Goal: Task Accomplishment & Management: Use online tool/utility

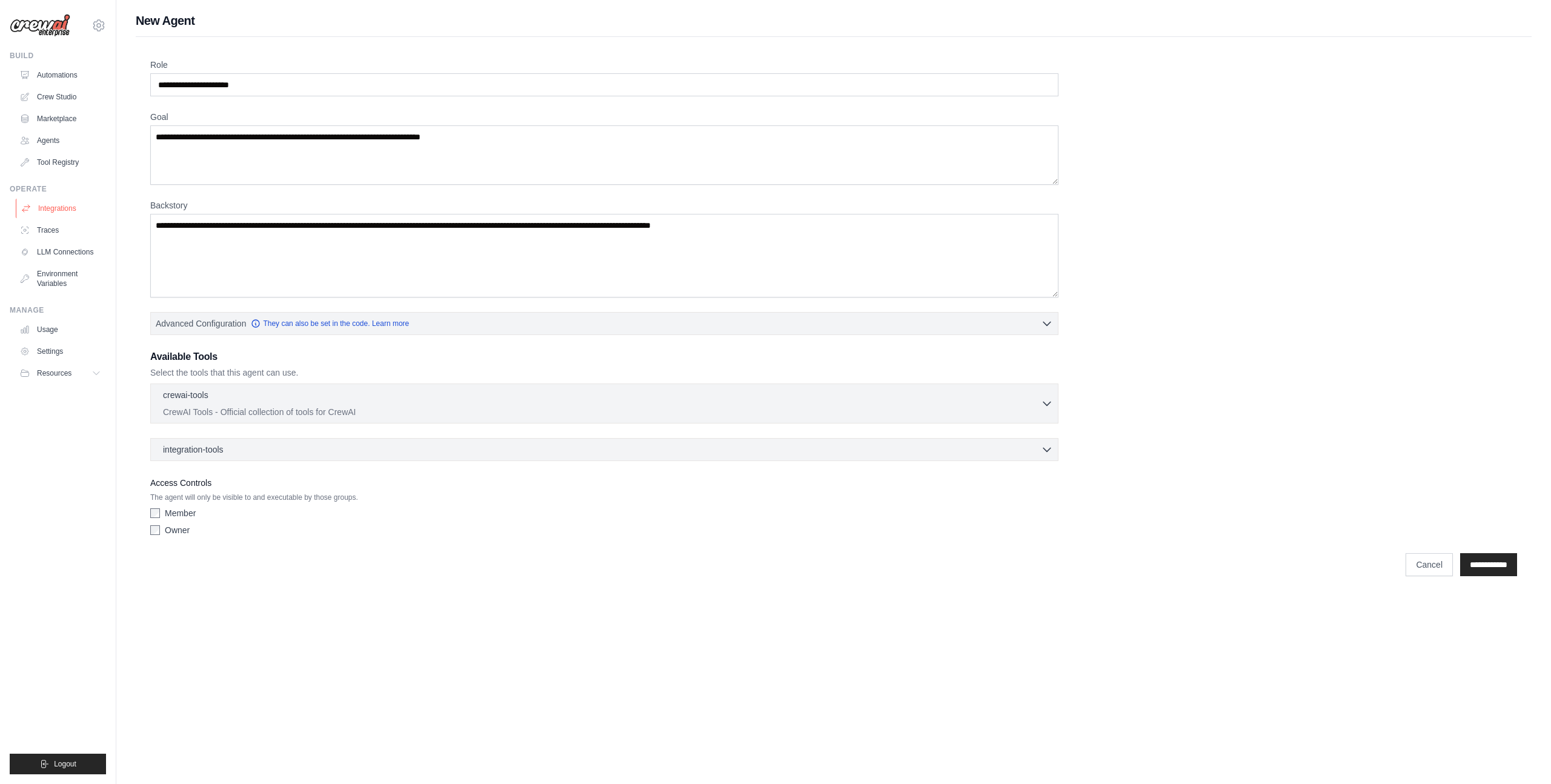
click at [54, 206] on link "Integrations" at bounding box center [61, 208] width 91 height 20
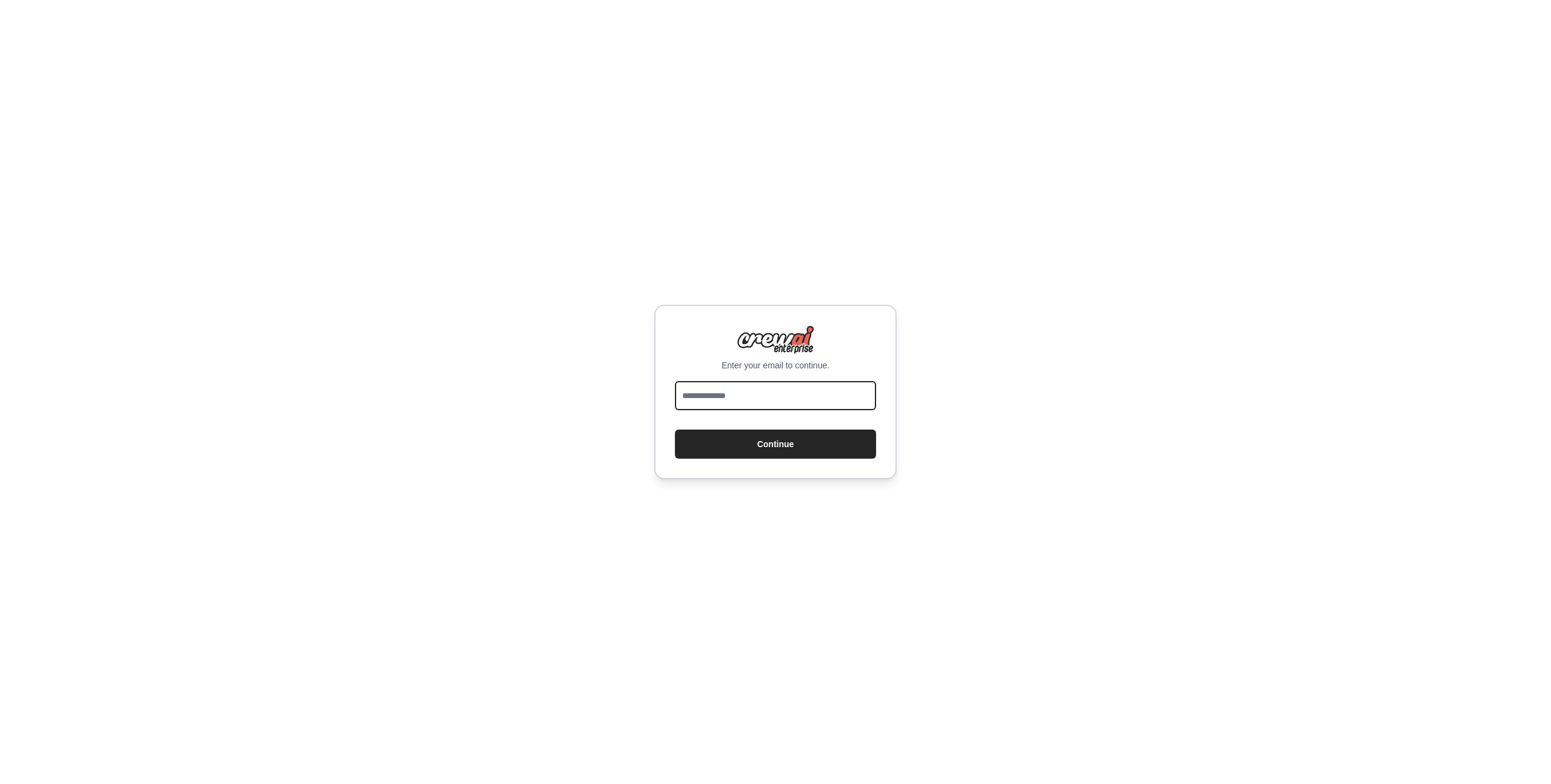
click at [754, 397] on input "email" at bounding box center [775, 396] width 201 height 29
type input "**********"
click at [675, 429] on button "Continue" at bounding box center [775, 444] width 201 height 29
click at [748, 464] on div "**********" at bounding box center [776, 392] width 243 height 174
click at [747, 445] on button "Continue" at bounding box center [775, 443] width 201 height 29
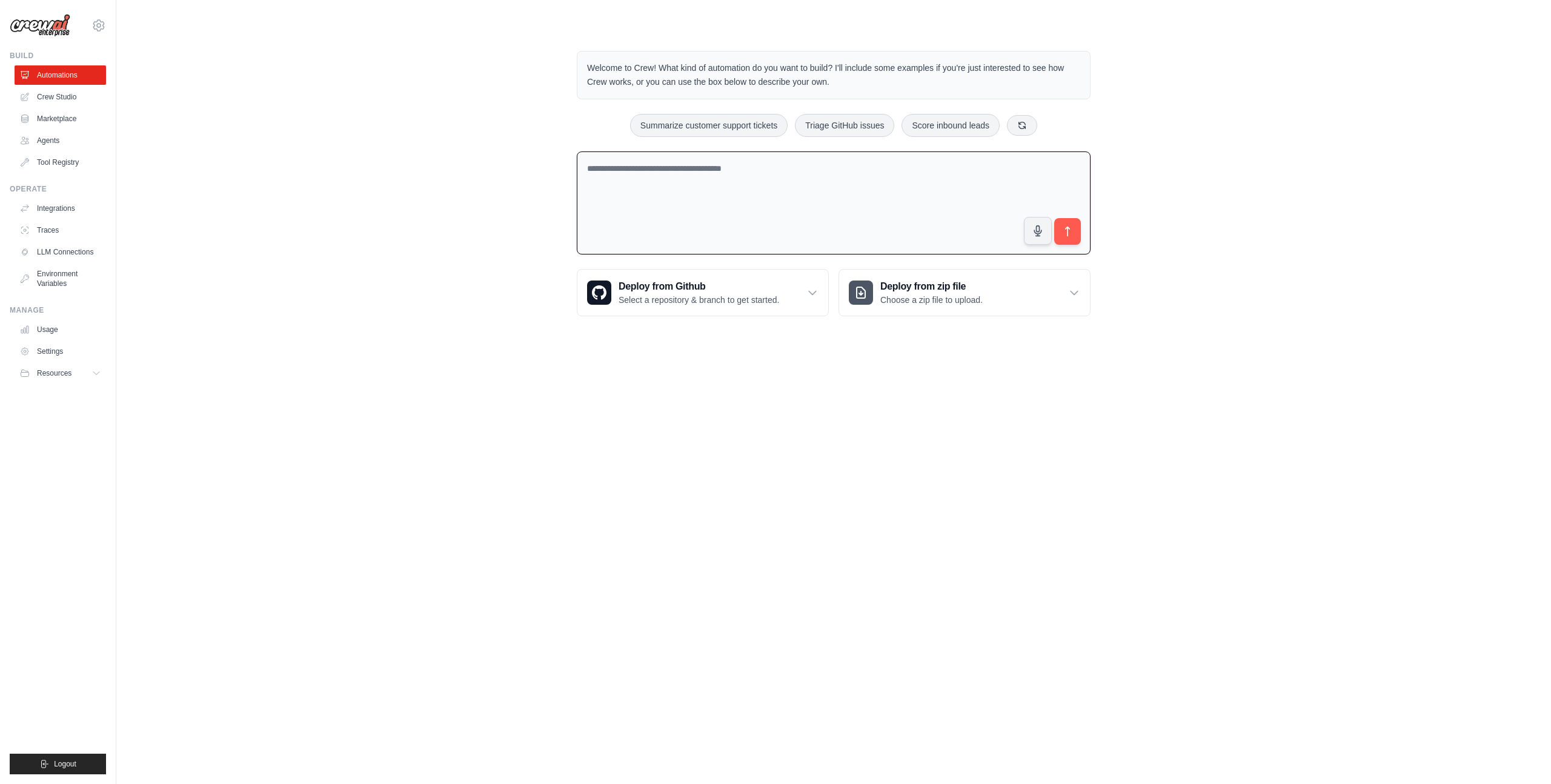
click at [700, 188] on textarea at bounding box center [833, 203] width 514 height 104
click at [60, 100] on link "Crew Studio" at bounding box center [61, 97] width 91 height 20
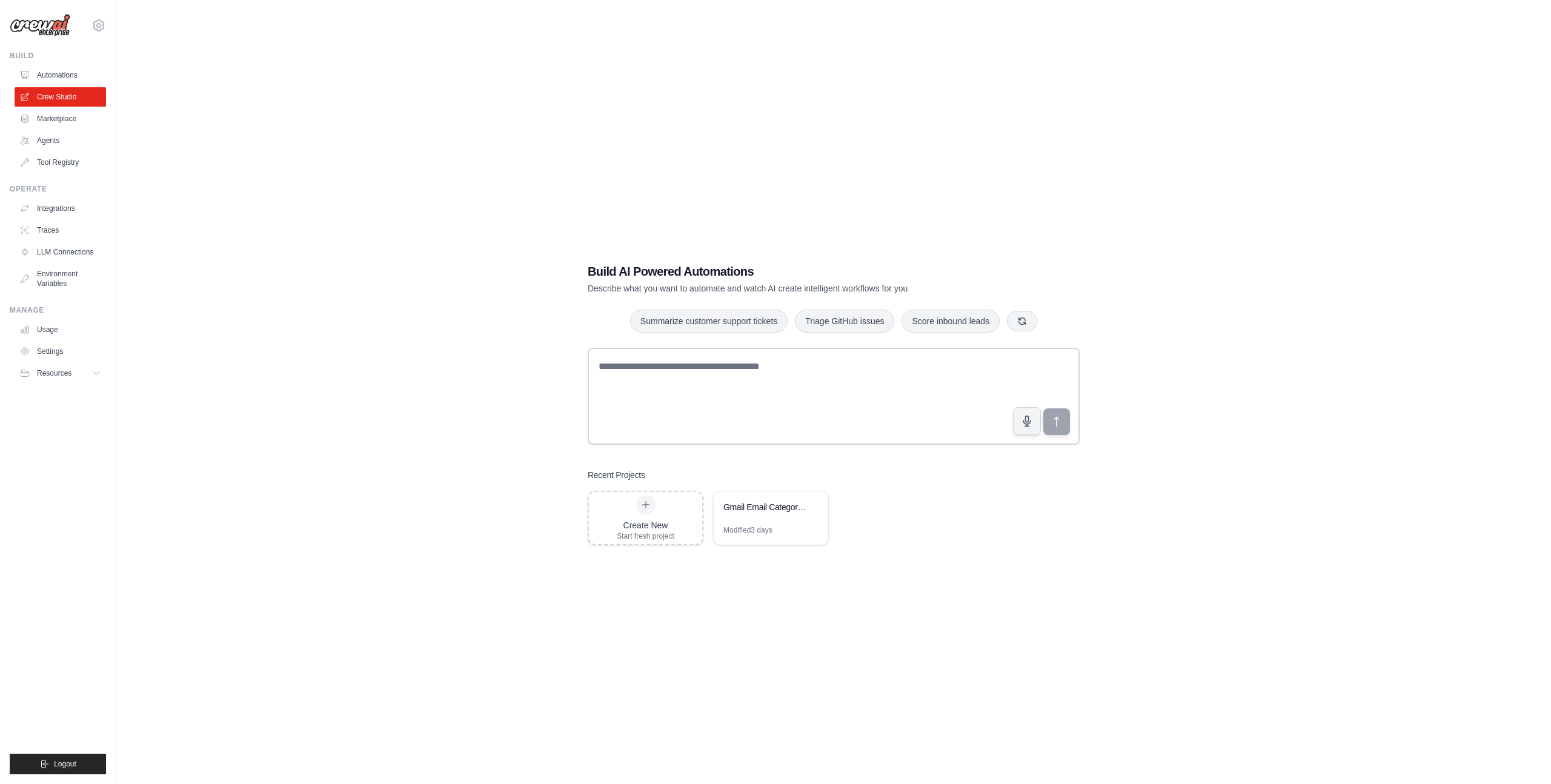
click at [61, 118] on link "Marketplace" at bounding box center [60, 118] width 91 height 20
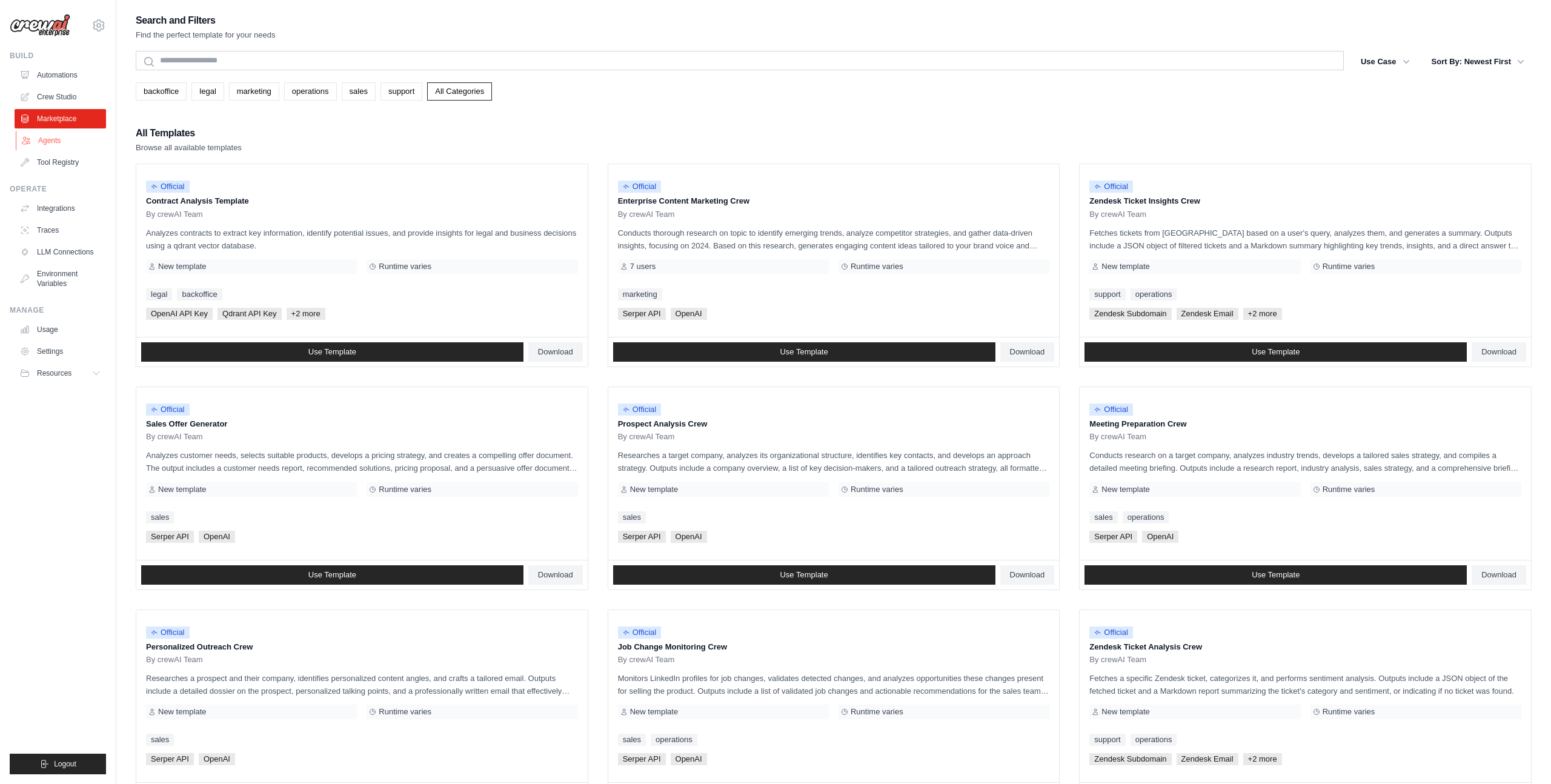
click at [58, 141] on link "Agents" at bounding box center [61, 141] width 91 height 20
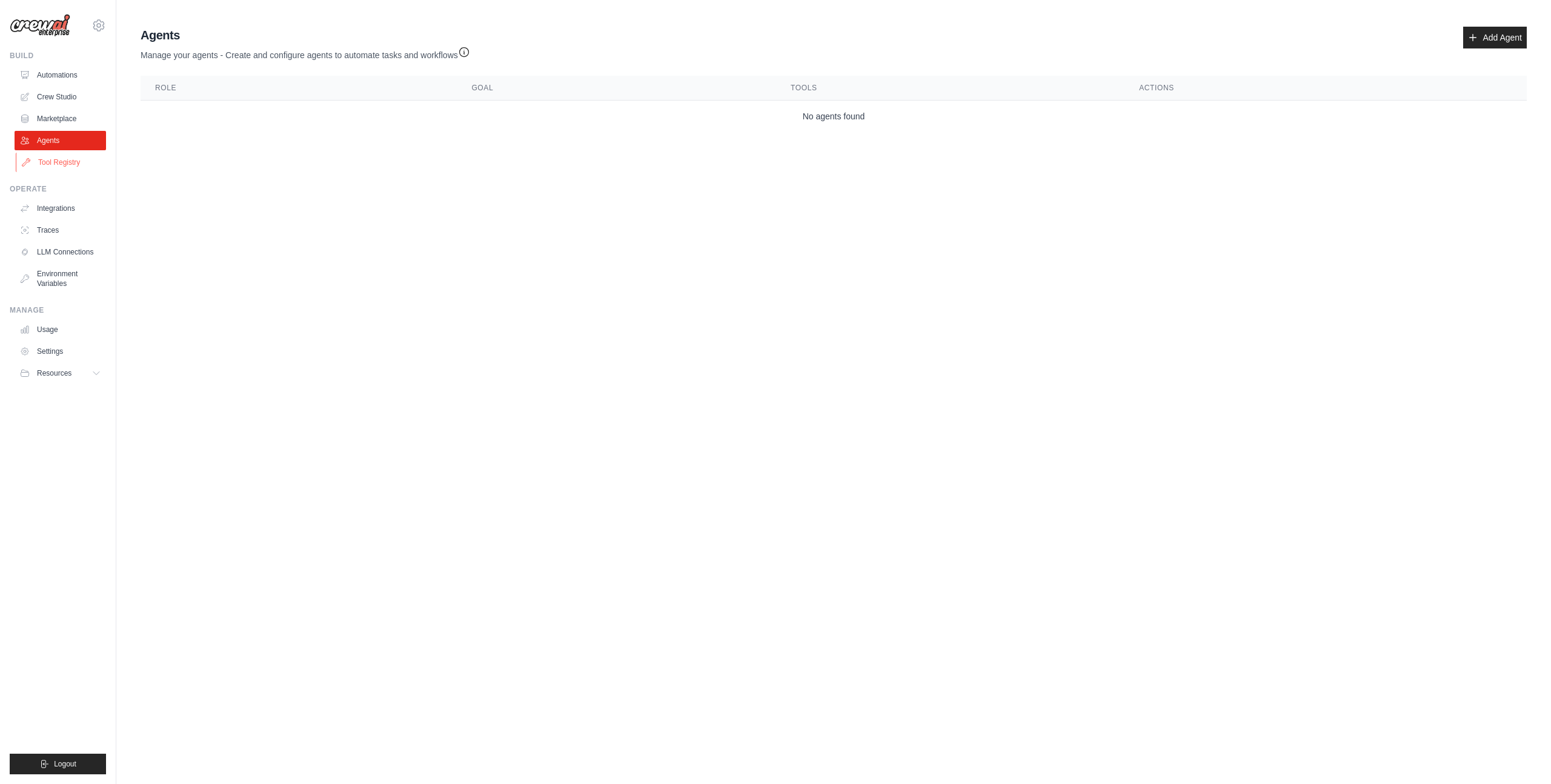
click at [60, 160] on link "Tool Registry" at bounding box center [61, 162] width 91 height 20
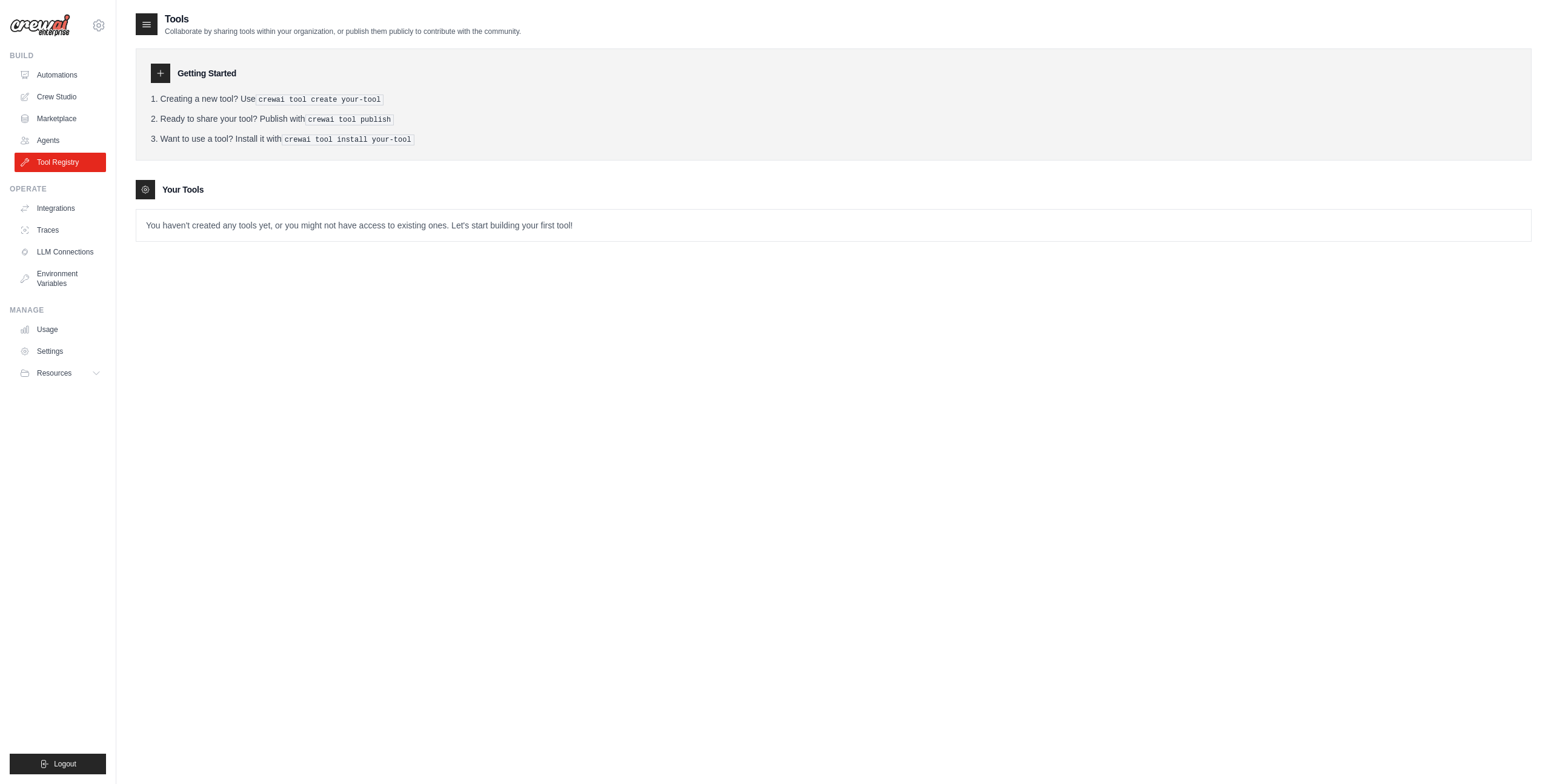
drag, startPoint x: 193, startPoint y: 101, endPoint x: 546, endPoint y: 115, distance: 353.3
click at [546, 115] on ol "Creating a new tool? Use crewai tool create your-tool Ready to share your tool?…" at bounding box center [833, 119] width 1366 height 53
click at [546, 115] on li "Ready to share your tool? Publish with crewai tool publish" at bounding box center [833, 119] width 1366 height 13
drag, startPoint x: 295, startPoint y: 141, endPoint x: 519, endPoint y: 140, distance: 224.0
click at [519, 140] on li "Want to use a tool? Install it with crewai tool install your-tool" at bounding box center [833, 139] width 1366 height 13
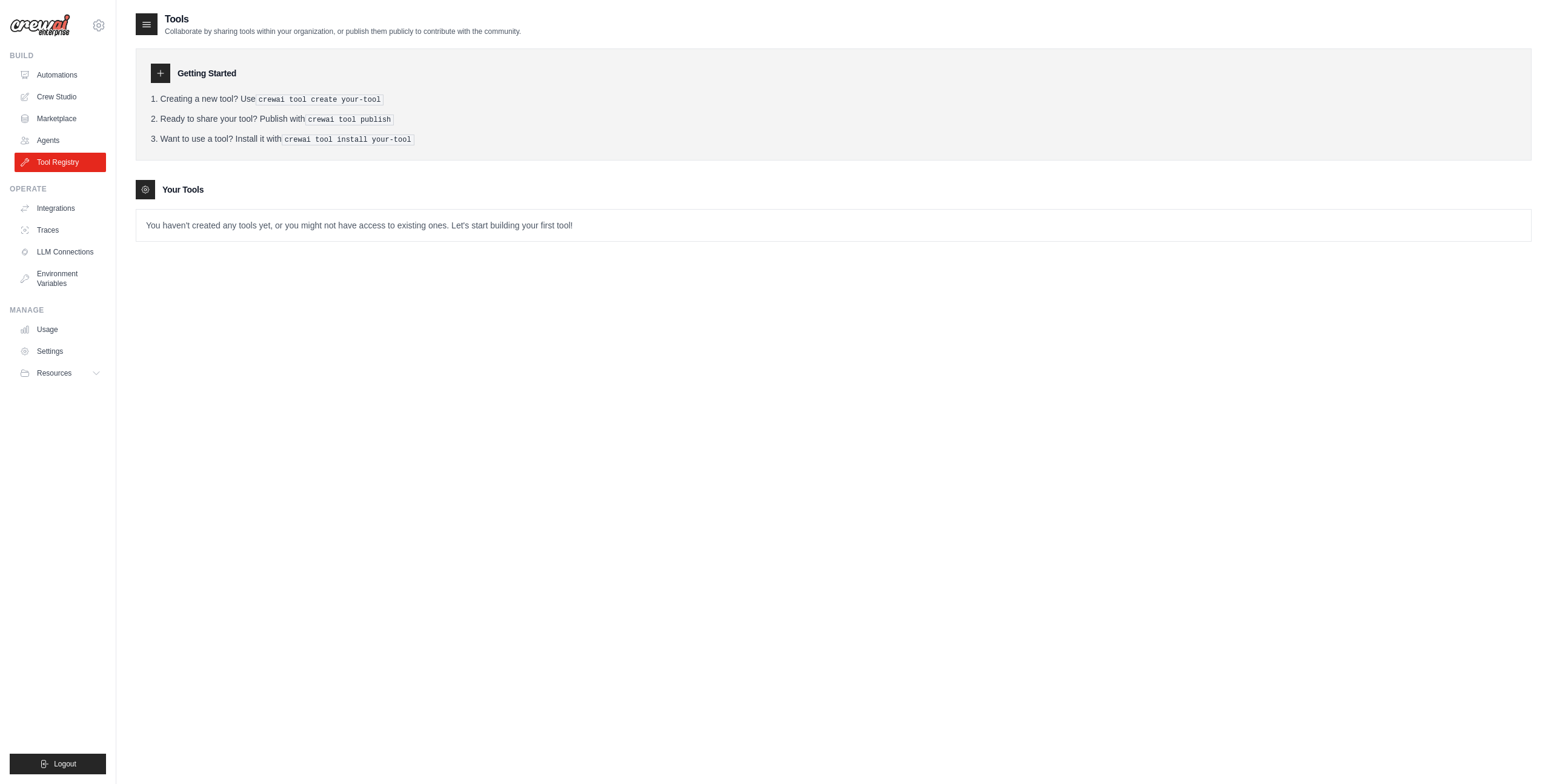
click at [519, 140] on li "Want to use a tool? Install it with crewai tool install your-tool" at bounding box center [833, 139] width 1366 height 13
click at [155, 66] on div at bounding box center [160, 73] width 20 height 20
click at [142, 175] on div "Getting Started Creating a new tool? Use crewai tool create your-tool Ready to …" at bounding box center [834, 139] width 1396 height 206
click at [142, 186] on icon at bounding box center [145, 190] width 7 height 7
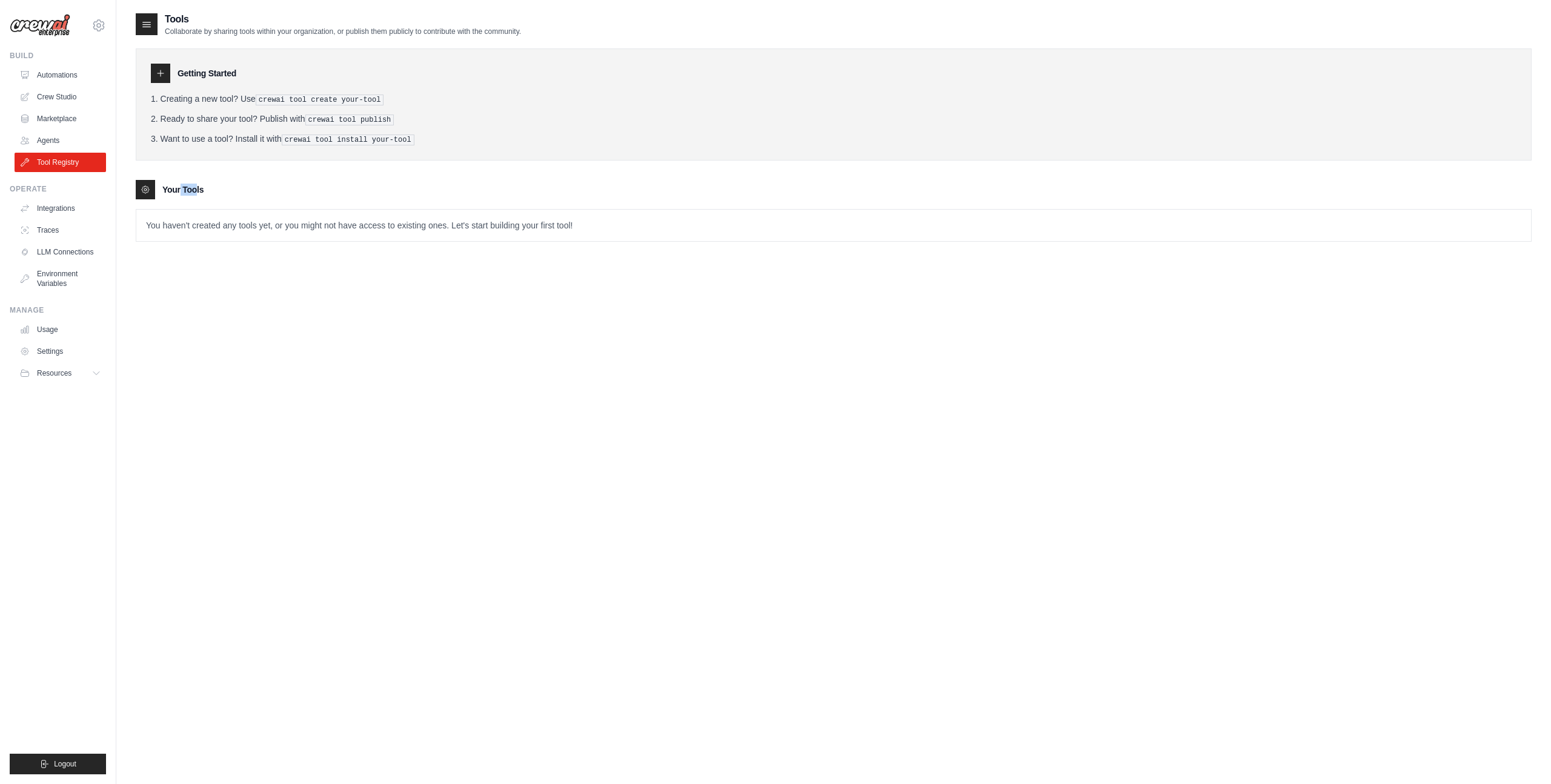
click at [142, 186] on icon at bounding box center [145, 190] width 7 height 7
drag, startPoint x: 215, startPoint y: 222, endPoint x: 629, endPoint y: 222, distance: 414.0
click at [629, 222] on p "You haven't created any tools yet, or you might not have access to existing one…" at bounding box center [834, 225] width 1395 height 31
click at [59, 143] on link "Agents" at bounding box center [61, 141] width 91 height 20
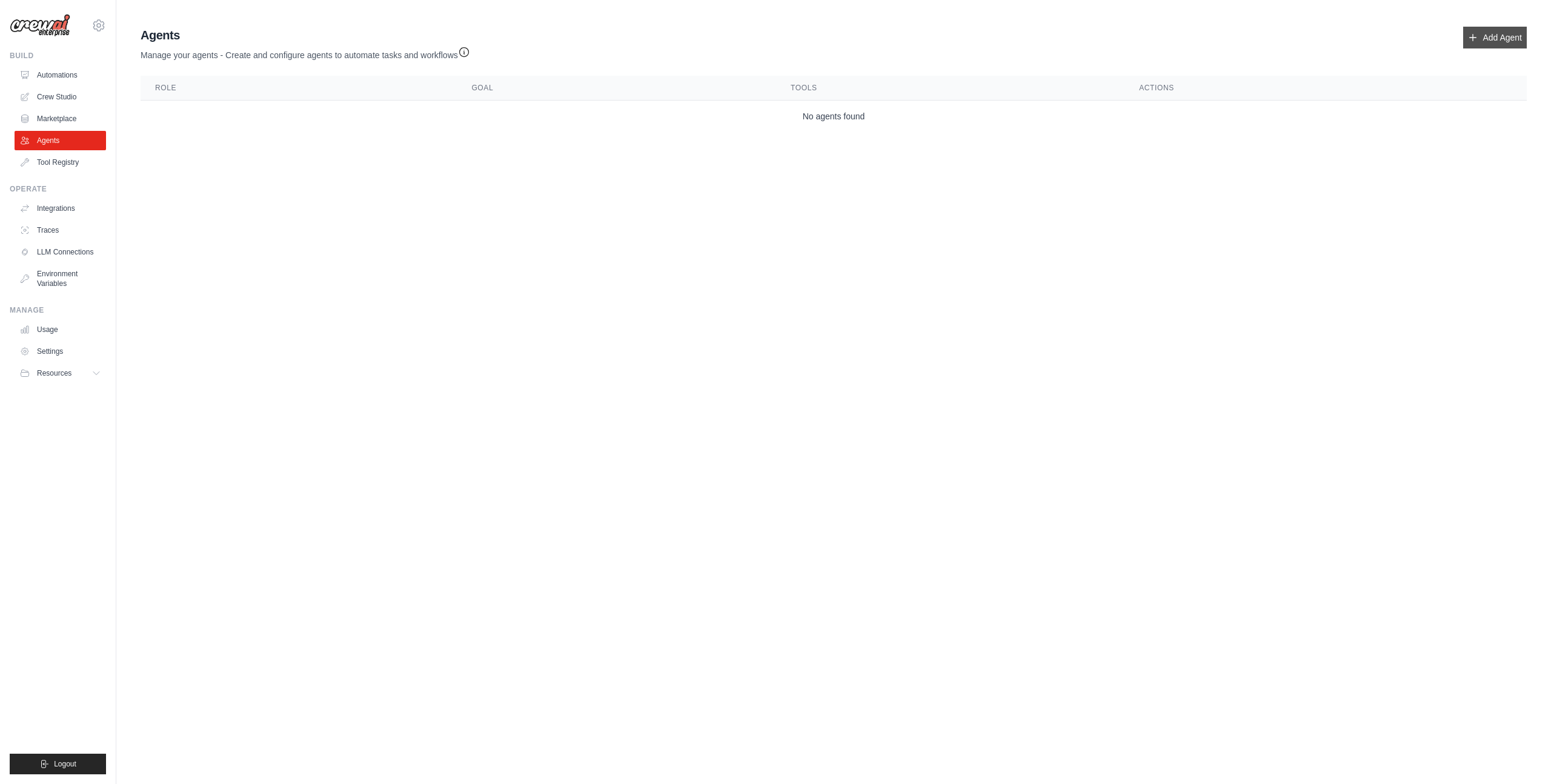
click at [1510, 45] on link "Add Agent" at bounding box center [1495, 37] width 63 height 22
click at [1503, 40] on link "Add Agent" at bounding box center [1495, 37] width 63 height 22
click at [1467, 35] on link "Add Agent" at bounding box center [1495, 37] width 63 height 22
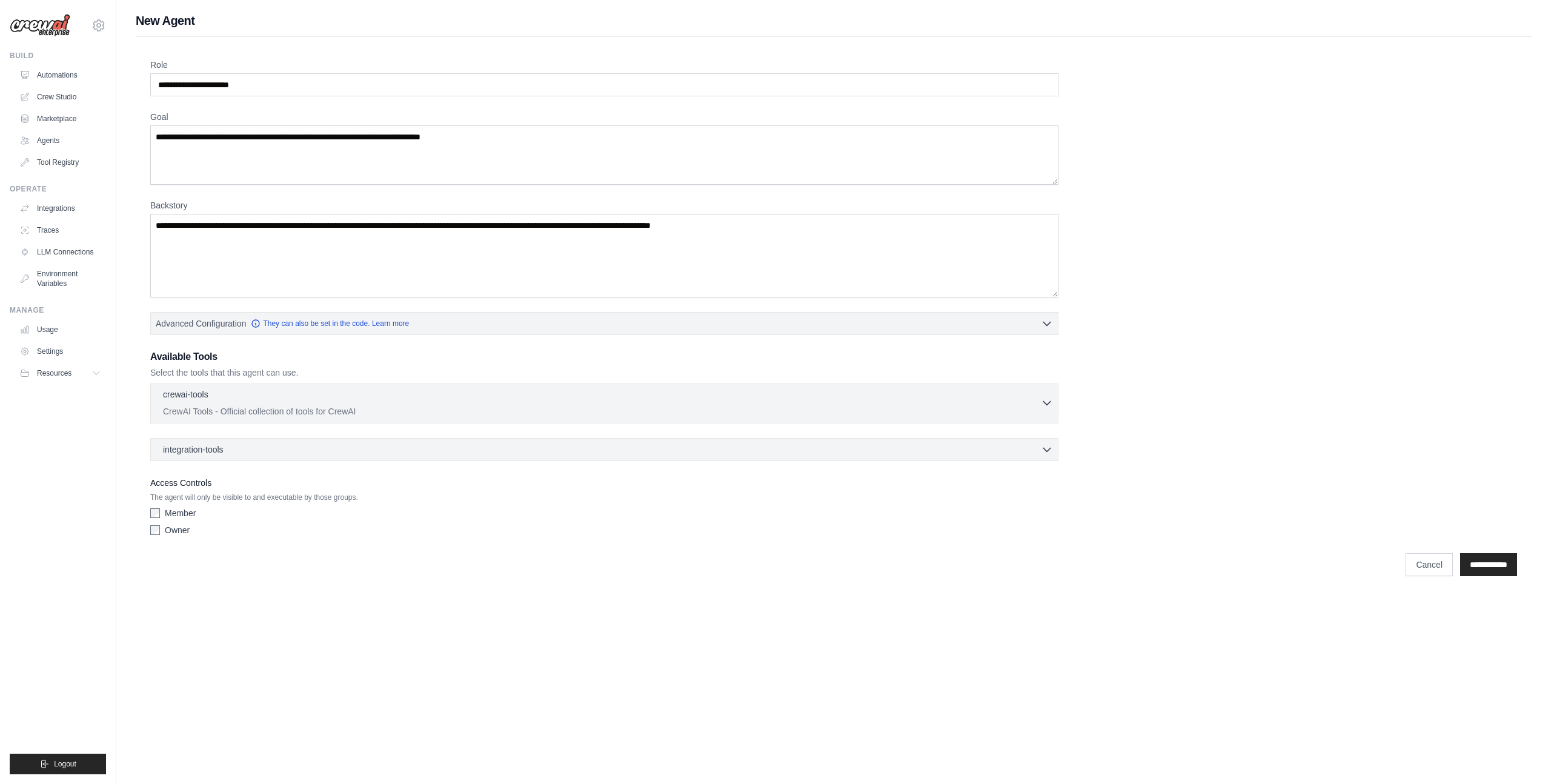
click at [237, 400] on div "crewai-tools 0 selected" at bounding box center [602, 395] width 878 height 15
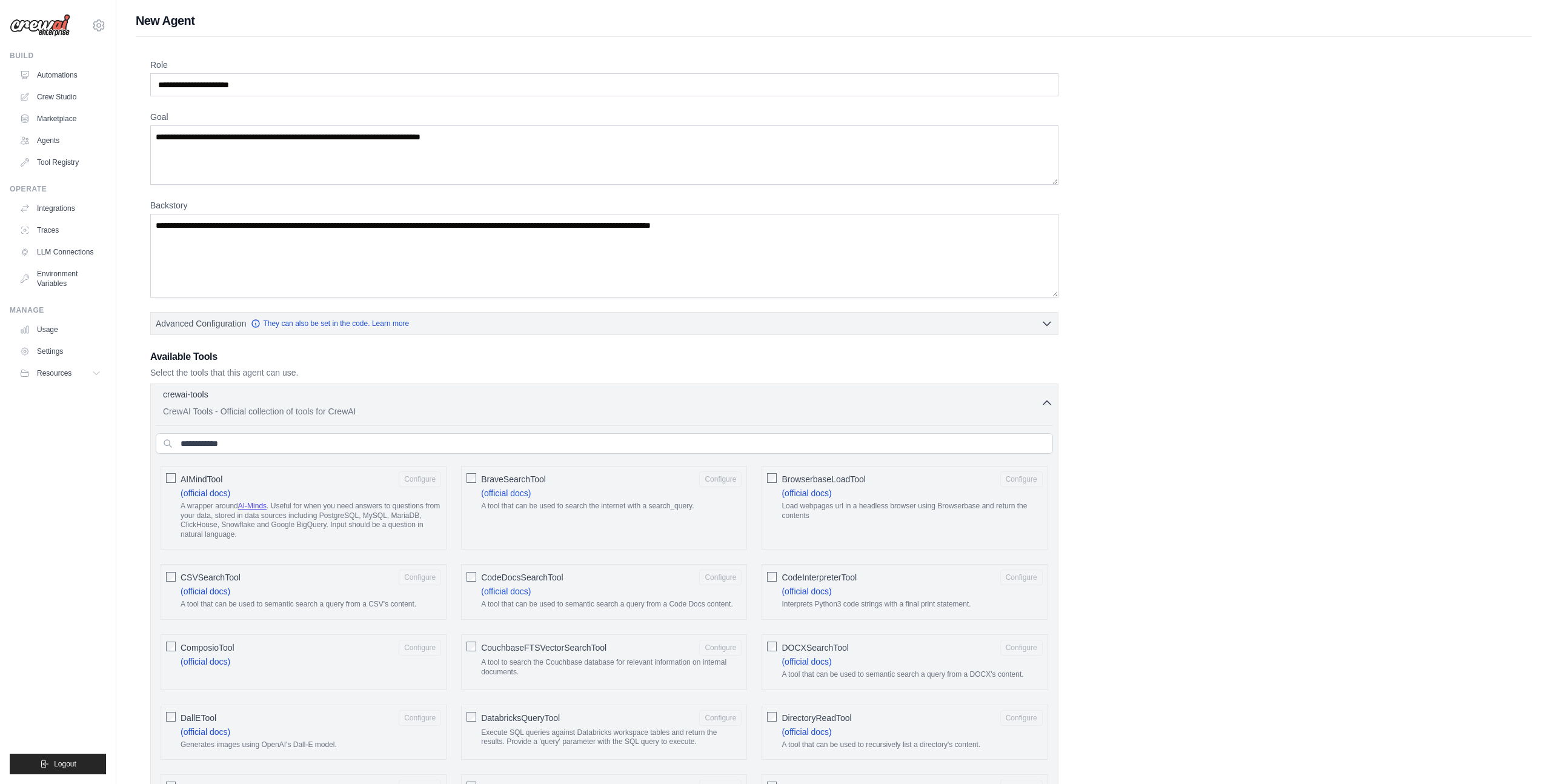
click at [237, 400] on div "crewai-tools 0 selected" at bounding box center [602, 395] width 878 height 15
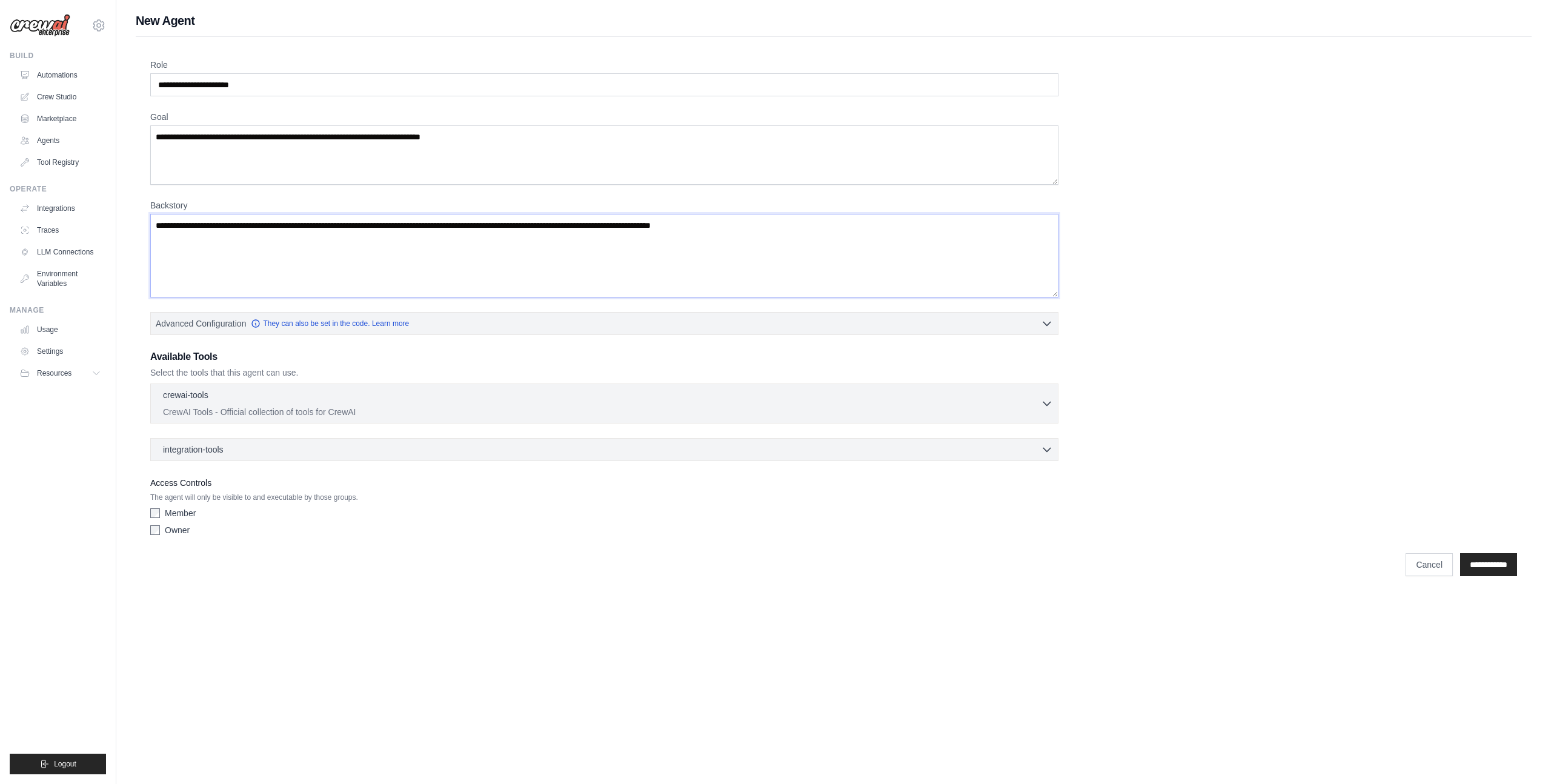
click at [271, 254] on textarea "Backstory" at bounding box center [604, 256] width 908 height 84
click at [349, 396] on div "crewai-tools 0 selected" at bounding box center [602, 395] width 878 height 15
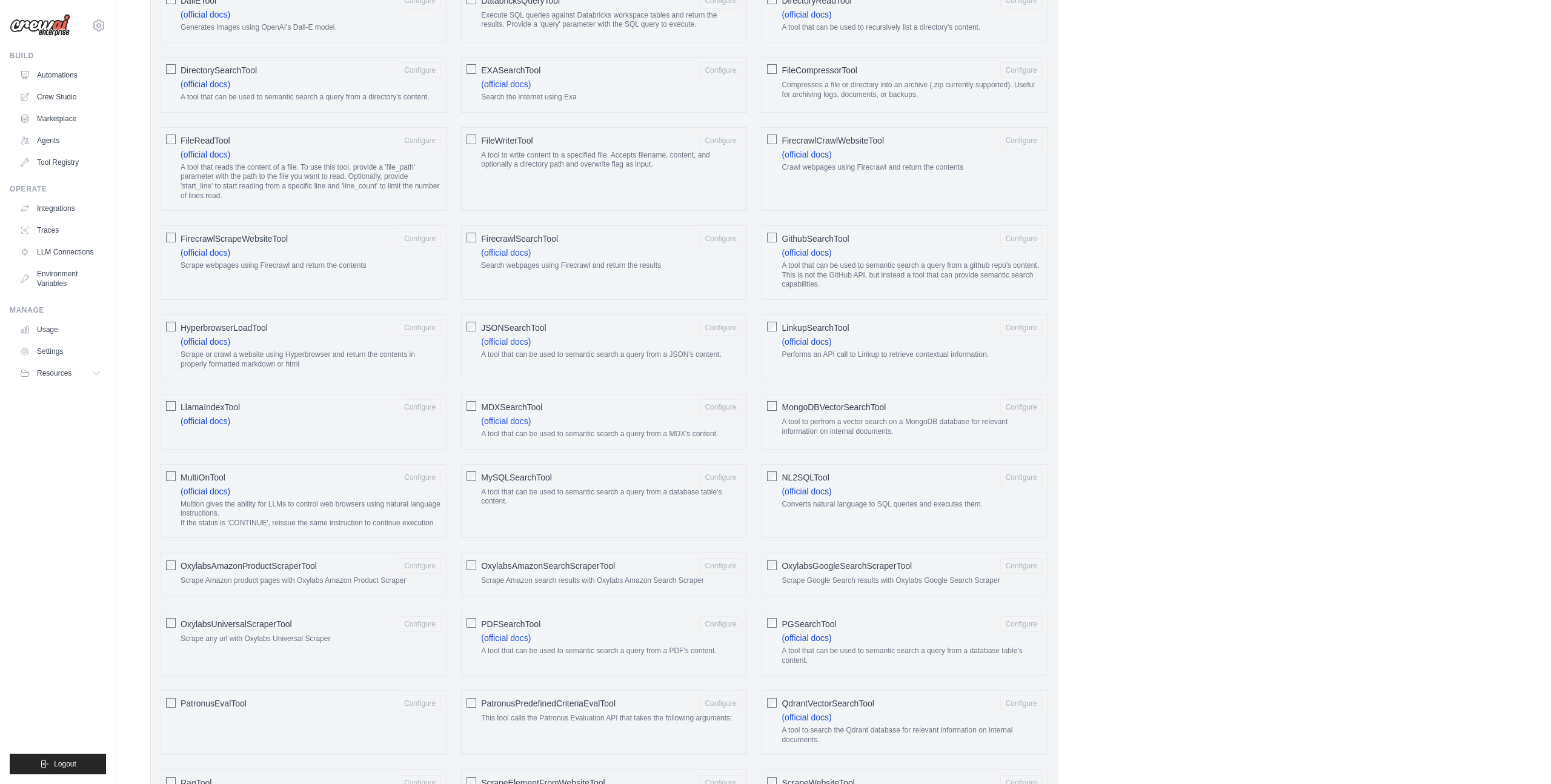
scroll to position [290, 0]
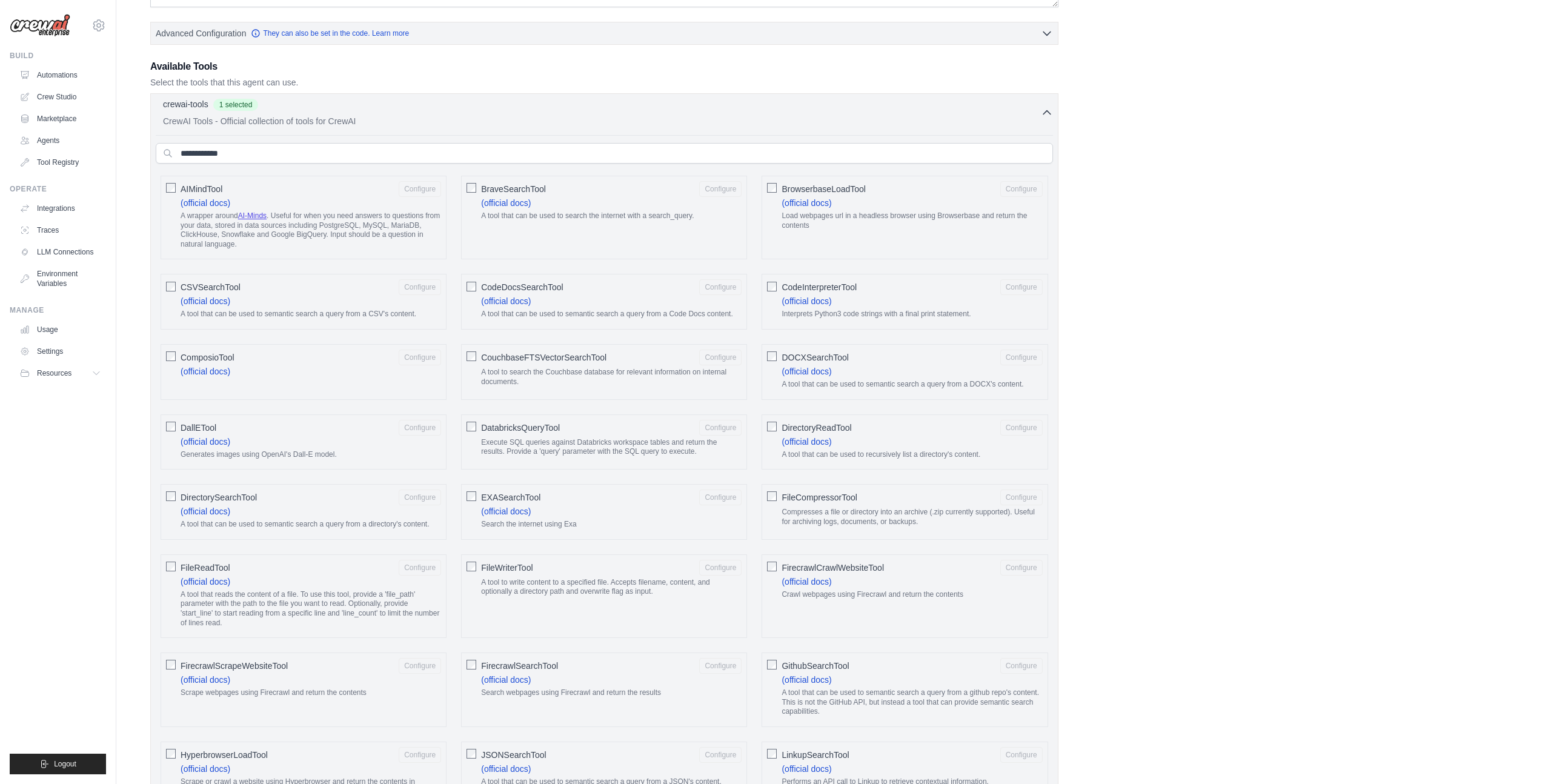
click at [1048, 109] on icon "button" at bounding box center [1046, 112] width 12 height 12
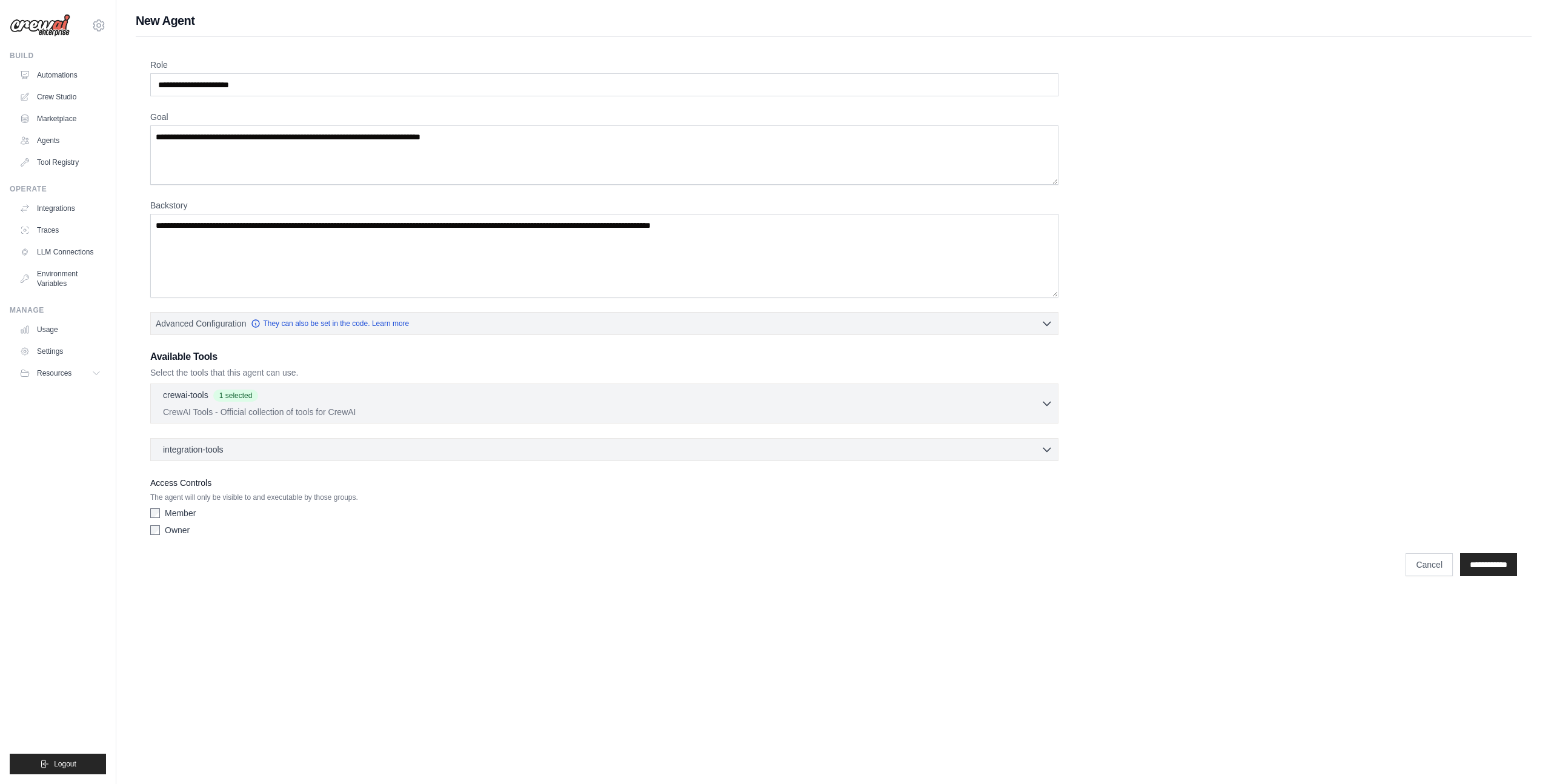
click at [275, 456] on div "integration-tools 0 selected Notion Google Sheets Box Jira" at bounding box center [604, 449] width 908 height 23
click at [217, 438] on div "integration-tools 0 selected Notion Google Sheets Box Jira" at bounding box center [604, 449] width 908 height 23
click at [217, 447] on span "integration-tools" at bounding box center [193, 448] width 61 height 12
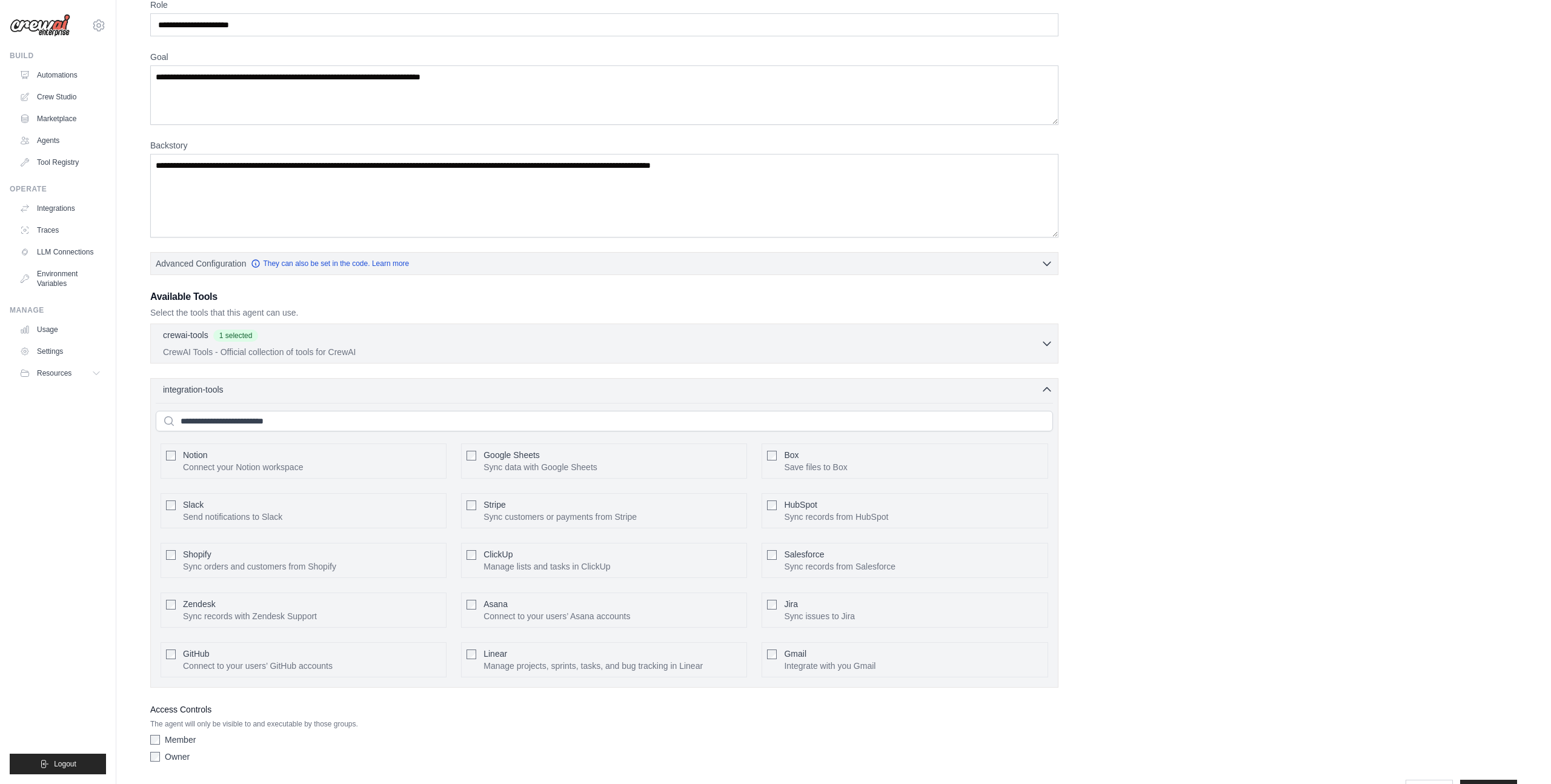
scroll to position [66, 0]
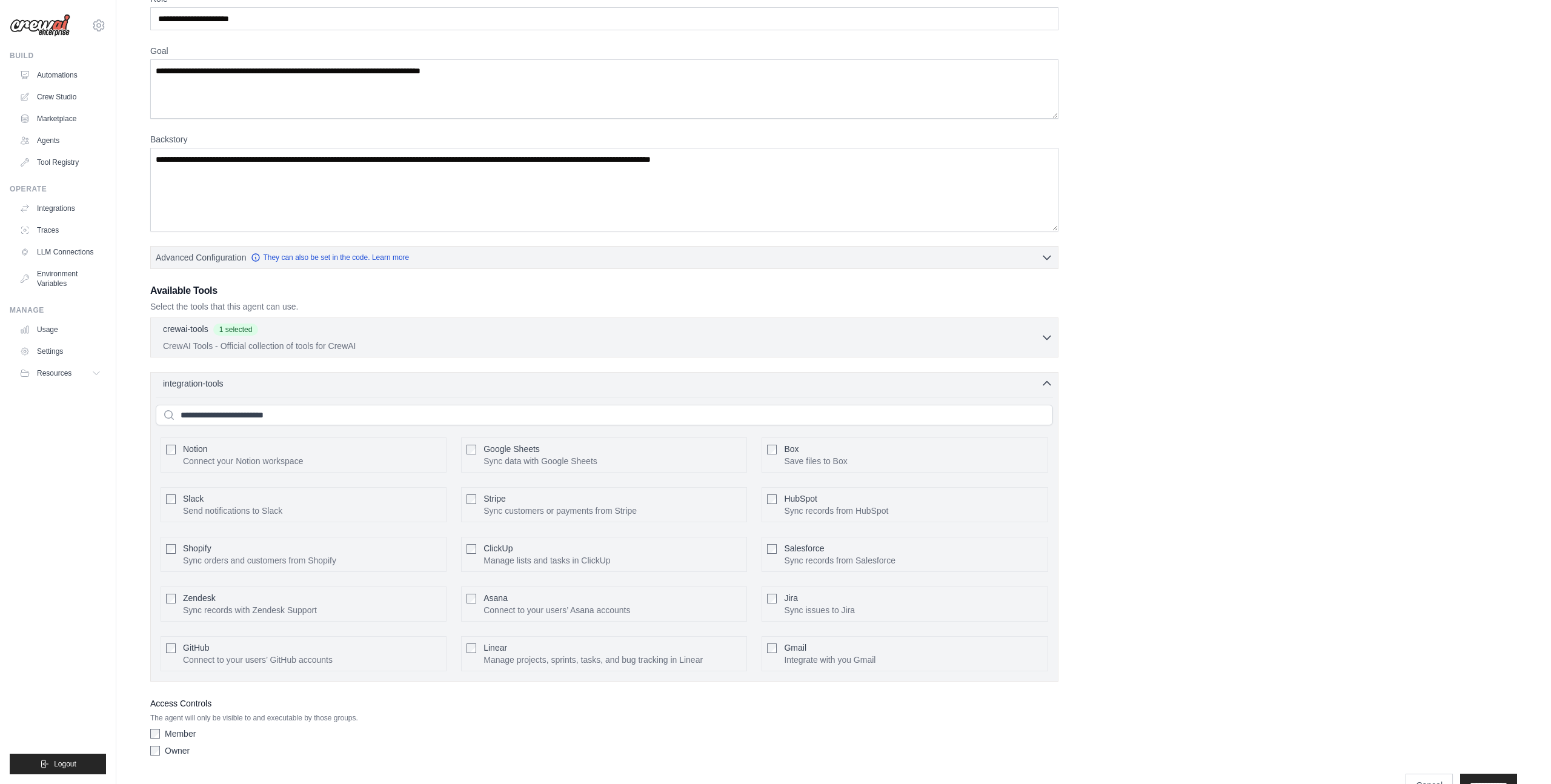
click at [236, 451] on div "Notion Connect your Notion workspace" at bounding box center [243, 454] width 120 height 24
click at [1048, 383] on icon "button" at bounding box center [1046, 383] width 12 height 12
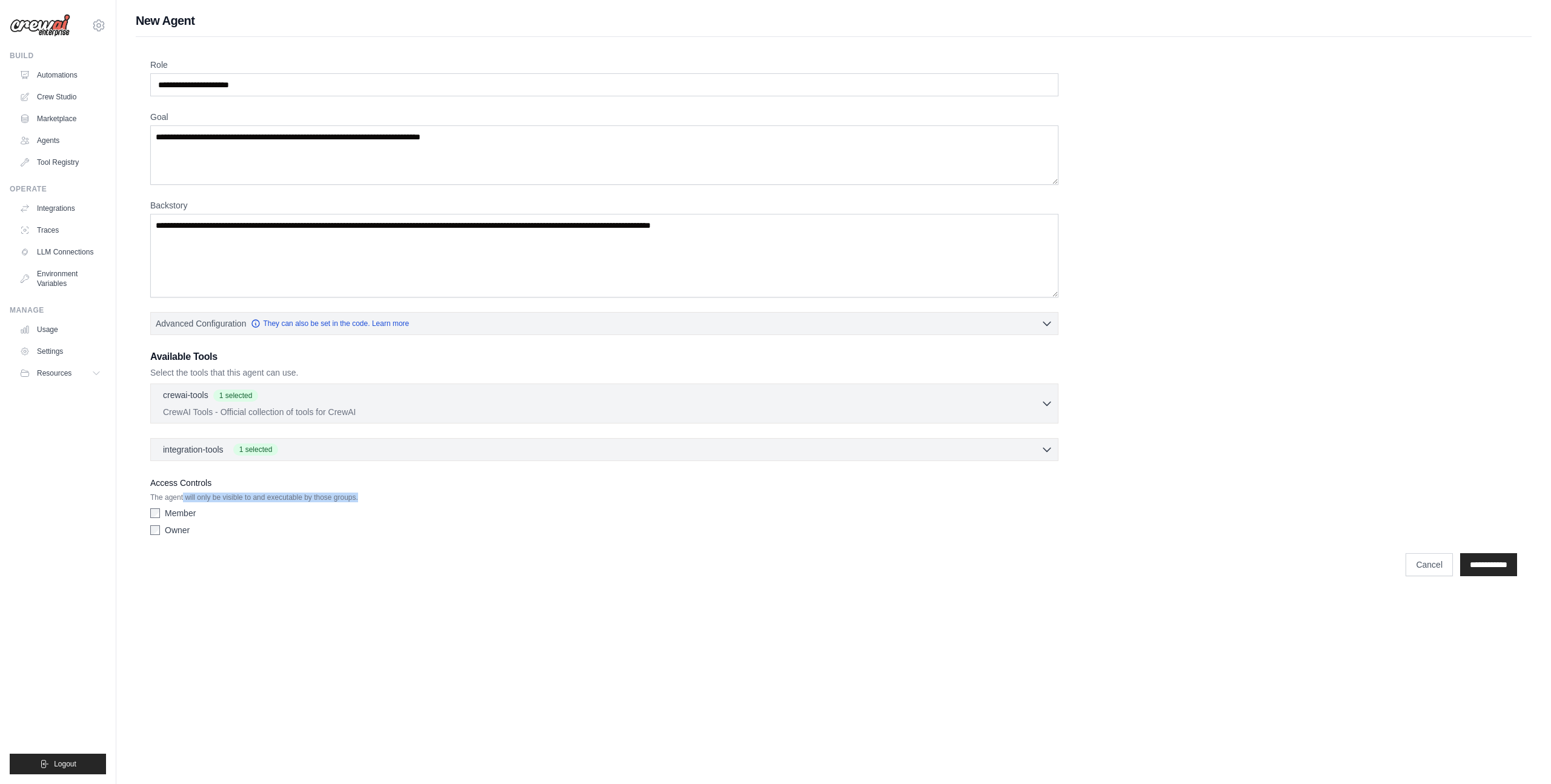
drag, startPoint x: 216, startPoint y: 498, endPoint x: 397, endPoint y: 501, distance: 181.0
click at [397, 501] on p "The agent will only be visible to and executable by those groups." at bounding box center [604, 498] width 908 height 10
click at [1479, 561] on input "**********" at bounding box center [1488, 564] width 57 height 23
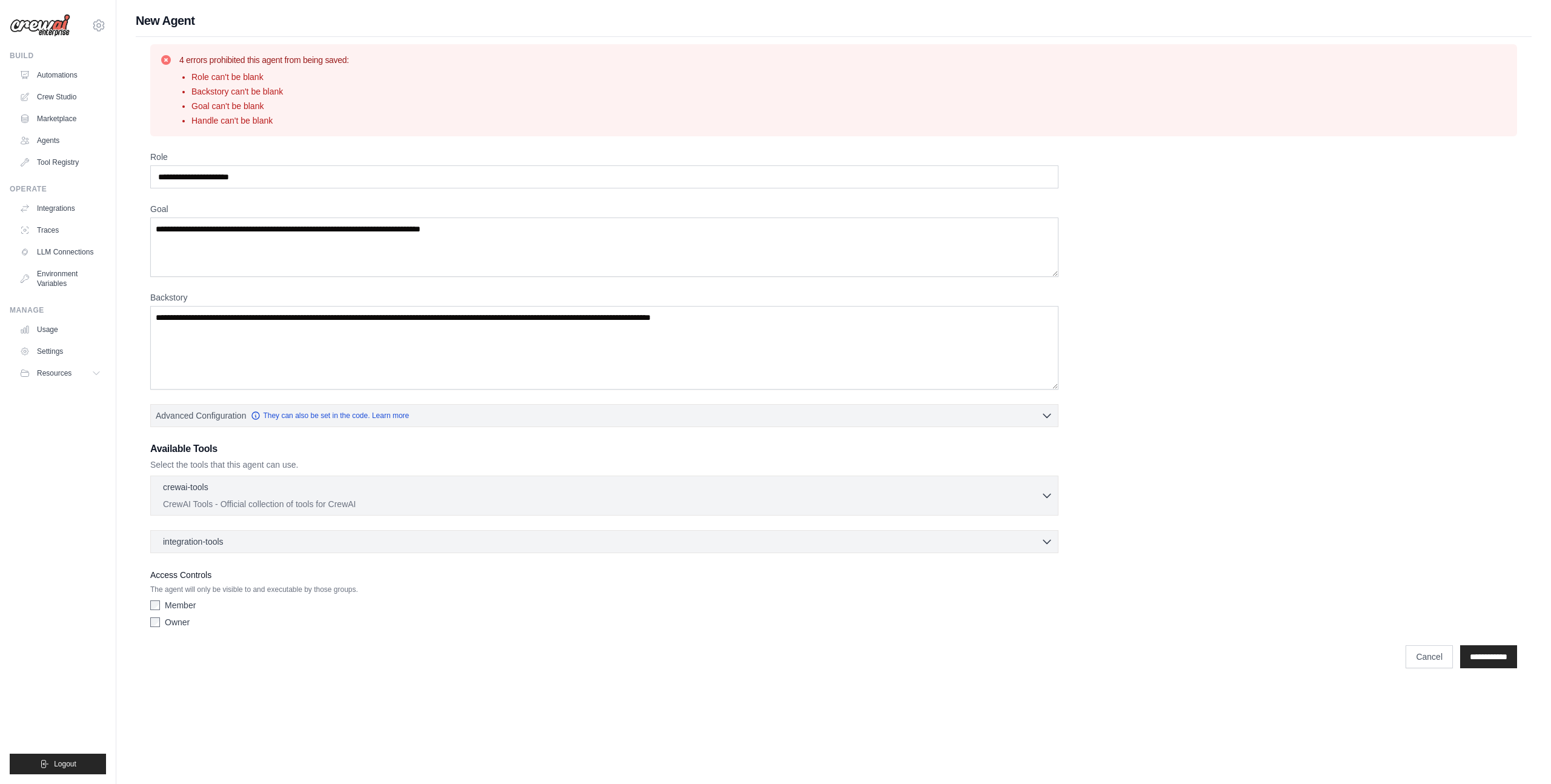
click at [158, 630] on div "Member Owner" at bounding box center [604, 616] width 908 height 34
click at [213, 323] on textarea "Backstory" at bounding box center [604, 348] width 908 height 84
click at [213, 322] on textarea "Backstory" at bounding box center [604, 348] width 908 height 84
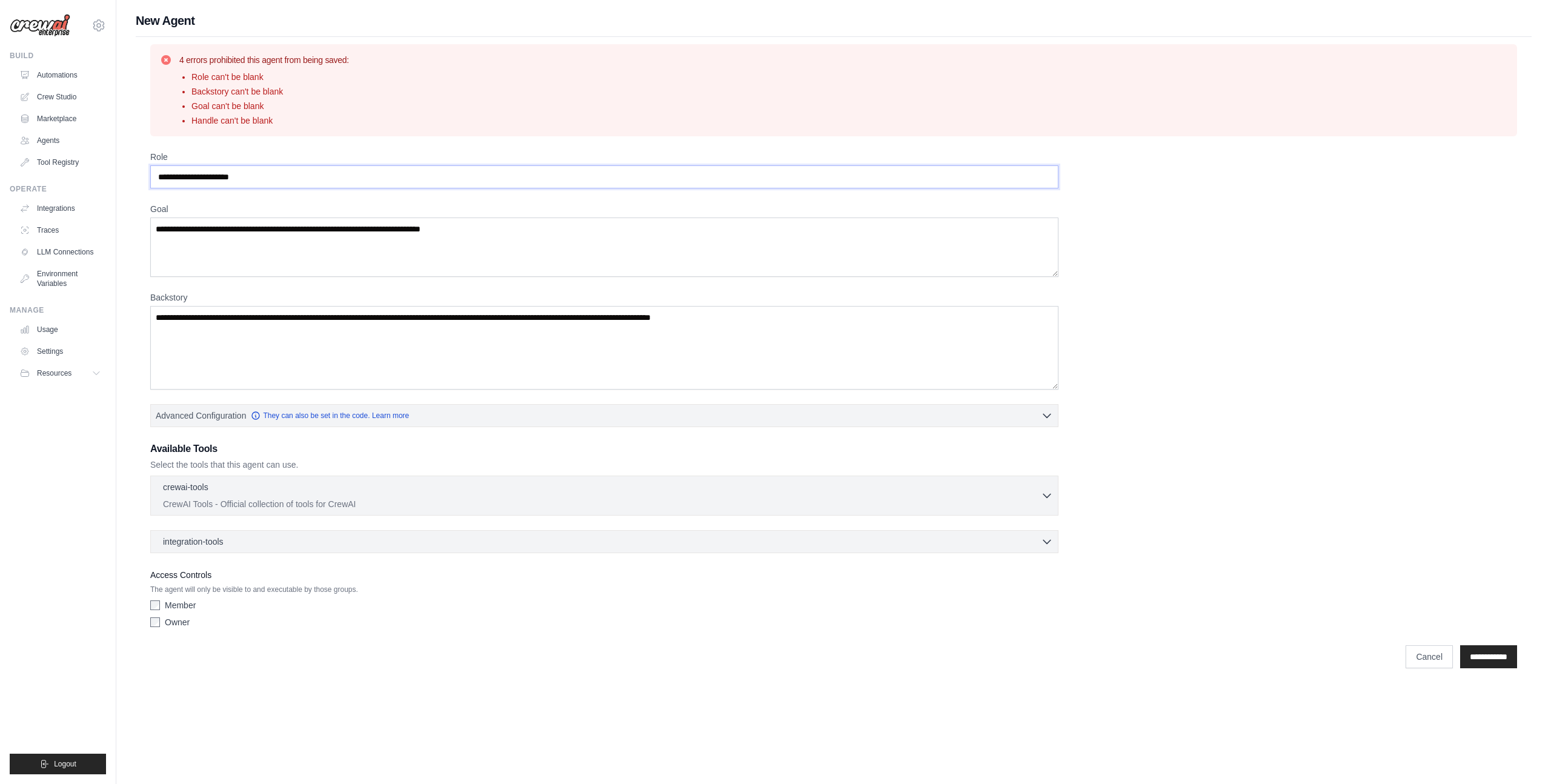
click at [280, 177] on input "Role" at bounding box center [604, 176] width 908 height 23
type input "**********"
type textarea "**********"
click at [204, 330] on textarea "Backstory" at bounding box center [604, 348] width 908 height 84
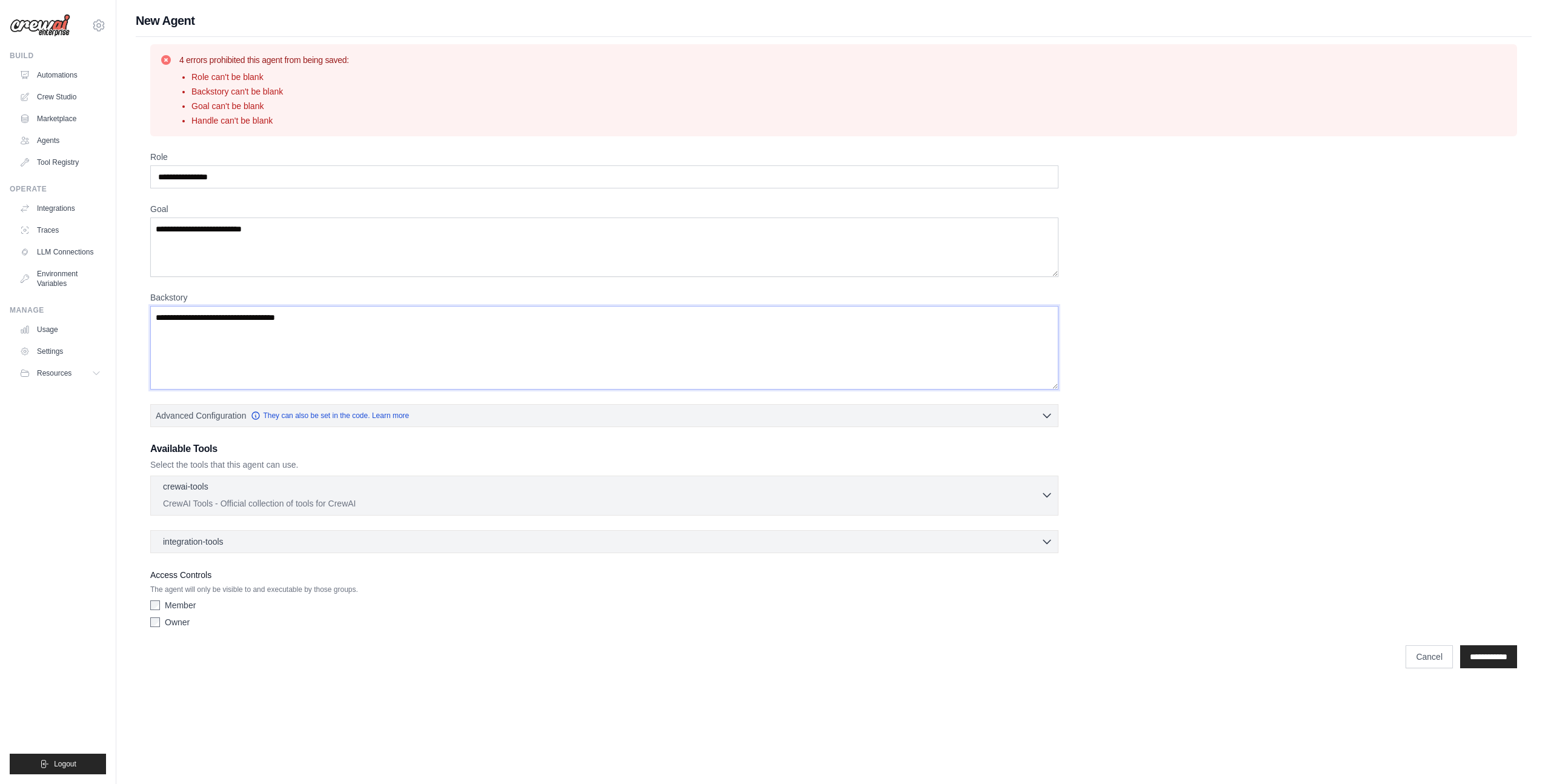
type textarea "**********"
click at [256, 495] on div "crewai-tools 0 selected CrewAI Tools - Official collection of tools for CrewAI" at bounding box center [602, 495] width 878 height 29
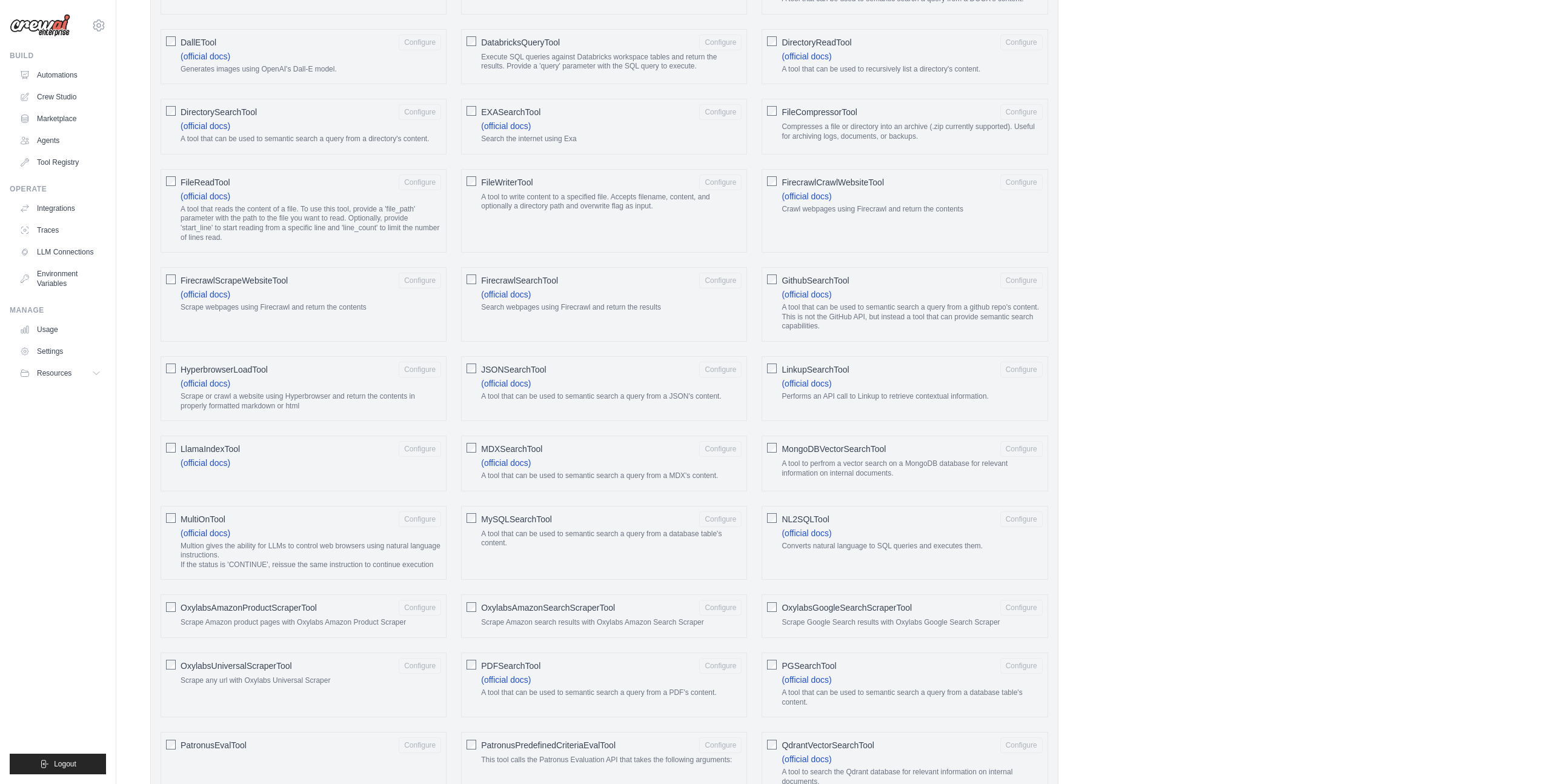
scroll to position [768, 0]
click at [420, 665] on button "Configure" at bounding box center [420, 664] width 43 height 16
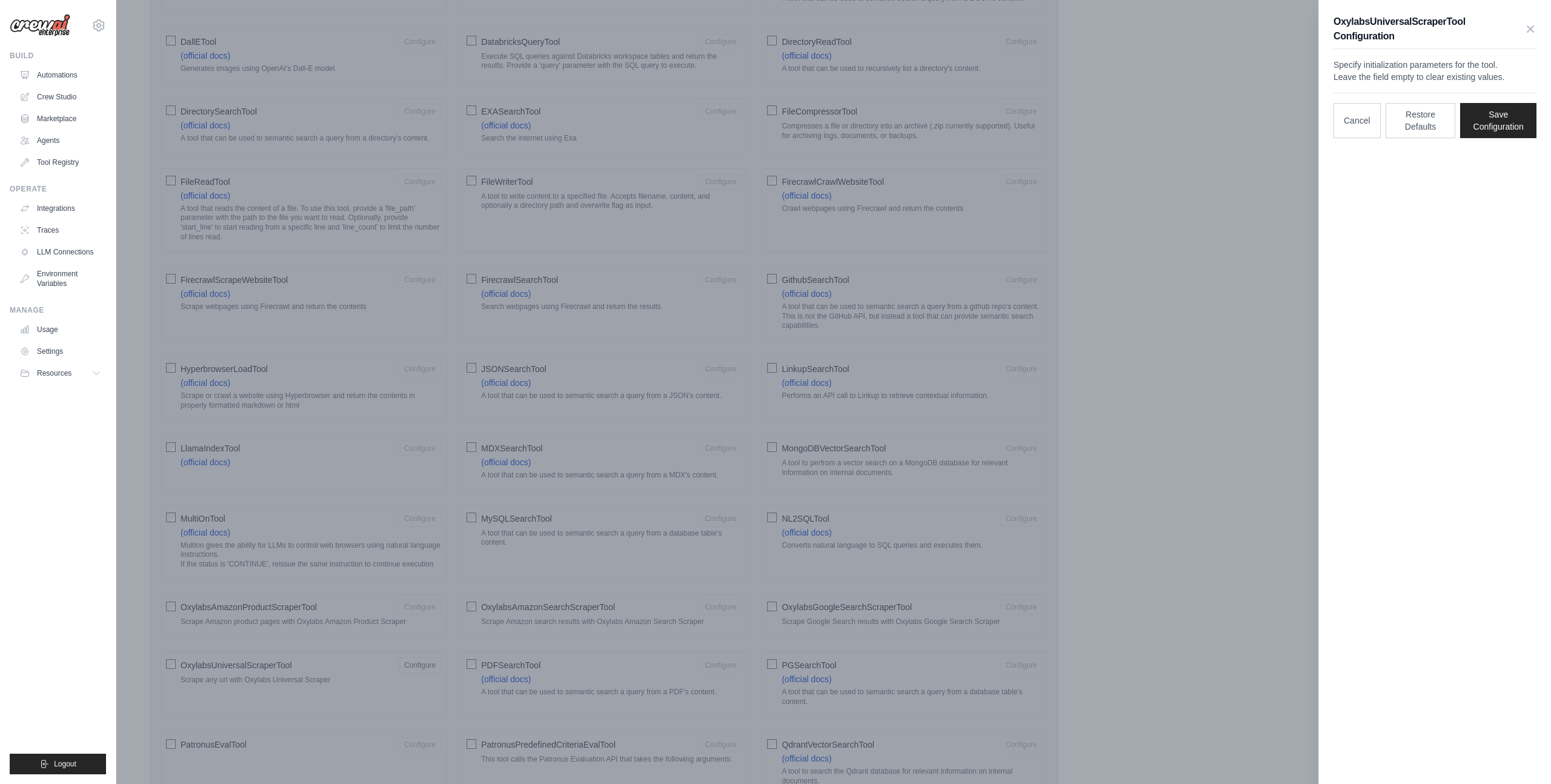
click at [1295, 243] on div at bounding box center [775, 392] width 1551 height 784
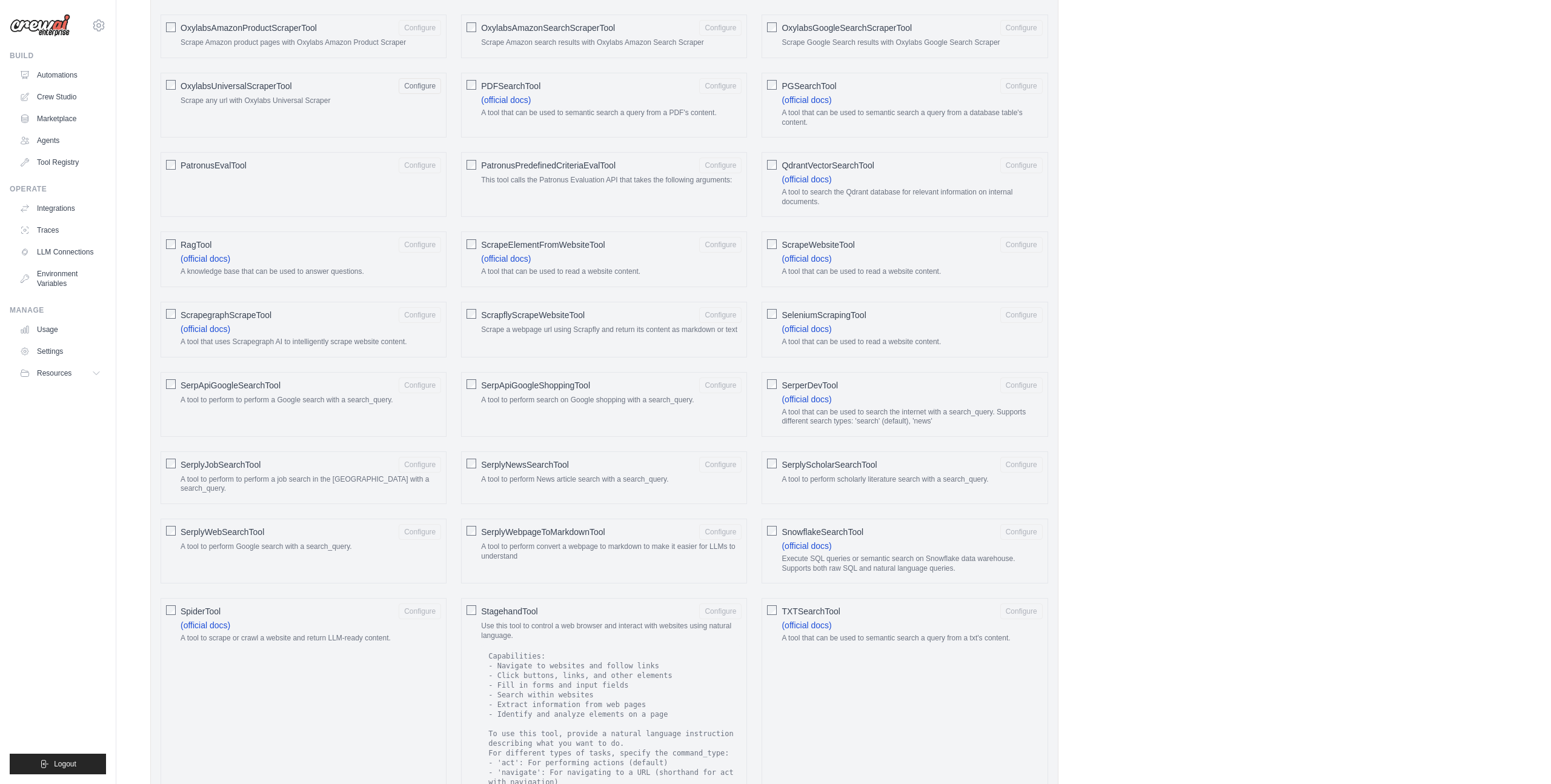
scroll to position [1717, 0]
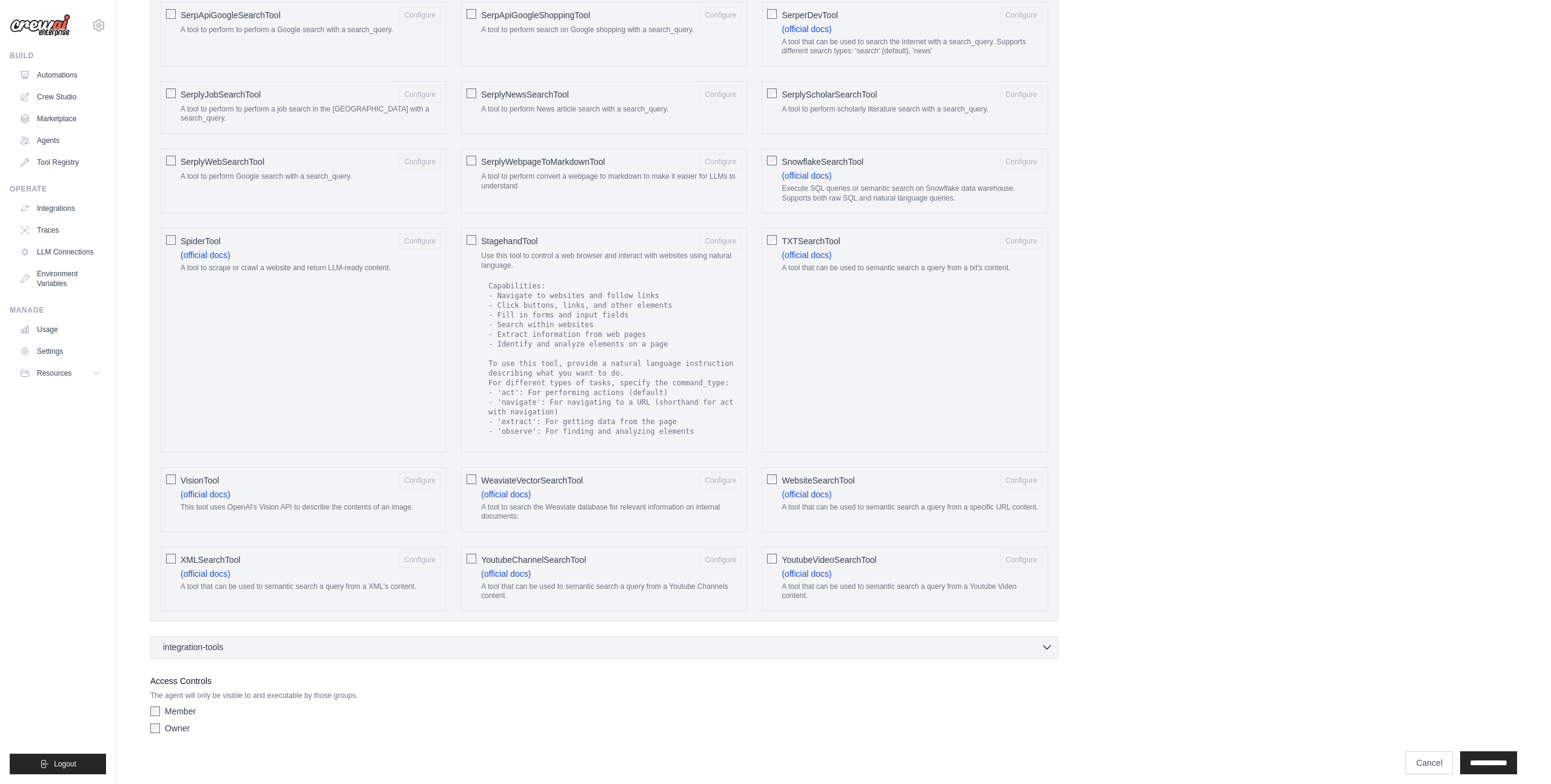
click at [960, 640] on div "integration-tools 0 selected" at bounding box center [608, 646] width 890 height 12
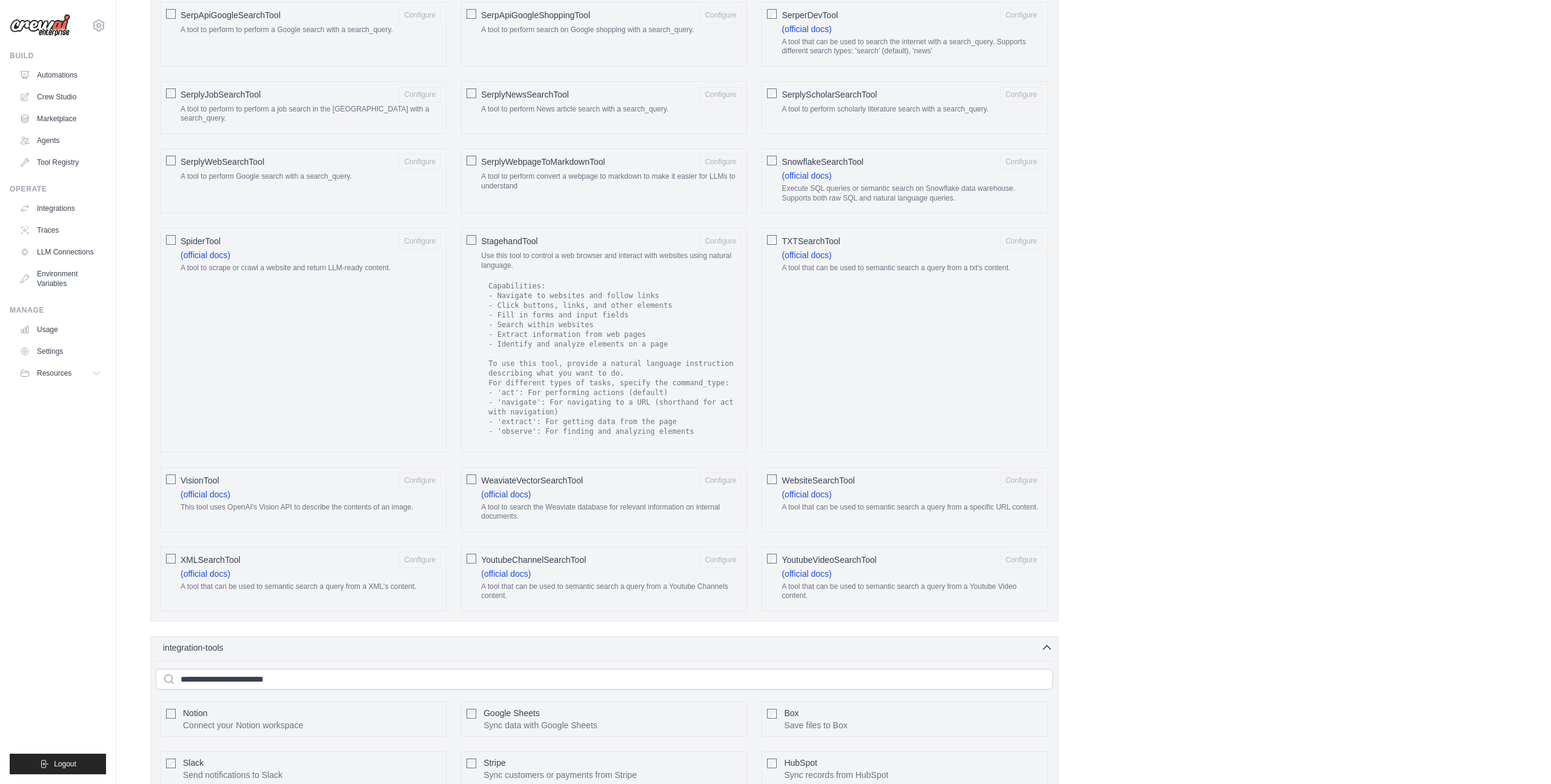
click at [204, 719] on p "Connect your Notion workspace" at bounding box center [243, 725] width 120 height 12
click at [415, 710] on button "Configure" at bounding box center [420, 718] width 43 height 16
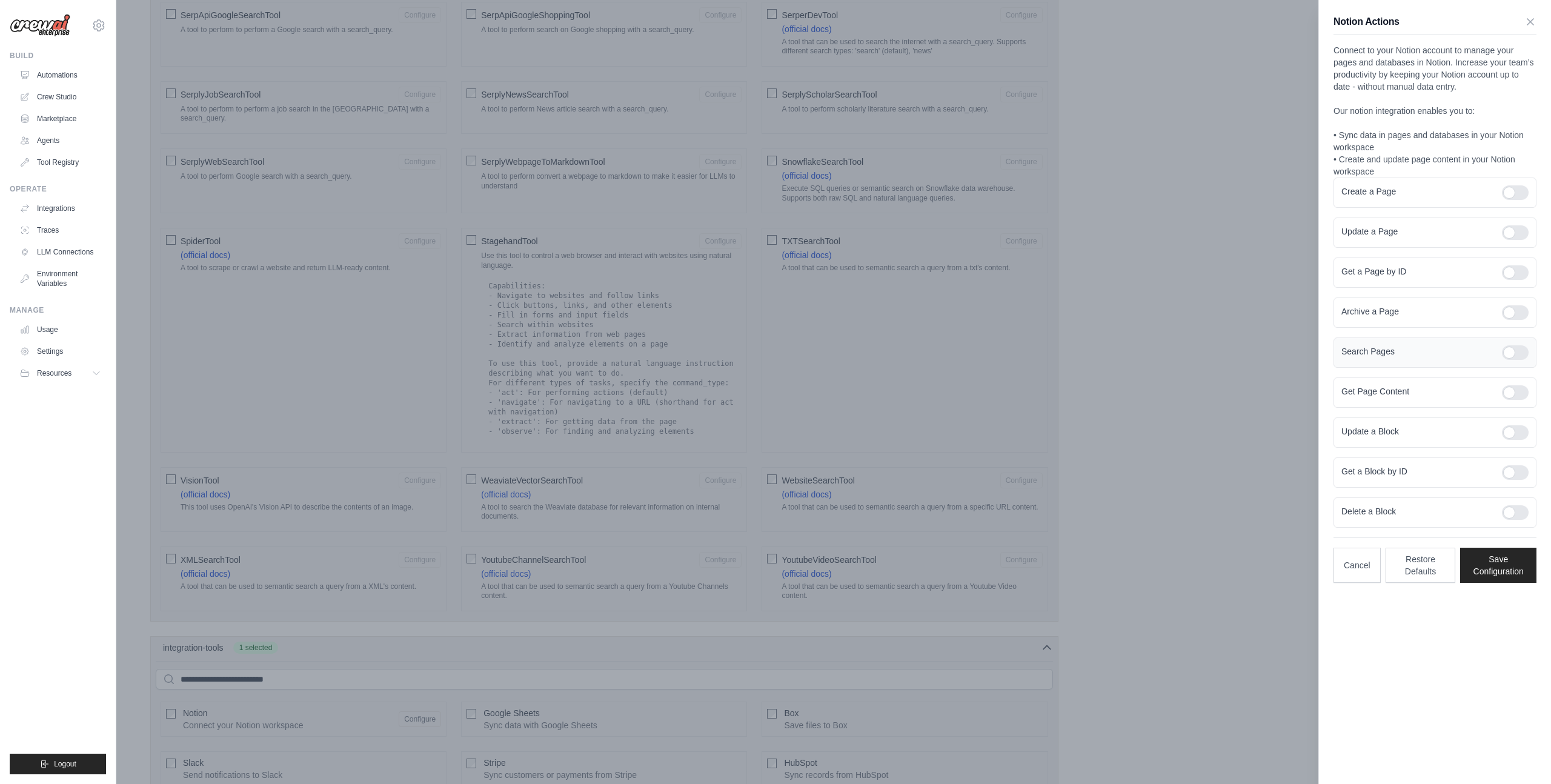
click at [1516, 348] on div at bounding box center [1515, 352] width 26 height 15
click at [1508, 562] on button "Save Configuration" at bounding box center [1498, 564] width 77 height 35
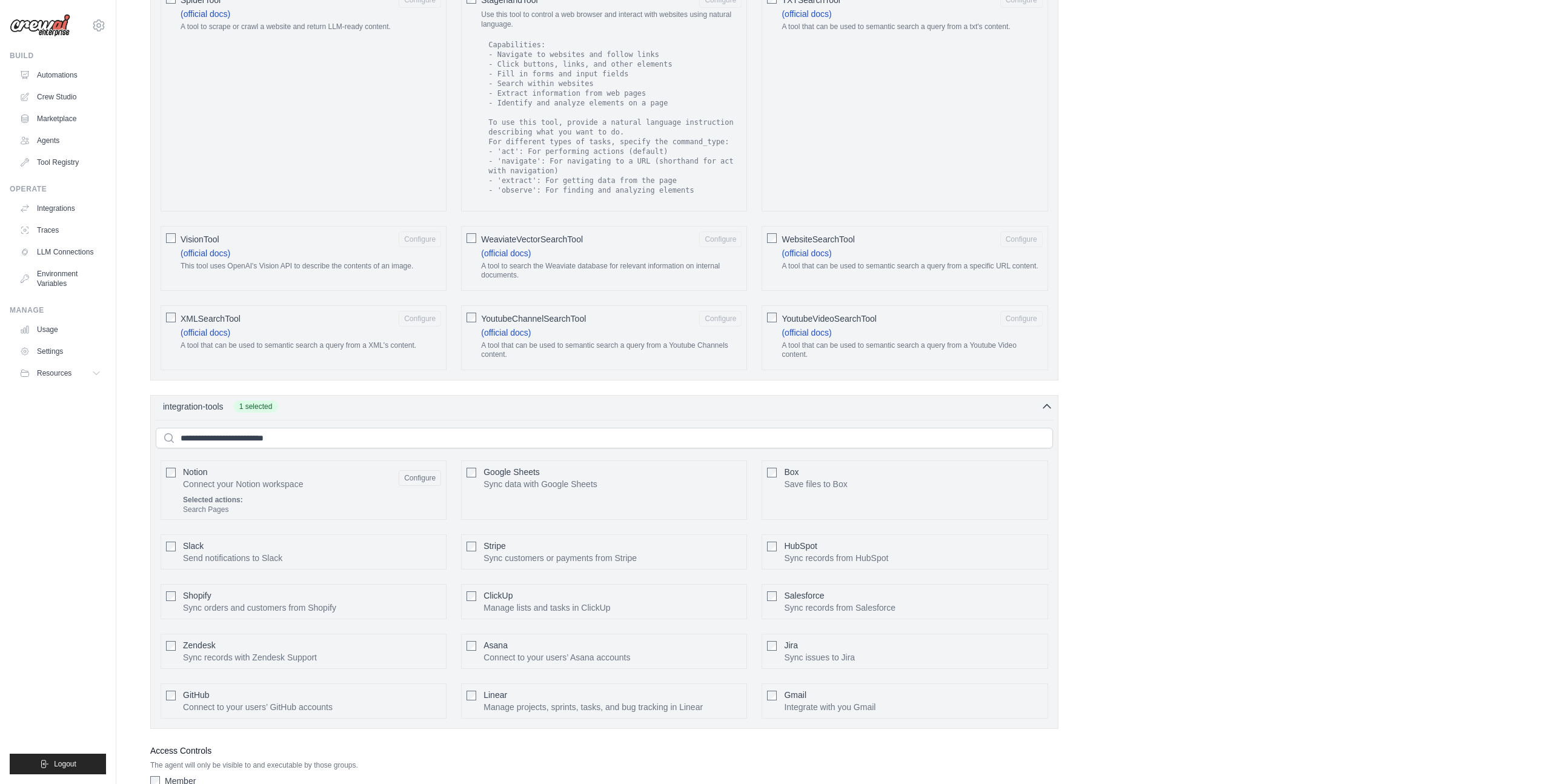
scroll to position [2028, 0]
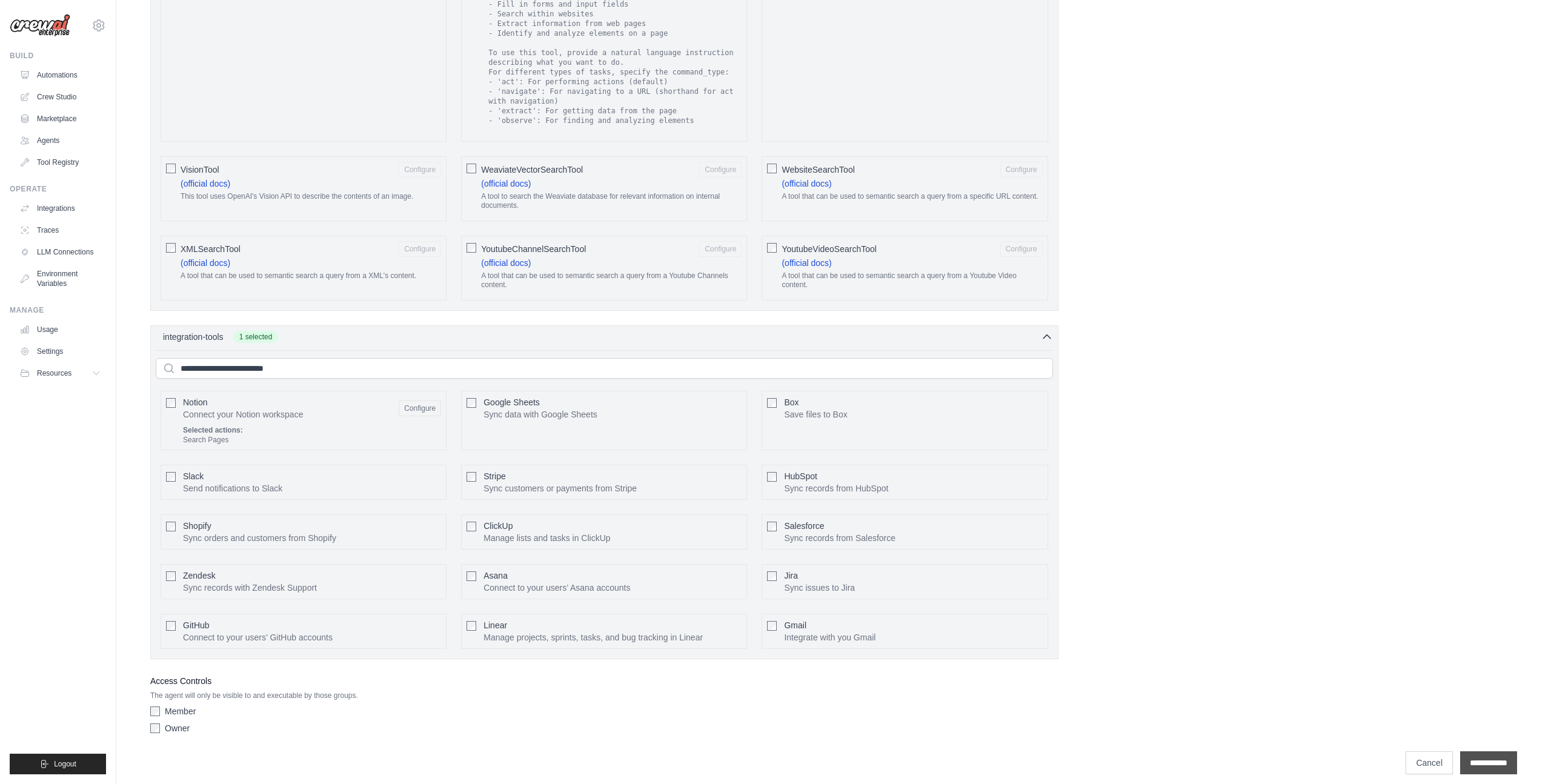
click at [1502, 751] on input "**********" at bounding box center [1488, 762] width 57 height 23
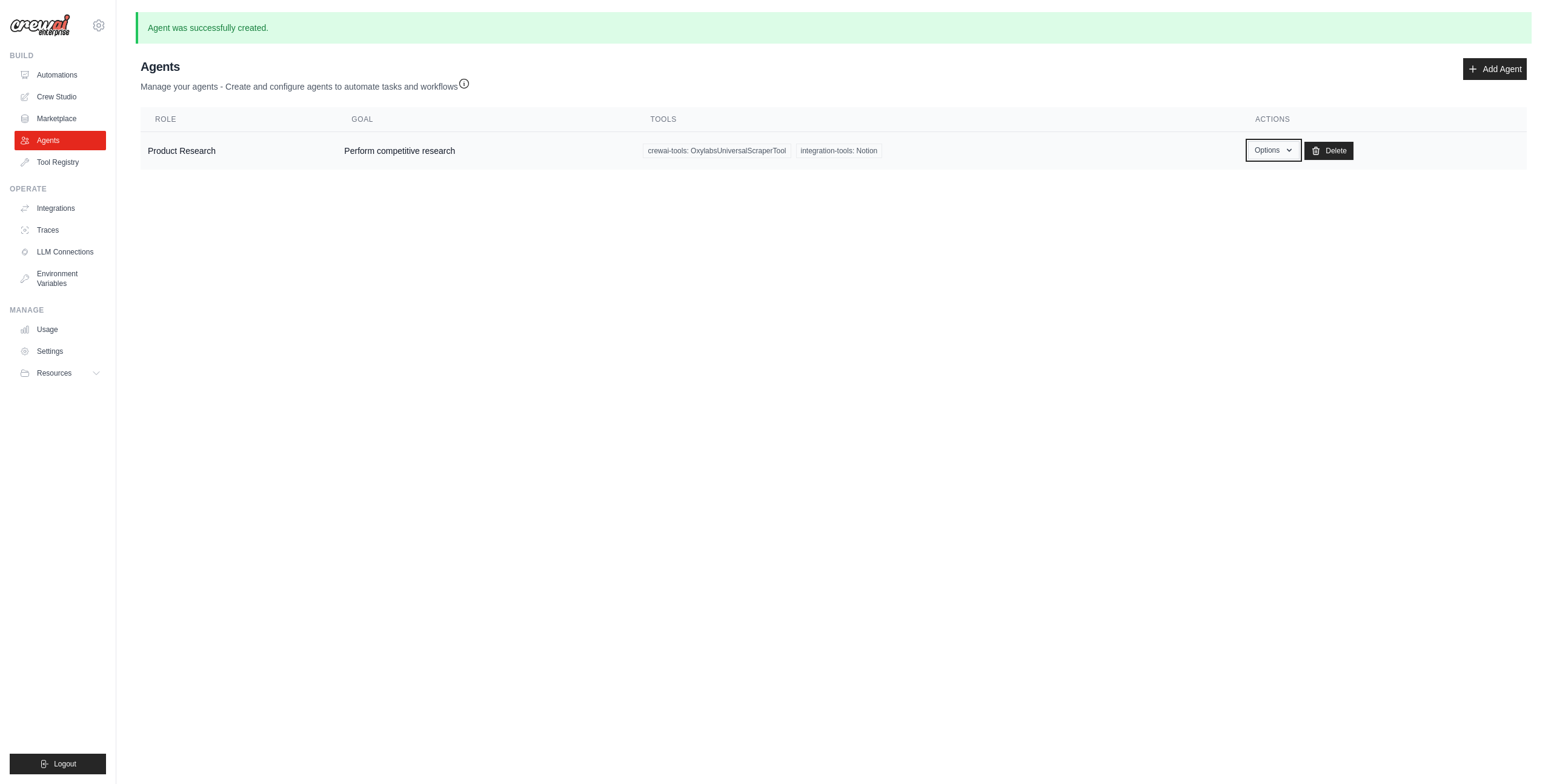
click at [1279, 148] on button "Options" at bounding box center [1274, 150] width 52 height 18
click at [1260, 174] on link "Show" at bounding box center [1255, 178] width 87 height 22
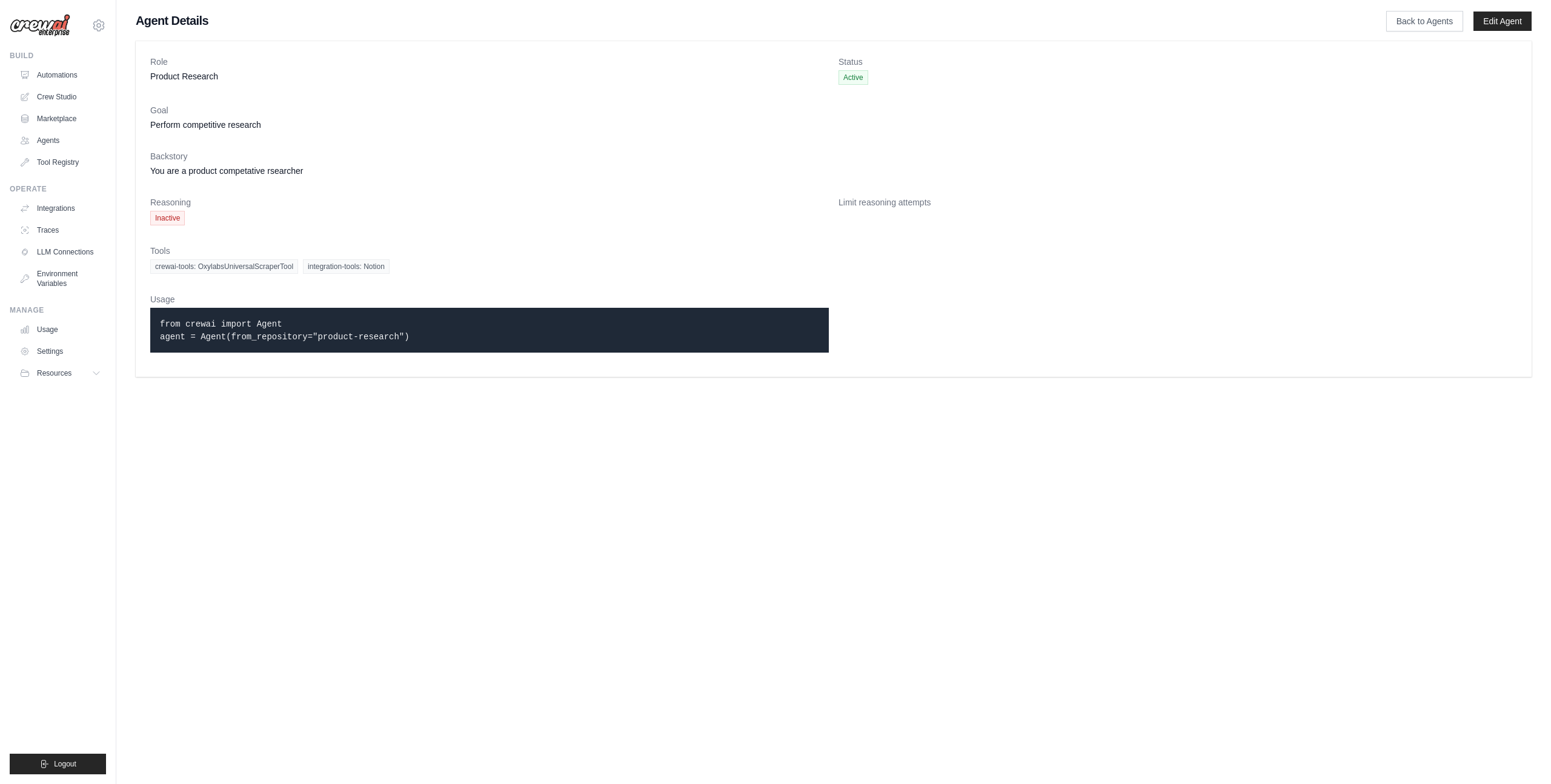
drag, startPoint x: 213, startPoint y: 265, endPoint x: 524, endPoint y: 265, distance: 311.0
click at [524, 265] on div "crewai-tools: OxylabsUniversalScraperTool integration-tools: Notion" at bounding box center [834, 266] width 1367 height 15
click at [1501, 26] on link "Edit Agent" at bounding box center [1502, 22] width 58 height 20
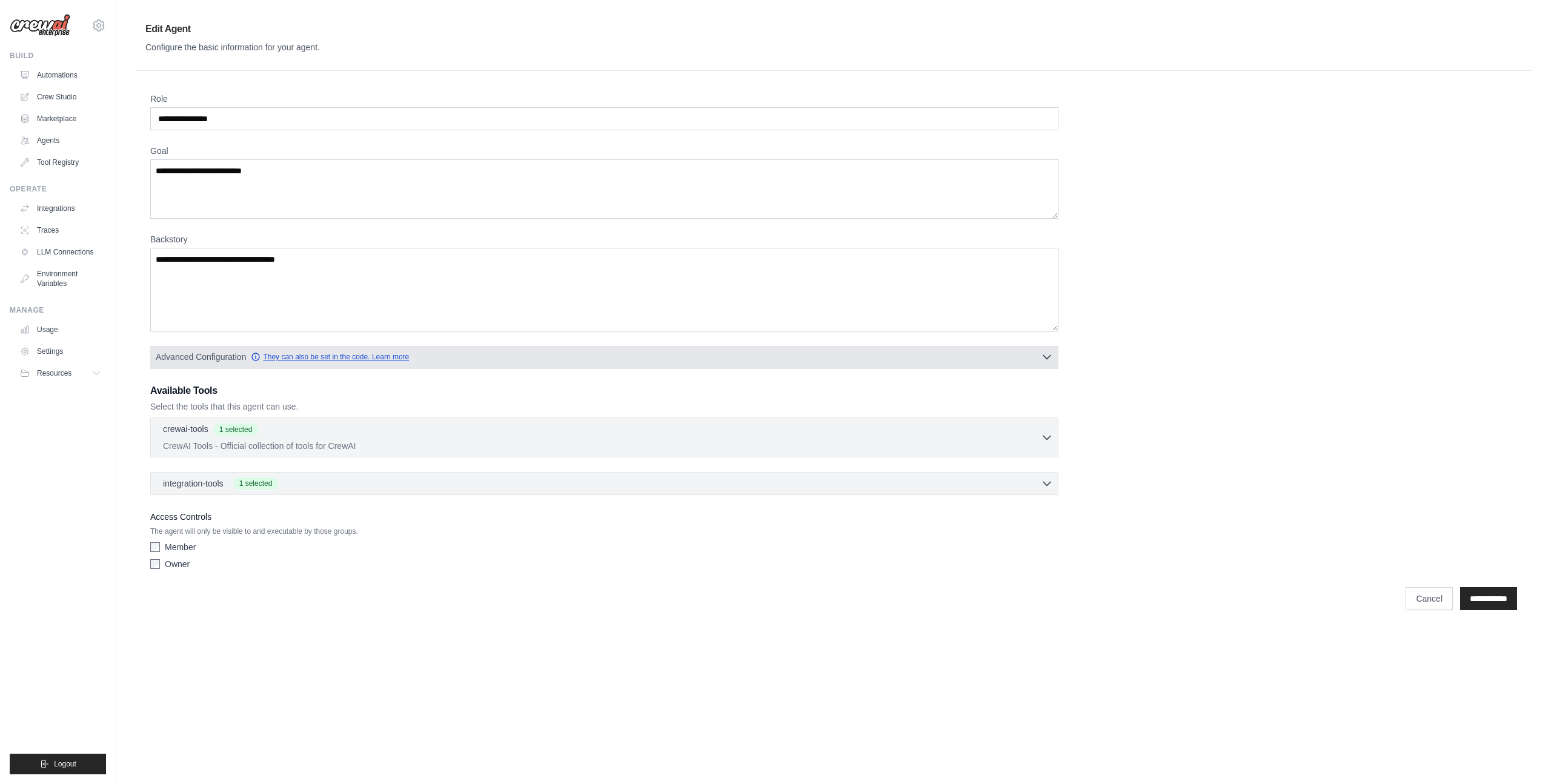
click at [330, 359] on link "They can also be set in the code. Learn more" at bounding box center [330, 357] width 158 height 10
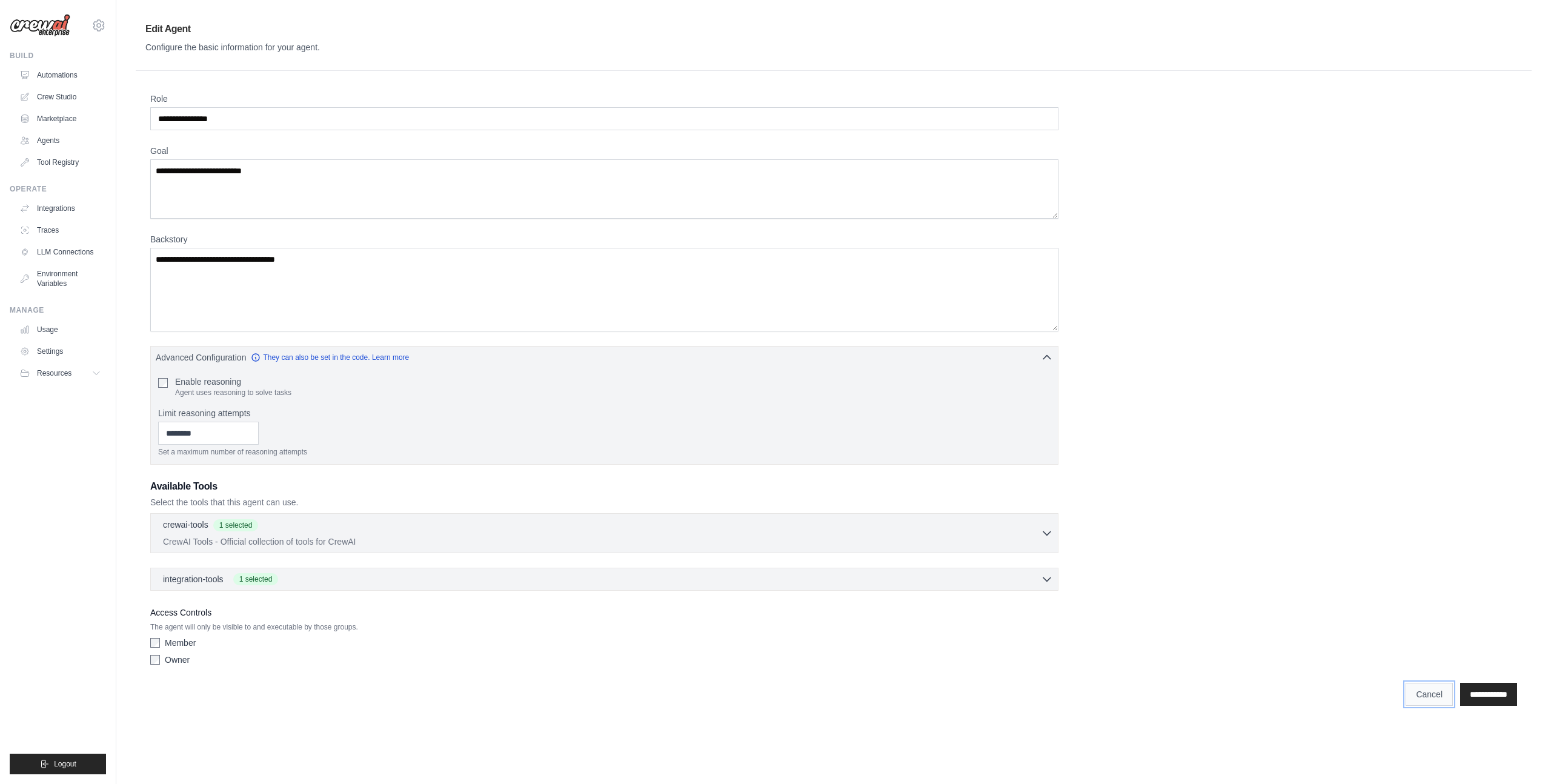
click at [1410, 702] on link "Cancel" at bounding box center [1429, 693] width 47 height 23
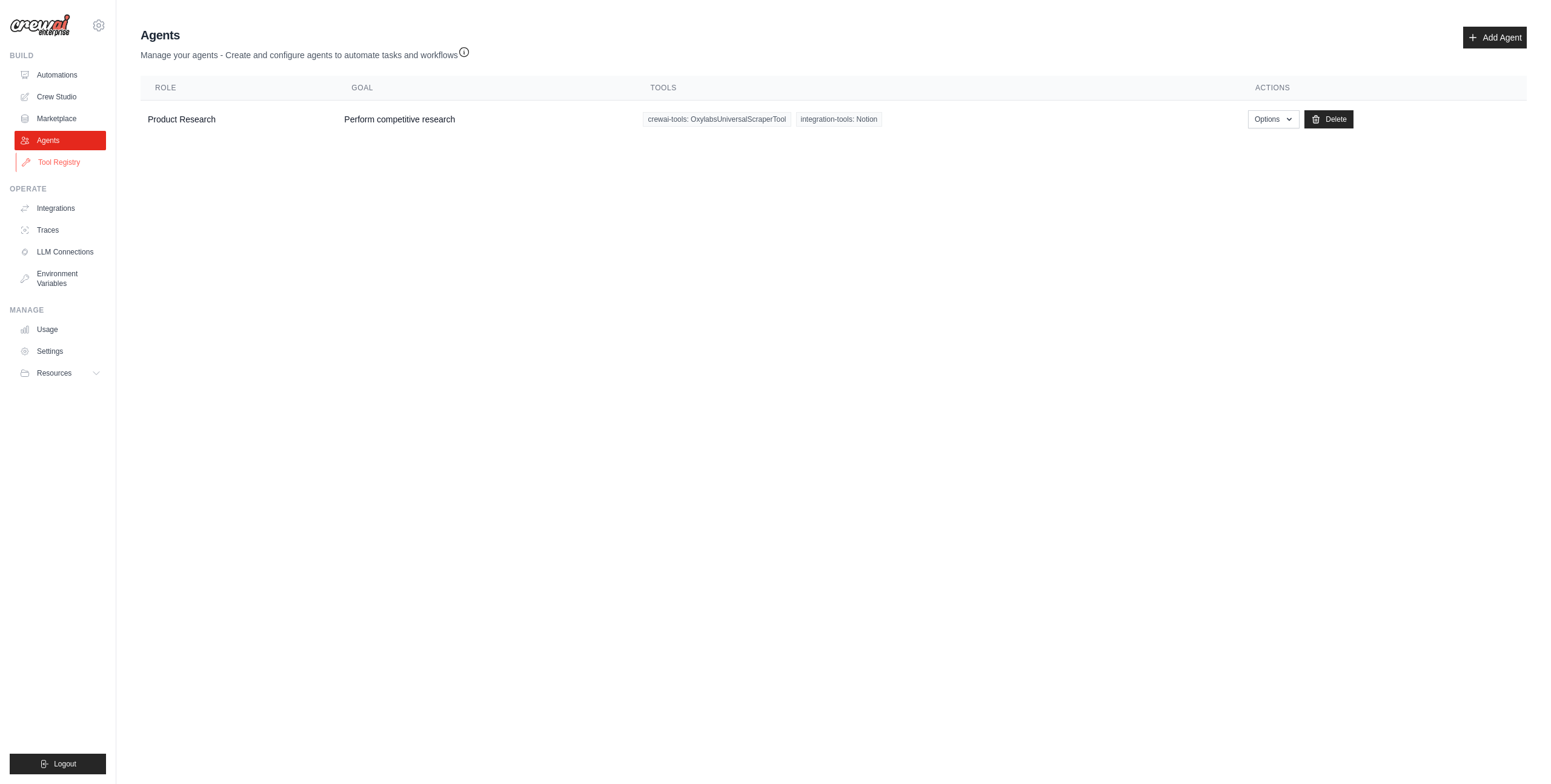
click at [44, 161] on link "Tool Registry" at bounding box center [61, 162] width 91 height 20
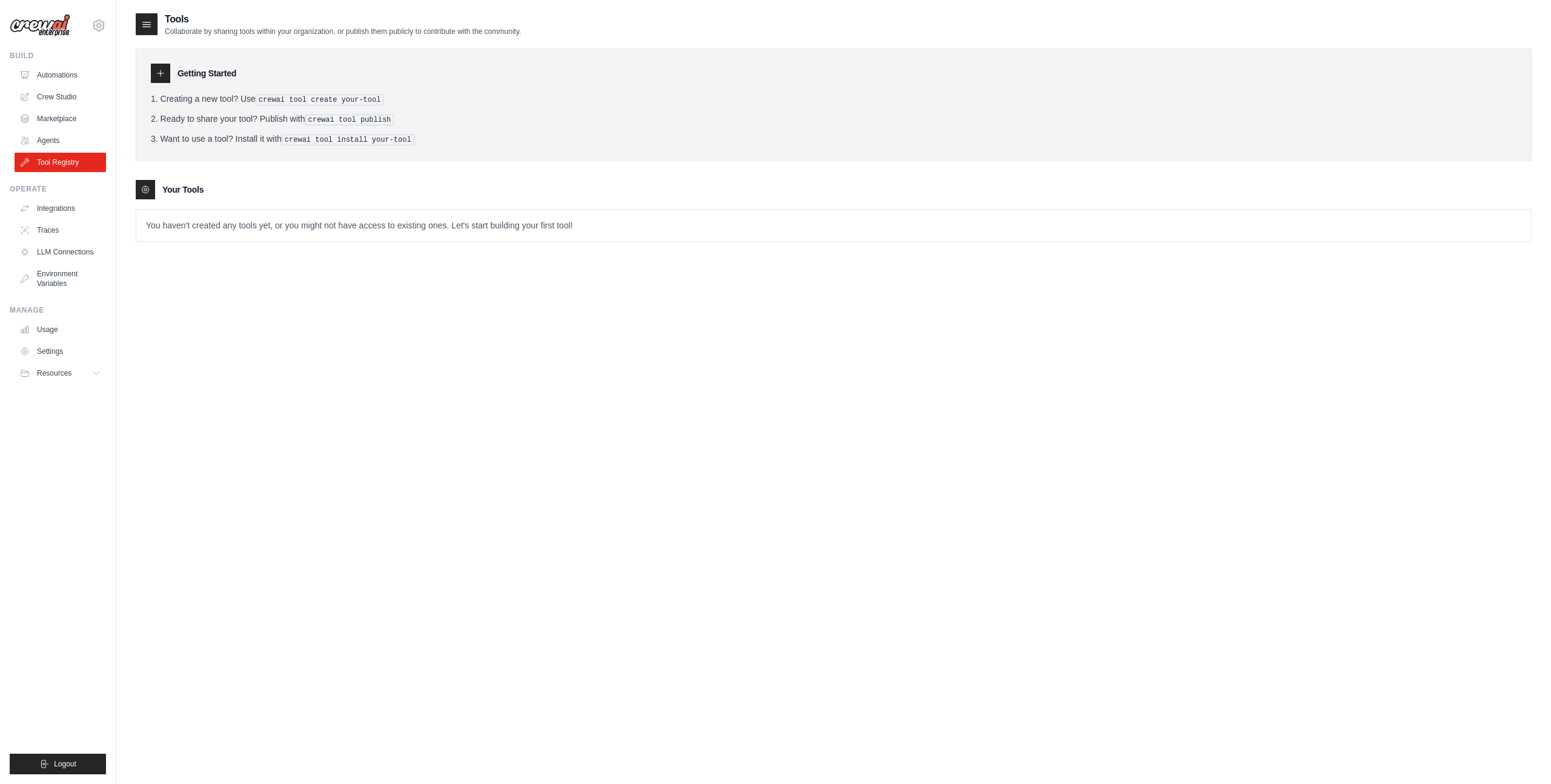
click at [44, 161] on link "Tool Registry" at bounding box center [60, 162] width 91 height 20
click at [55, 141] on link "Agents" at bounding box center [61, 141] width 91 height 20
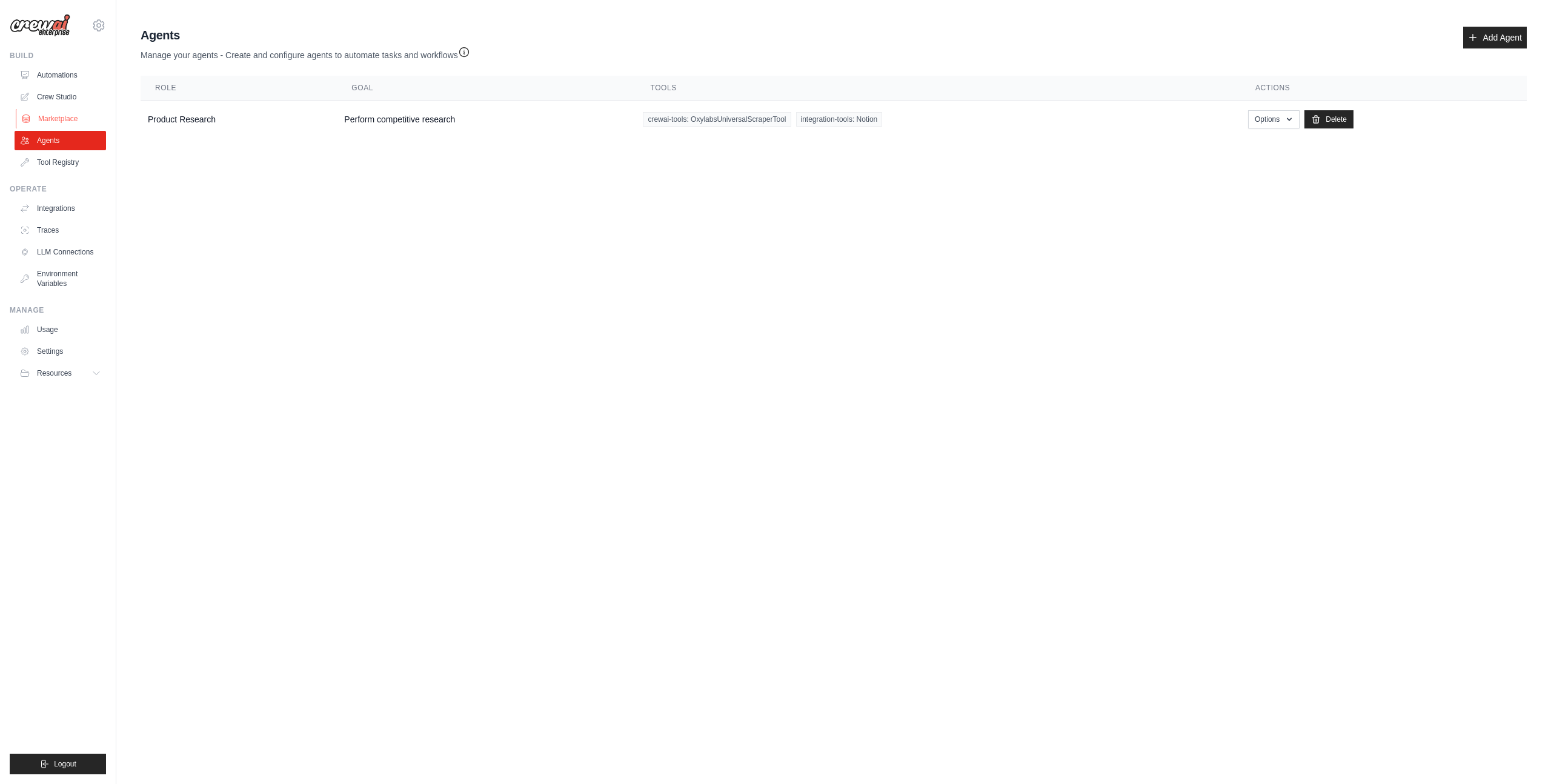
click at [63, 118] on link "Marketplace" at bounding box center [61, 118] width 91 height 20
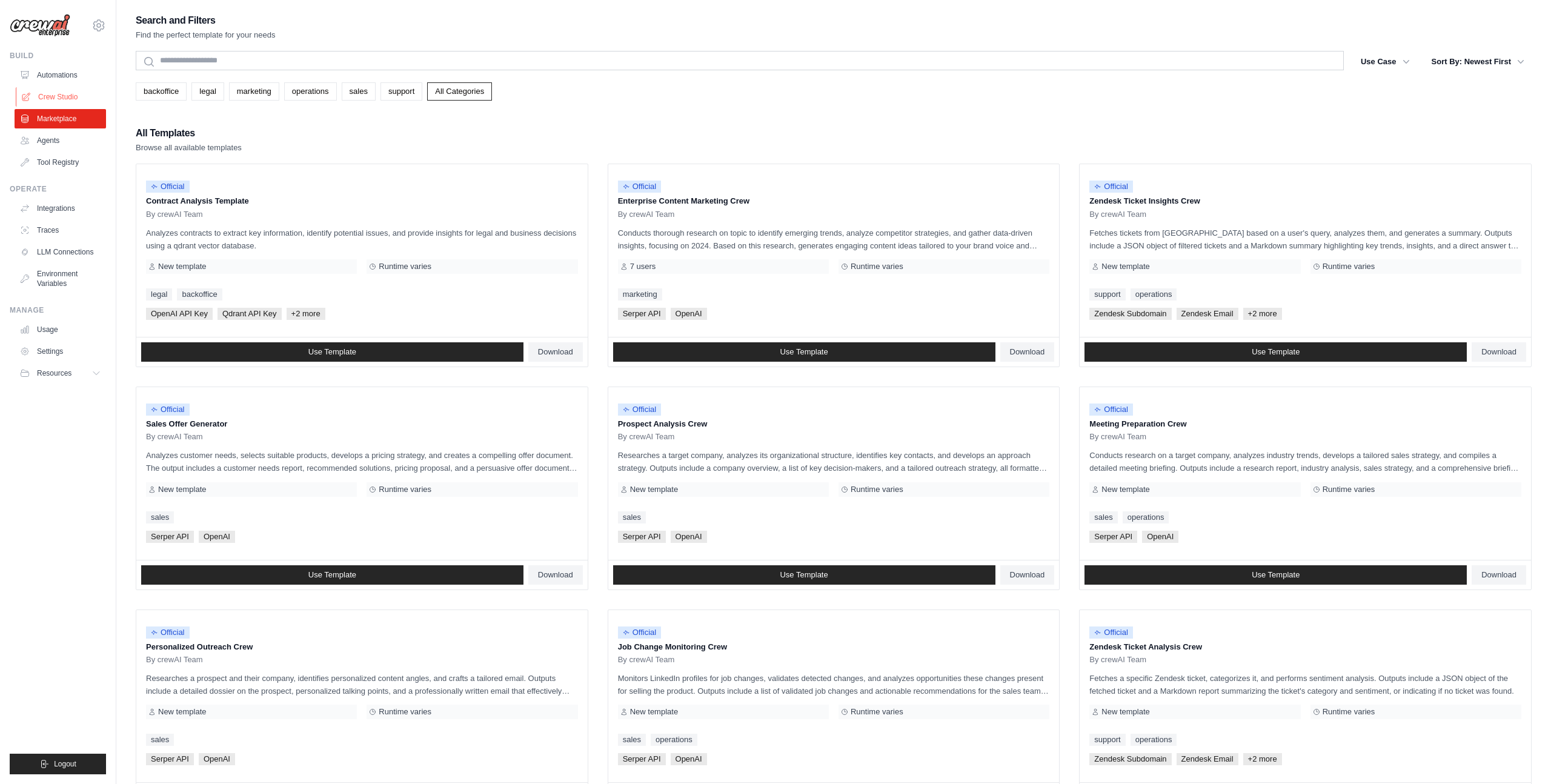
click at [69, 100] on link "Crew Studio" at bounding box center [61, 97] width 91 height 20
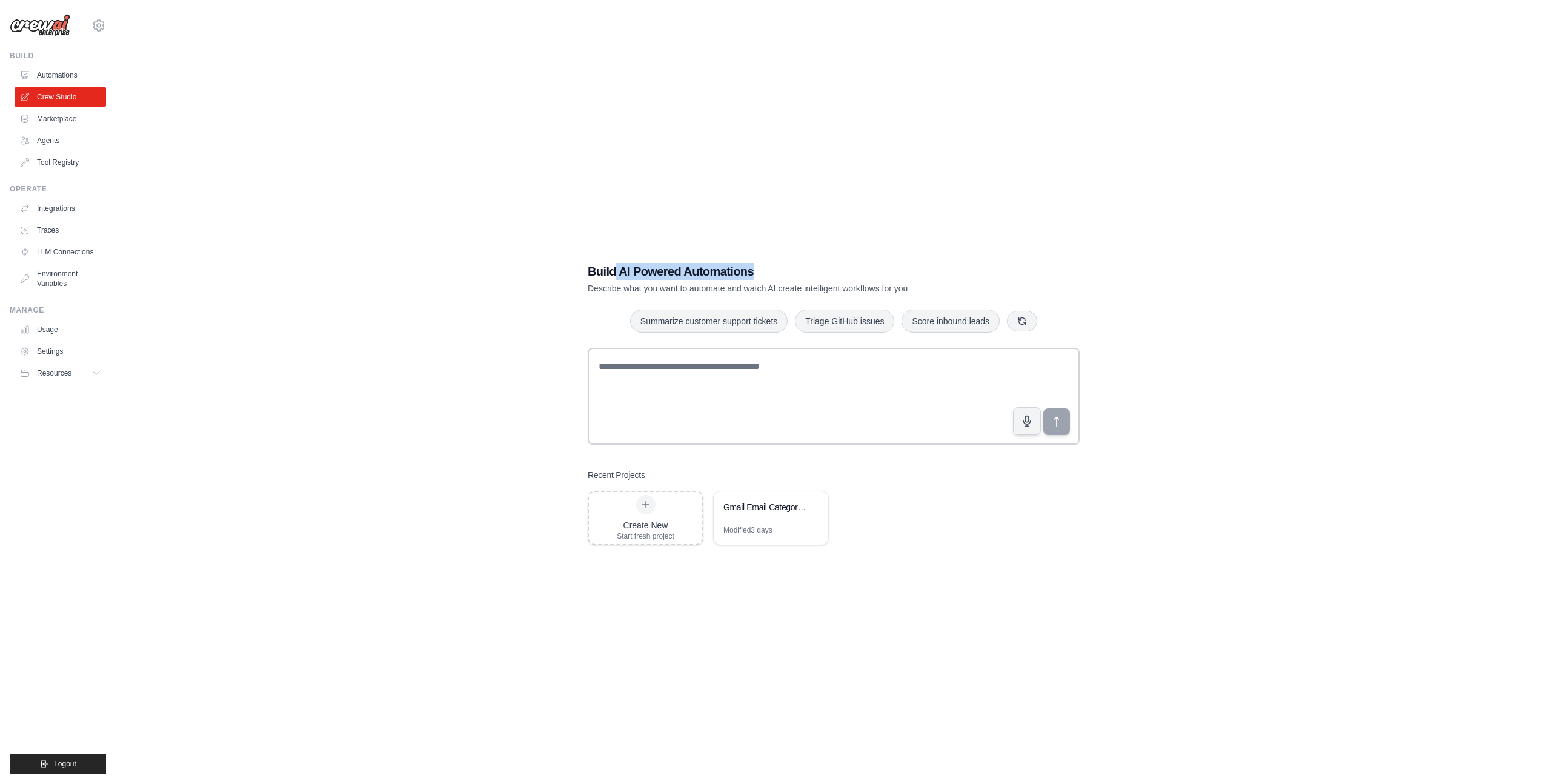
drag, startPoint x: 615, startPoint y: 270, endPoint x: 896, endPoint y: 275, distance: 281.0
click at [896, 275] on h1 "Build AI Powered Automations" at bounding box center [791, 271] width 407 height 17
click at [848, 321] on button "Triage GitHub issues" at bounding box center [844, 320] width 100 height 23
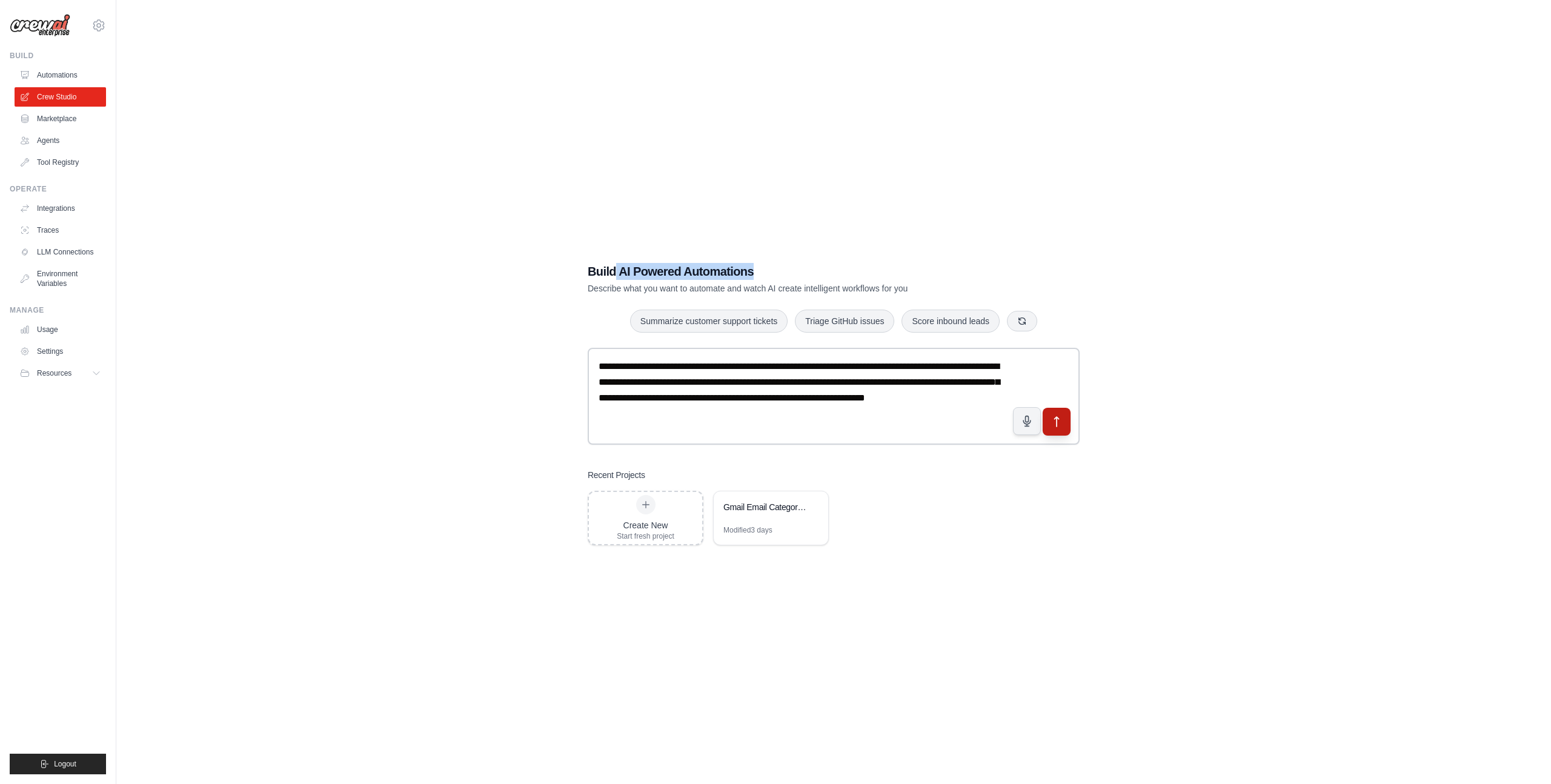
click at [1057, 423] on icon "submit" at bounding box center [1057, 422] width 4 height 10
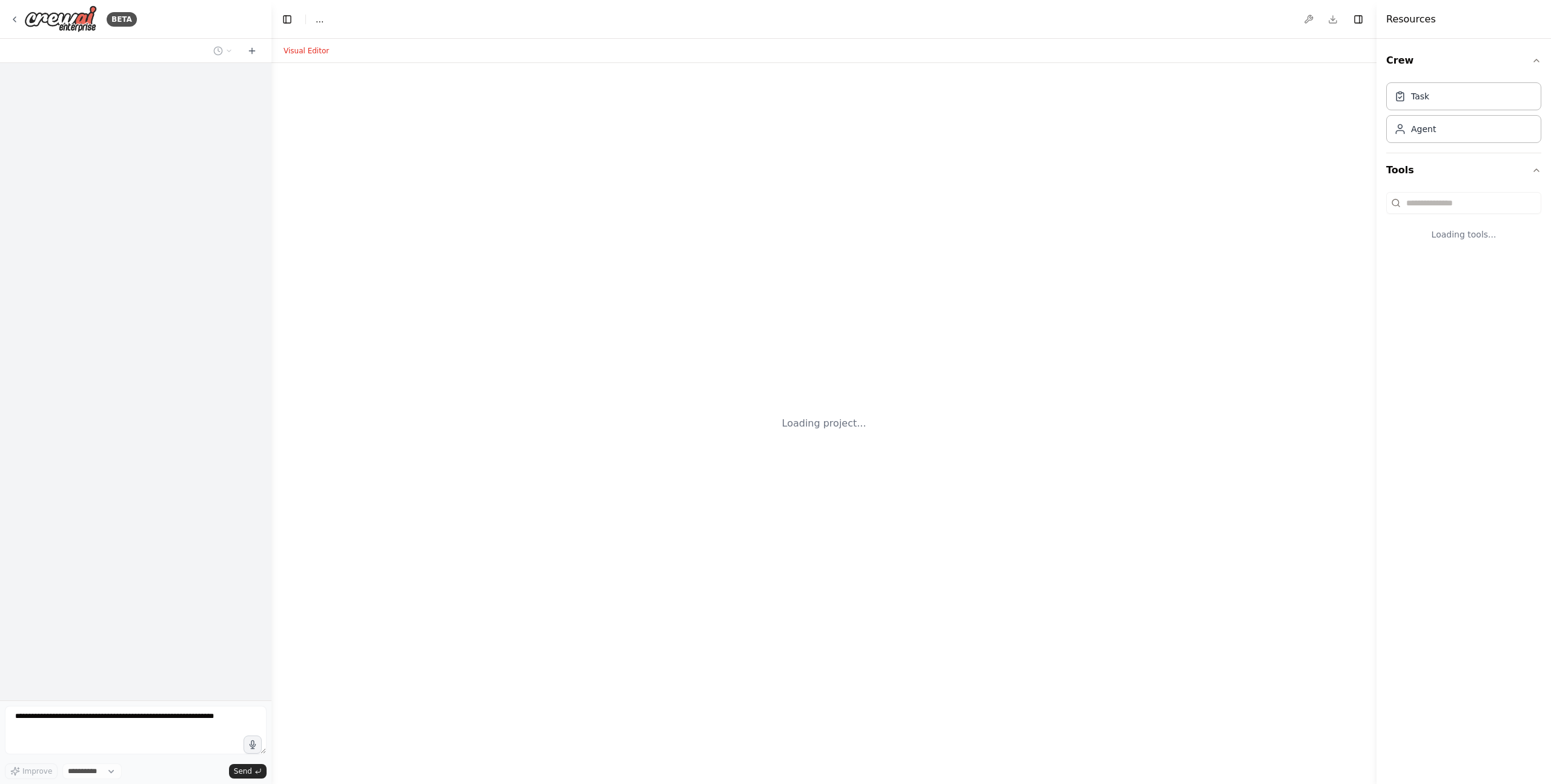
select select "****"
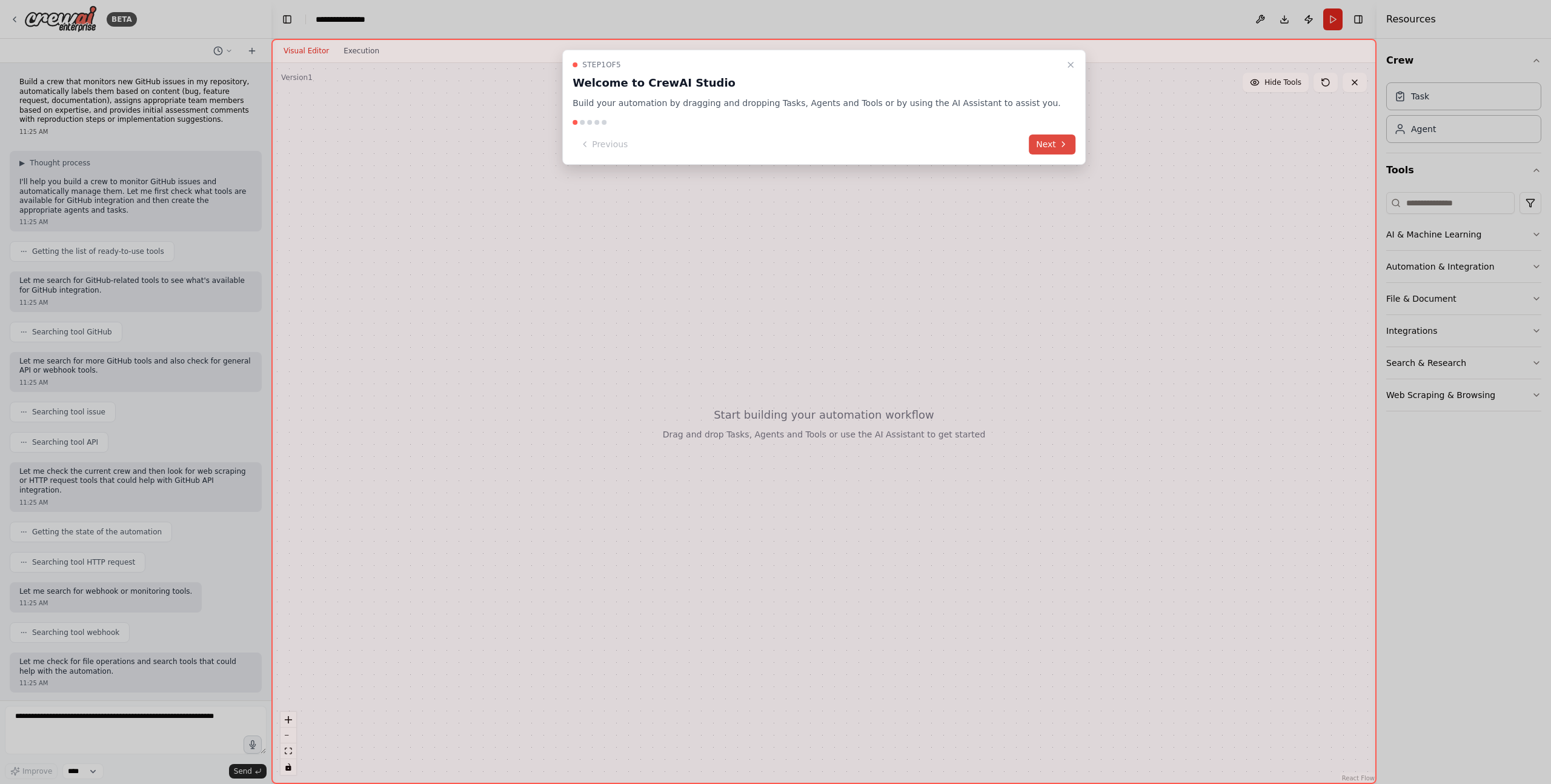
click at [1033, 145] on button "Next" at bounding box center [1052, 144] width 47 height 20
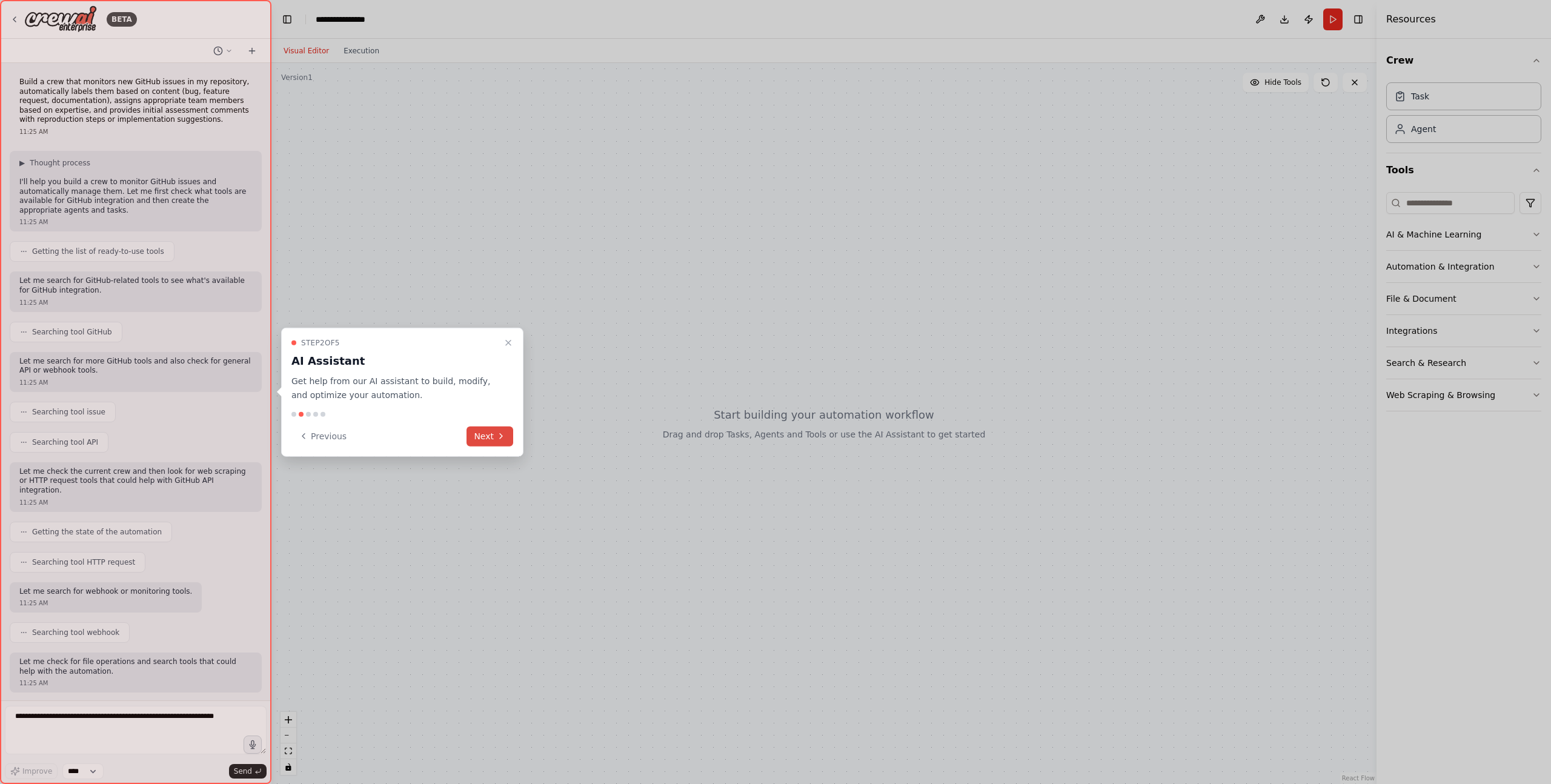
click at [499, 439] on icon at bounding box center [501, 436] width 10 height 10
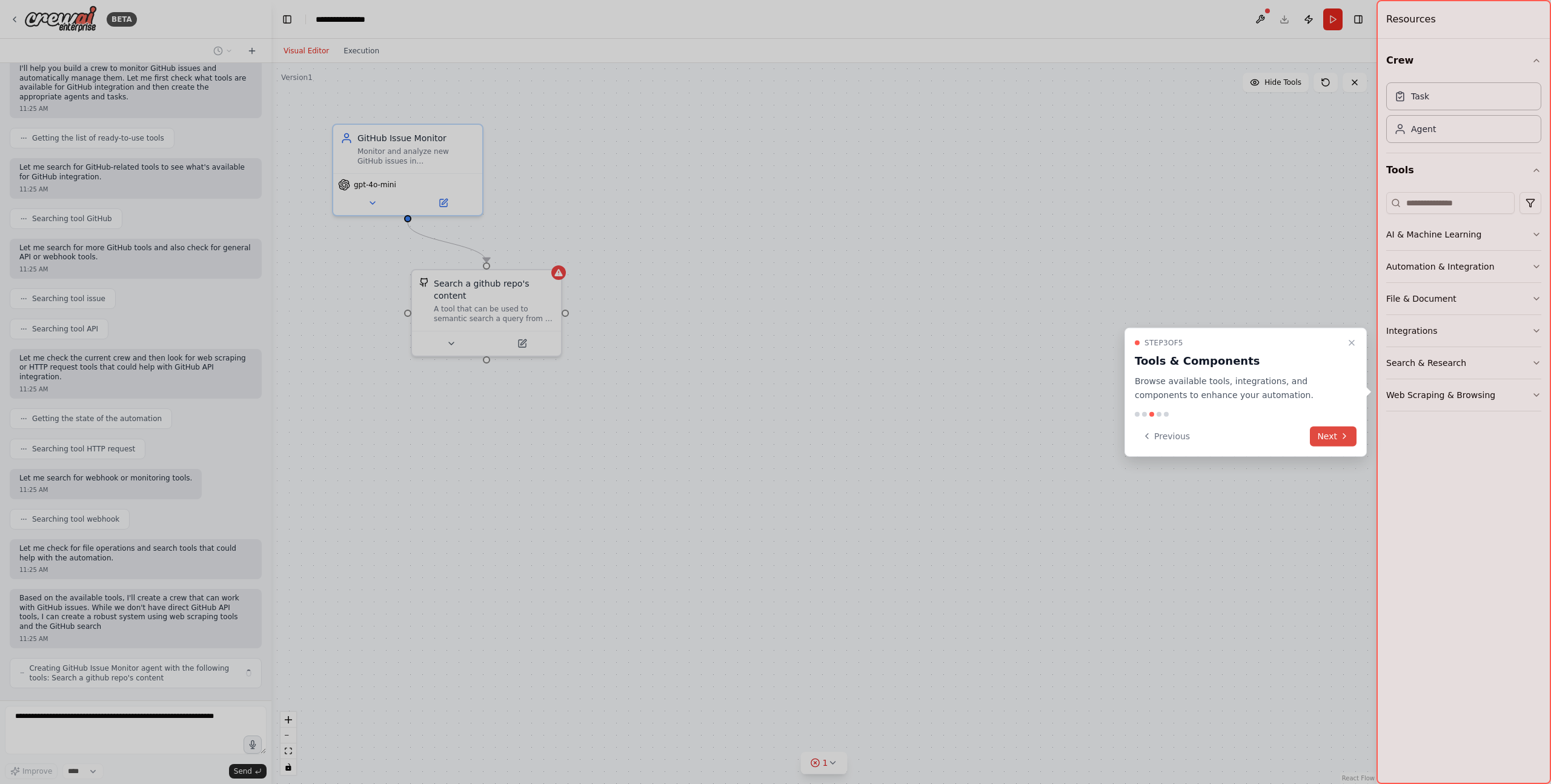
click at [1340, 437] on icon at bounding box center [1345, 436] width 10 height 10
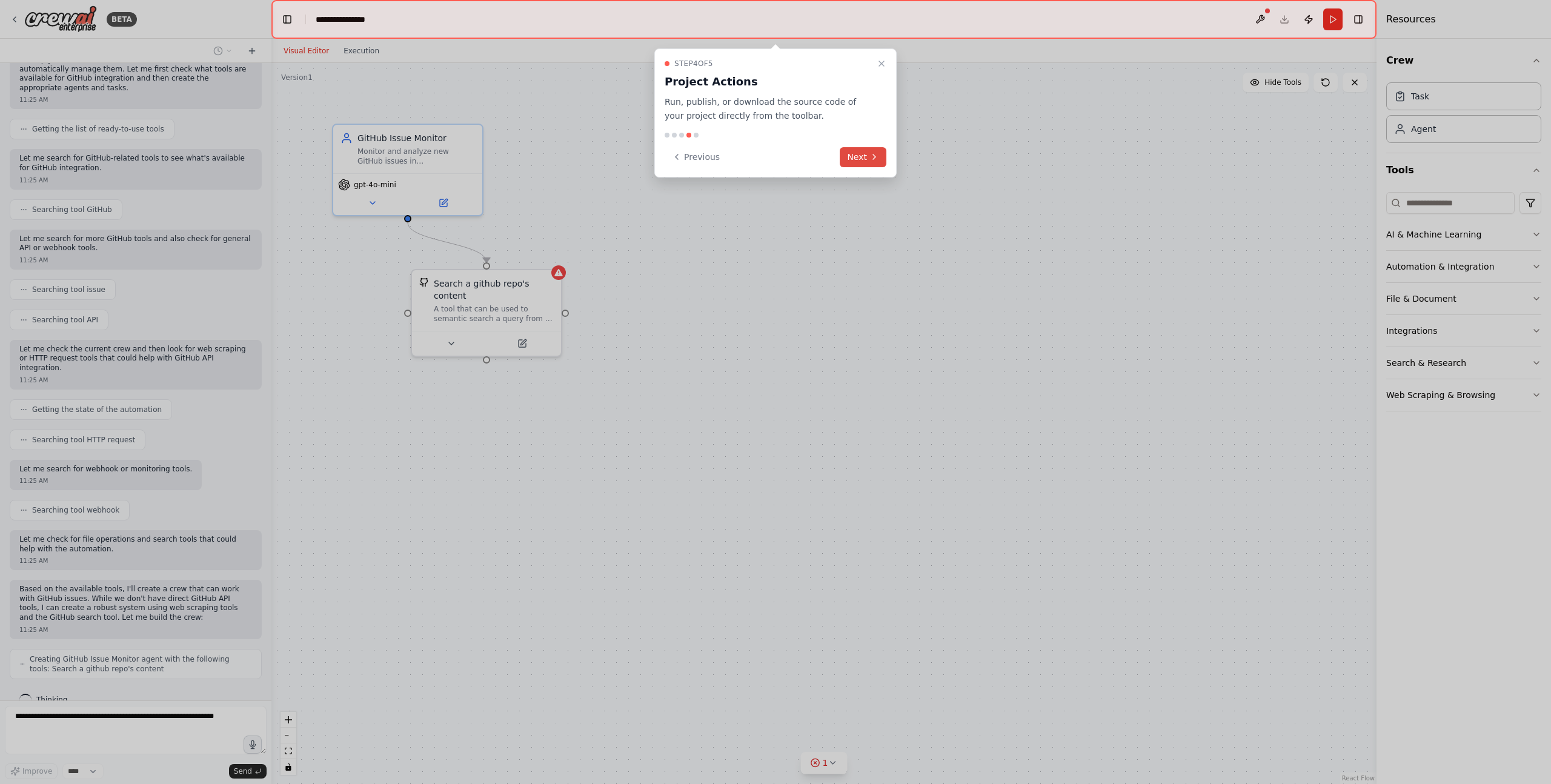
click at [869, 153] on icon at bounding box center [874, 157] width 10 height 10
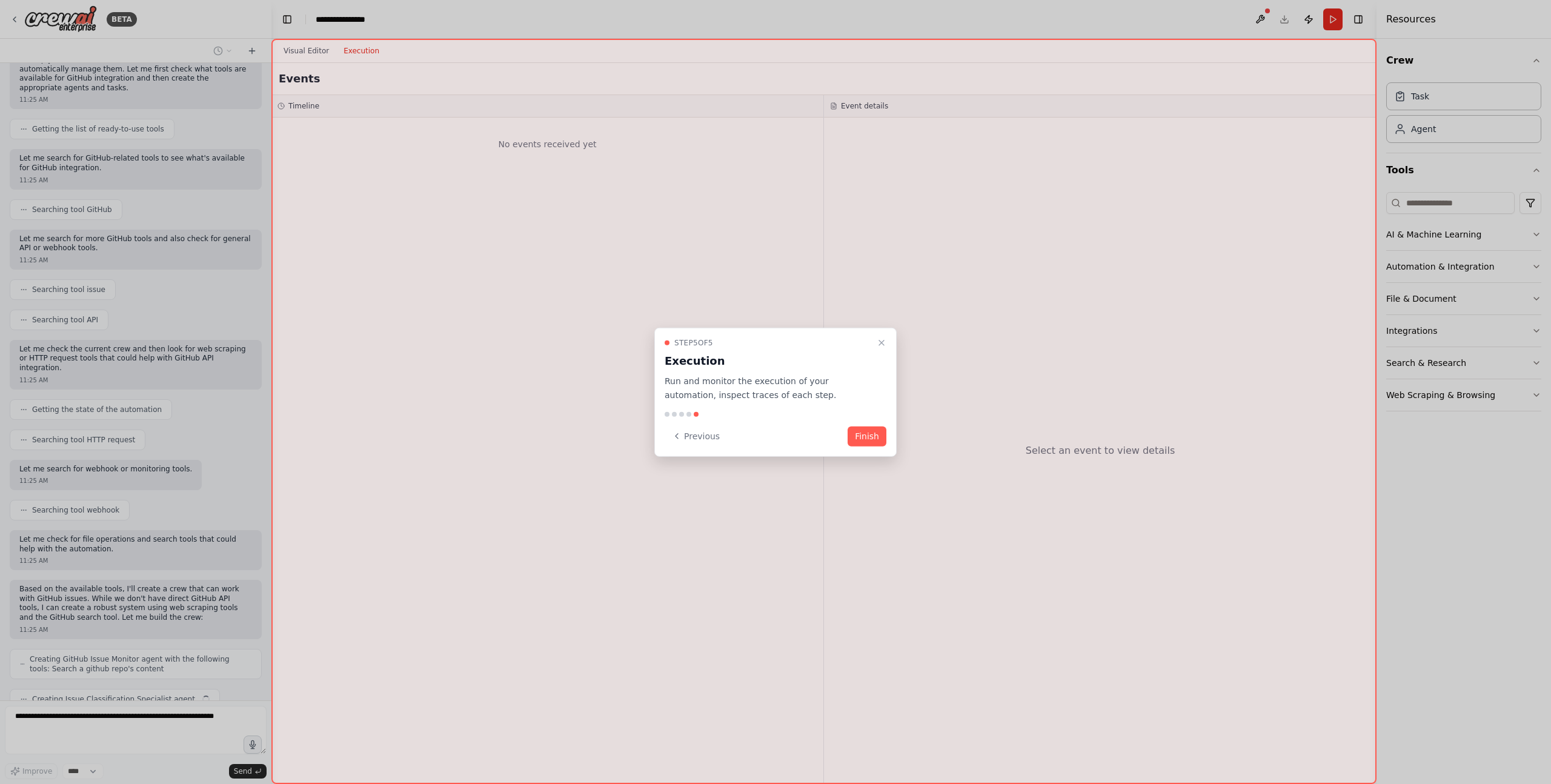
scroll to position [153, 0]
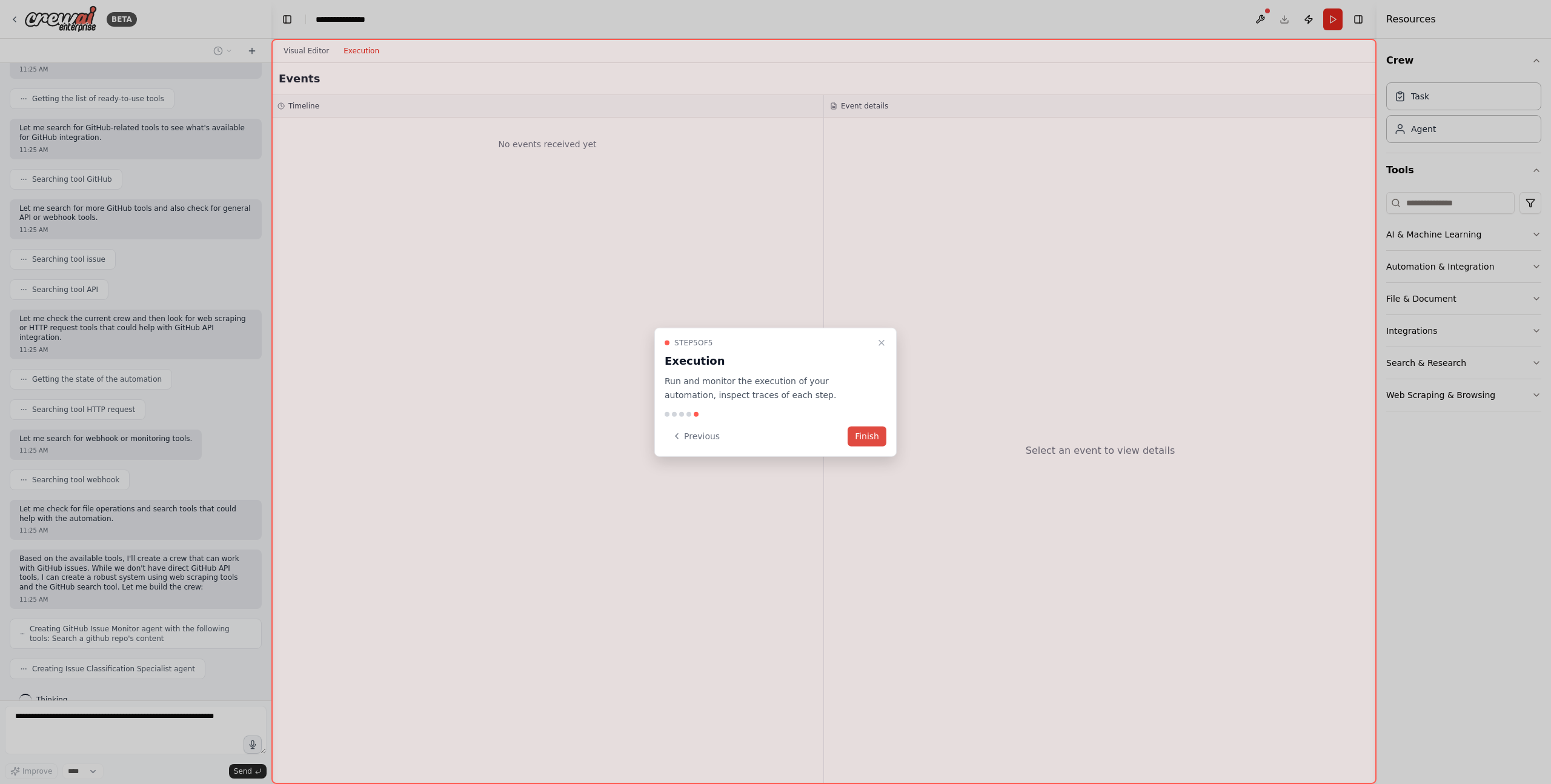
click at [868, 438] on button "Finish" at bounding box center [867, 436] width 39 height 20
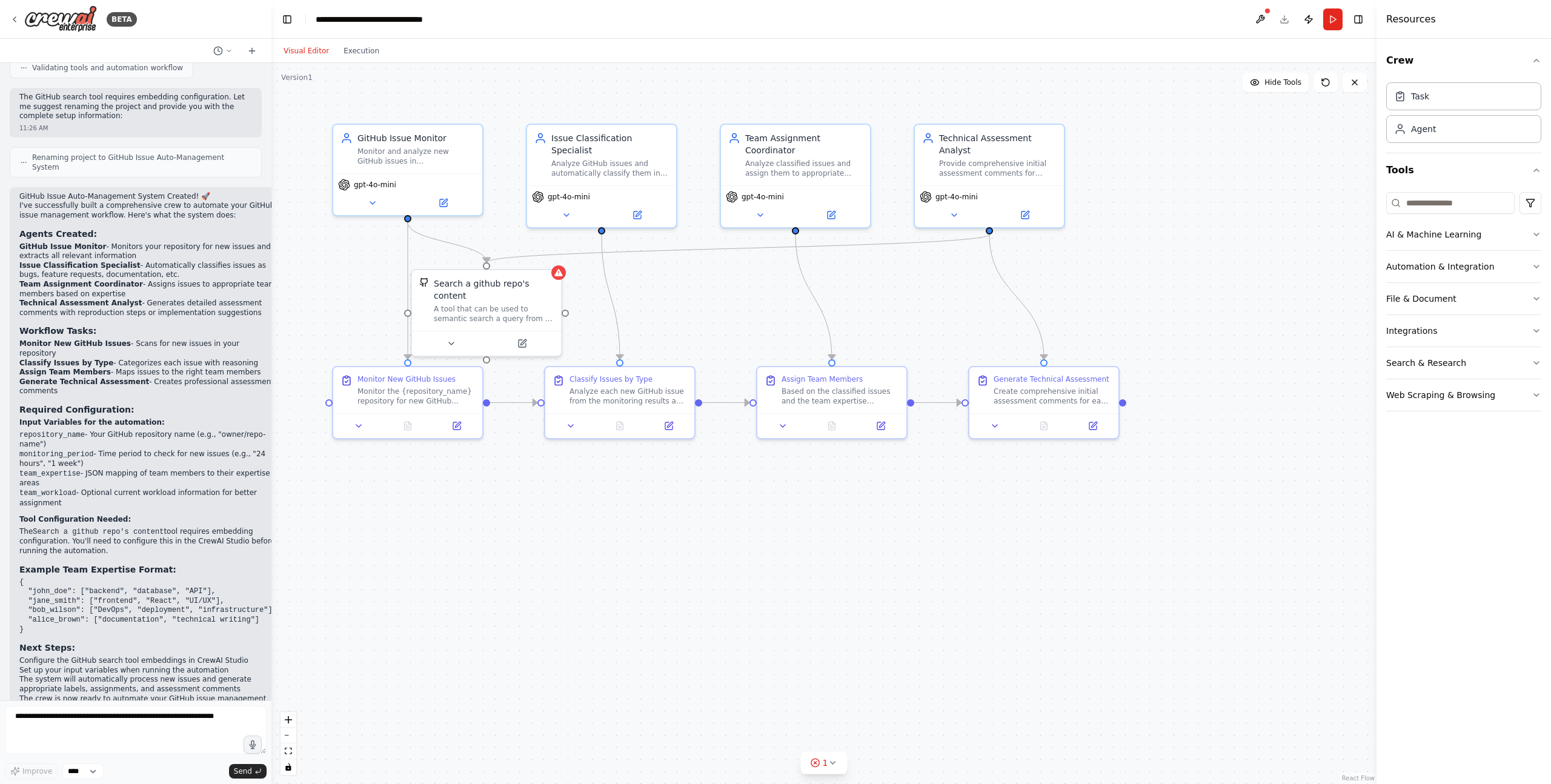
scroll to position [1084, 0]
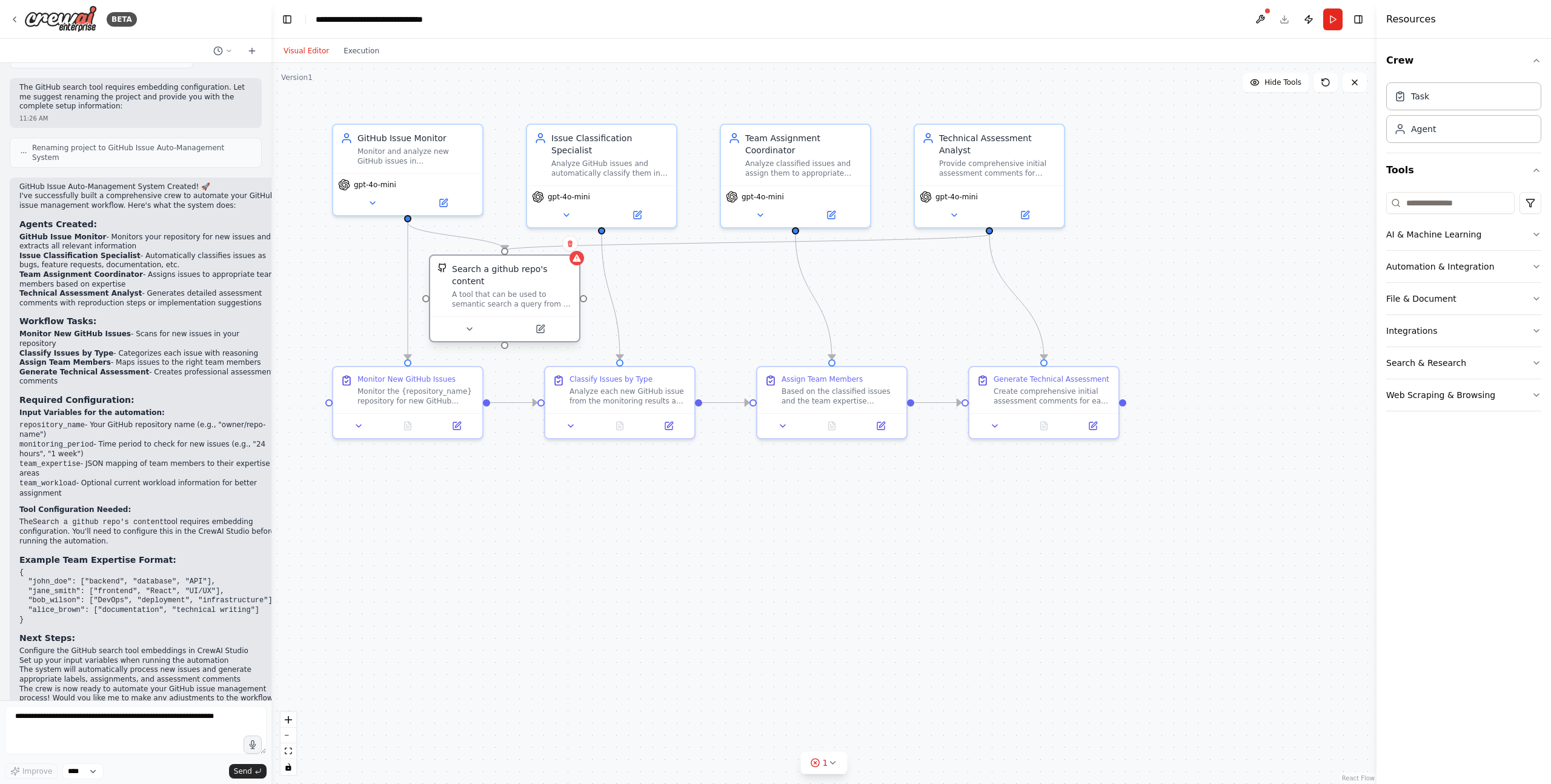
drag, startPoint x: 447, startPoint y: 279, endPoint x: 468, endPoint y: 270, distance: 22.8
click at [468, 270] on div "Search a github repo's content" at bounding box center [512, 275] width 120 height 24
click at [377, 262] on div ".deletable-edge-delete-btn { width: 20px; height: 20px; border: 0px solid #ffff…" at bounding box center [823, 423] width 1105 height 721
drag, startPoint x: 553, startPoint y: 268, endPoint x: 553, endPoint y: 279, distance: 11.0
click at [553, 279] on div "Search a github repo's content" at bounding box center [512, 275] width 120 height 24
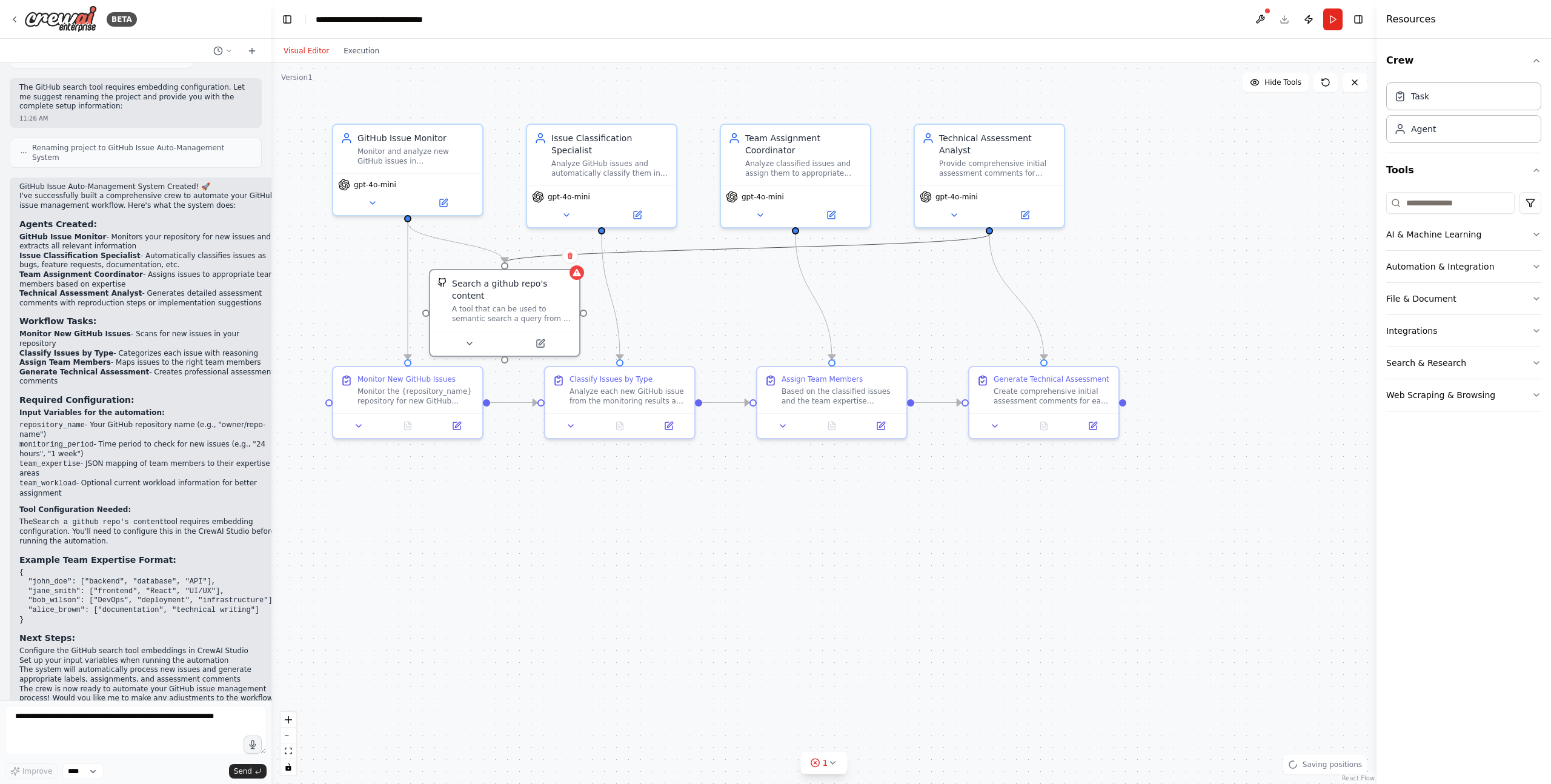
click at [711, 248] on icon "Edge from 681108f4-2695-4314-943c-4be67395037a to 4e764adc-55cb-432f-b37b-09fd6…" at bounding box center [747, 248] width 484 height 28
click at [1033, 148] on div "Technical Assessment Analyst" at bounding box center [998, 141] width 118 height 24
click at [1129, 145] on div ".deletable-edge-delete-btn { width: 20px; height: 20px; border: 0px solid #ffff…" at bounding box center [823, 423] width 1105 height 721
click at [1467, 100] on div "Task" at bounding box center [1463, 95] width 155 height 28
click at [1463, 134] on div "Agent" at bounding box center [1463, 128] width 155 height 28
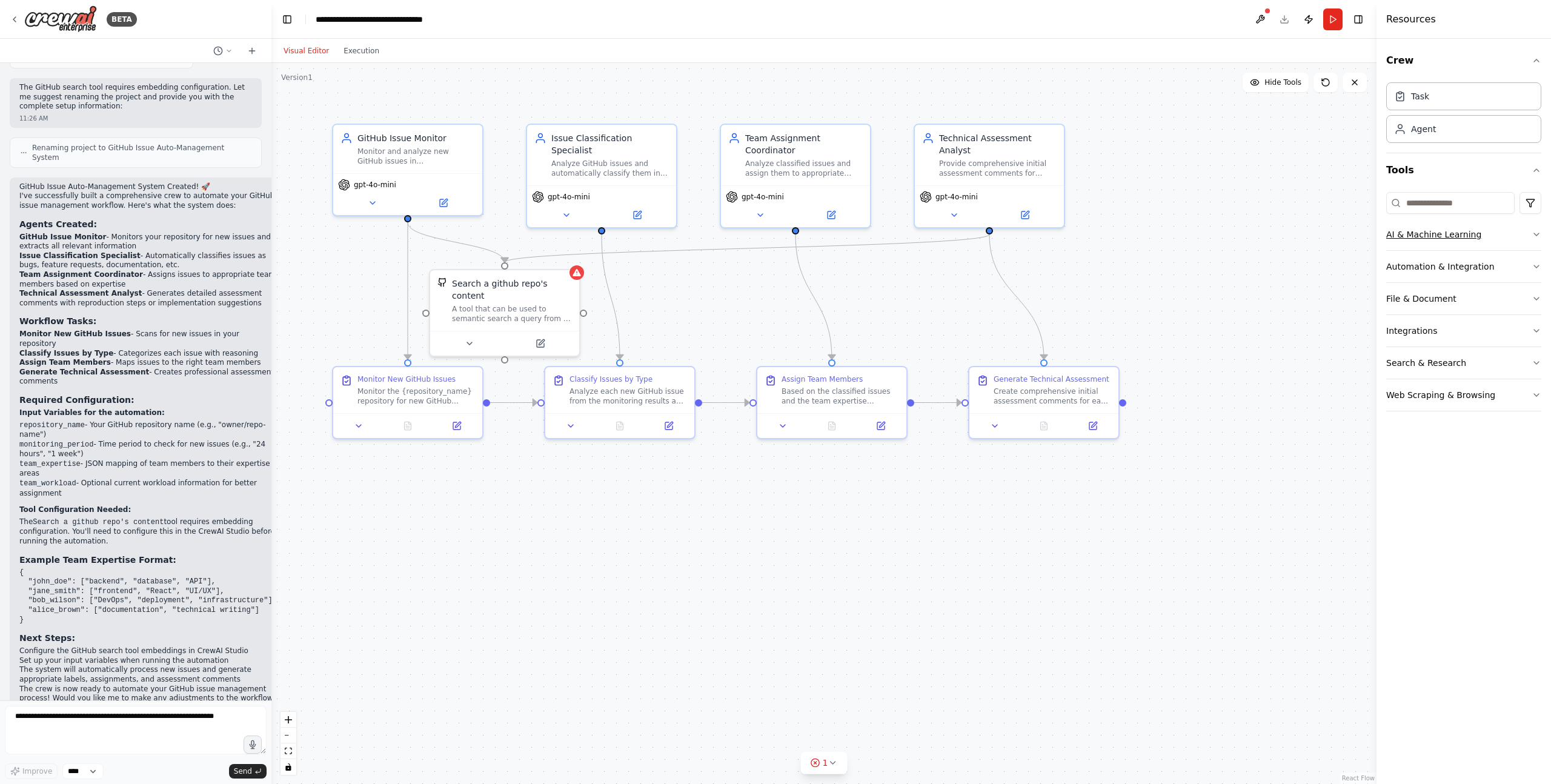
click at [1538, 234] on icon "button" at bounding box center [1536, 234] width 10 height 10
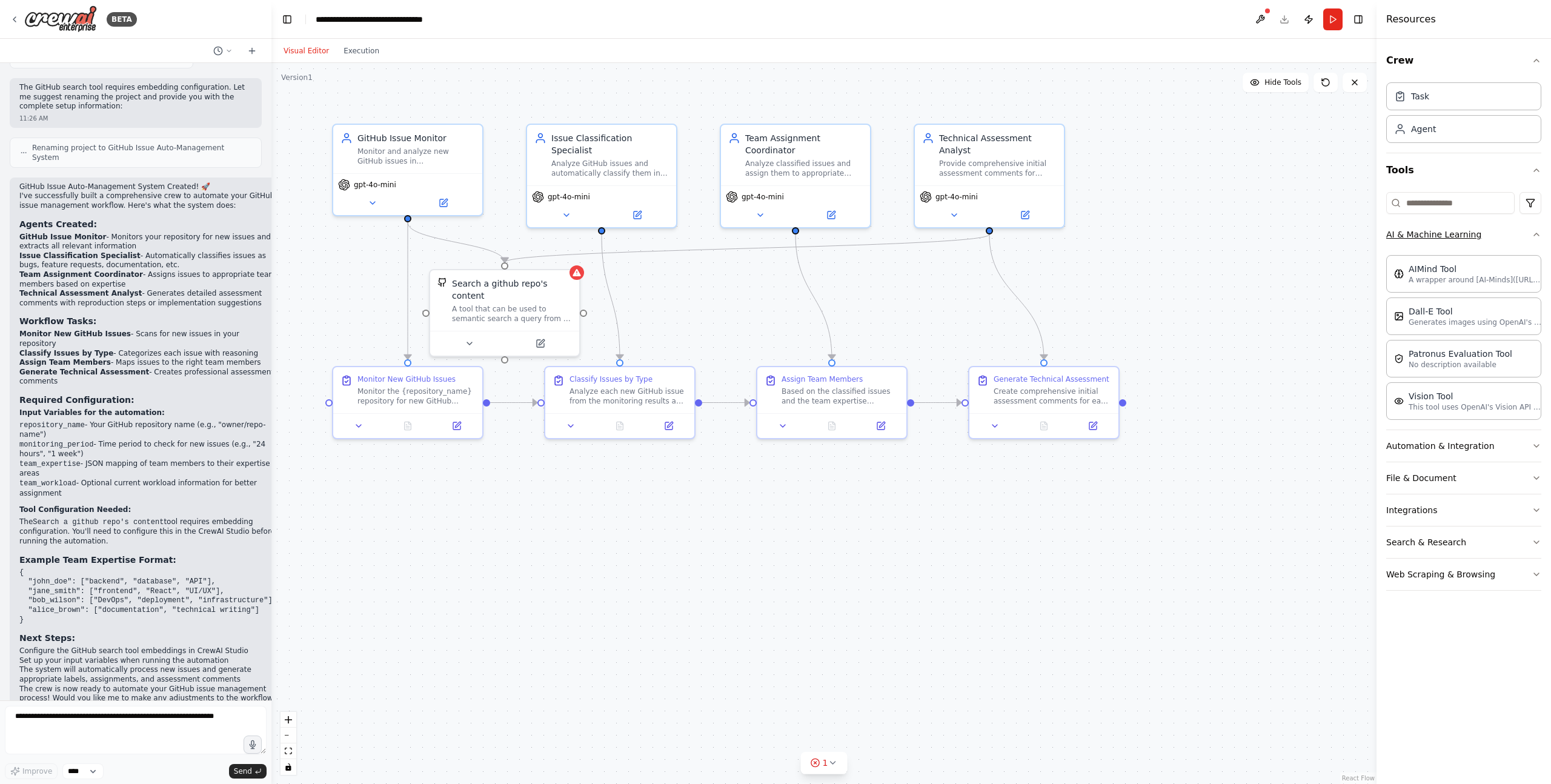
click at [1538, 234] on icon "button" at bounding box center [1536, 234] width 10 height 10
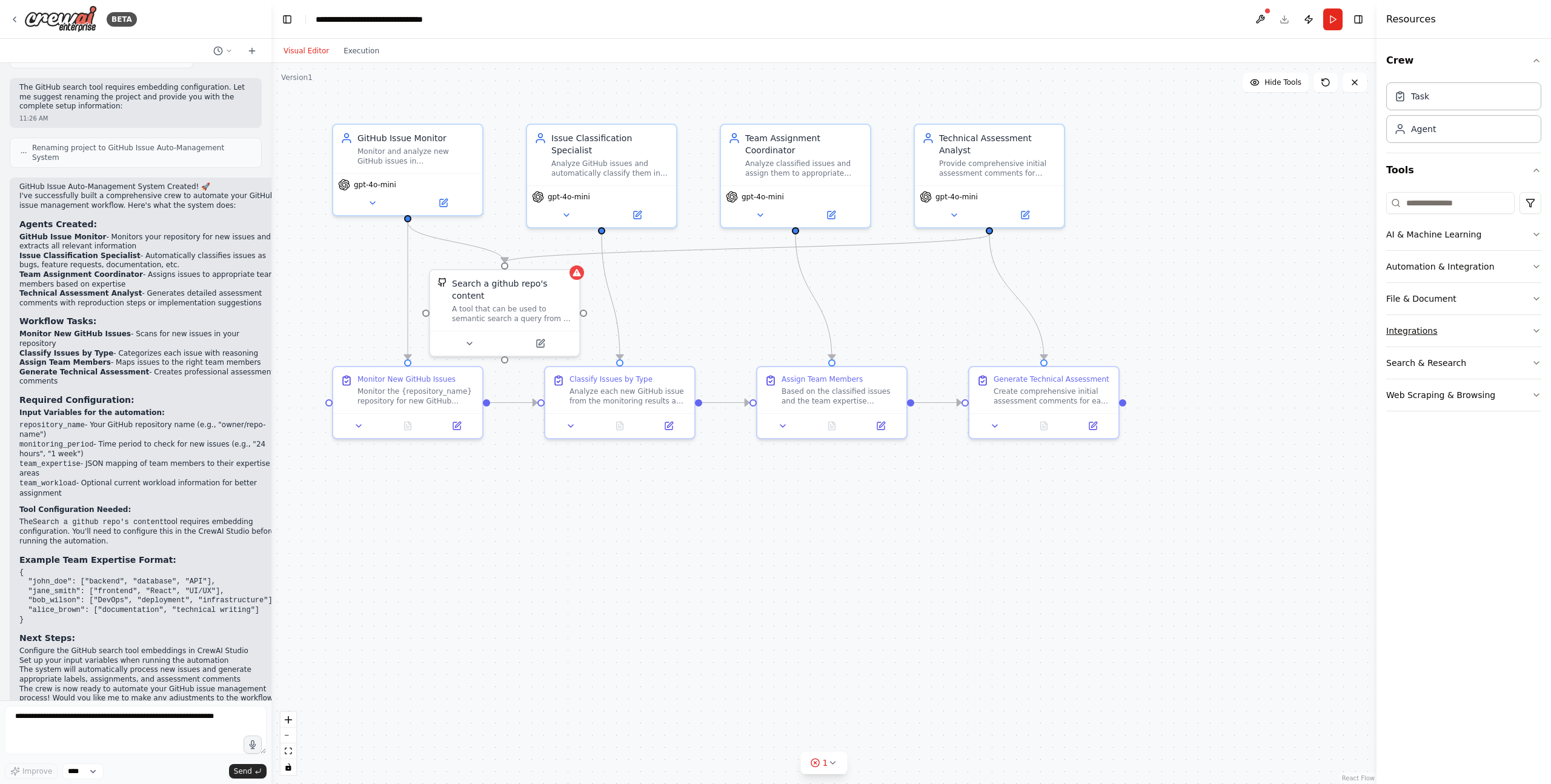
click at [1538, 328] on icon "button" at bounding box center [1536, 331] width 10 height 10
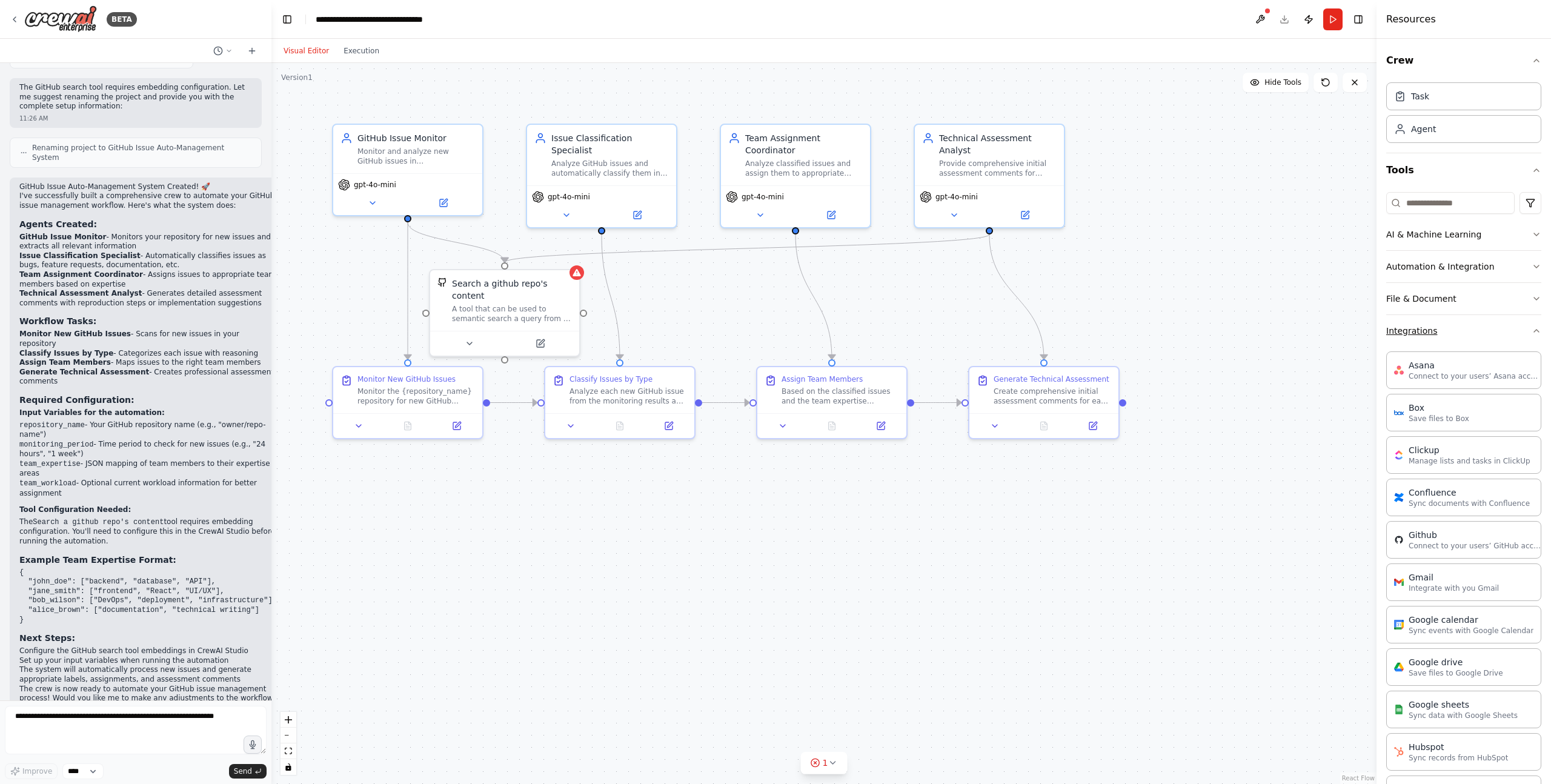
click at [1538, 328] on icon "button" at bounding box center [1536, 331] width 10 height 10
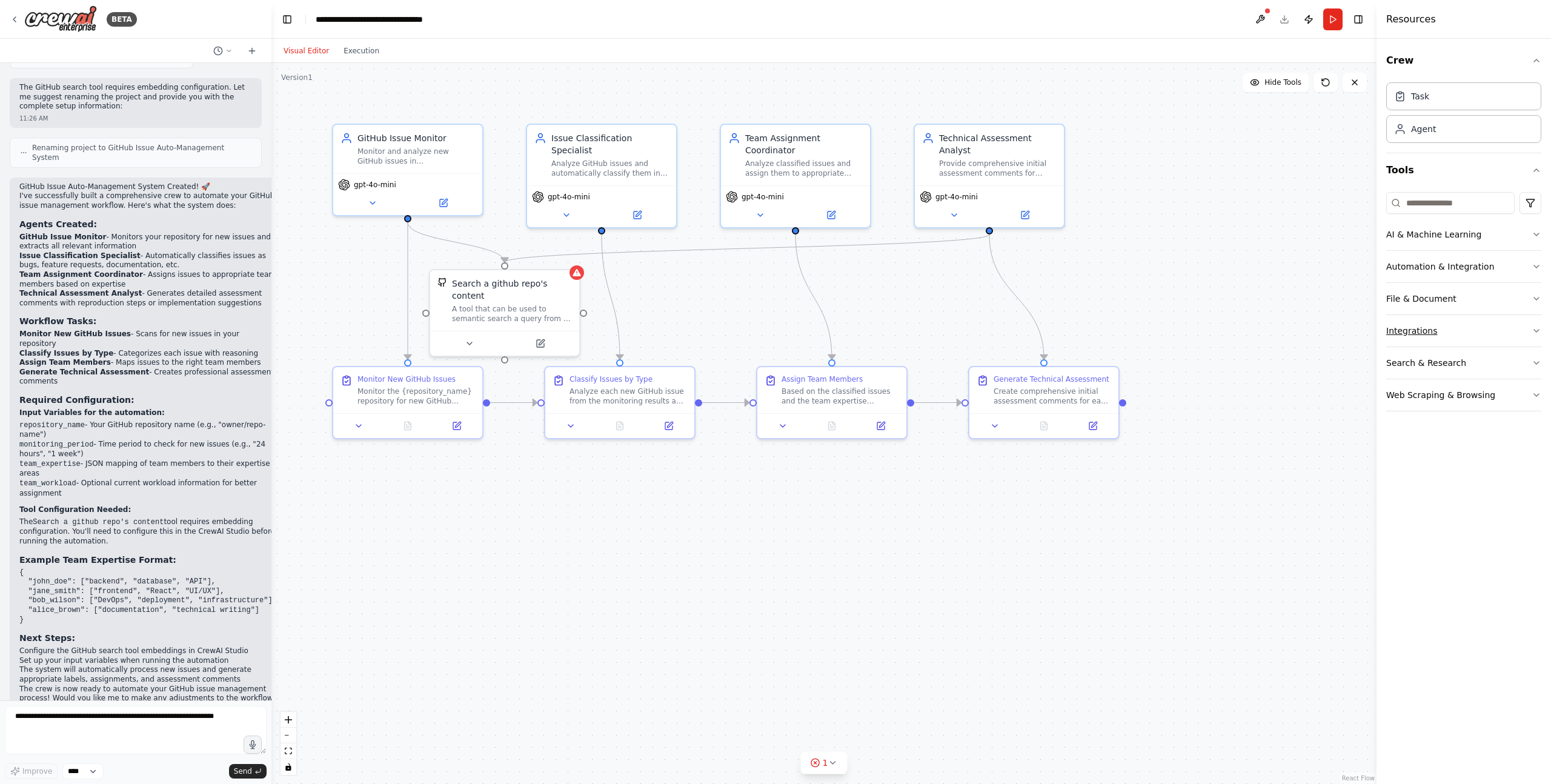
click at [1538, 331] on icon "button" at bounding box center [1536, 331] width 10 height 10
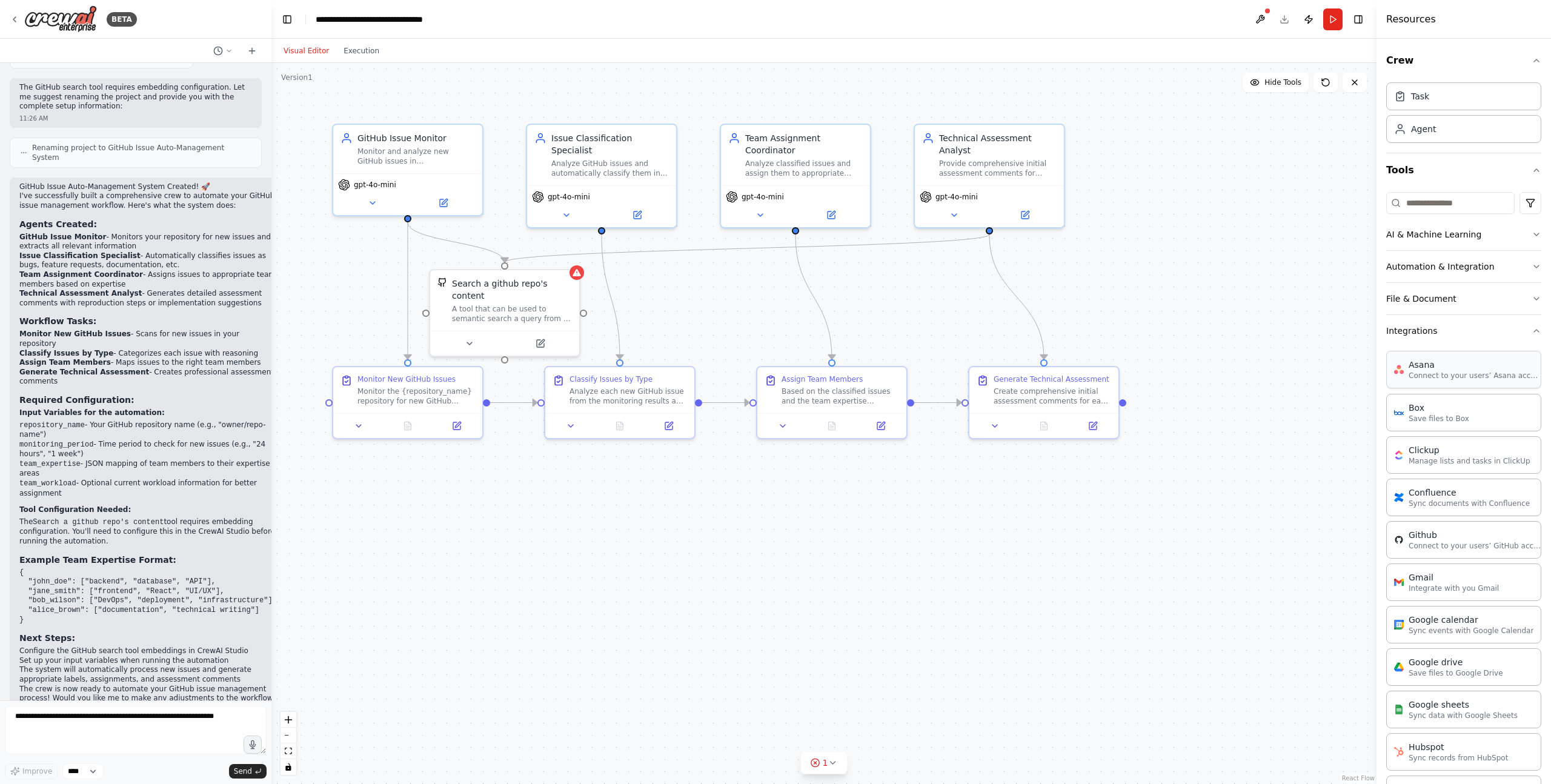
click at [1462, 374] on p "Connect to your users’ Asana accounts" at bounding box center [1475, 376] width 133 height 10
drag, startPoint x: 1468, startPoint y: 376, endPoint x: 1456, endPoint y: 376, distance: 12.0
drag, startPoint x: 1325, startPoint y: 399, endPoint x: 1267, endPoint y: 396, distance: 58.1
click at [1267, 396] on div "Asana 0 of 12 Connect to your users’ Asana accounts" at bounding box center [1299, 401] width 120 height 34
click at [1253, 439] on button at bounding box center [1244, 438] width 68 height 15
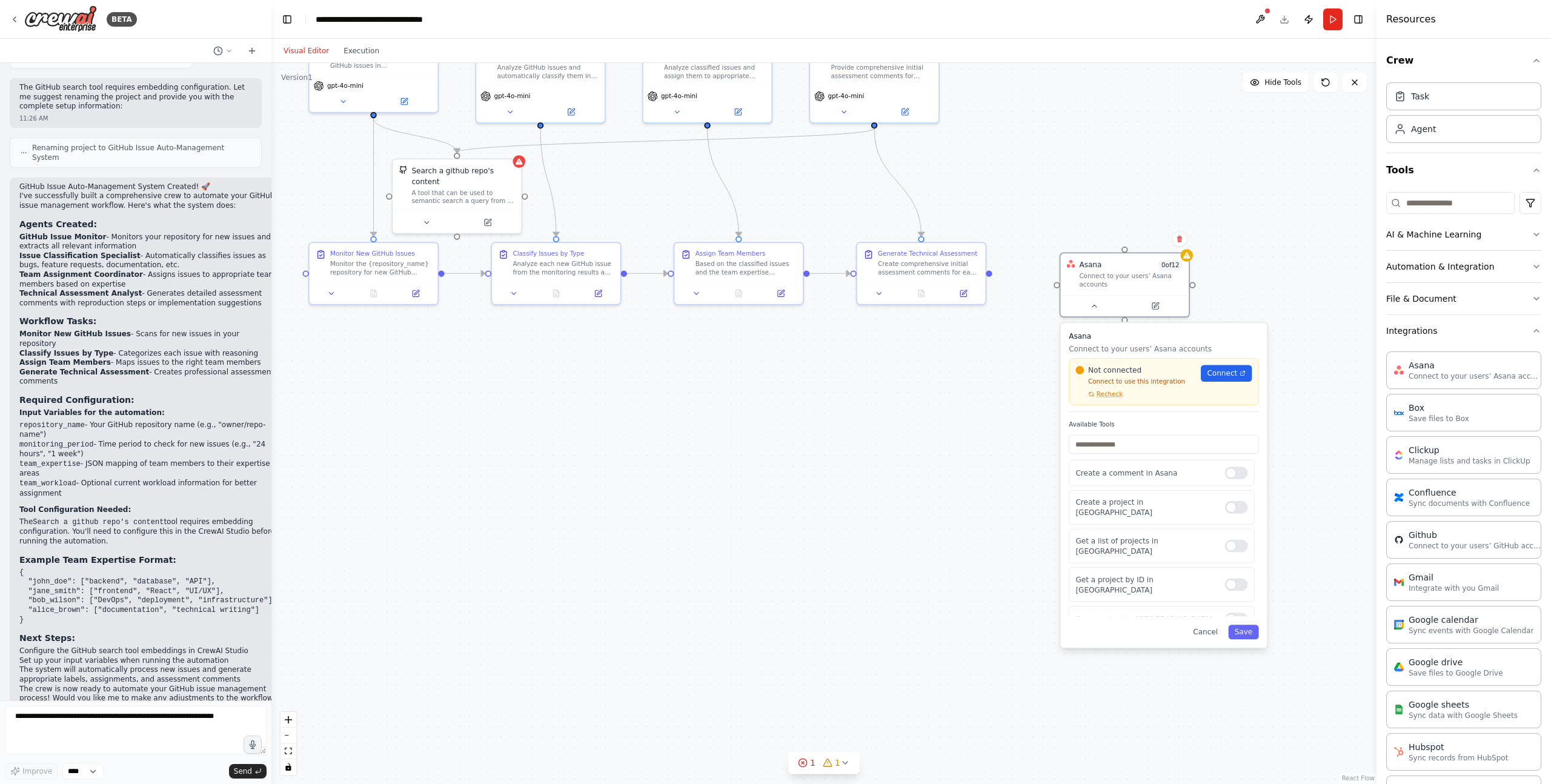
drag, startPoint x: 1173, startPoint y: 619, endPoint x: 1018, endPoint y: 464, distance: 219.2
click at [1018, 464] on div ".deletable-edge-delete-btn { width: 20px; height: 20px; border: 0px solid #ffff…" at bounding box center [823, 423] width 1105 height 721
click at [1238, 472] on div at bounding box center [1236, 472] width 23 height 13
click at [1237, 500] on div at bounding box center [1236, 507] width 23 height 13
click at [1239, 539] on div at bounding box center [1236, 545] width 23 height 13
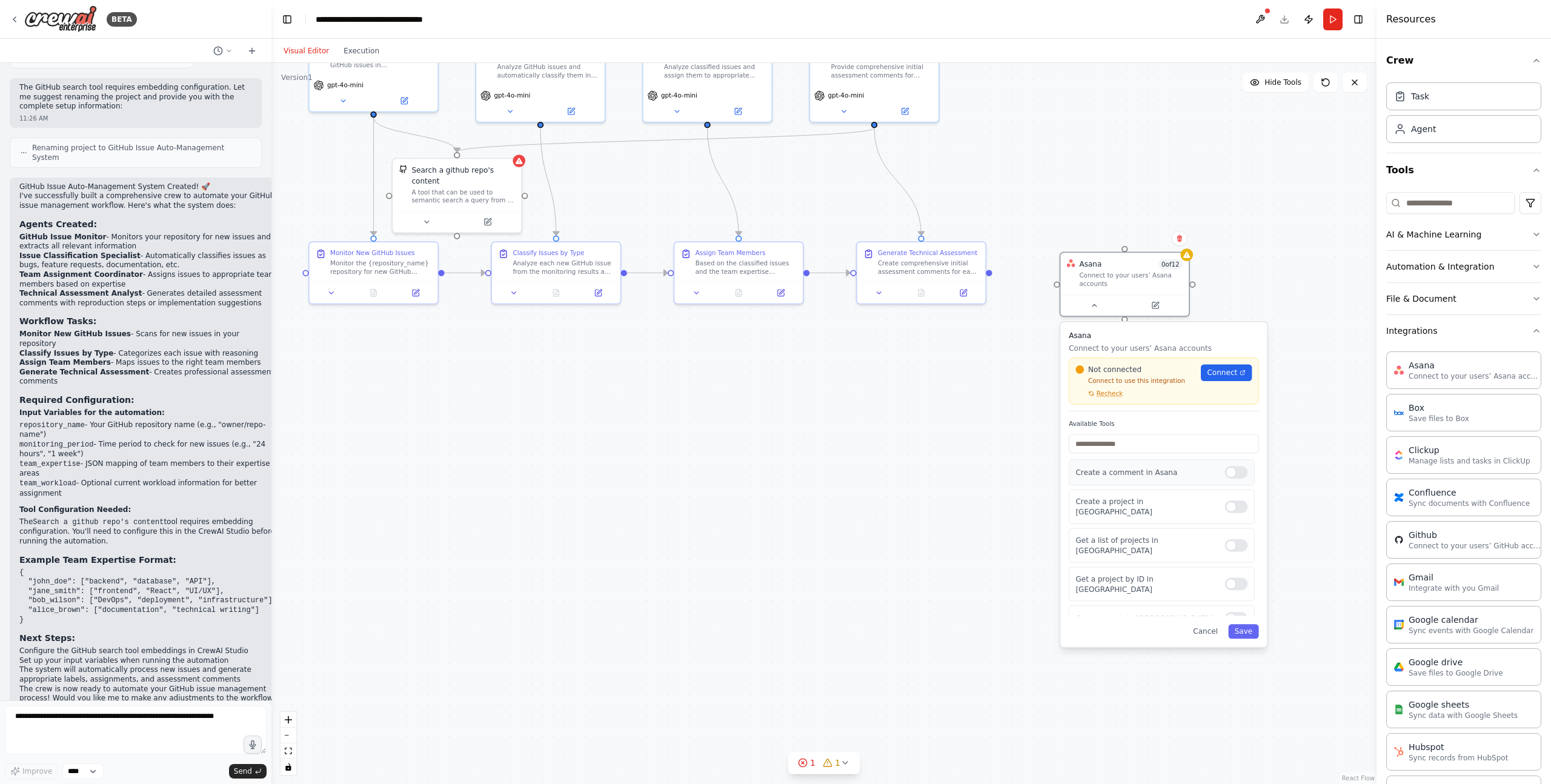
click at [1236, 472] on div at bounding box center [1236, 472] width 23 height 13
click at [1238, 502] on div at bounding box center [1236, 507] width 23 height 13
click at [1244, 636] on button "Save" at bounding box center [1243, 631] width 30 height 15
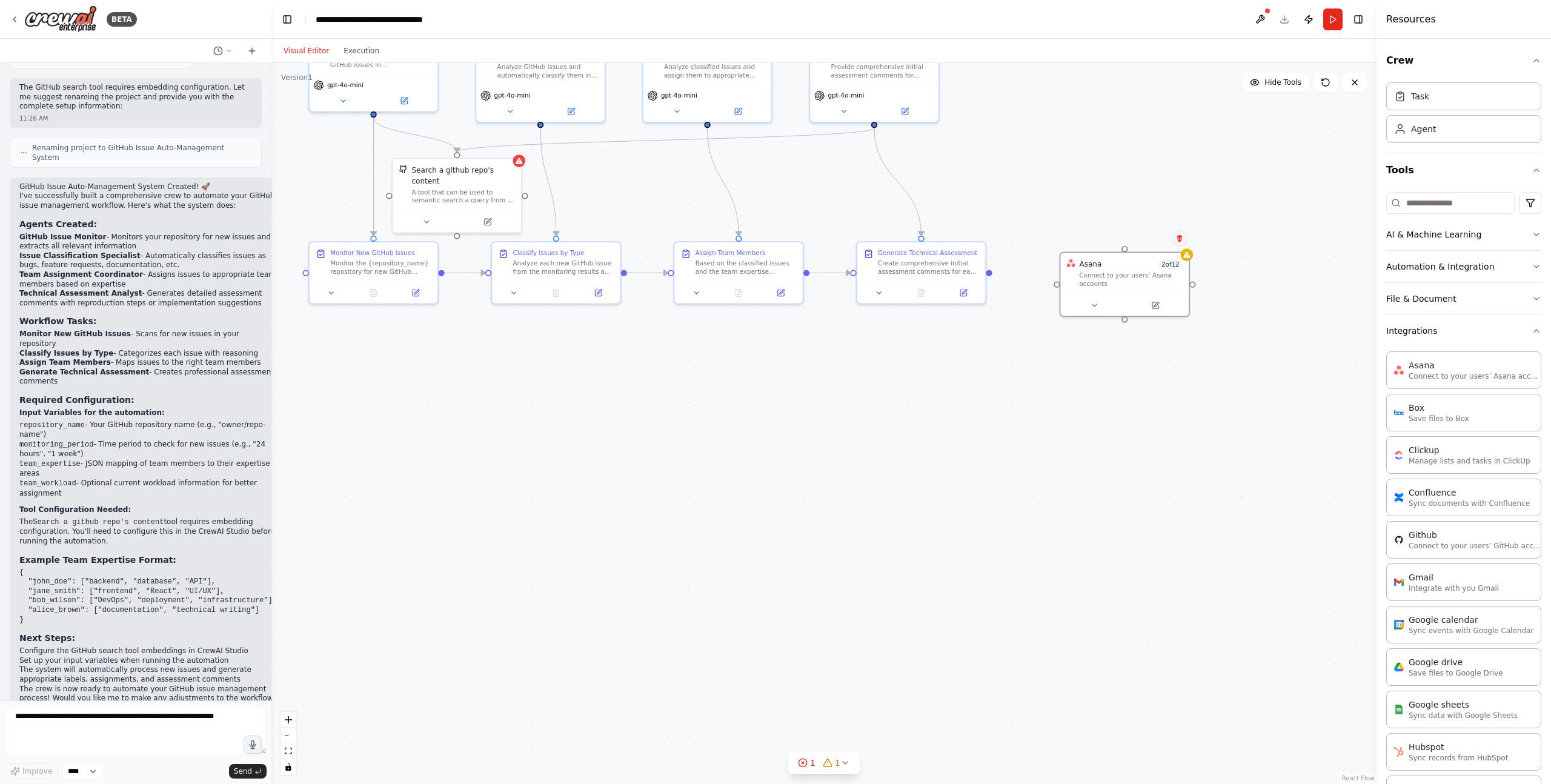
click at [1182, 236] on icon at bounding box center [1179, 238] width 7 height 7
click at [1140, 239] on button "Confirm" at bounding box center [1145, 238] width 43 height 15
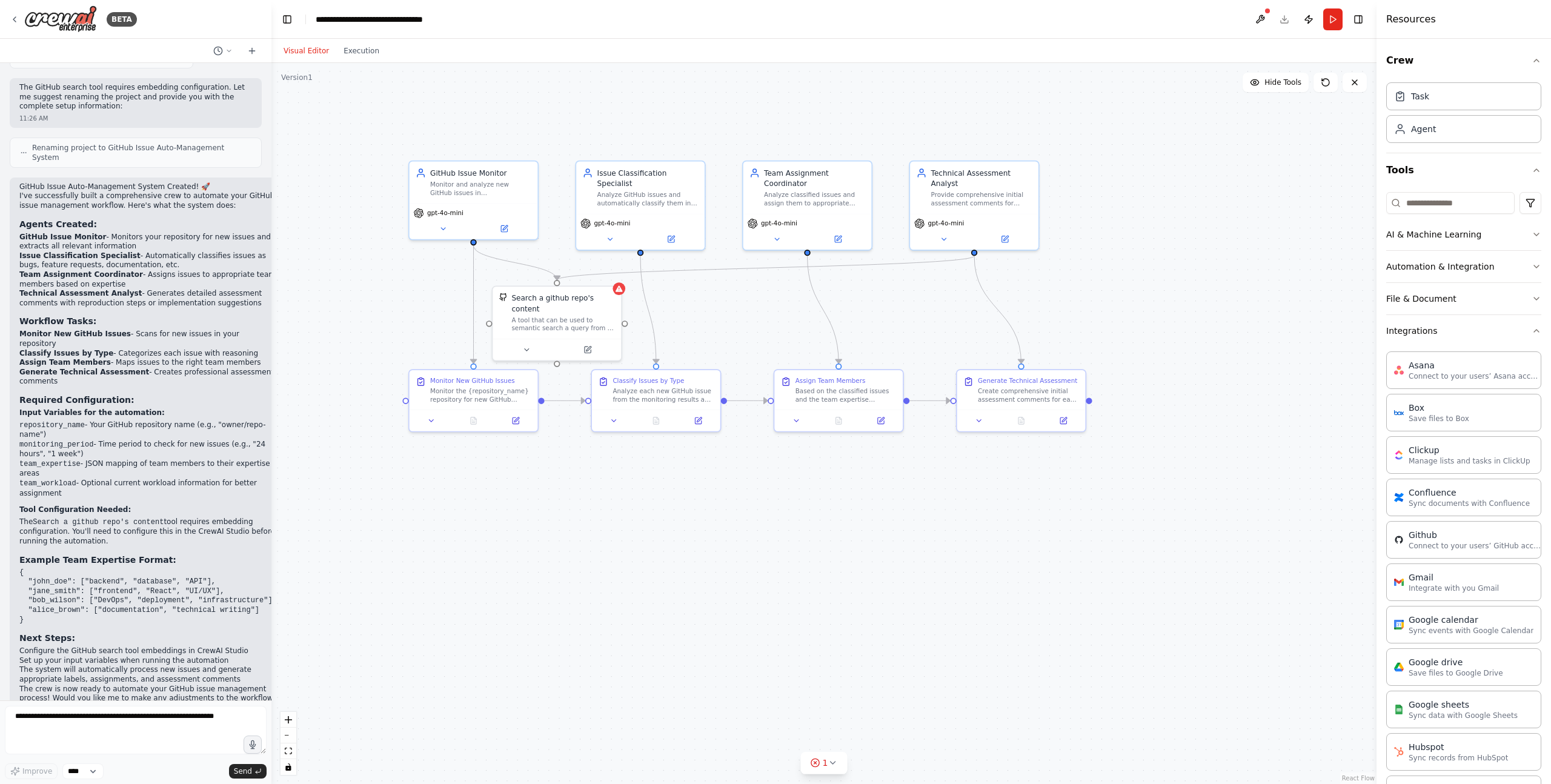
drag, startPoint x: 1103, startPoint y: 226, endPoint x: 1202, endPoint y: 354, distance: 161.8
click at [1202, 354] on div ".deletable-edge-delete-btn { width: 20px; height: 20px; border: 0px solid #ffff…" at bounding box center [823, 423] width 1105 height 721
click at [462, 406] on div "Monitor New GitHub Issues Monitor the {repository_name} repository for new GitH…" at bounding box center [473, 387] width 128 height 39
click at [461, 201] on div "gpt-4o-mini" at bounding box center [473, 219] width 128 height 36
click at [505, 228] on icon at bounding box center [504, 226] width 6 height 6
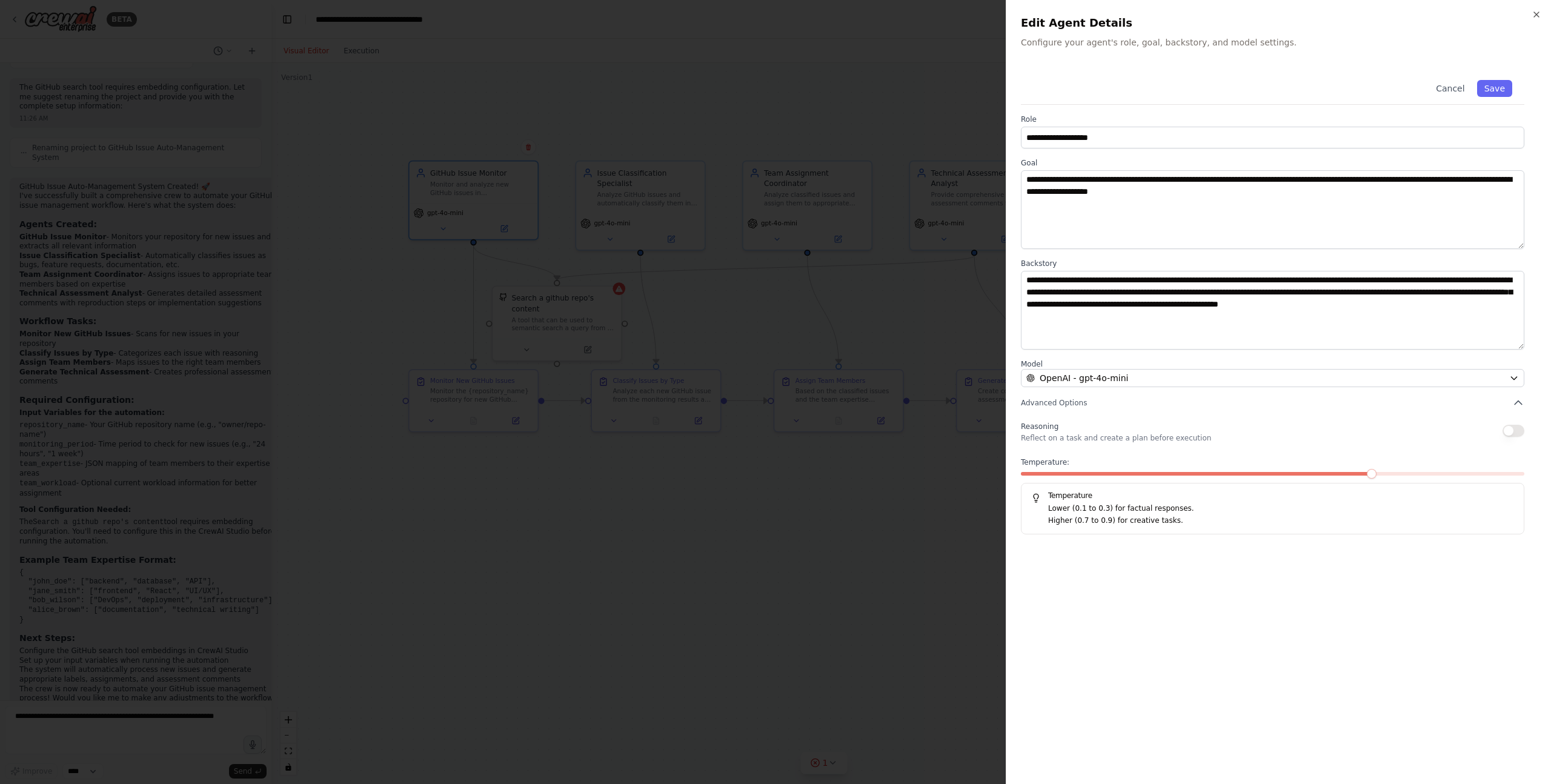
click at [875, 514] on div at bounding box center [775, 392] width 1551 height 784
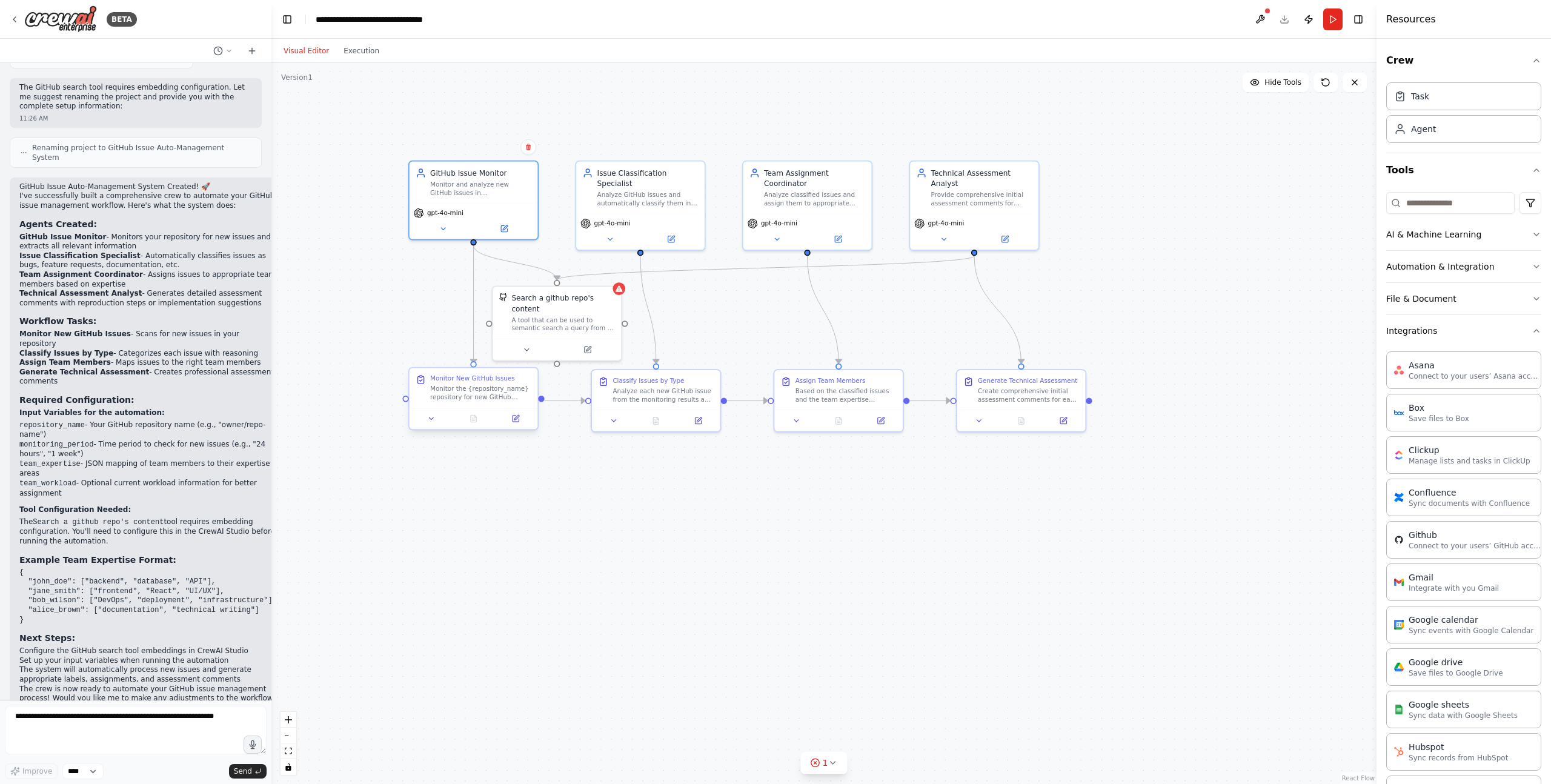
click at [468, 386] on div "Monitor the {repository_name} repository for new GitHub issues. Extract and com…" at bounding box center [480, 393] width 101 height 17
click at [516, 424] on div at bounding box center [473, 418] width 128 height 21
click at [516, 422] on icon at bounding box center [515, 418] width 6 height 6
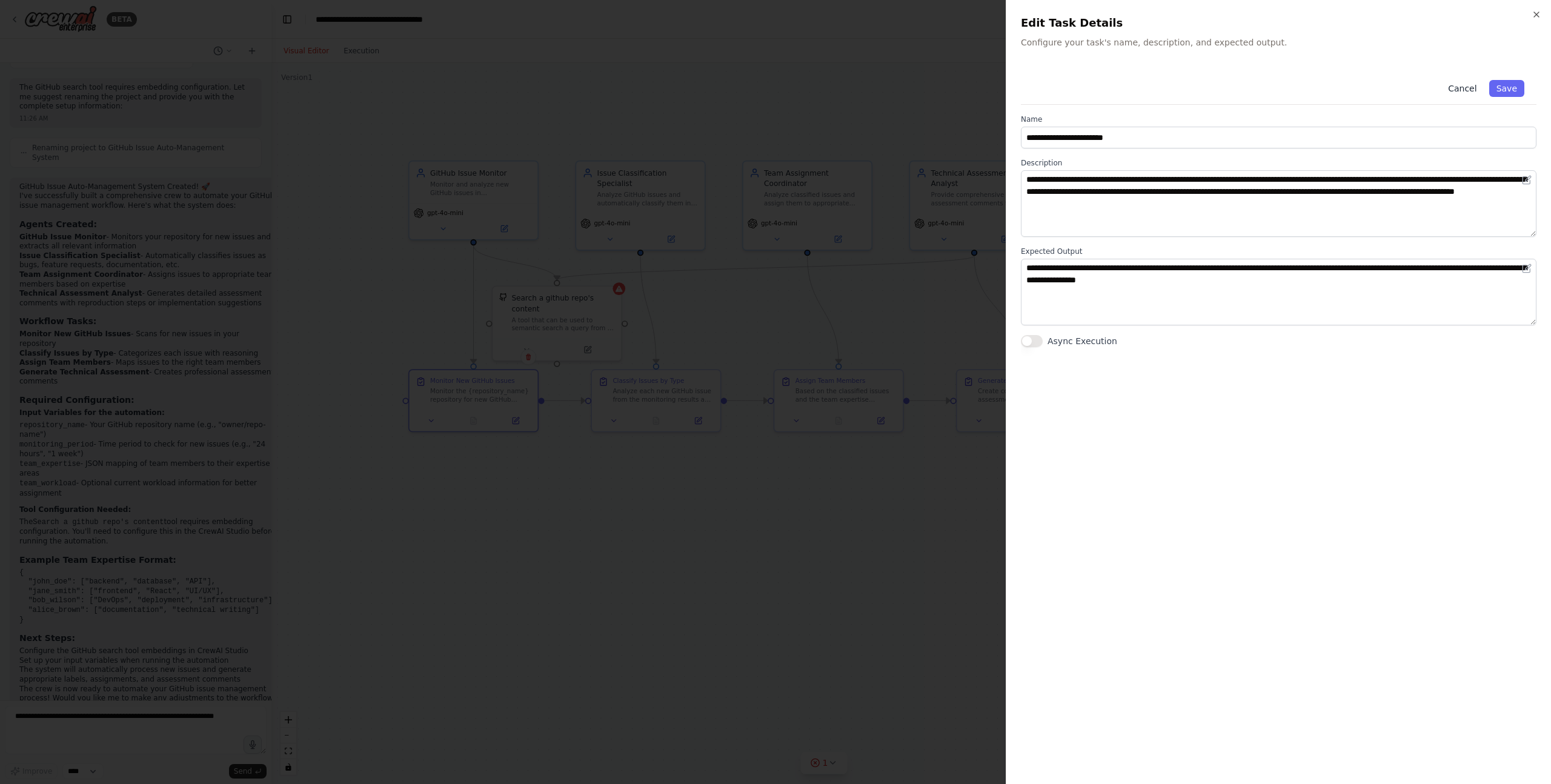
click at [1465, 86] on button "Cancel" at bounding box center [1462, 89] width 43 height 17
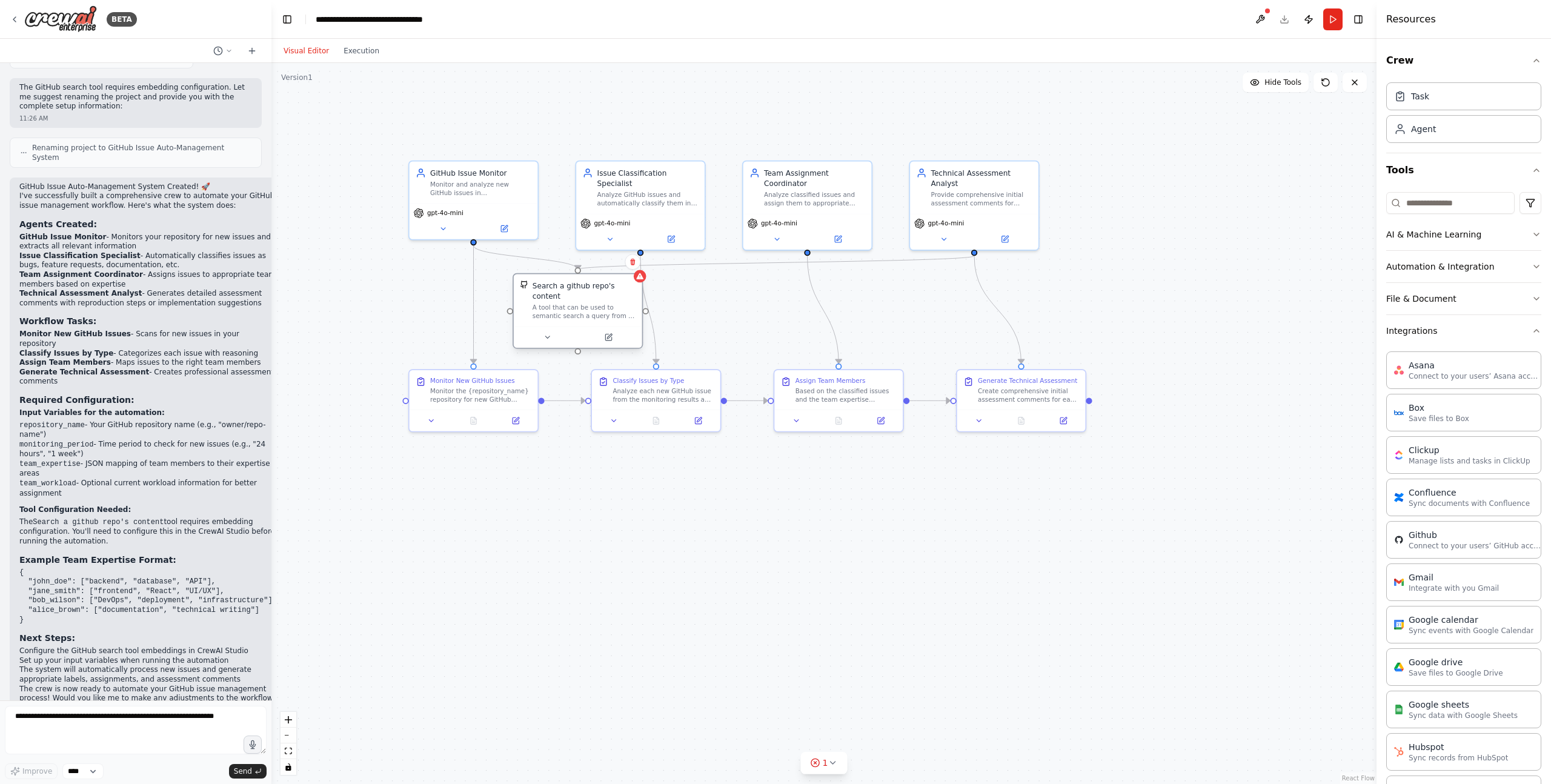
drag, startPoint x: 560, startPoint y: 317, endPoint x: 586, endPoint y: 307, distance: 27.9
click at [586, 307] on div "A tool that can be used to semantic search a query from a github repo's content…" at bounding box center [584, 312] width 103 height 17
drag, startPoint x: 24, startPoint y: 608, endPoint x: 86, endPoint y: 670, distance: 87.7
click at [89, 668] on div "GitHub Issue Auto-Management System Created! 🚀 I've successfully built a compre…" at bounding box center [148, 447] width 257 height 530
click at [86, 684] on p "The crew is now ready to automate your GitHub issue management process! Would y…" at bounding box center [148, 698] width 257 height 29
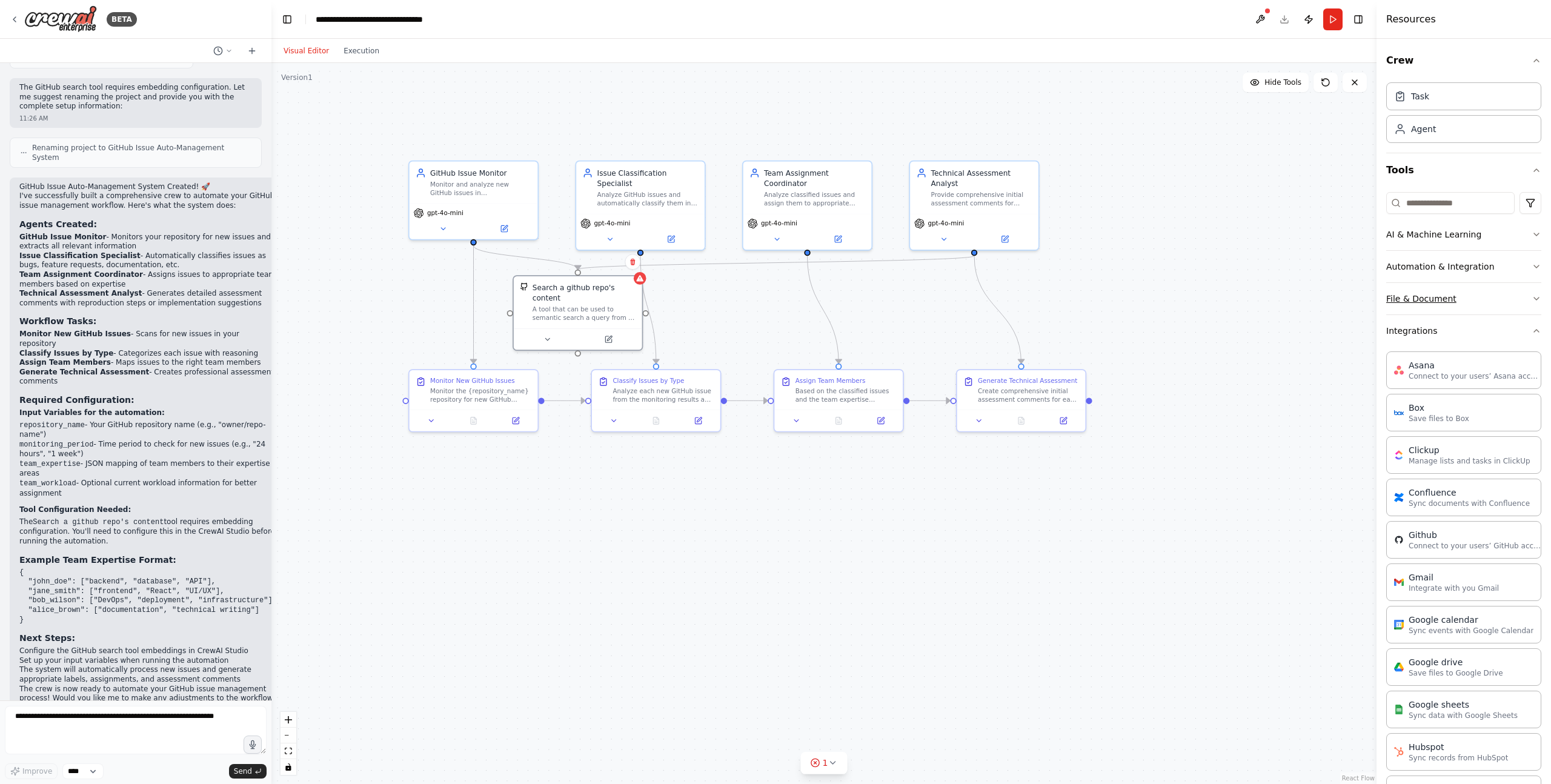
click at [1454, 293] on button "File & Document" at bounding box center [1463, 298] width 155 height 31
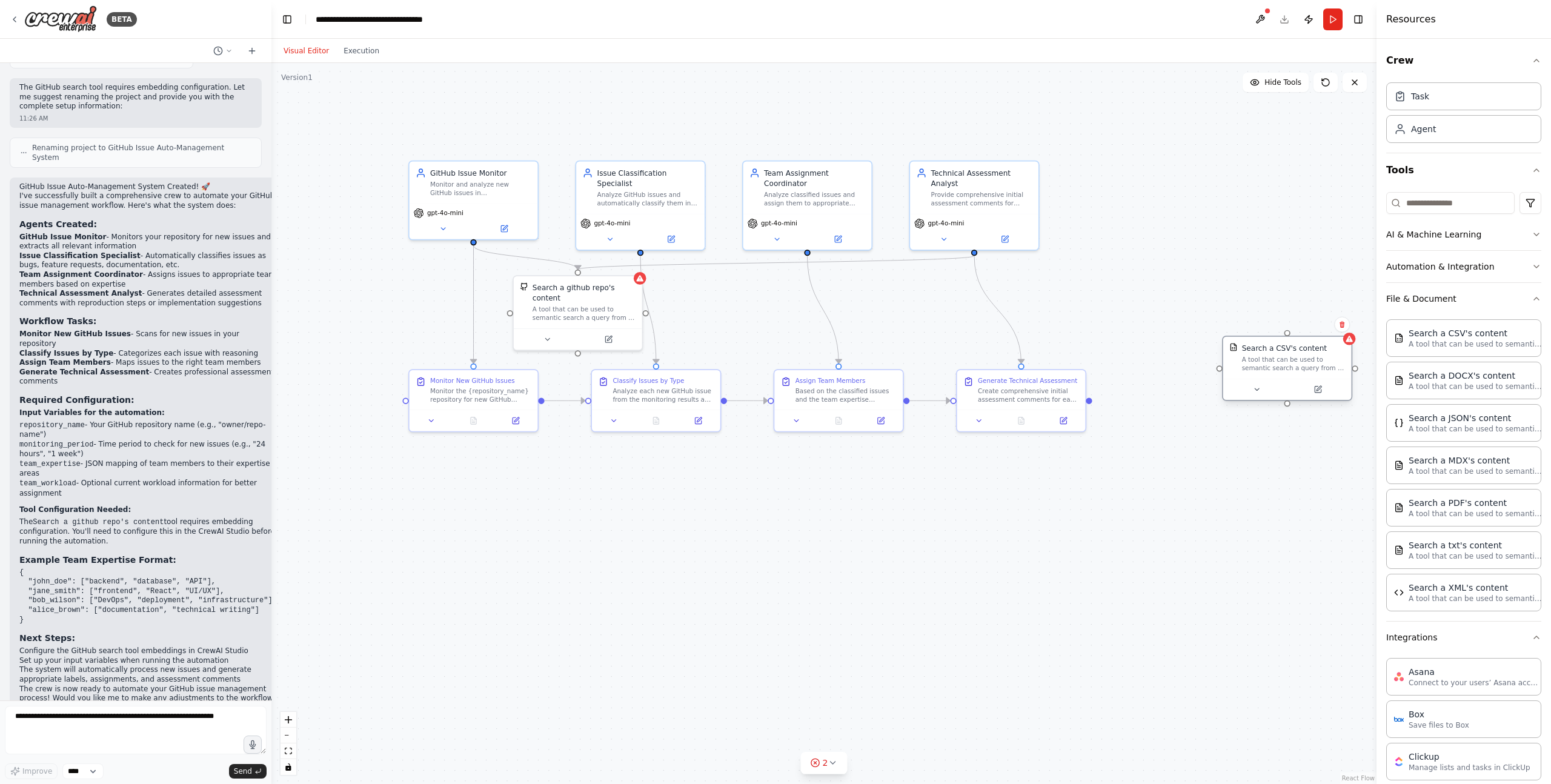
drag, startPoint x: 1326, startPoint y: 360, endPoint x: 1216, endPoint y: 360, distance: 110.0
click at [1242, 360] on div "A tool that can be used to semantic search a query from a CSV's content." at bounding box center [1294, 364] width 103 height 17
click at [1251, 390] on button at bounding box center [1244, 389] width 59 height 13
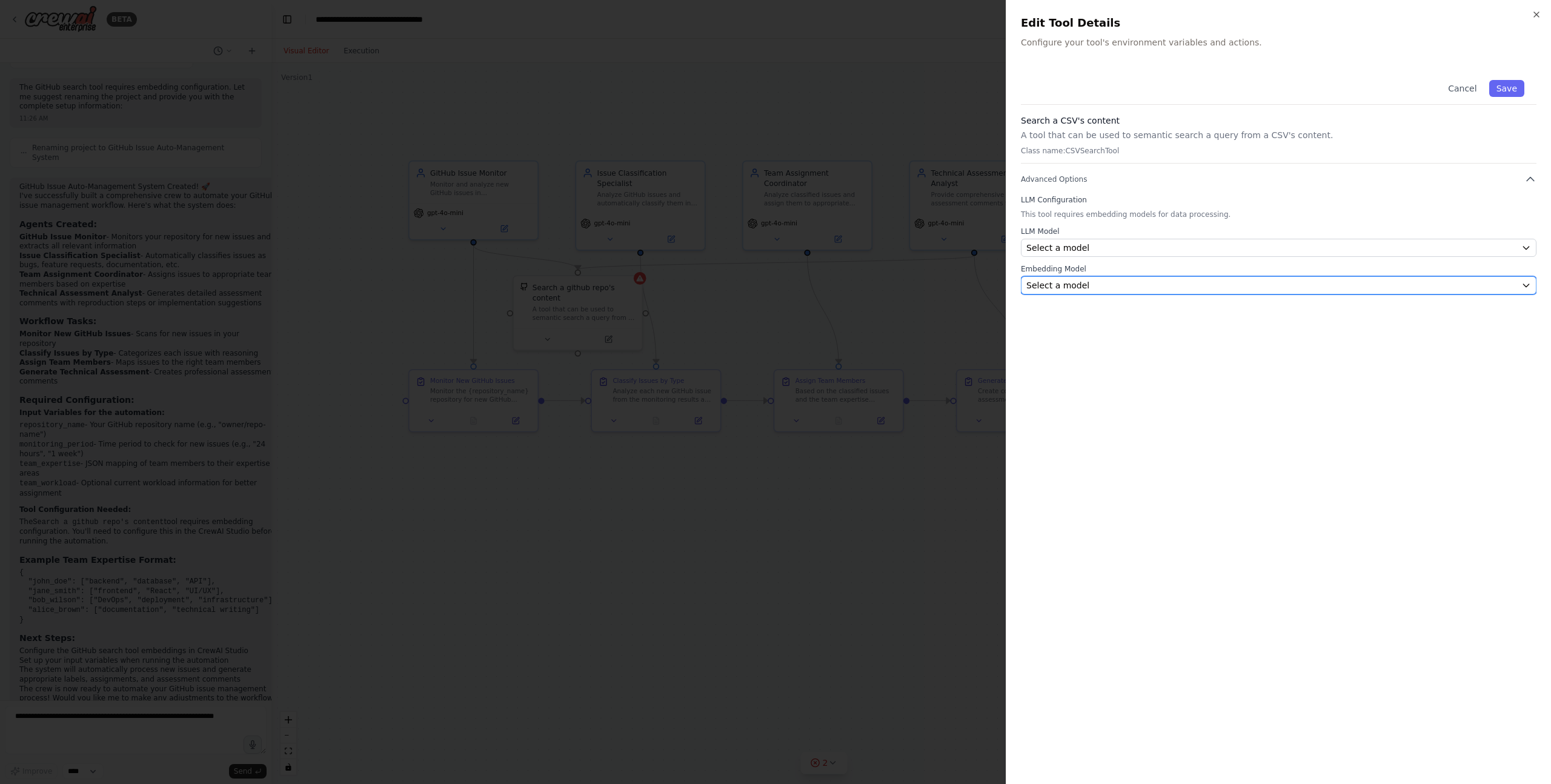
click at [1203, 280] on div "Select a model" at bounding box center [1271, 285] width 490 height 12
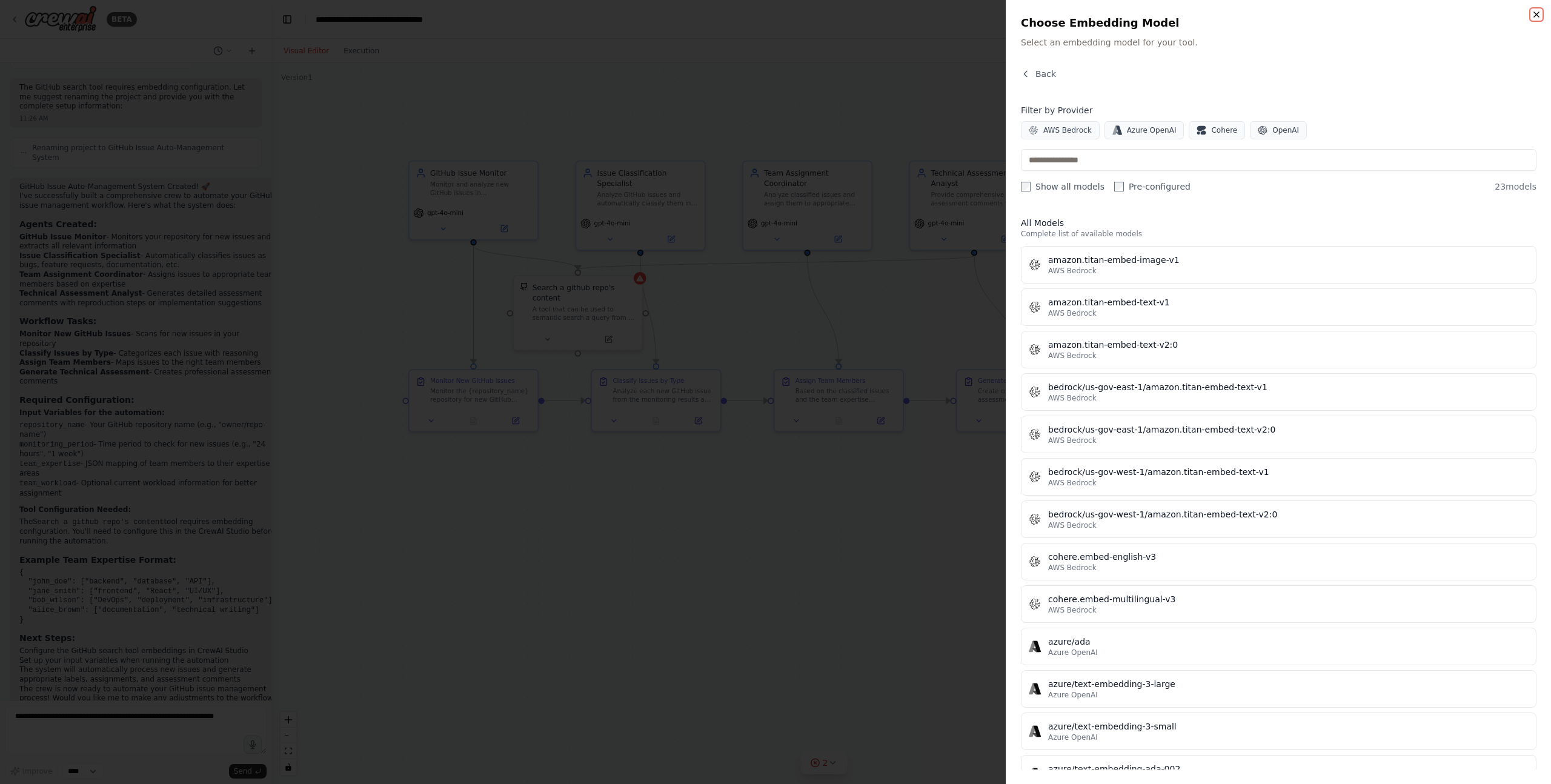
click at [1538, 10] on icon "button" at bounding box center [1536, 15] width 10 height 10
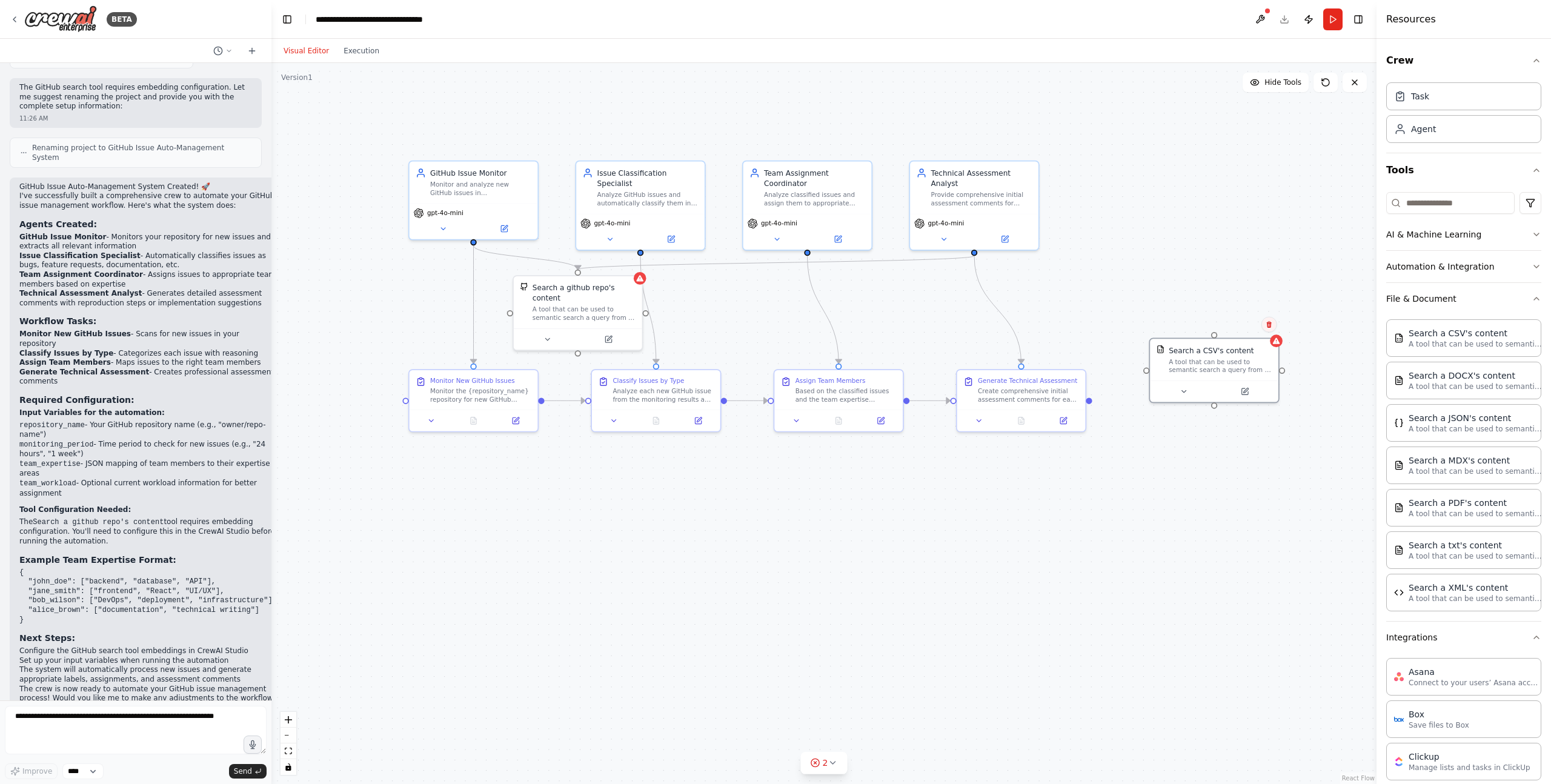
click at [1271, 324] on icon at bounding box center [1269, 325] width 7 height 7
click at [1234, 327] on button "Confirm" at bounding box center [1235, 324] width 43 height 15
click at [1265, 16] on button at bounding box center [1260, 19] width 20 height 22
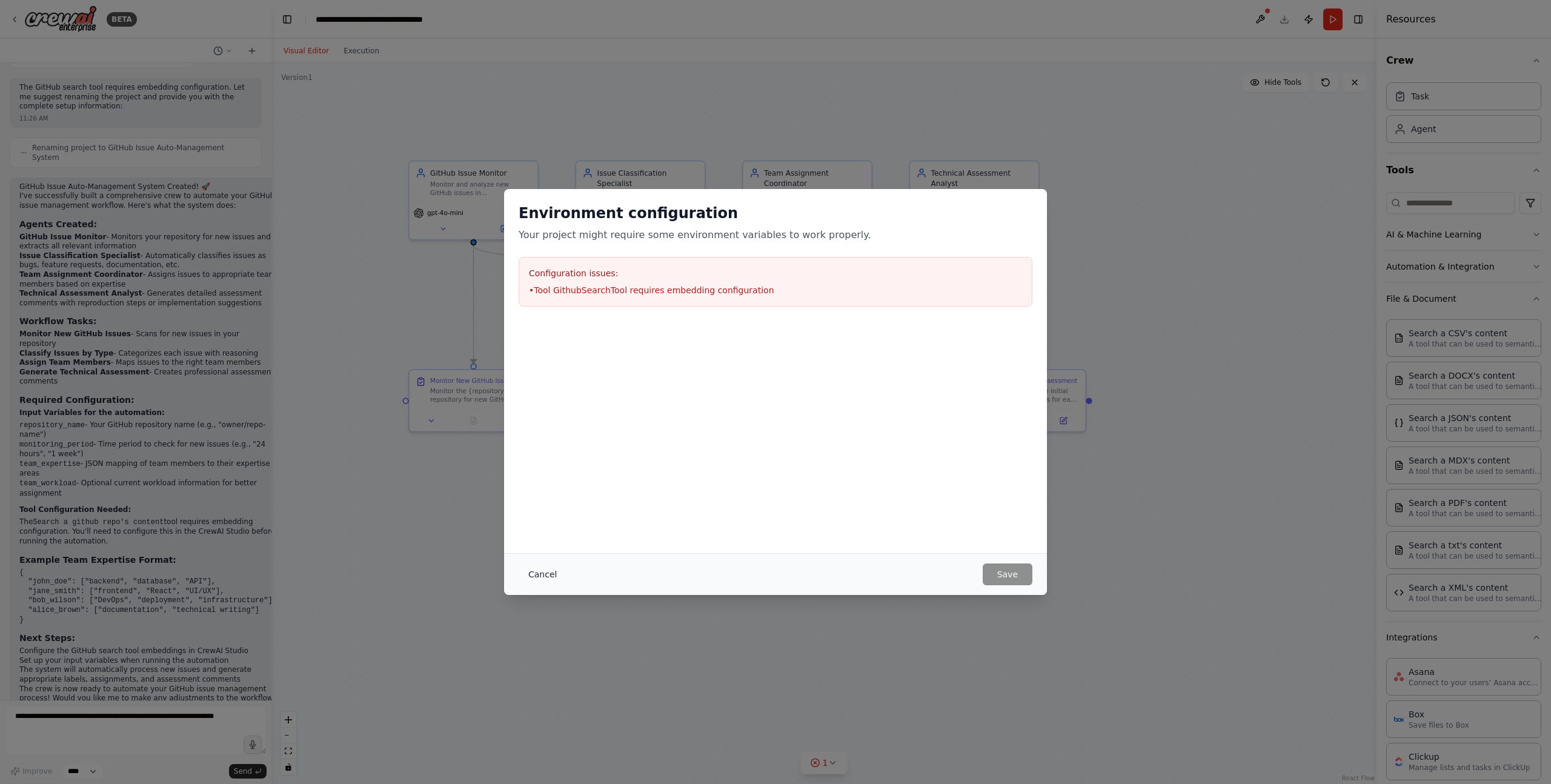
click at [535, 571] on button "Cancel" at bounding box center [542, 574] width 48 height 22
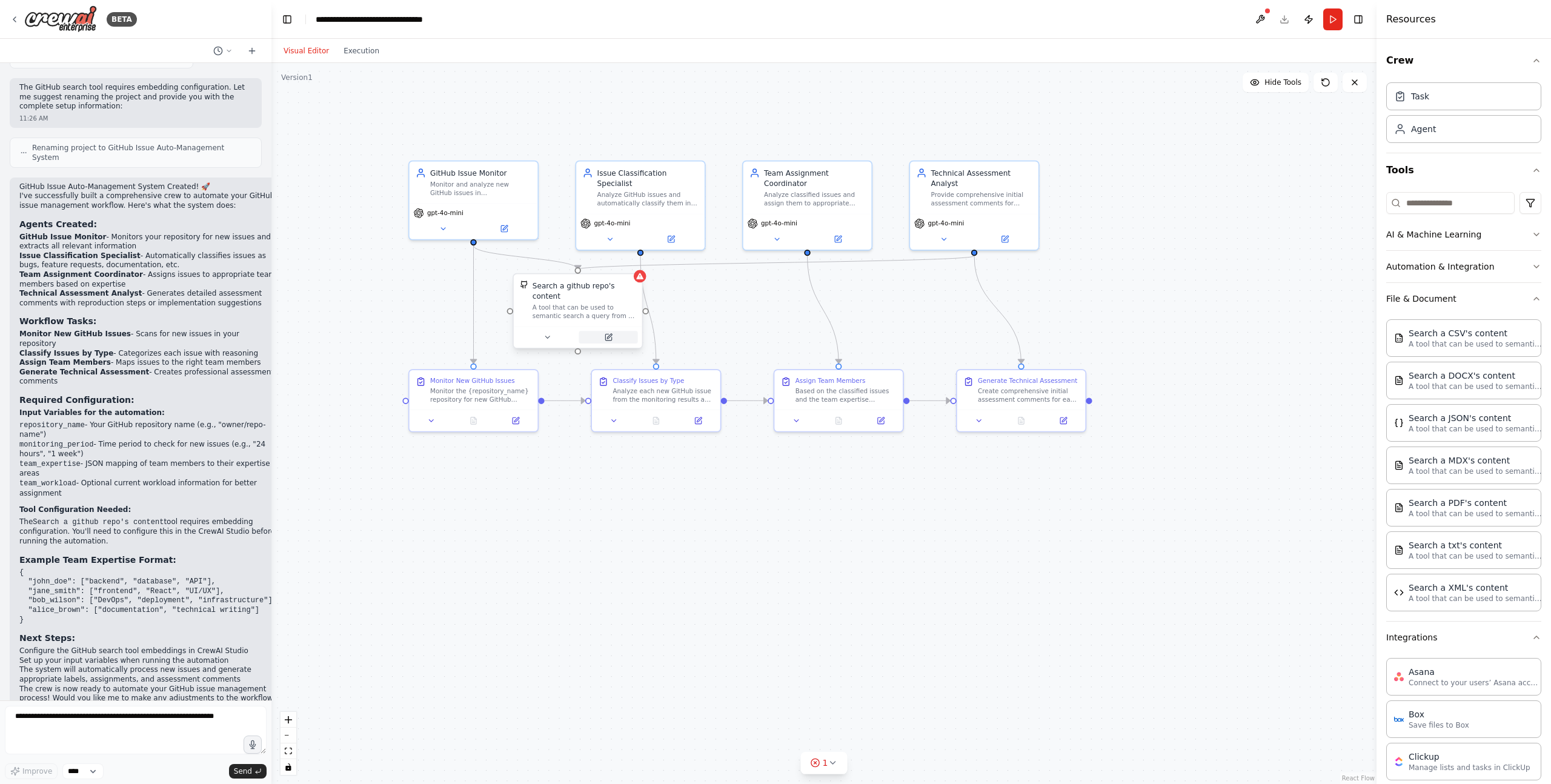
click at [613, 340] on button at bounding box center [608, 337] width 59 height 13
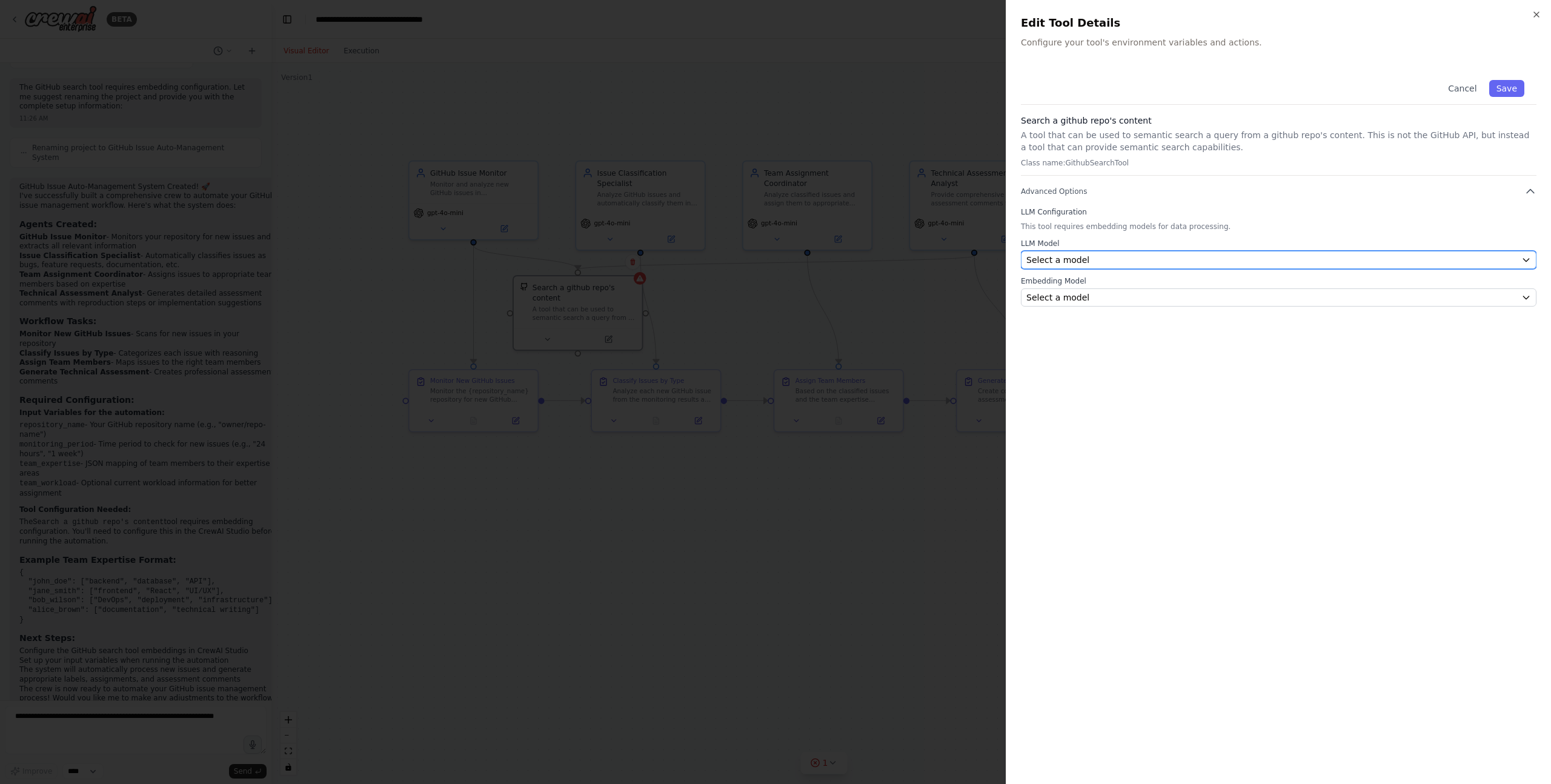
click at [1105, 256] on div "Select a model" at bounding box center [1271, 259] width 490 height 12
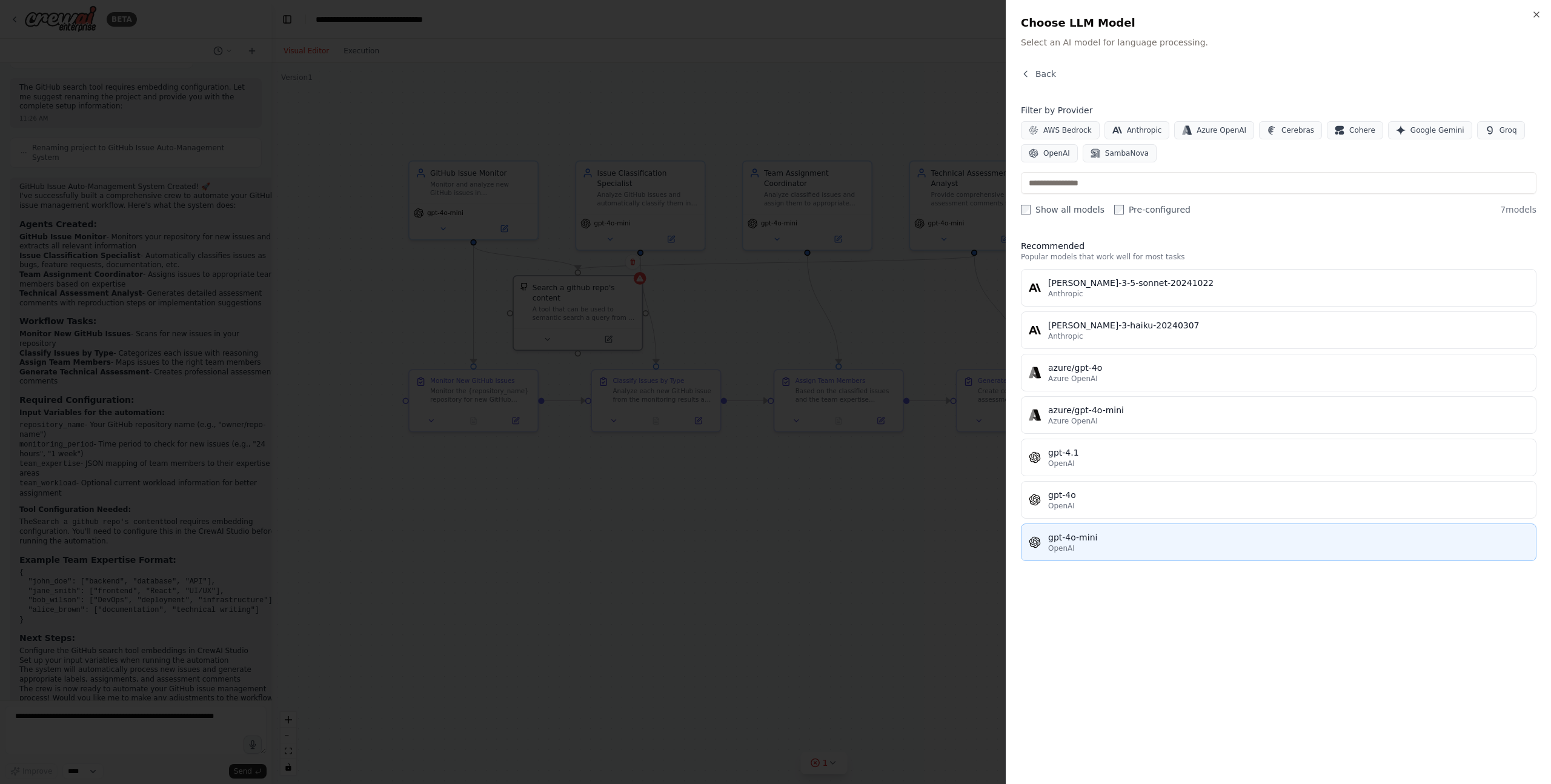
click at [1099, 548] on div "OpenAI" at bounding box center [1288, 548] width 480 height 10
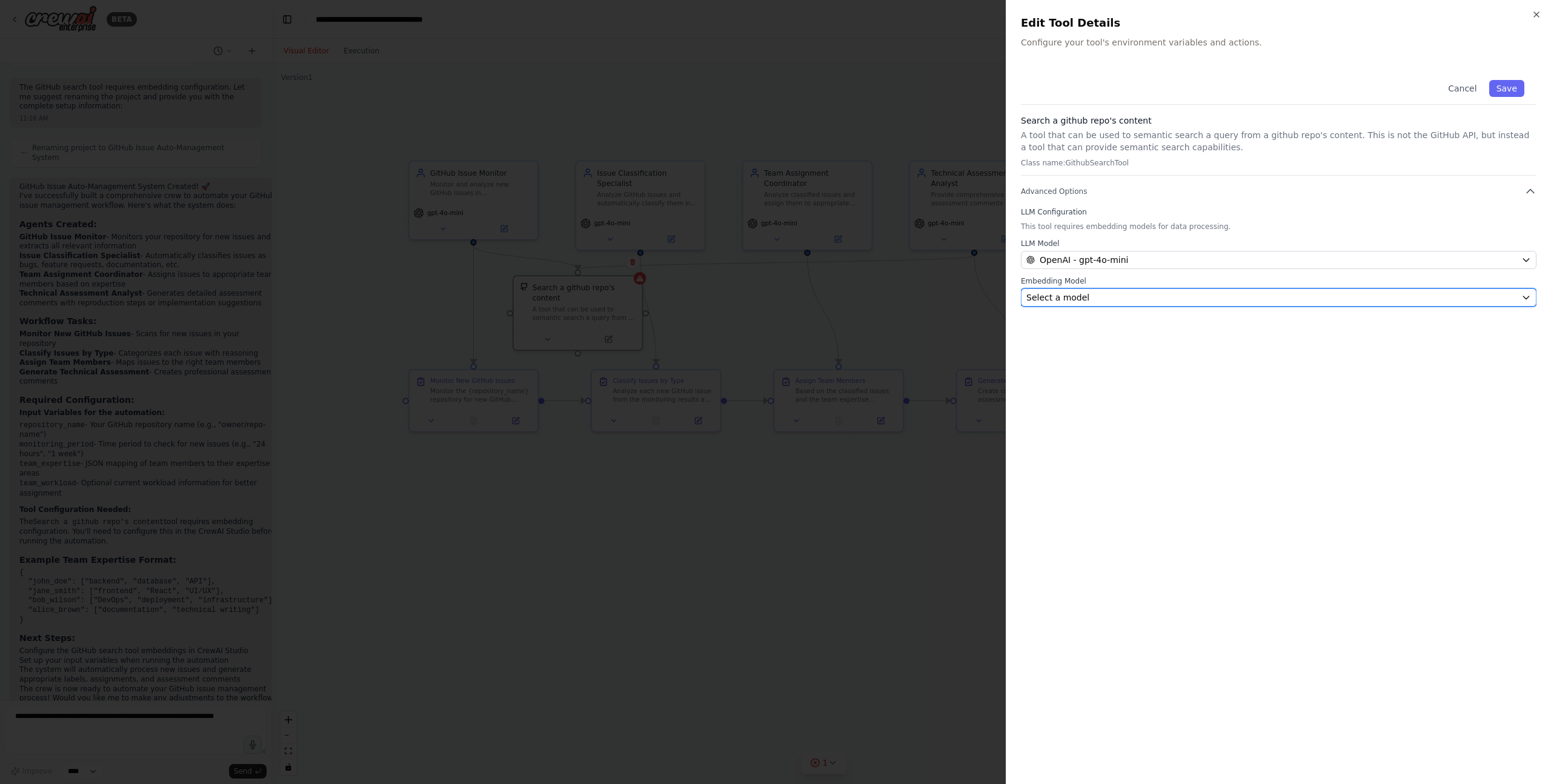
click at [1104, 302] on div "Select a model" at bounding box center [1271, 297] width 490 height 12
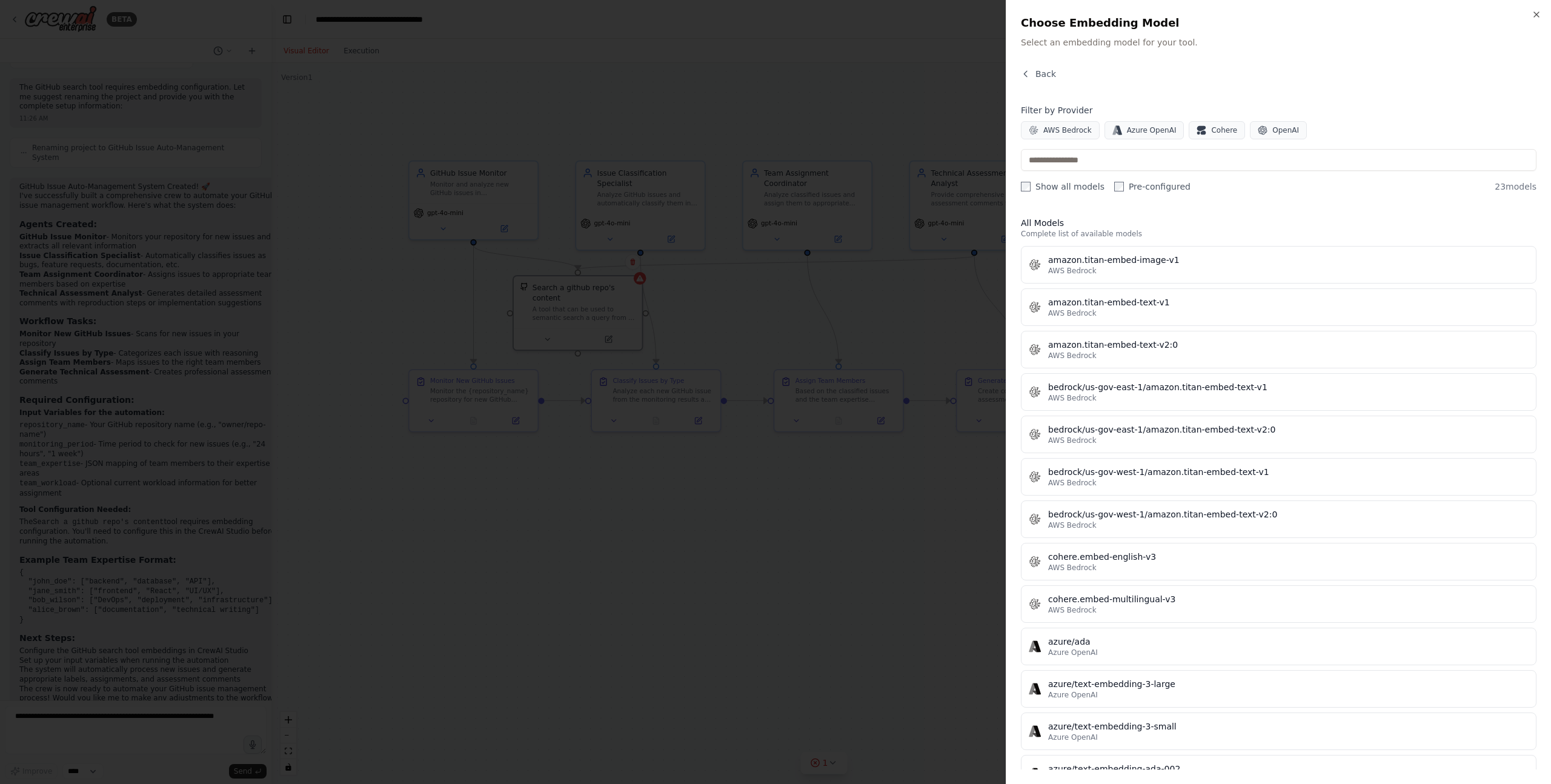
click at [1235, 50] on div "Close Choose Embedding Model Select an embedding model for your tool. Back Filt…" at bounding box center [1278, 392] width 545 height 784
click at [1036, 74] on span "Back" at bounding box center [1046, 73] width 21 height 12
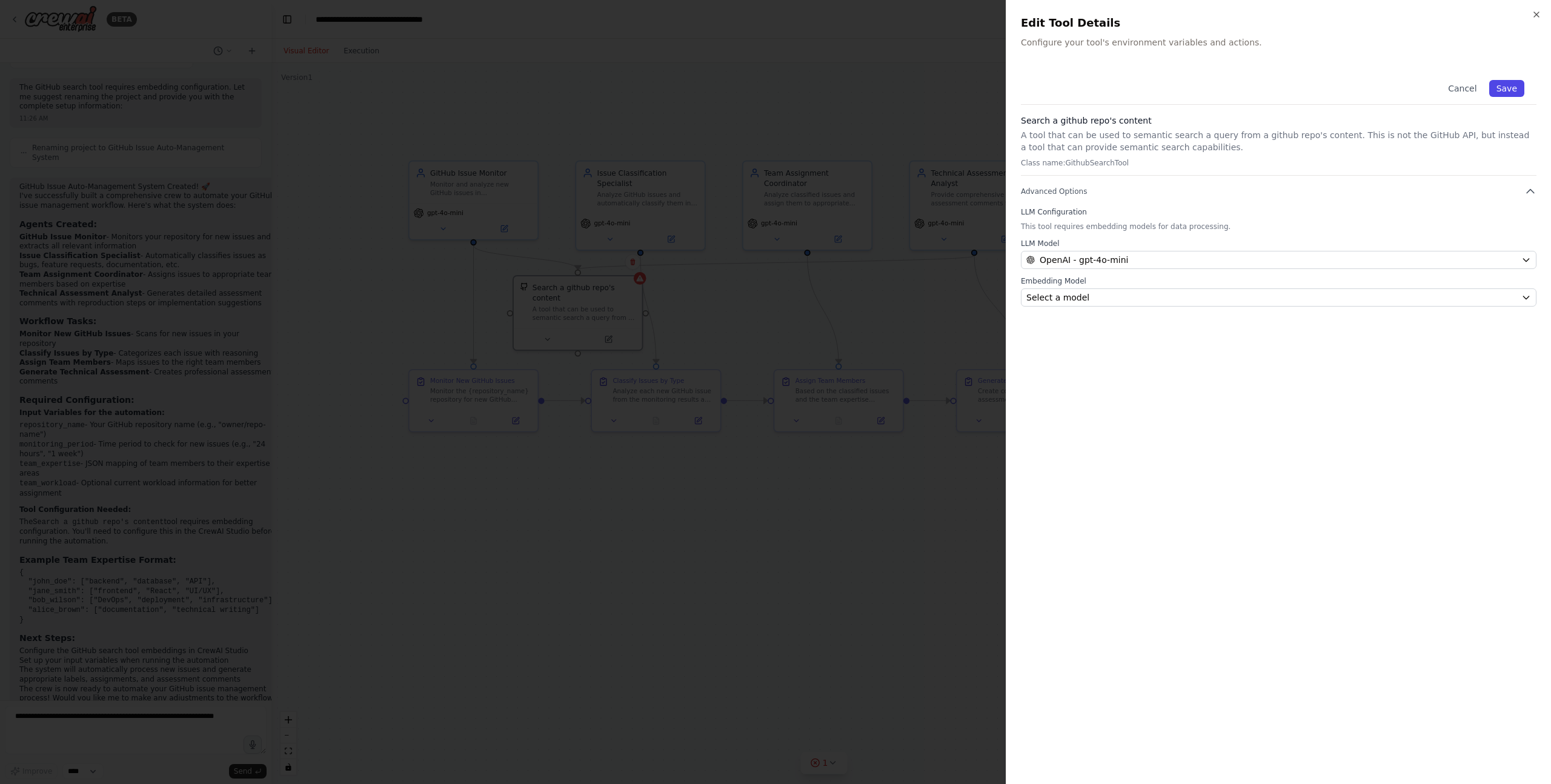
click at [1515, 82] on button "Save" at bounding box center [1506, 89] width 35 height 17
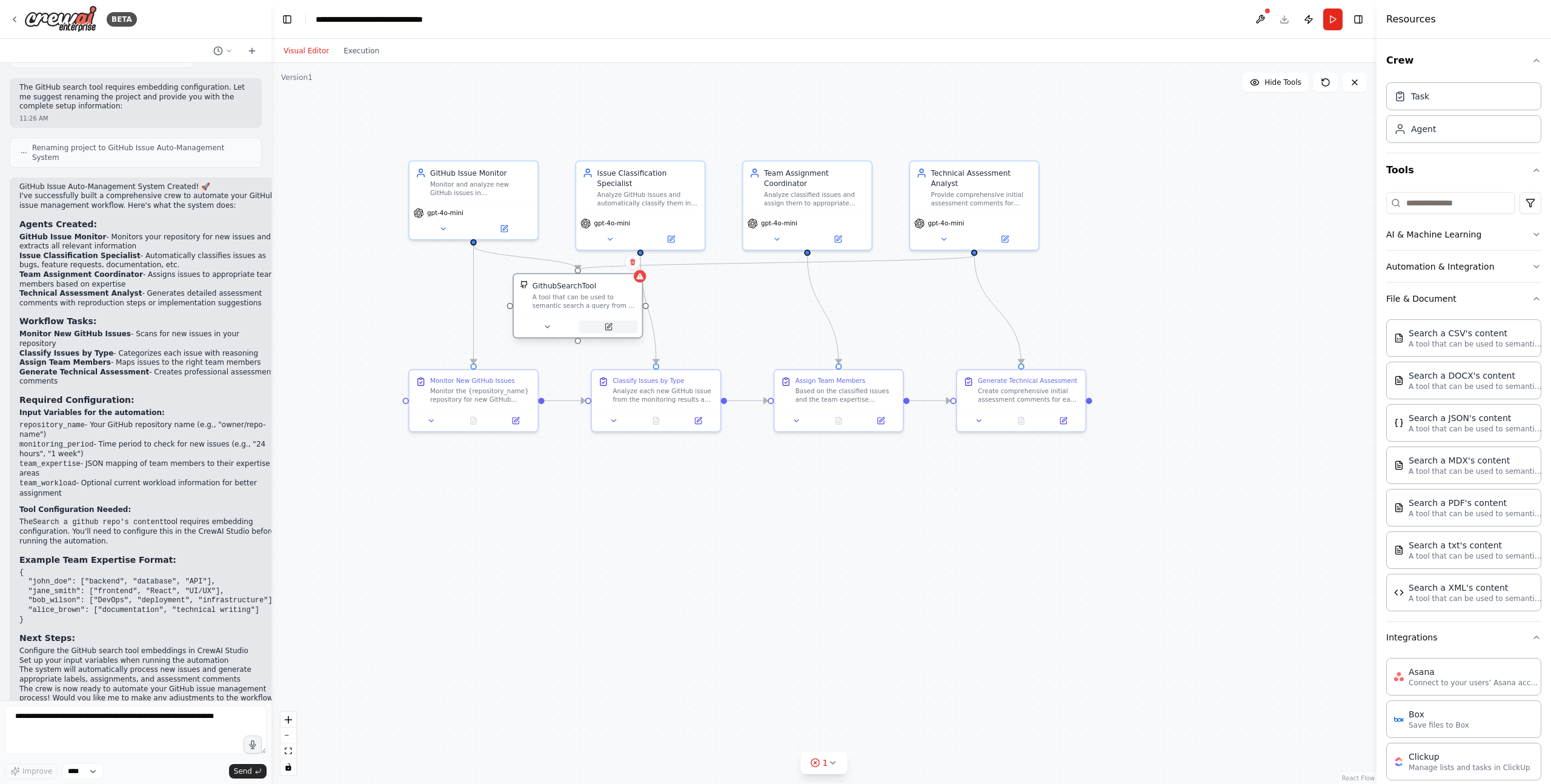
click at [612, 328] on icon at bounding box center [608, 327] width 8 height 8
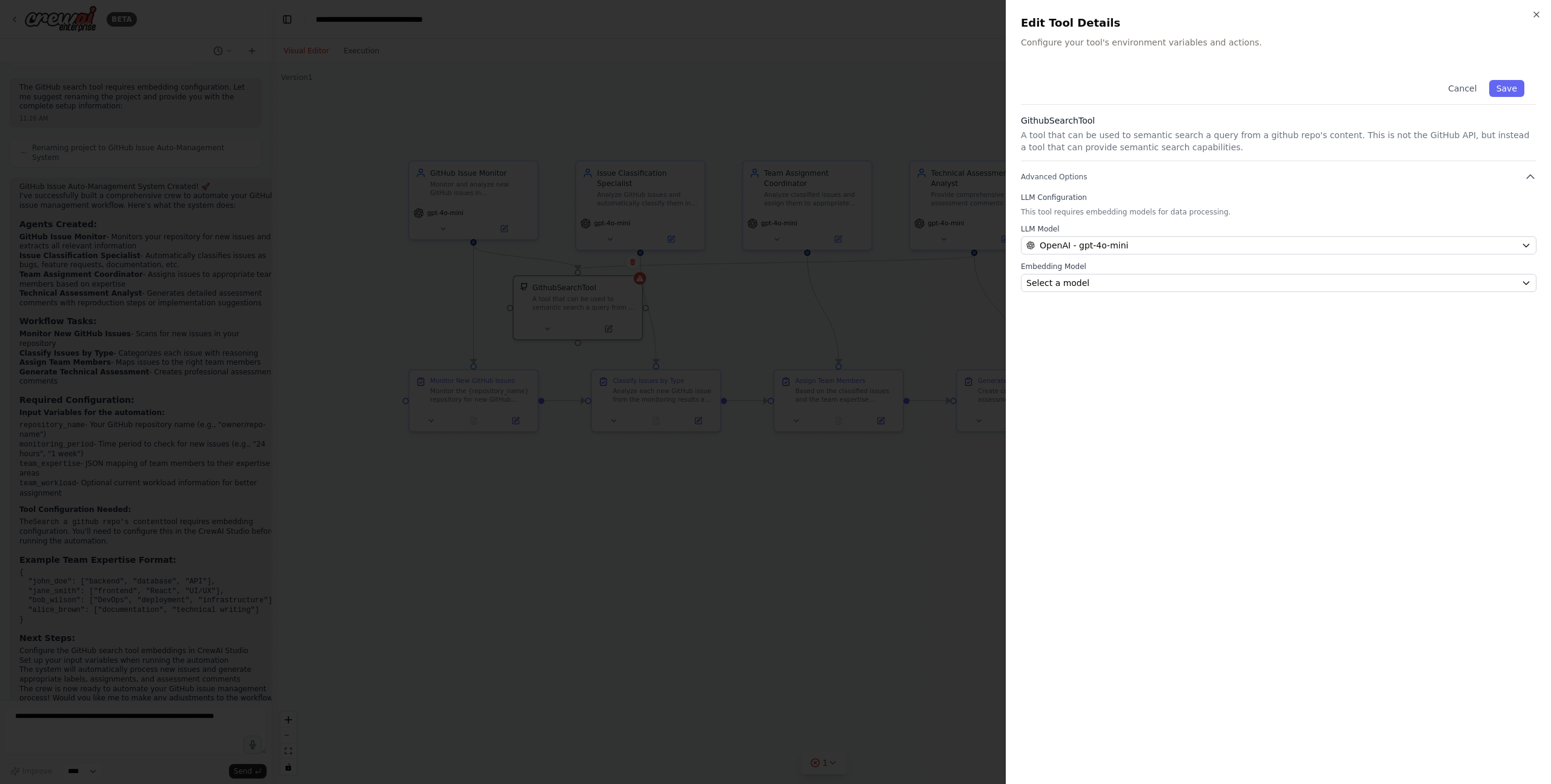
click at [1115, 293] on div "Cancel Save GithubSearchTool A tool that can be used to semantic search a query…" at bounding box center [1278, 418] width 516 height 701
click at [1105, 281] on div "Select a model" at bounding box center [1271, 282] width 490 height 12
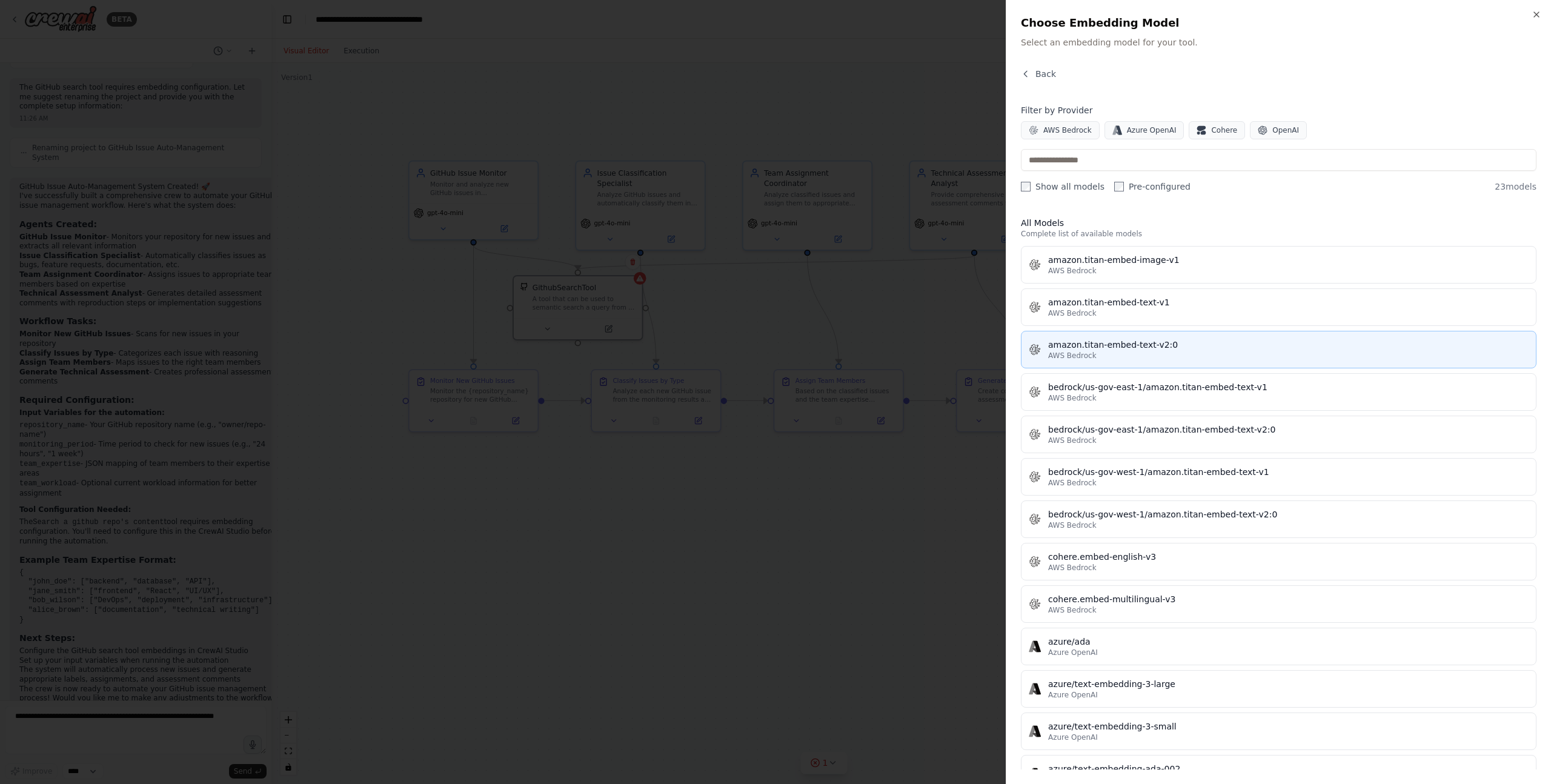
click at [1136, 351] on div "AWS Bedrock" at bounding box center [1288, 355] width 480 height 10
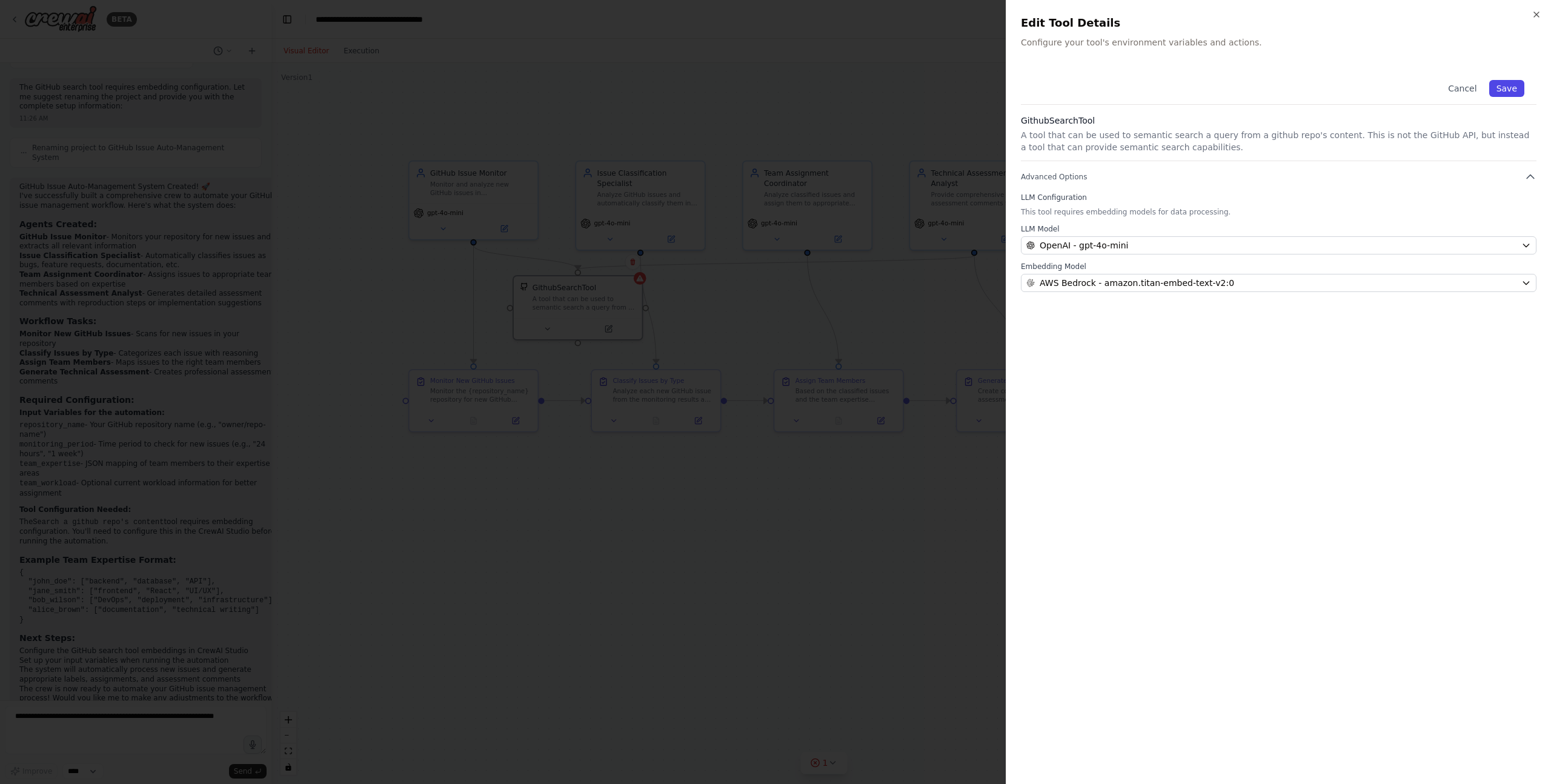
click at [1506, 86] on button "Save" at bounding box center [1506, 89] width 35 height 17
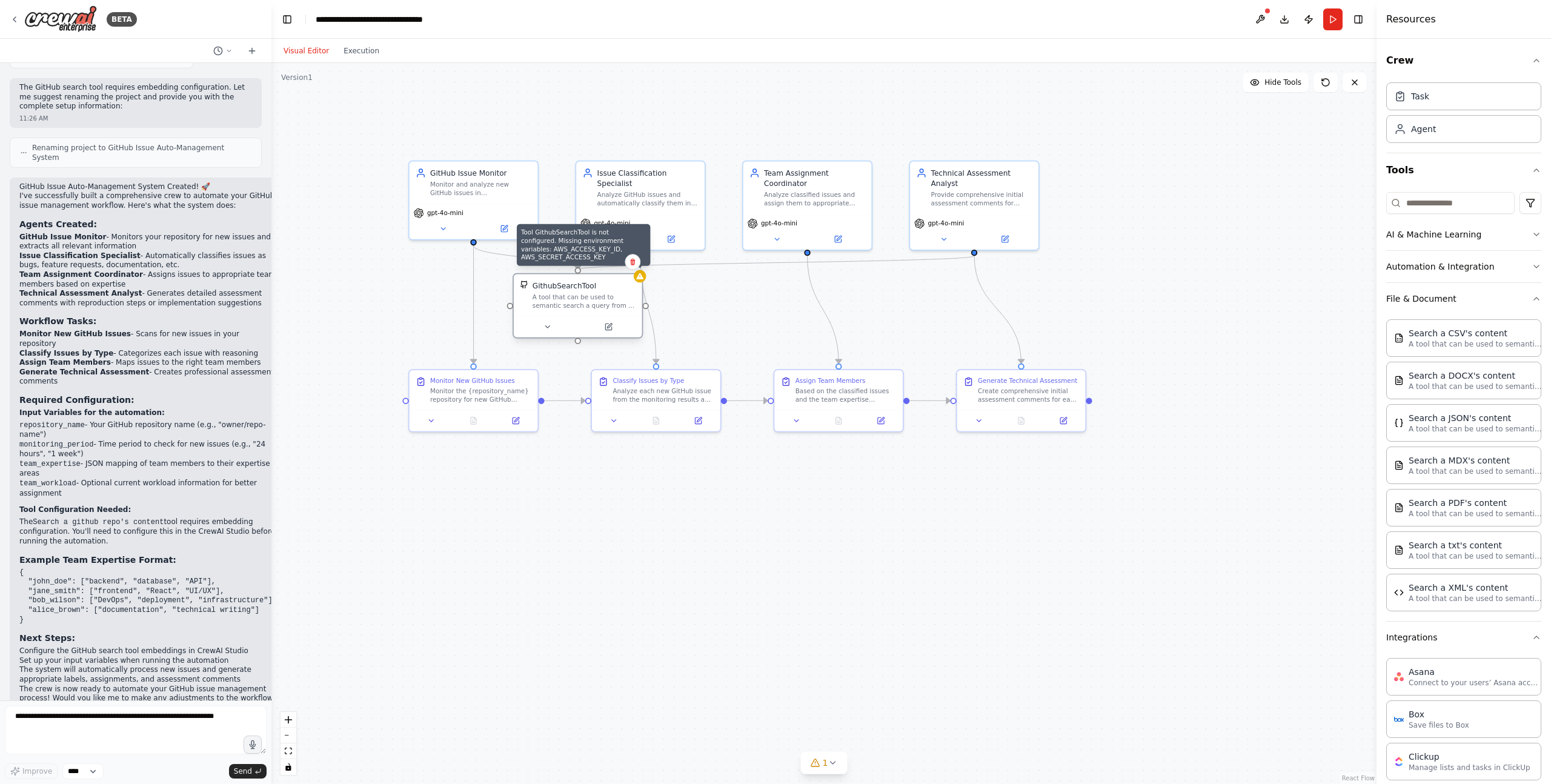
click at [645, 277] on div at bounding box center [640, 277] width 13 height 13
click at [609, 289] on div "GithubSearchTool" at bounding box center [584, 285] width 103 height 10
click at [604, 331] on icon at bounding box center [608, 327] width 8 height 8
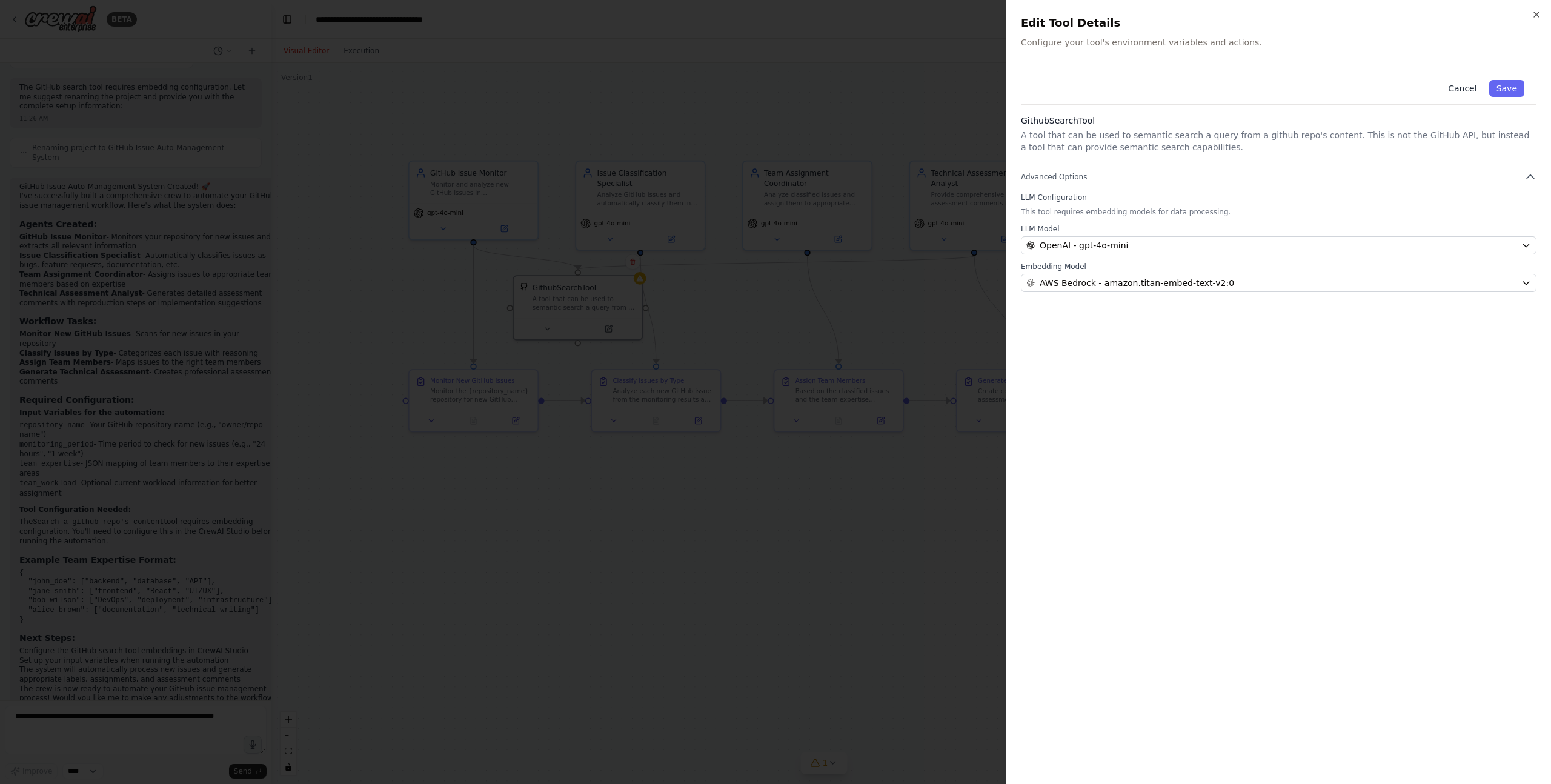
click at [1457, 88] on button "Cancel" at bounding box center [1462, 89] width 43 height 17
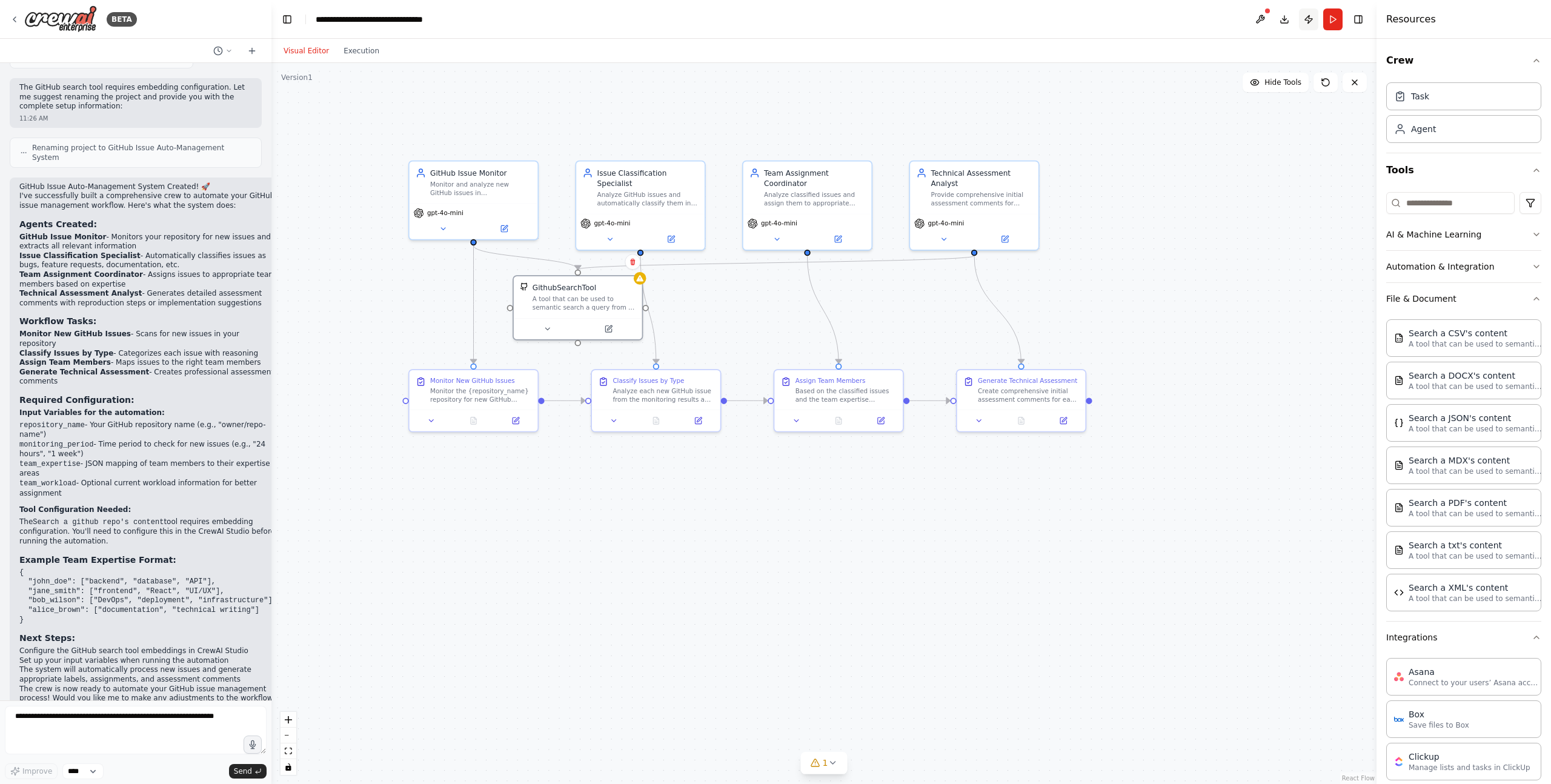
click at [1308, 20] on button "Publish" at bounding box center [1308, 19] width 20 height 22
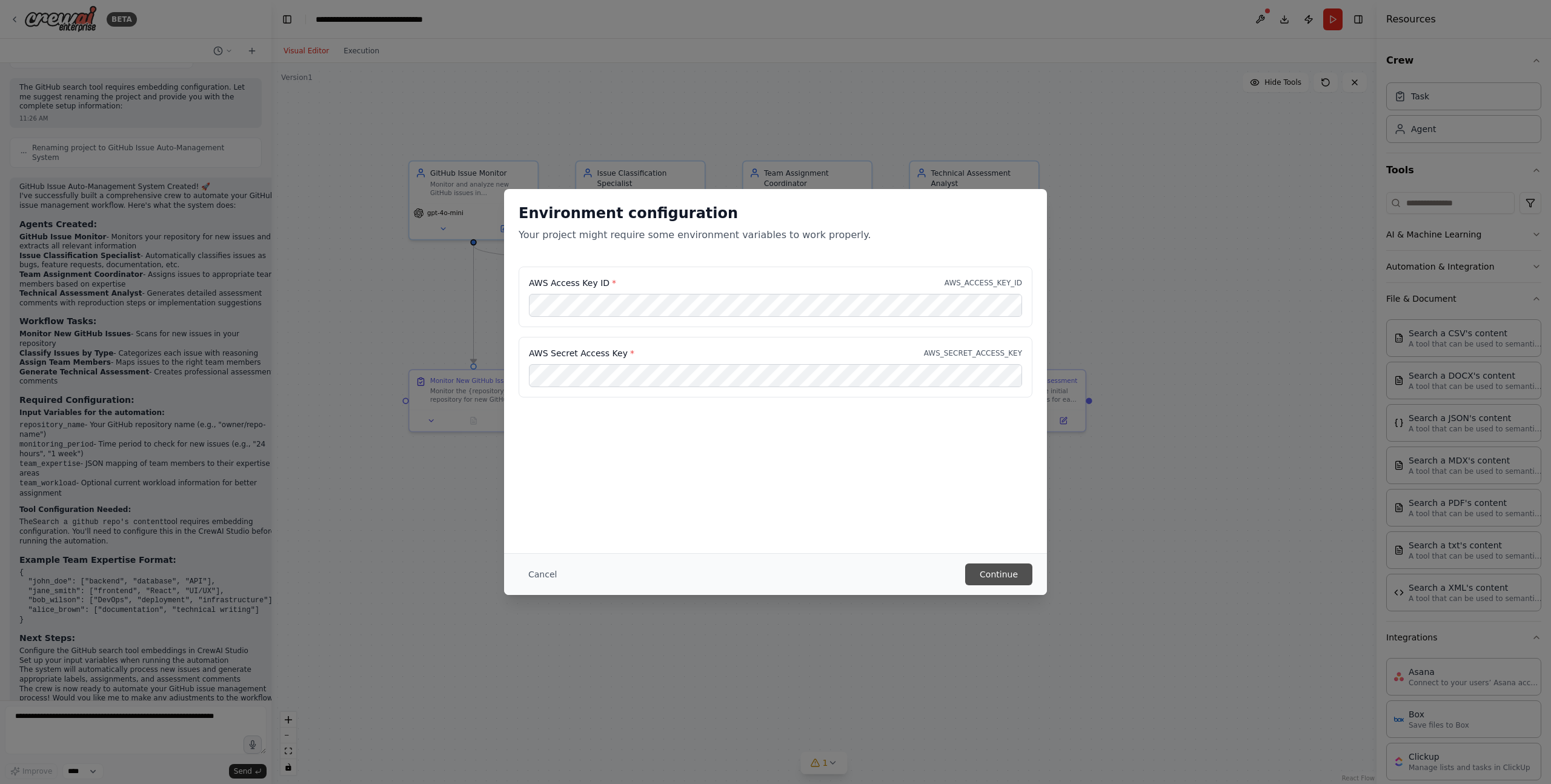
click at [988, 571] on button "Continue" at bounding box center [998, 574] width 67 height 22
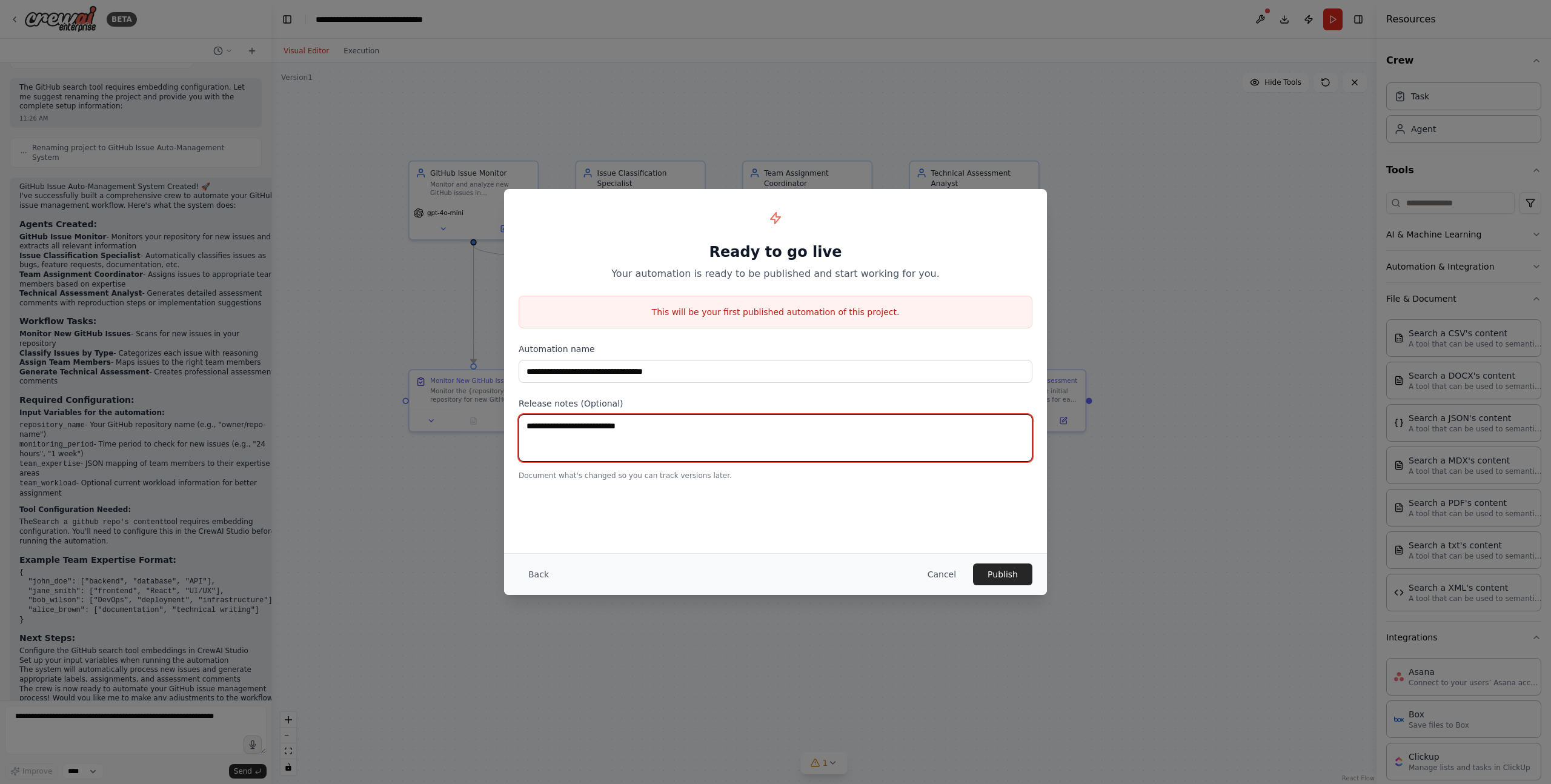
click at [724, 425] on textarea at bounding box center [775, 438] width 514 height 47
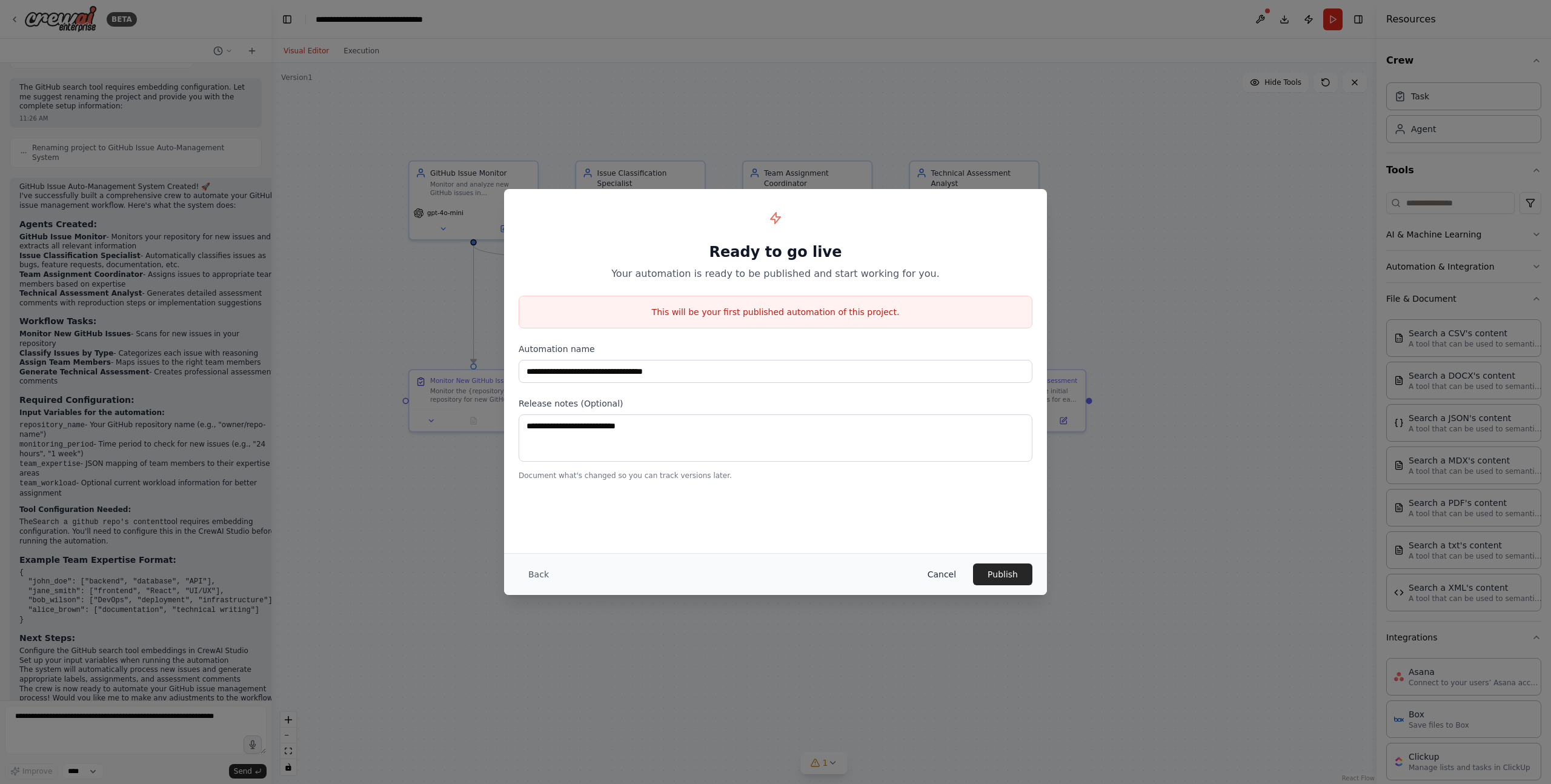
click at [941, 576] on button "Cancel" at bounding box center [942, 574] width 48 height 22
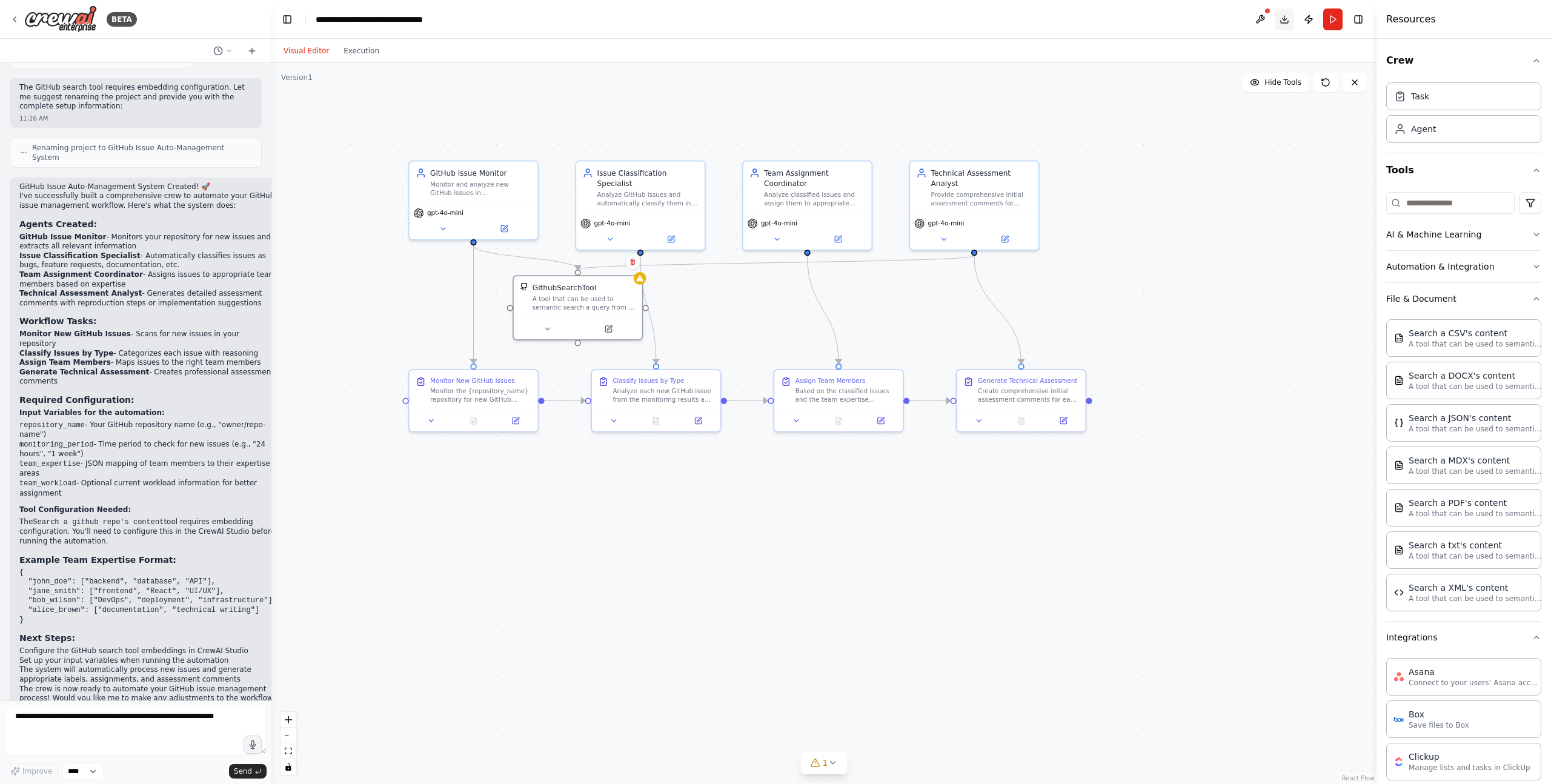
click at [1285, 21] on button "Download" at bounding box center [1285, 19] width 20 height 22
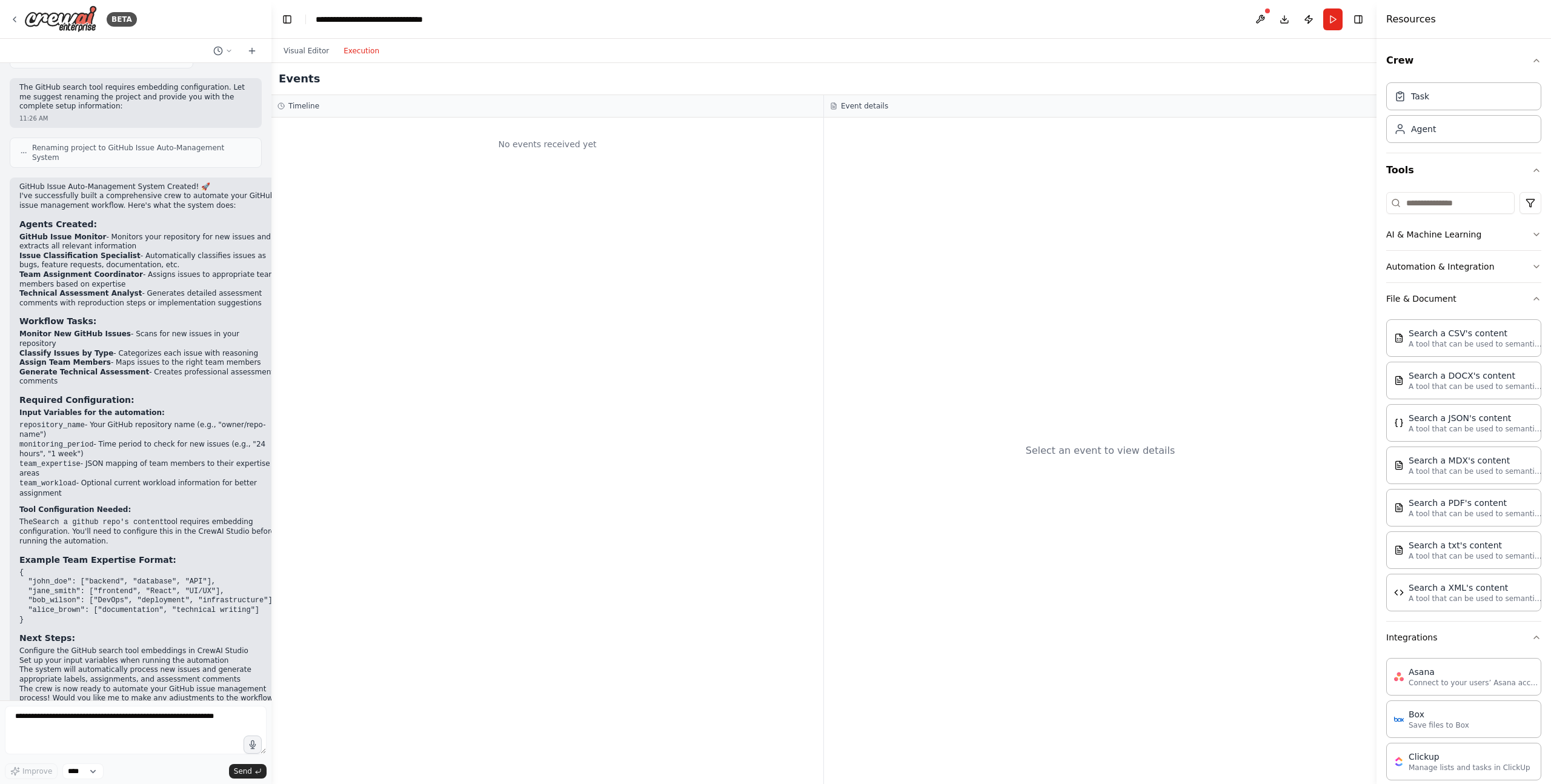
click at [361, 49] on button "Execution" at bounding box center [361, 51] width 50 height 15
click at [298, 47] on button "Visual Editor" at bounding box center [306, 51] width 60 height 15
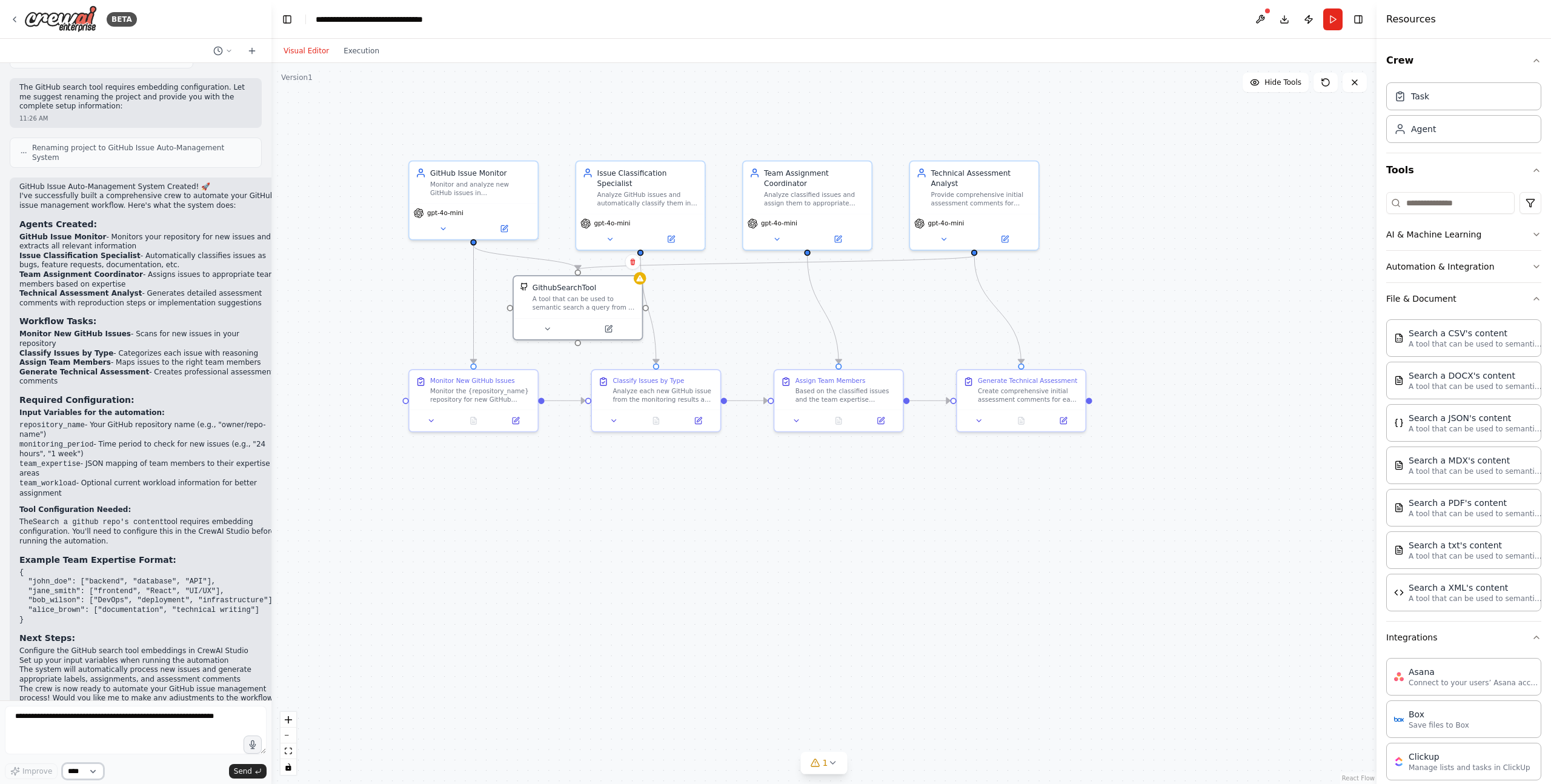
click at [97, 769] on select "****" at bounding box center [83, 771] width 41 height 16
click at [289, 17] on button "Toggle Left Sidebar" at bounding box center [287, 20] width 17 height 17
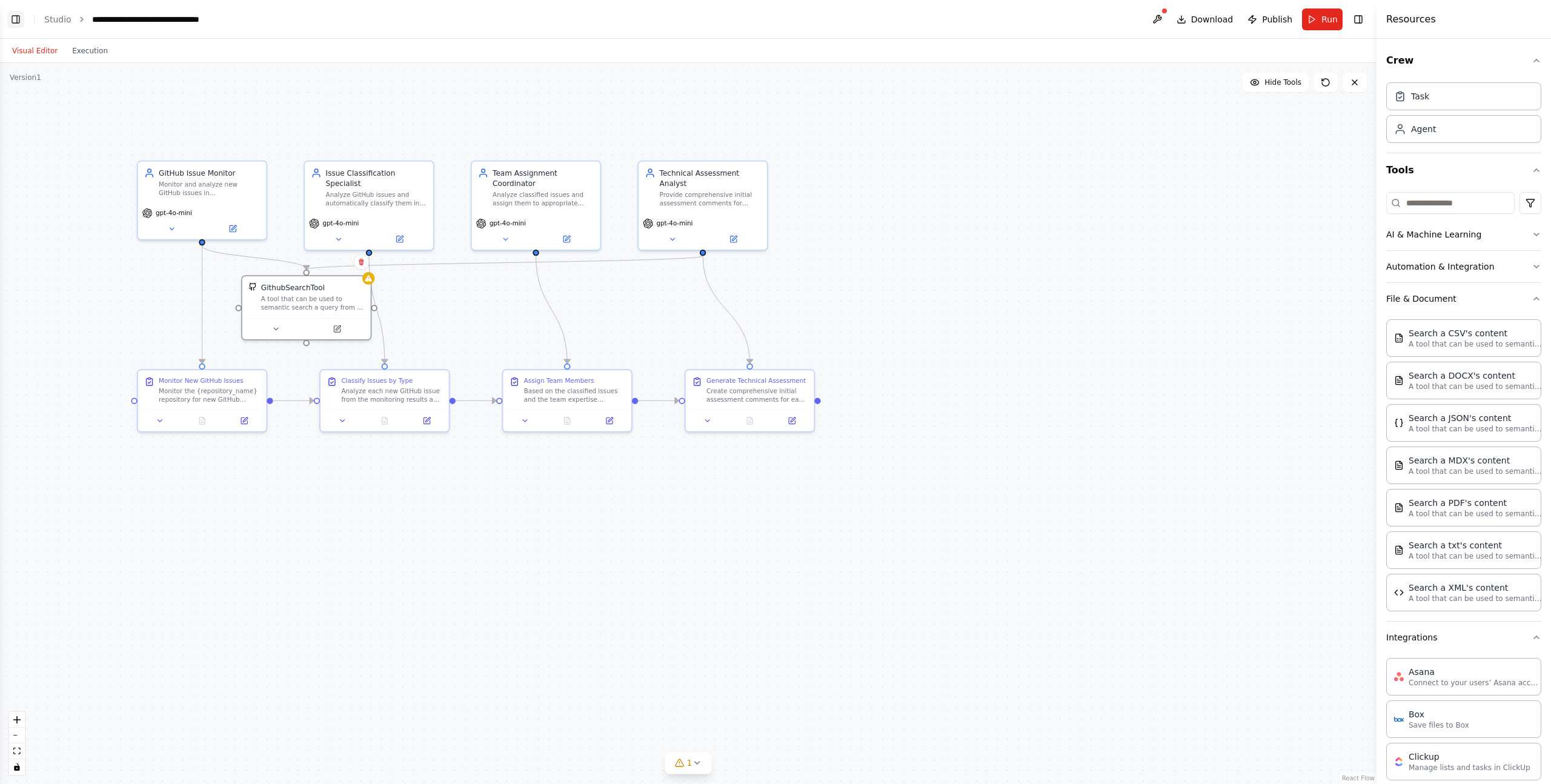
click at [18, 17] on button "Toggle Left Sidebar" at bounding box center [15, 20] width 17 height 17
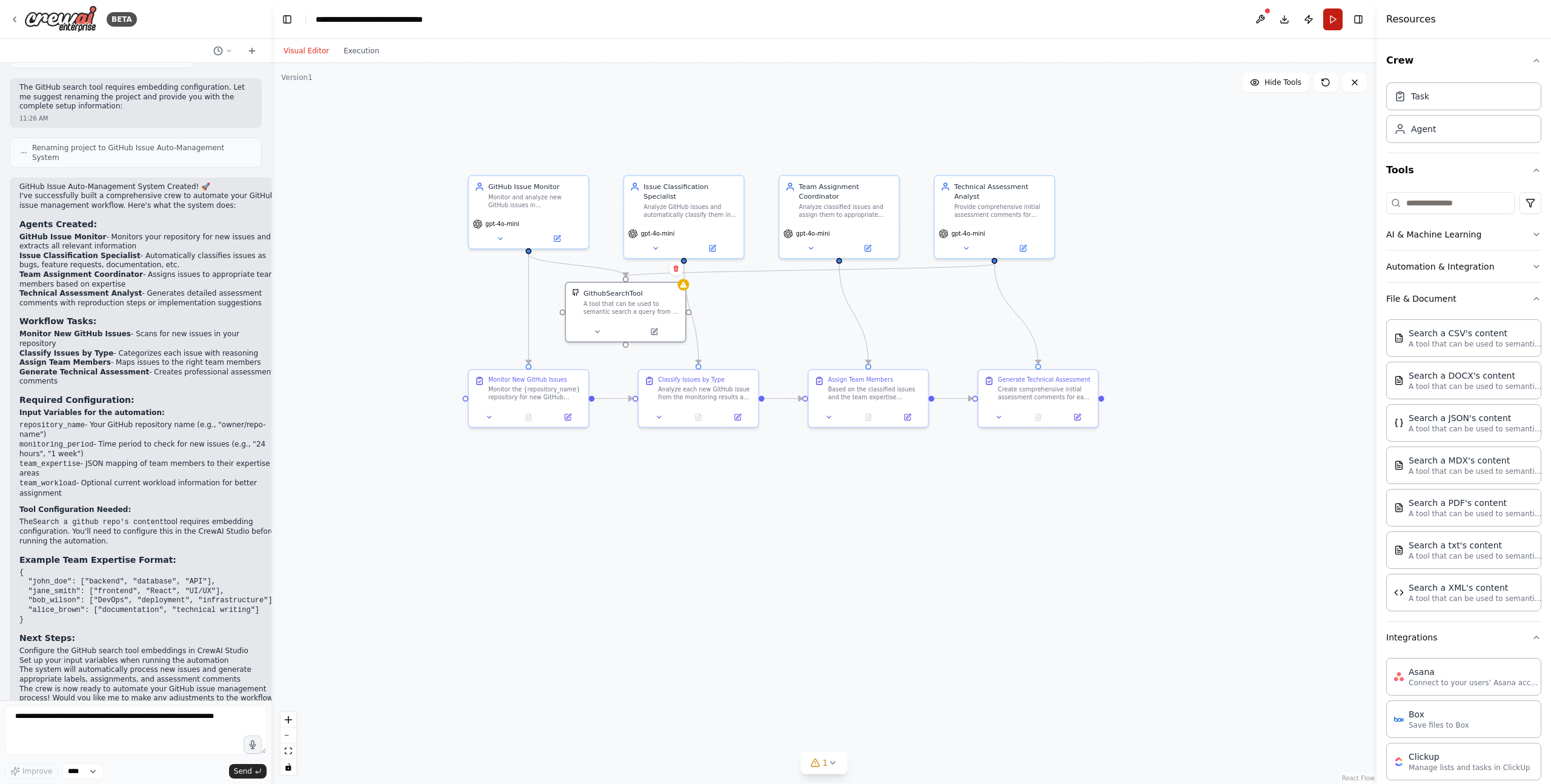
click at [1338, 16] on button "Run" at bounding box center [1333, 19] width 20 height 22
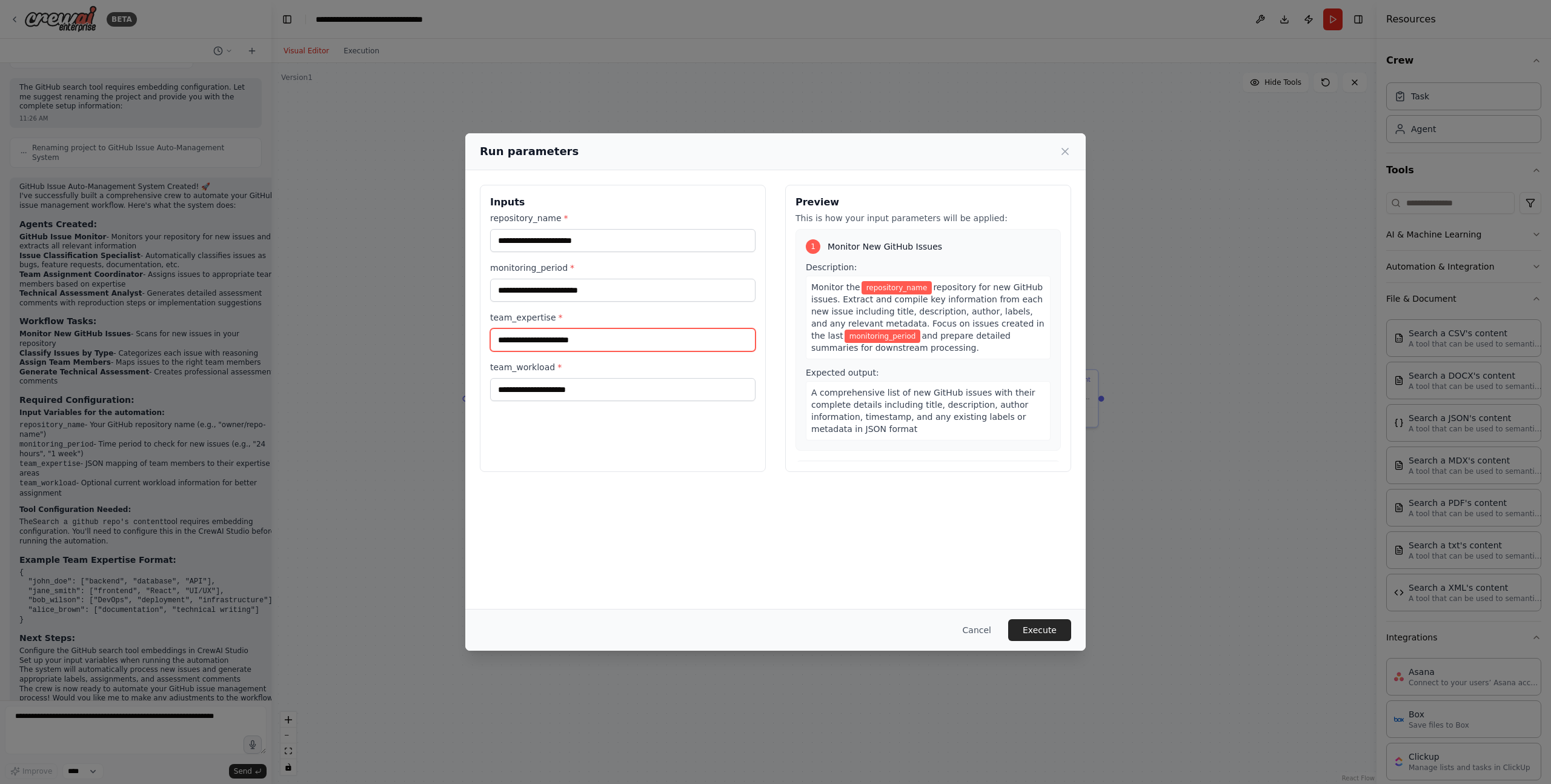
click at [662, 341] on input "team_expertise *" at bounding box center [622, 339] width 266 height 23
click at [972, 629] on button "Cancel" at bounding box center [977, 629] width 48 height 22
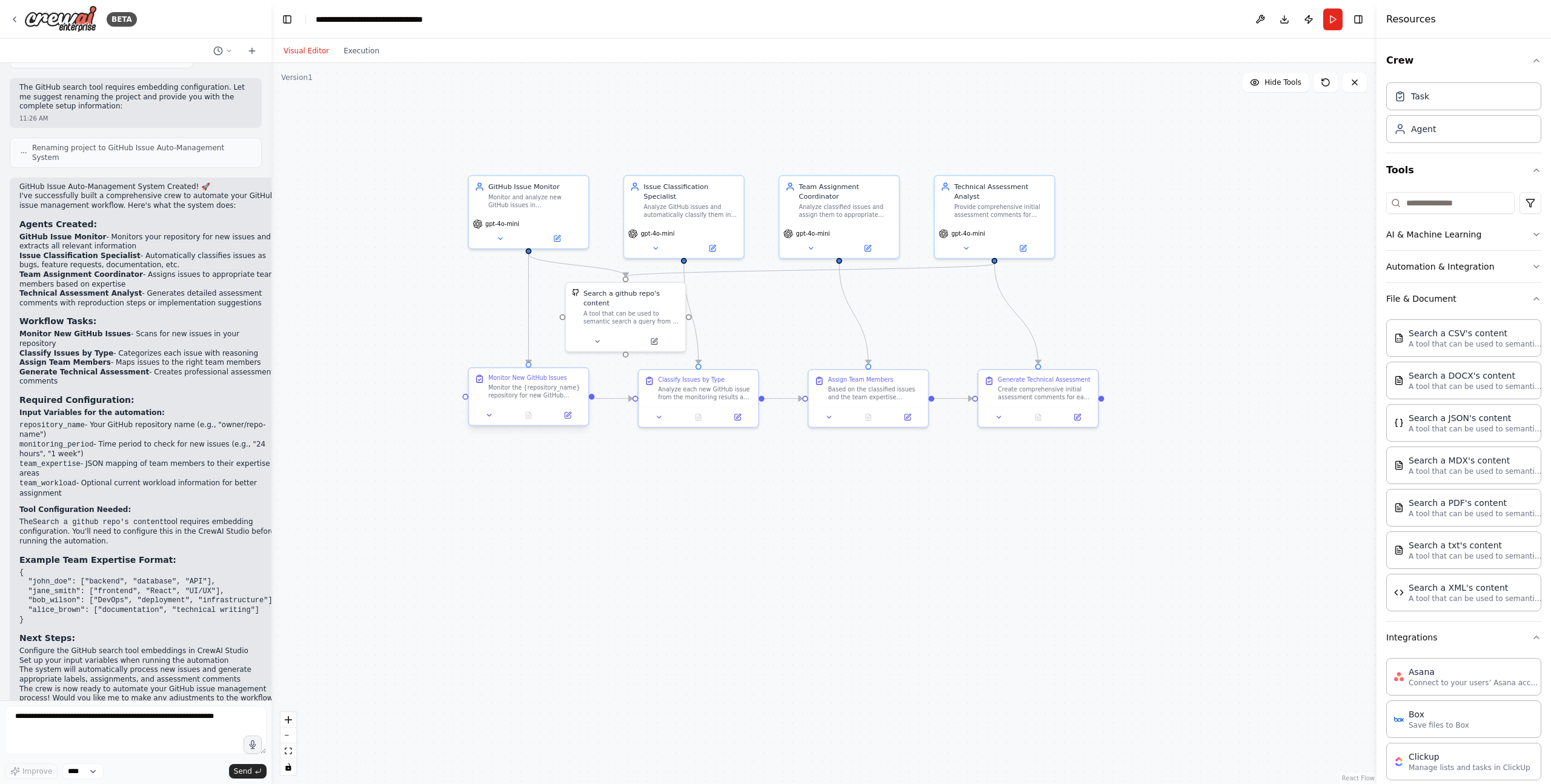
click at [544, 396] on div "Monitor the {repository_name} repository for new GitHub issues. Extract and com…" at bounding box center [535, 391] width 94 height 16
click at [565, 419] on button at bounding box center [568, 415] width 33 height 12
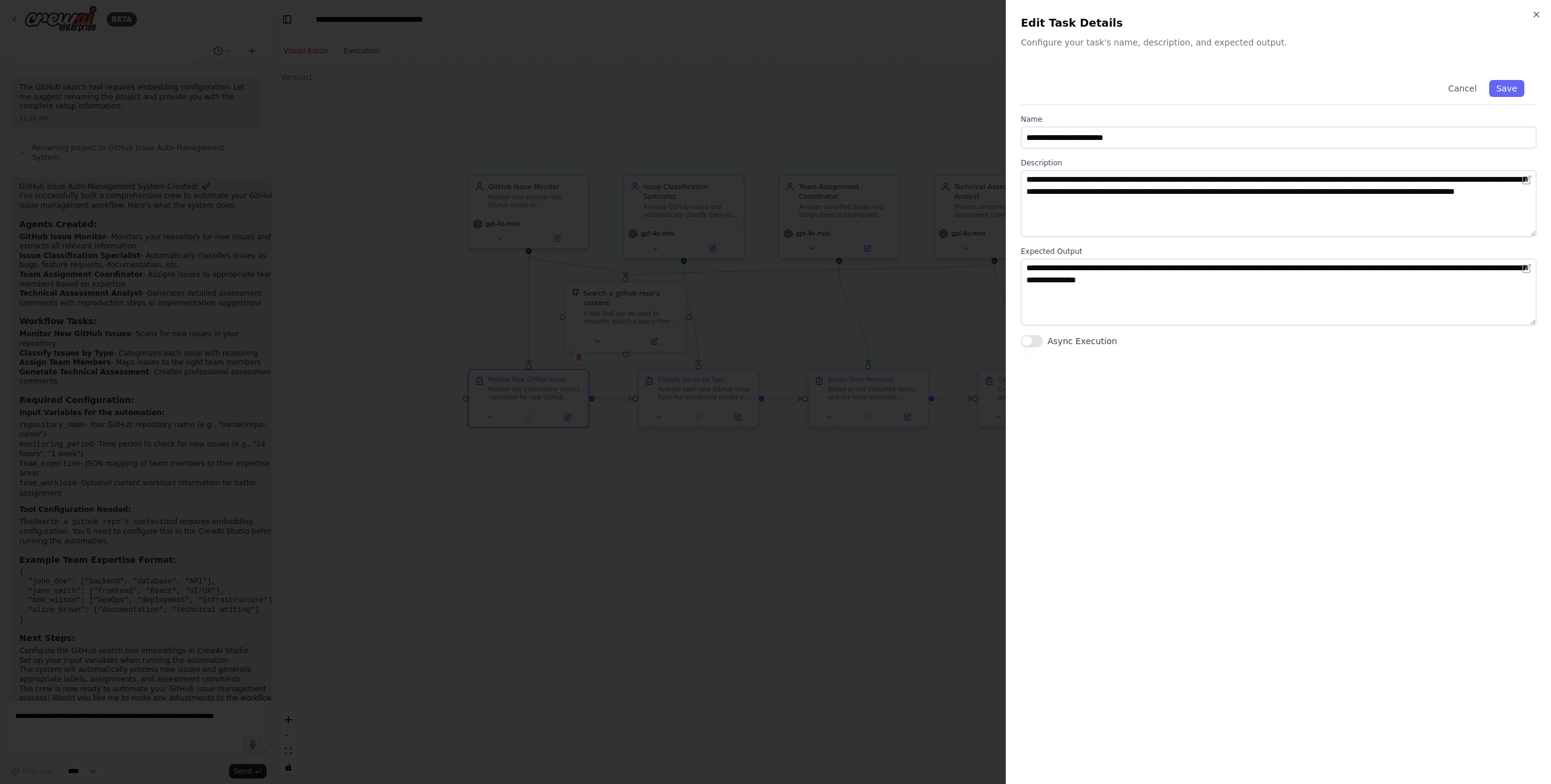
click at [834, 570] on div at bounding box center [775, 392] width 1551 height 784
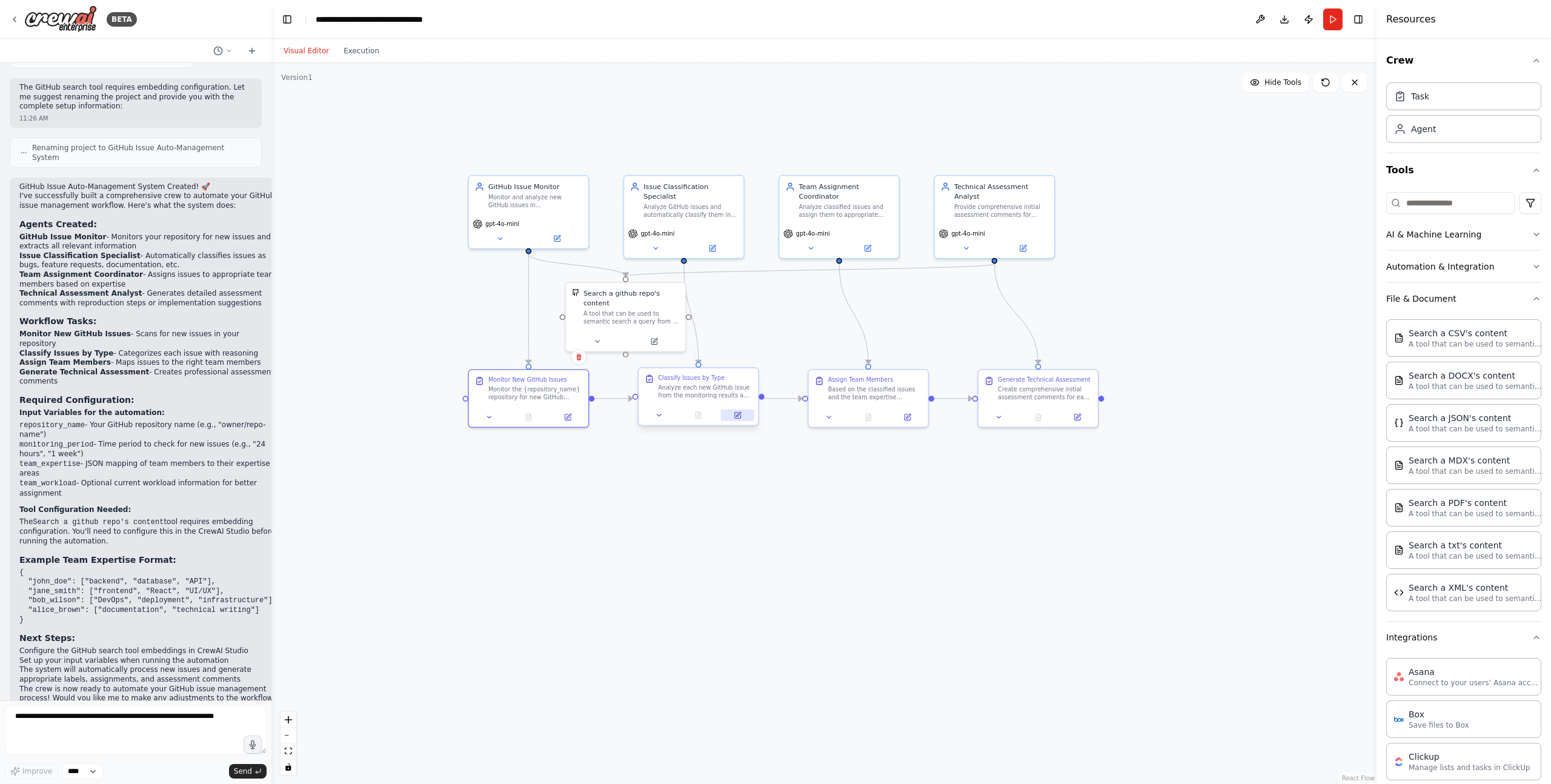
click at [739, 417] on icon at bounding box center [738, 415] width 6 height 6
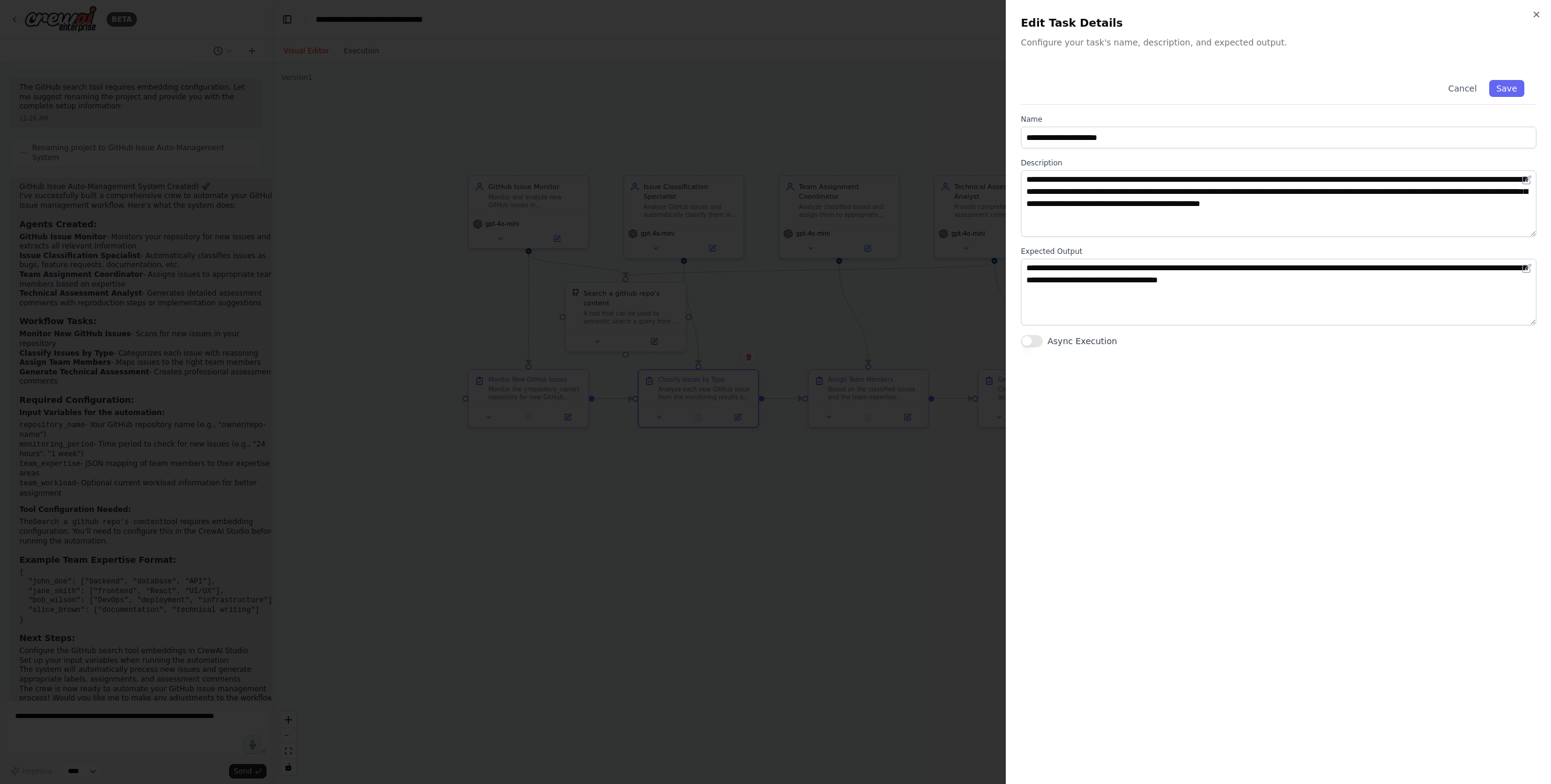
click at [747, 521] on div at bounding box center [775, 392] width 1551 height 784
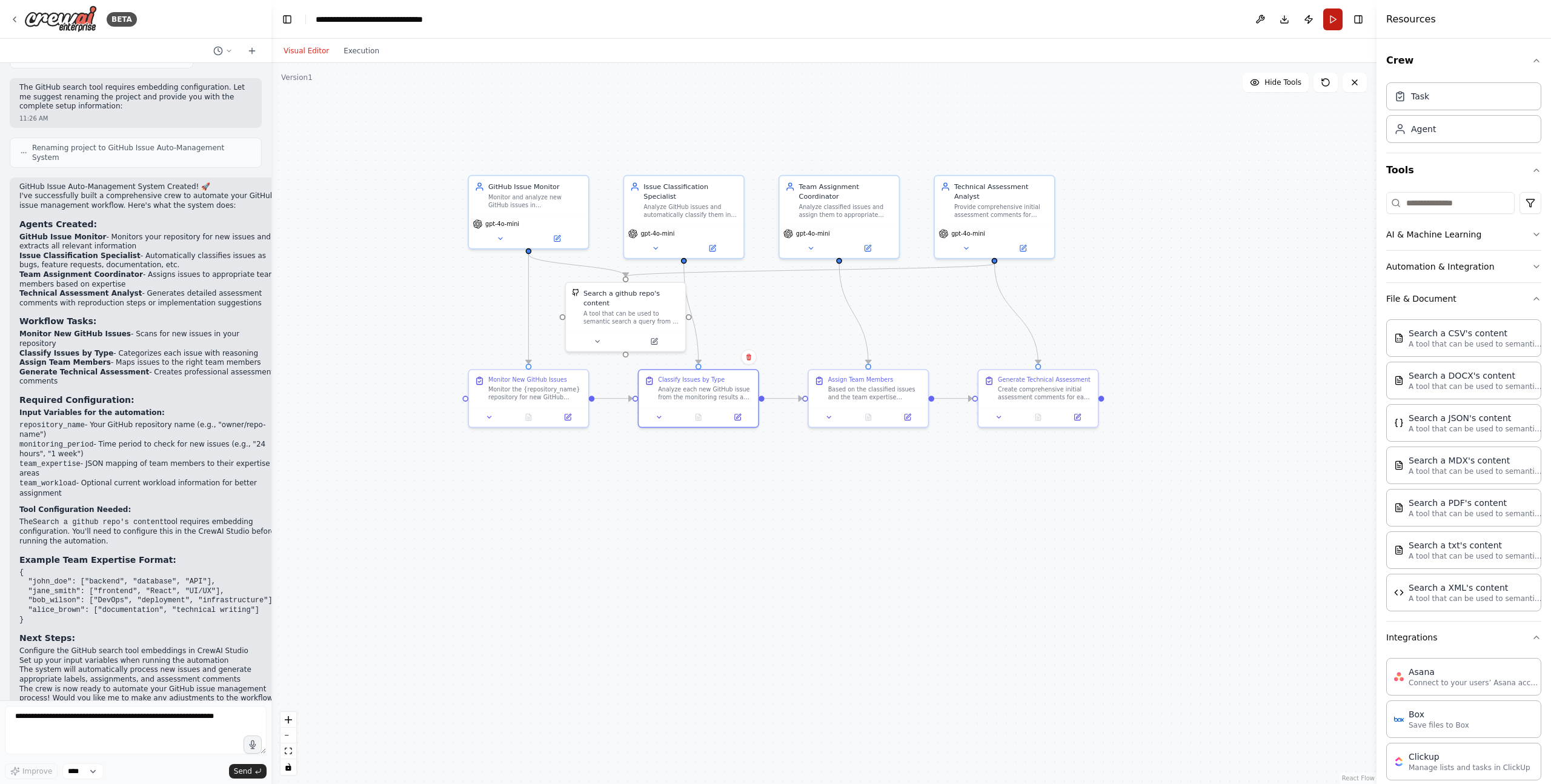
click at [1333, 20] on button "Run" at bounding box center [1333, 19] width 20 height 22
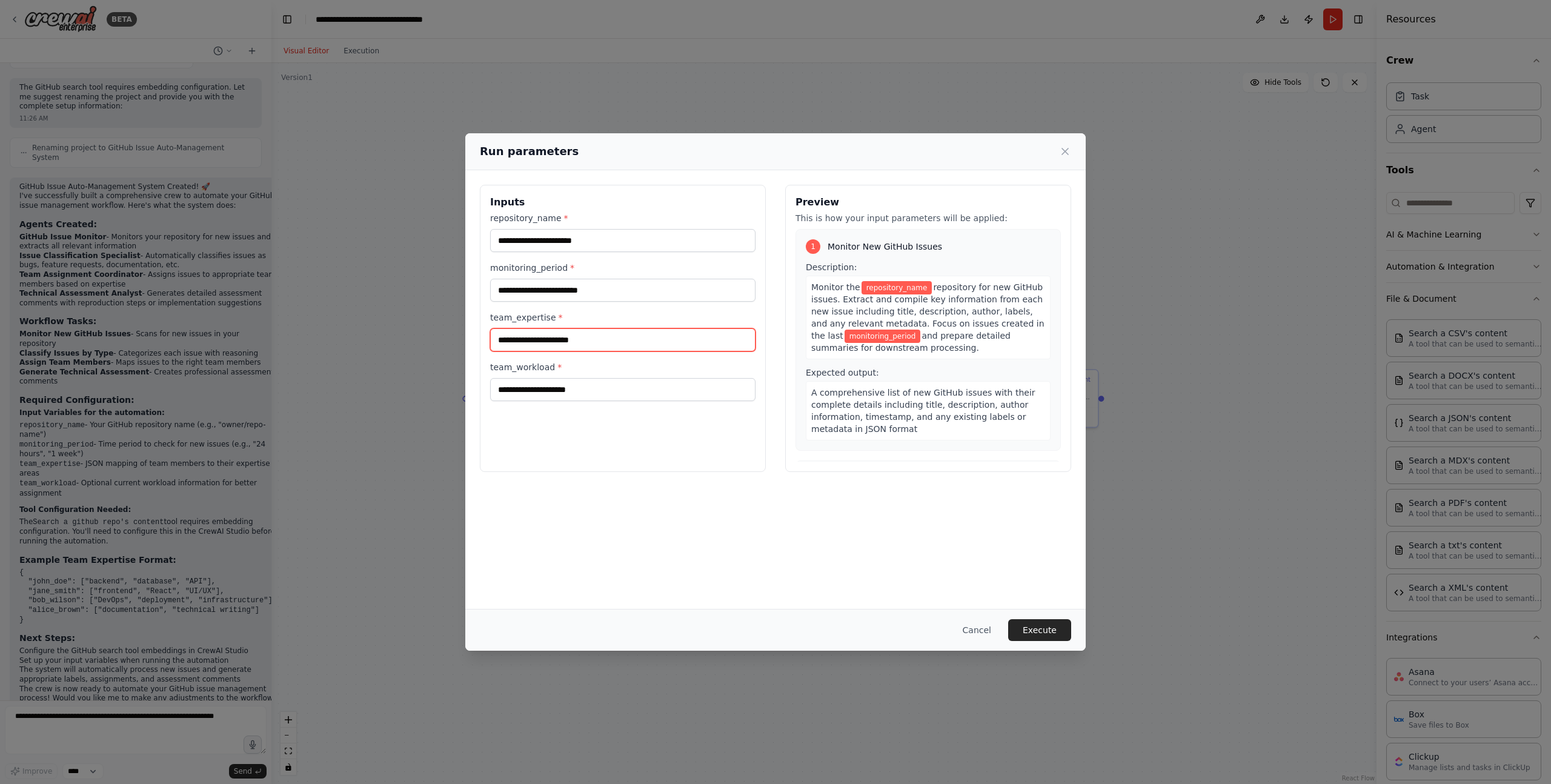
click at [617, 345] on input "team_expertise *" at bounding box center [622, 339] width 266 height 23
click at [627, 315] on label "team_expertise *" at bounding box center [622, 317] width 266 height 12
click at [627, 328] on input "team_expertise *" at bounding box center [622, 339] width 266 height 23
click at [616, 386] on input "team_workload *" at bounding box center [622, 389] width 266 height 23
click at [989, 633] on button "Cancel" at bounding box center [977, 629] width 48 height 22
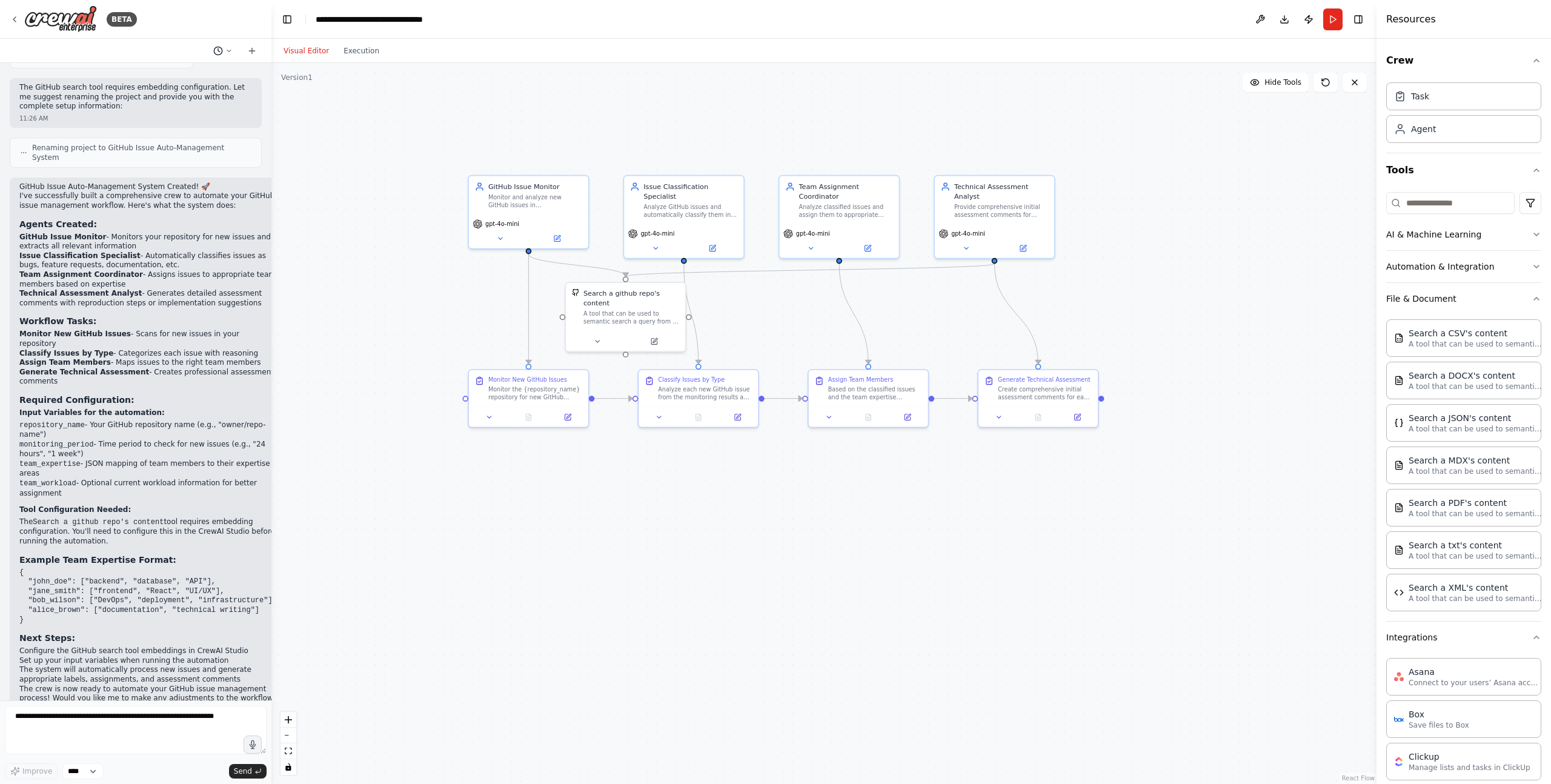
click at [221, 46] on icon at bounding box center [218, 51] width 10 height 10
click at [356, 111] on div ".deletable-edge-delete-btn { width: 20px; height: 20px; border: 0px solid #ffff…" at bounding box center [823, 423] width 1105 height 721
click at [16, 19] on div at bounding box center [135, 392] width 271 height 784
click at [8, 17] on div "BETA" at bounding box center [135, 20] width 271 height 39
click at [13, 20] on icon at bounding box center [14, 19] width 2 height 5
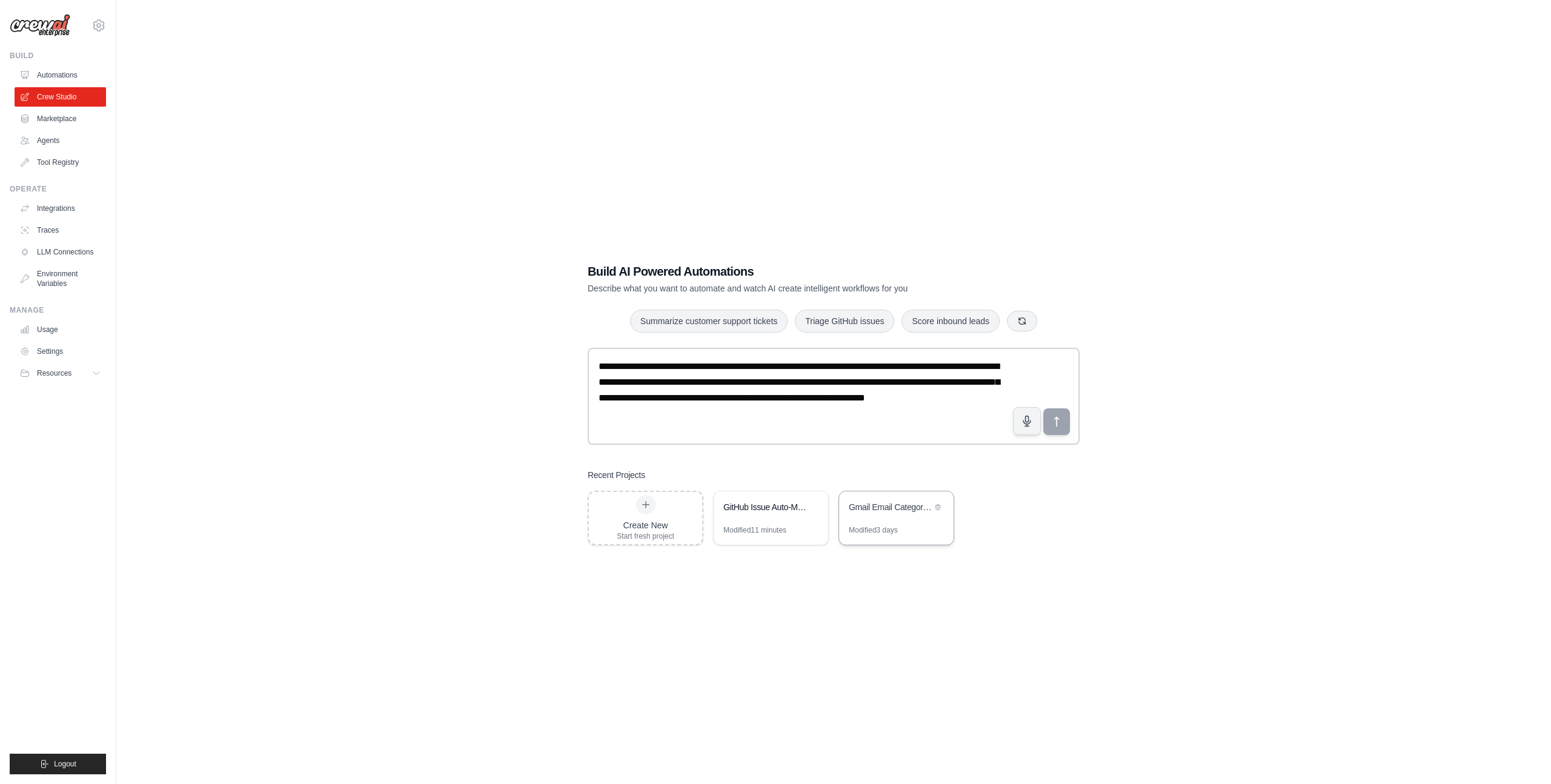
click at [903, 507] on div "Gmail Email Categorization & PostgreSQL Storage" at bounding box center [890, 507] width 83 height 12
click at [58, 72] on link "Automations" at bounding box center [61, 75] width 91 height 20
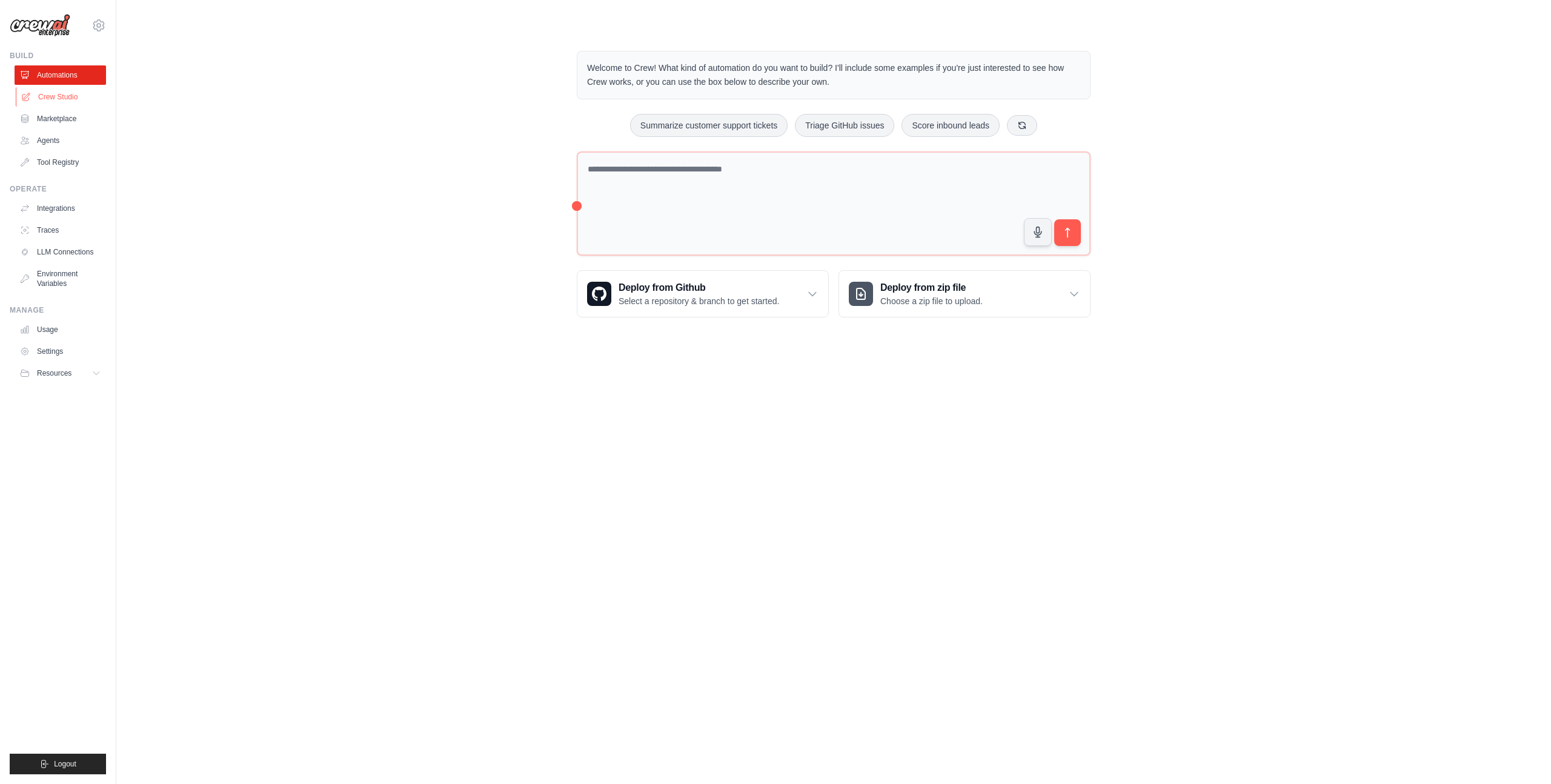
click at [55, 95] on link "Crew Studio" at bounding box center [61, 97] width 91 height 20
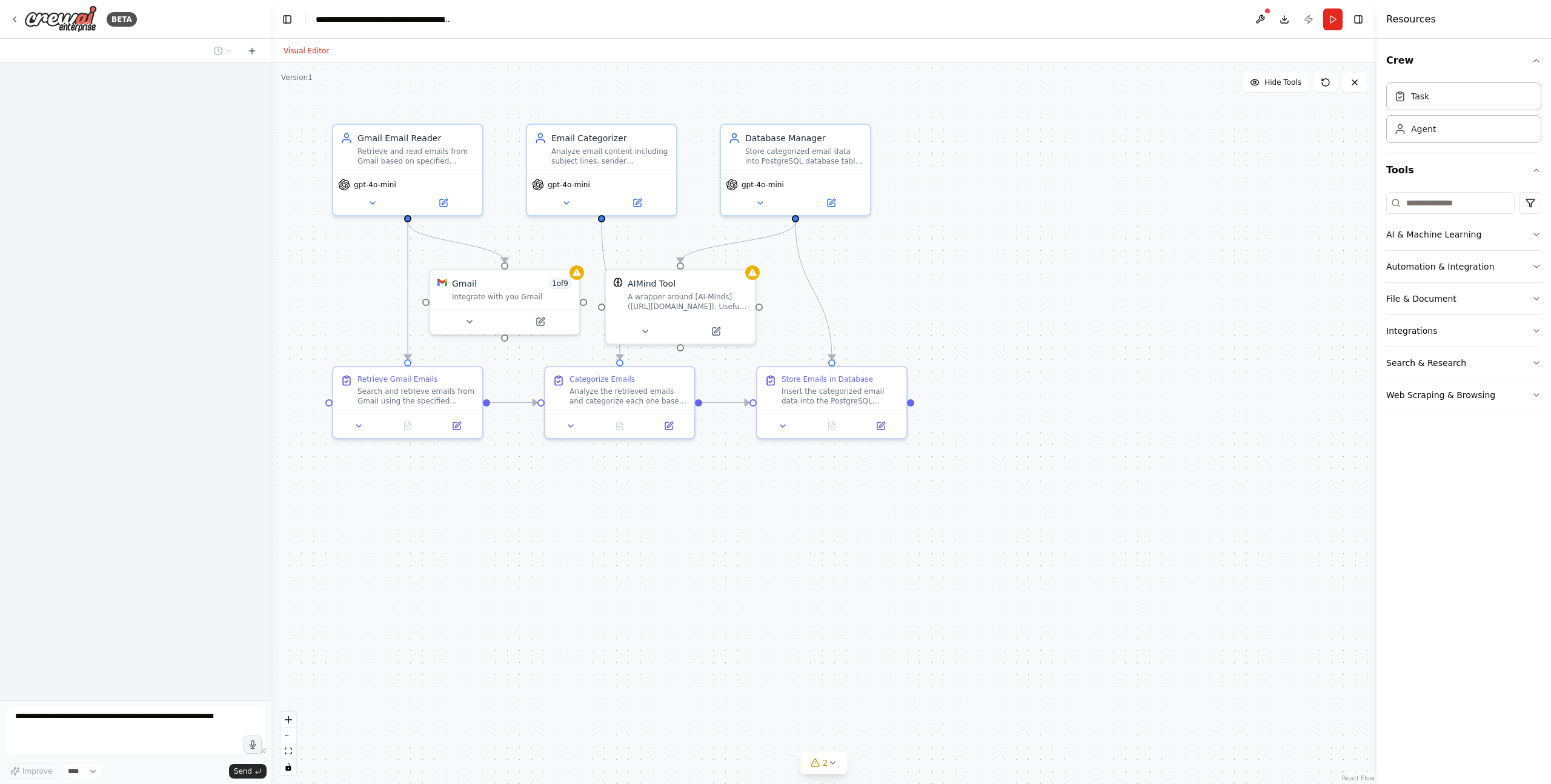
scroll to position [747, 0]
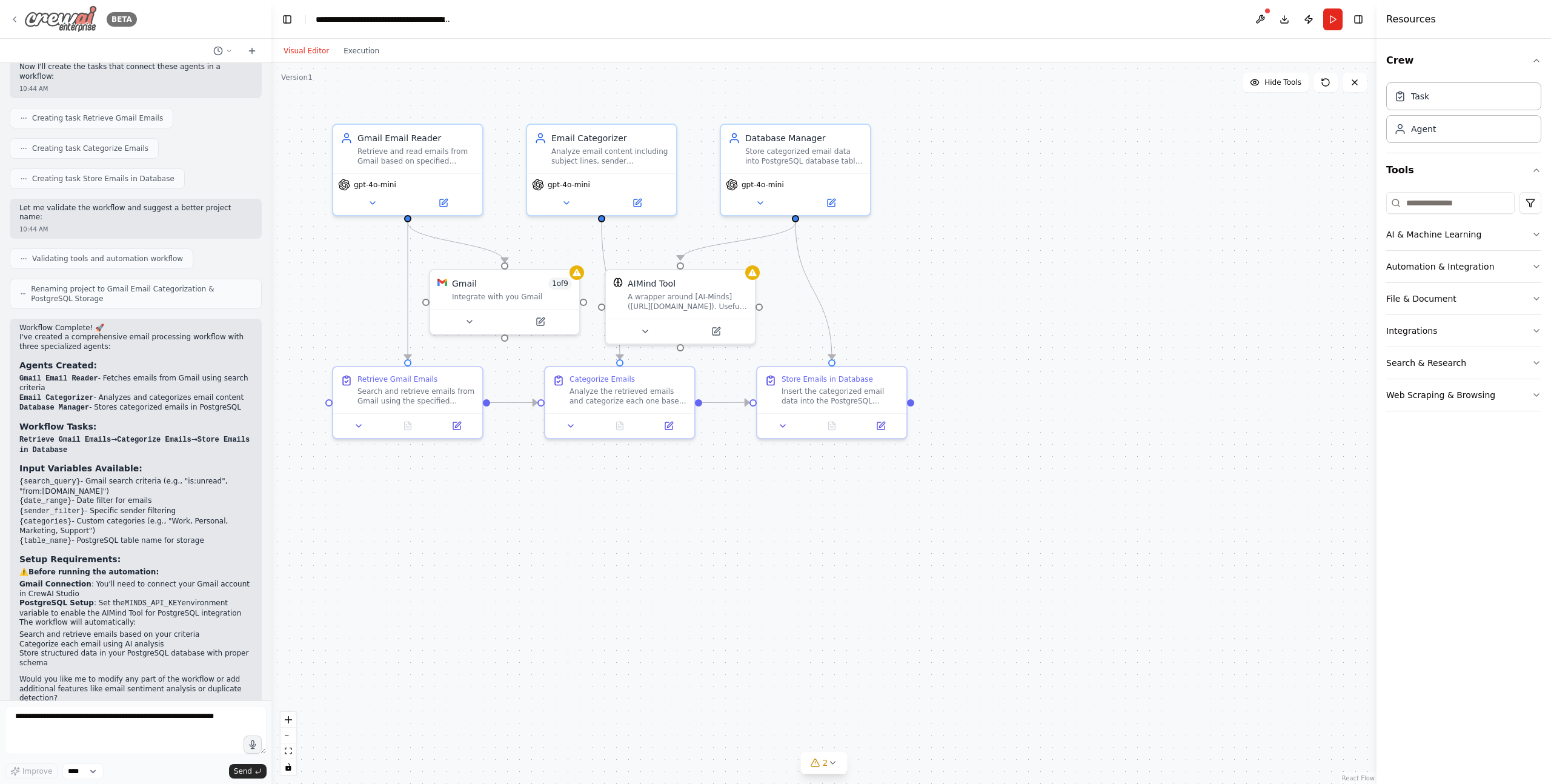
click at [21, 21] on div "BETA" at bounding box center [73, 19] width 128 height 27
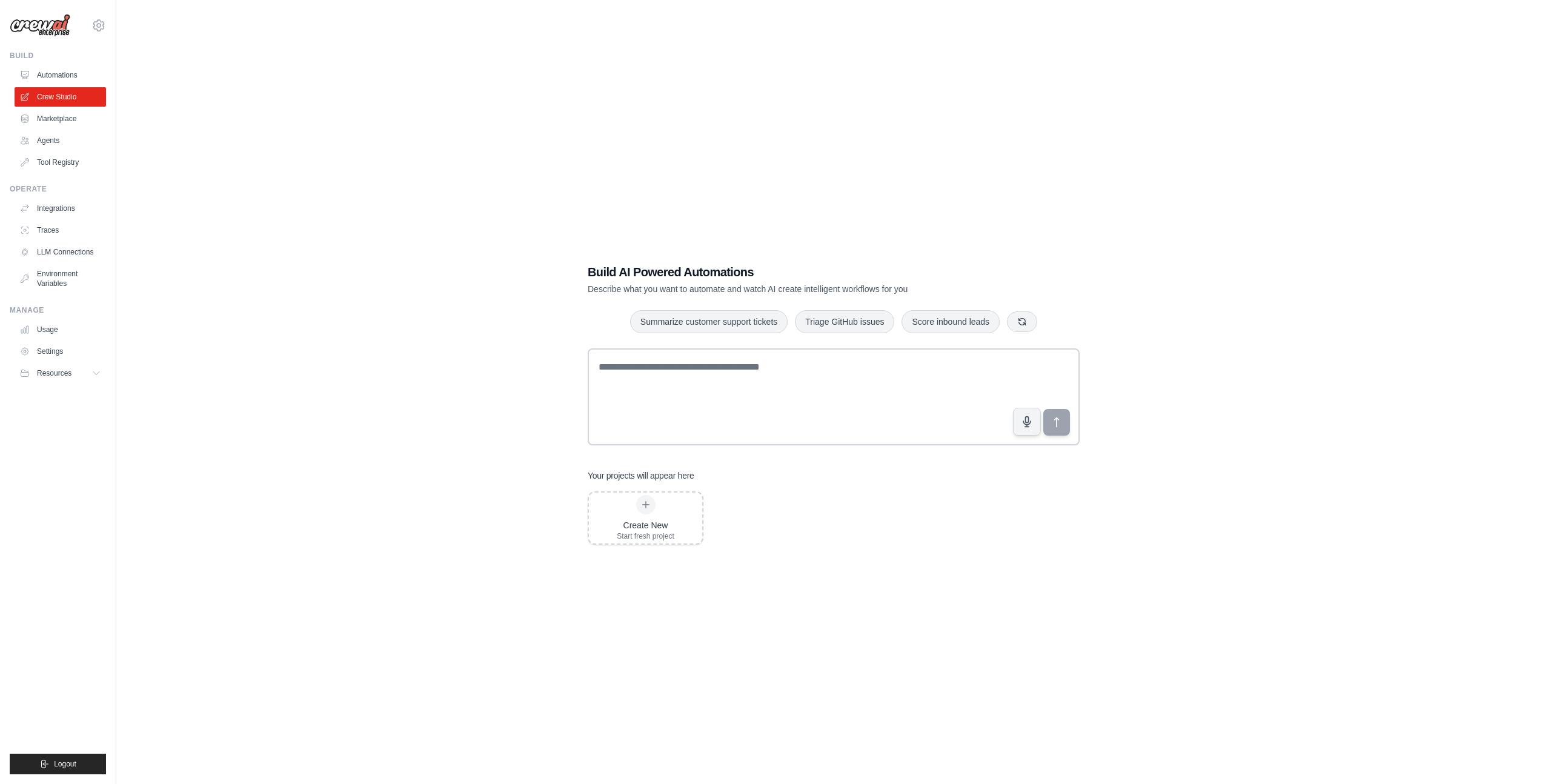
click at [56, 72] on link "Automations" at bounding box center [60, 75] width 91 height 20
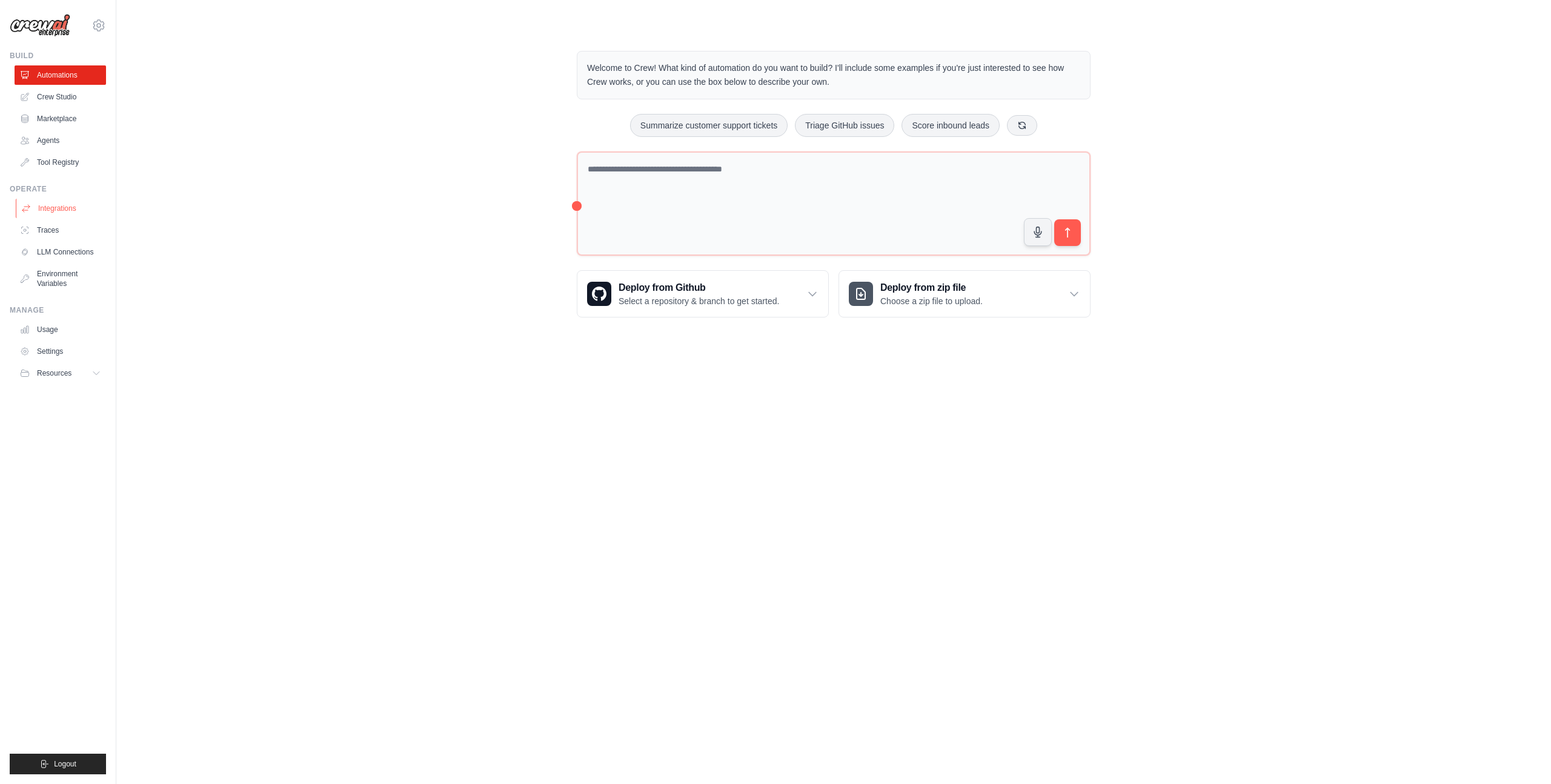
click at [55, 209] on link "Integrations" at bounding box center [61, 208] width 91 height 20
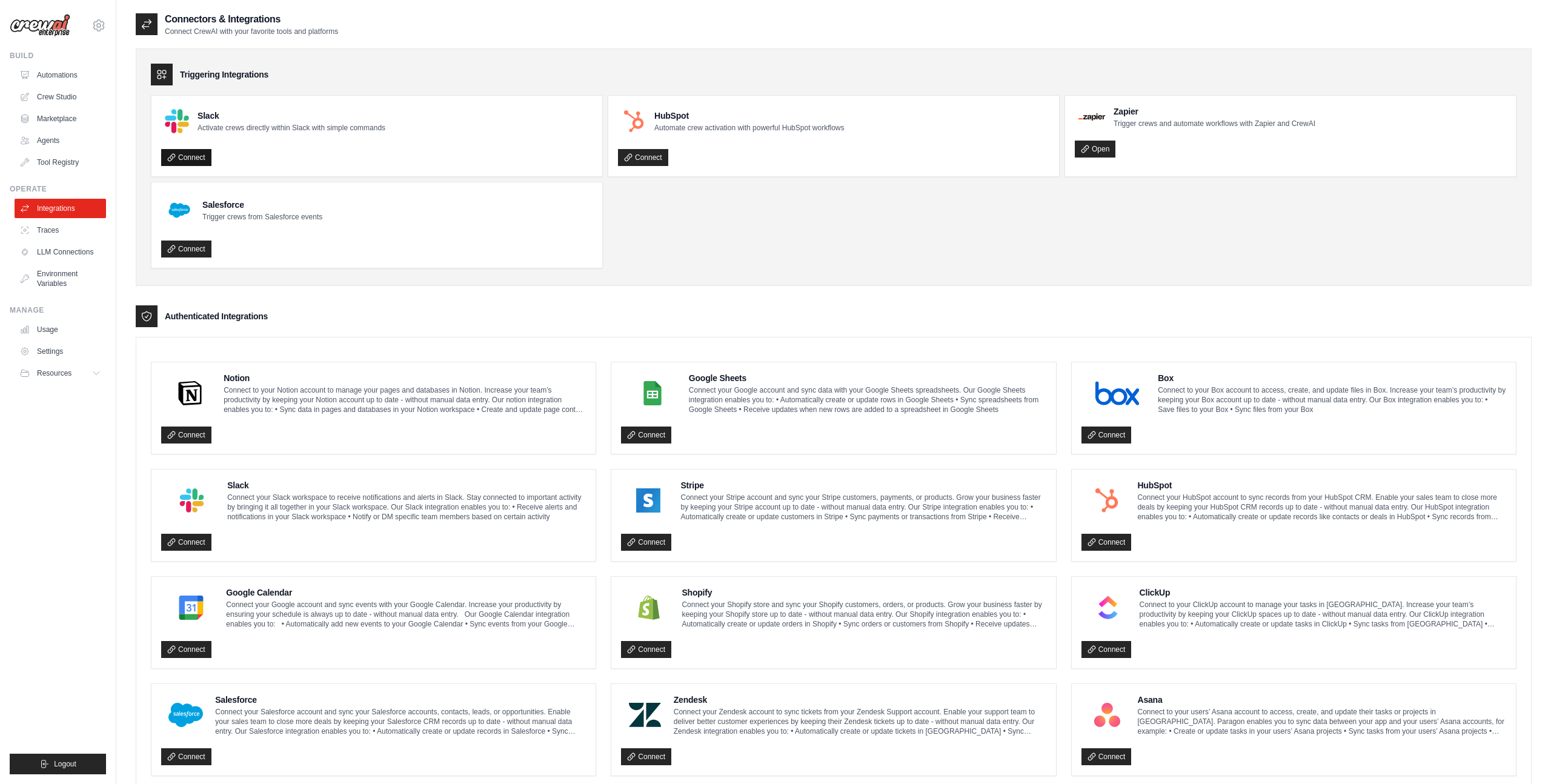
click at [180, 163] on link "Connect" at bounding box center [186, 157] width 50 height 17
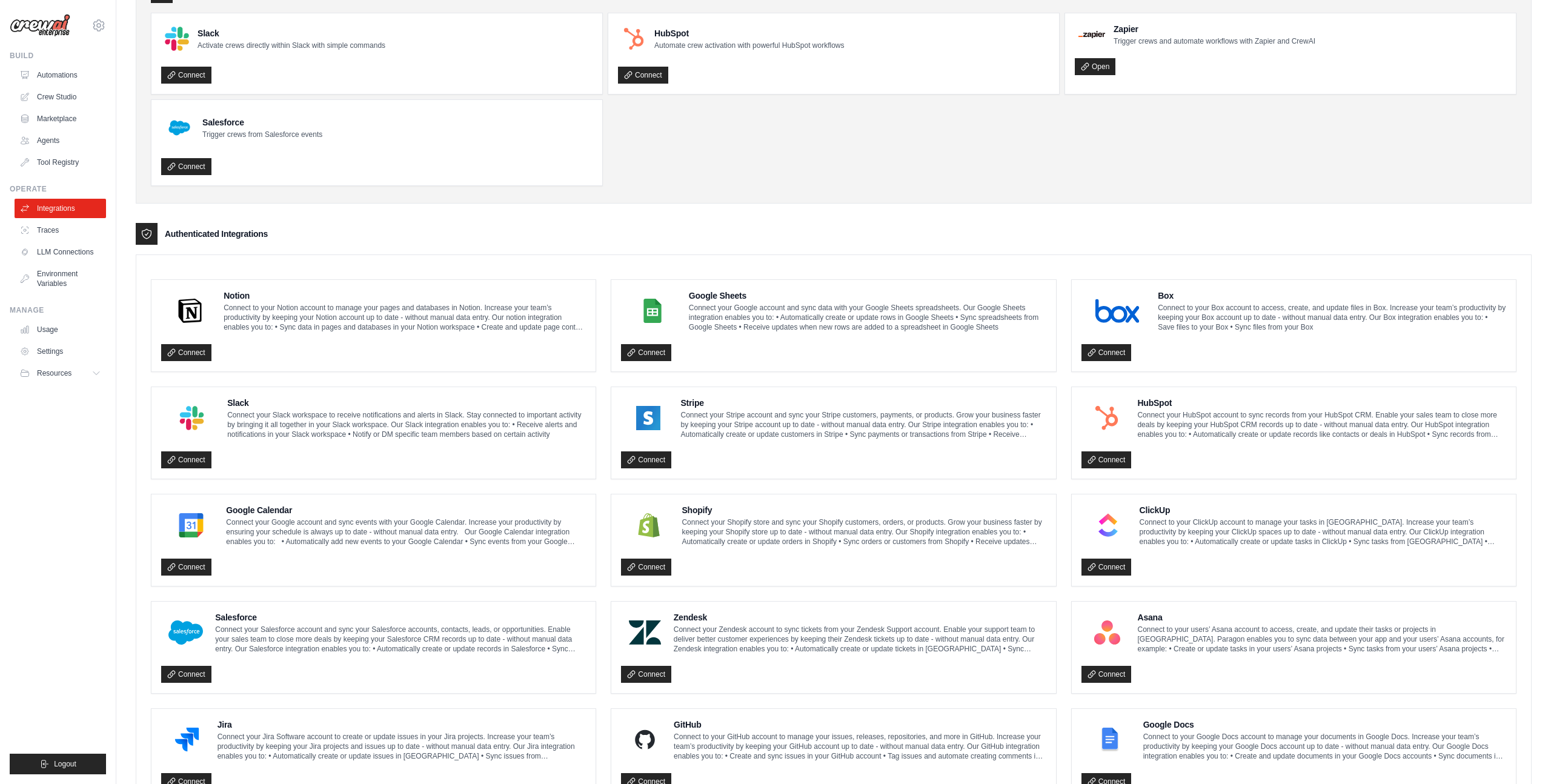
click at [186, 360] on div "Notion Connect to your Notion account to manage your pages and databases in Not…" at bounding box center [373, 325] width 444 height 91
click at [183, 353] on link "Connect" at bounding box center [186, 353] width 50 height 17
click at [197, 306] on img at bounding box center [190, 310] width 50 height 24
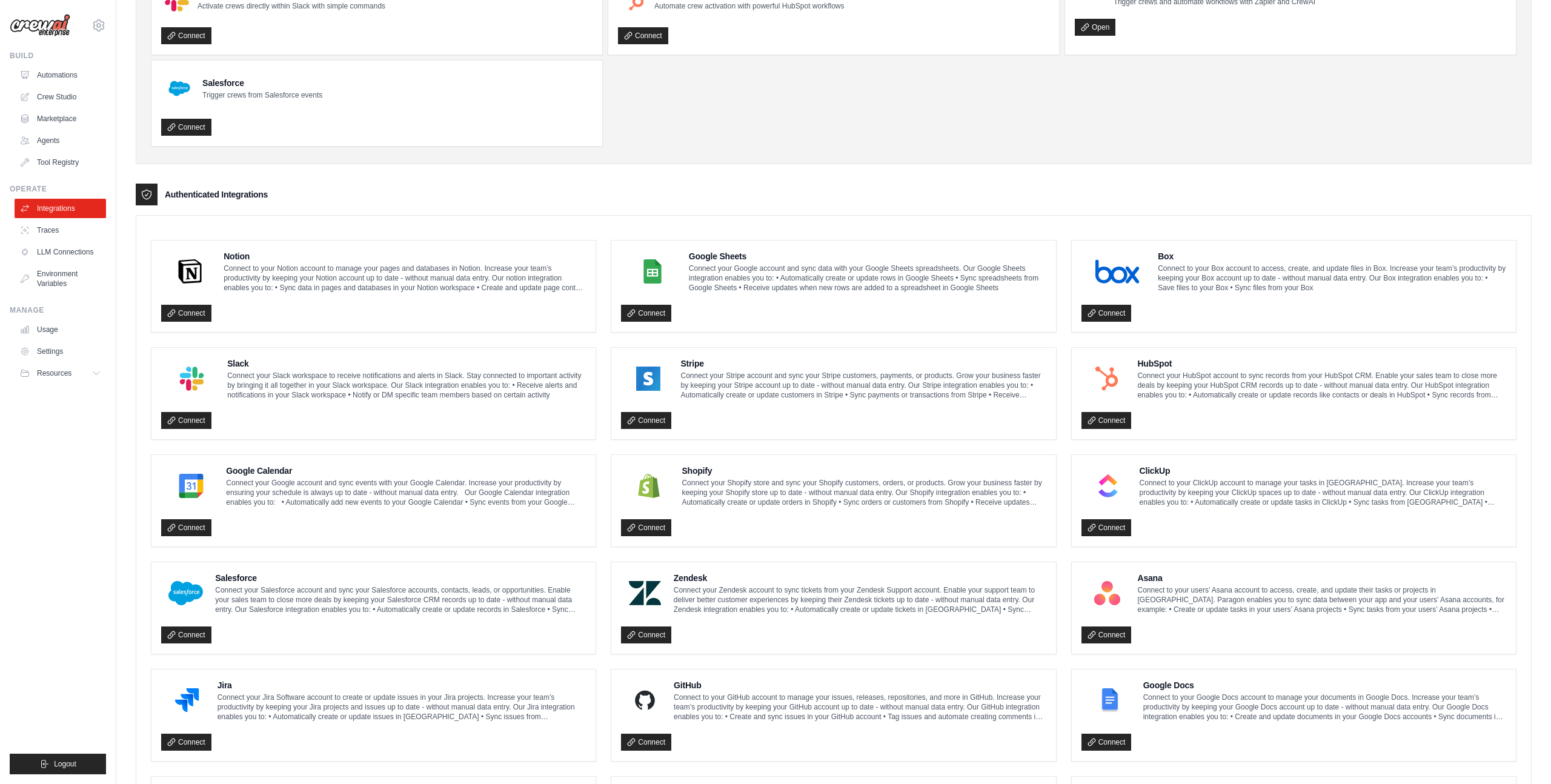
scroll to position [0, 0]
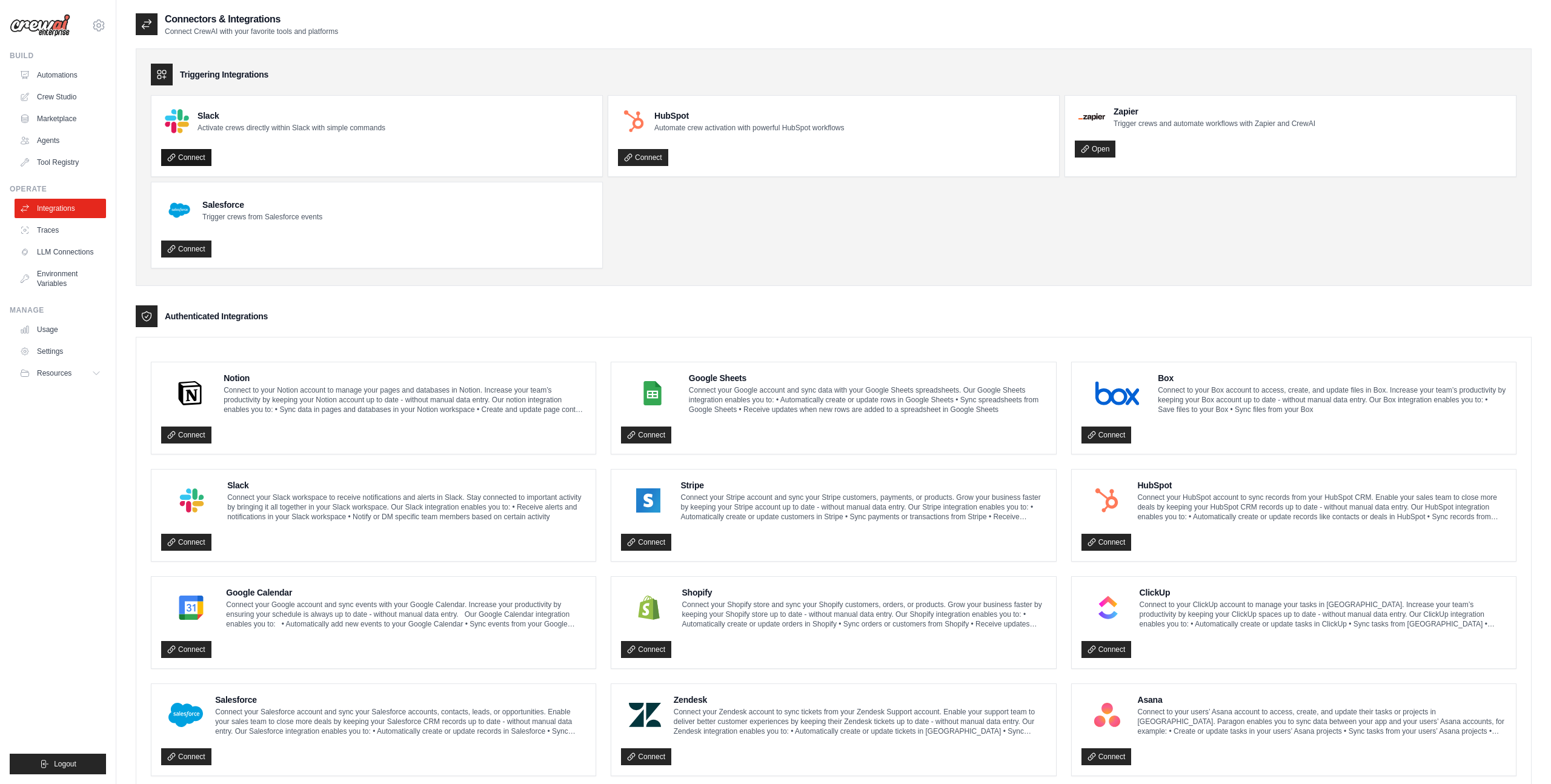
click at [189, 157] on link "Connect" at bounding box center [186, 157] width 50 height 17
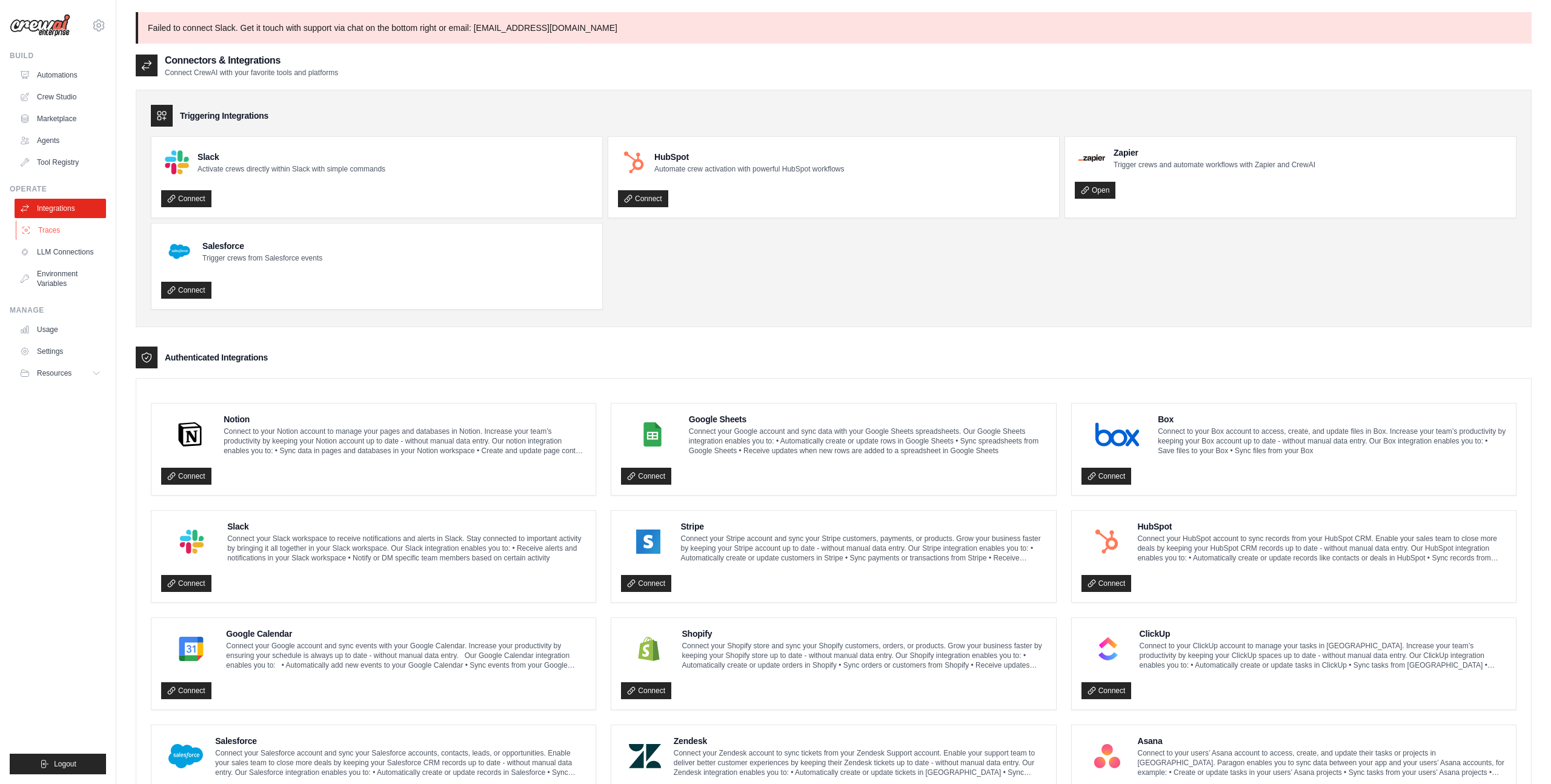
click at [72, 226] on link "Traces" at bounding box center [61, 230] width 91 height 20
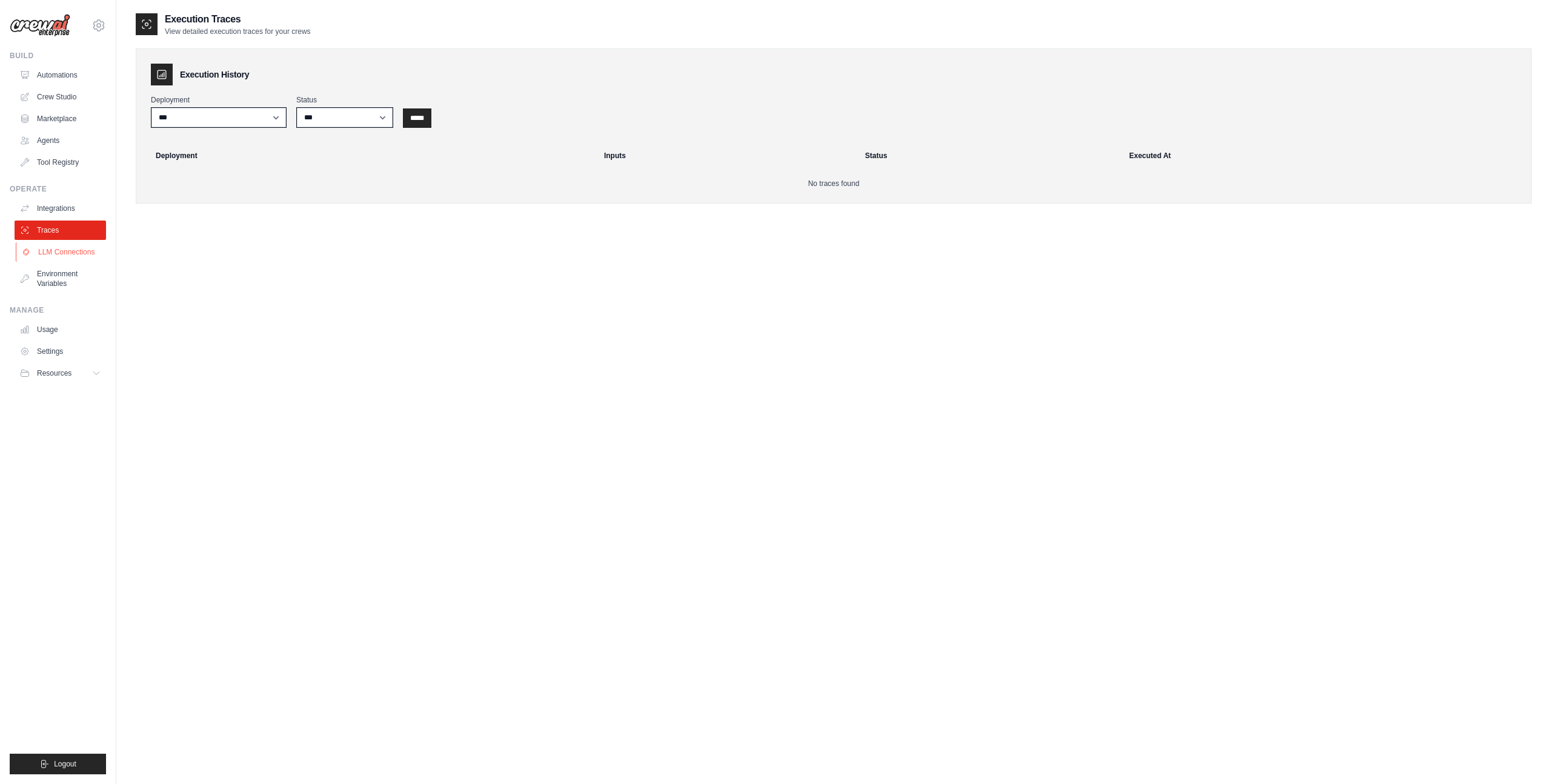
click at [75, 253] on link "LLM Connections" at bounding box center [61, 252] width 91 height 20
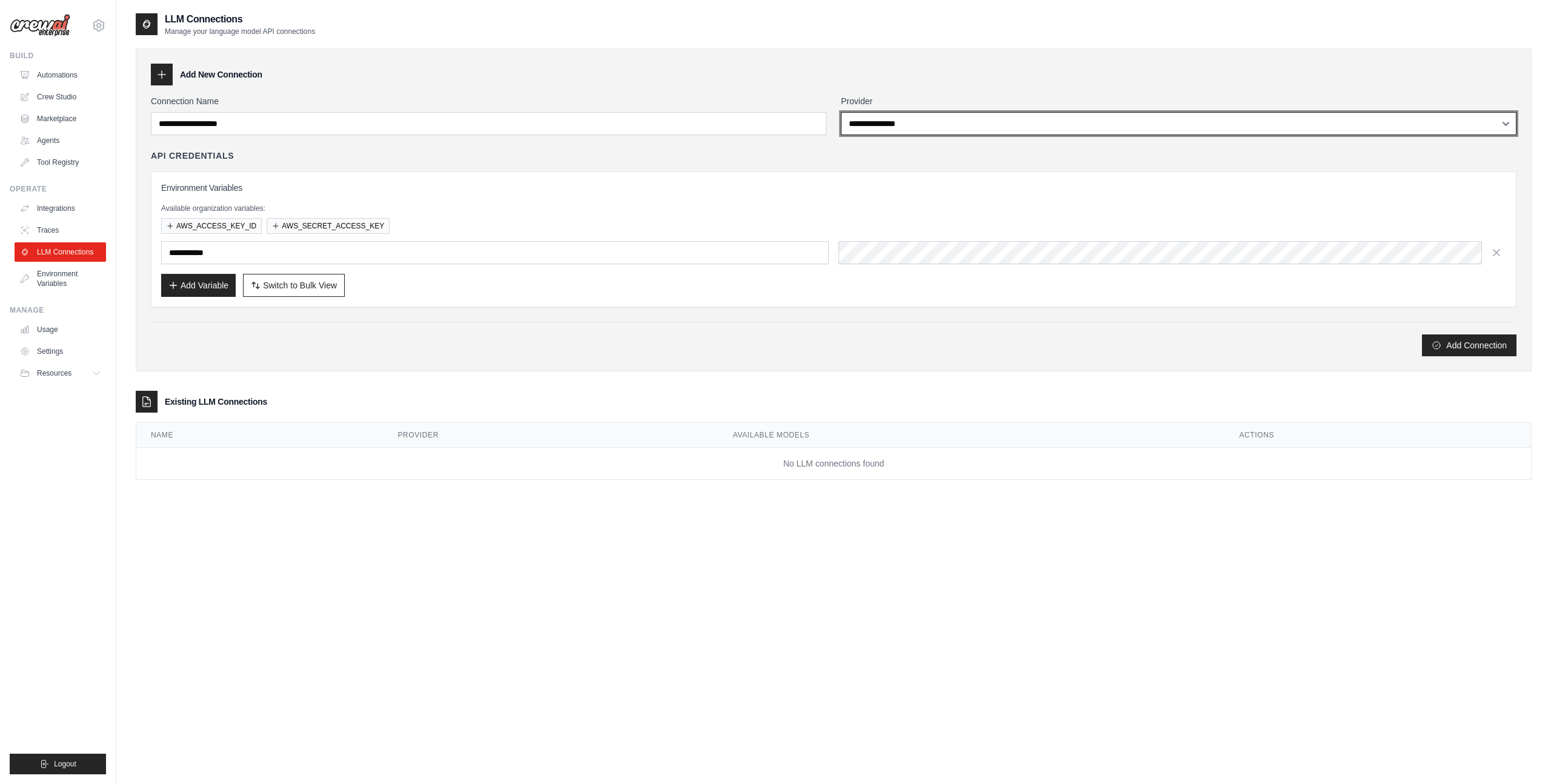
click at [906, 123] on select "**********" at bounding box center [1178, 123] width 675 height 23
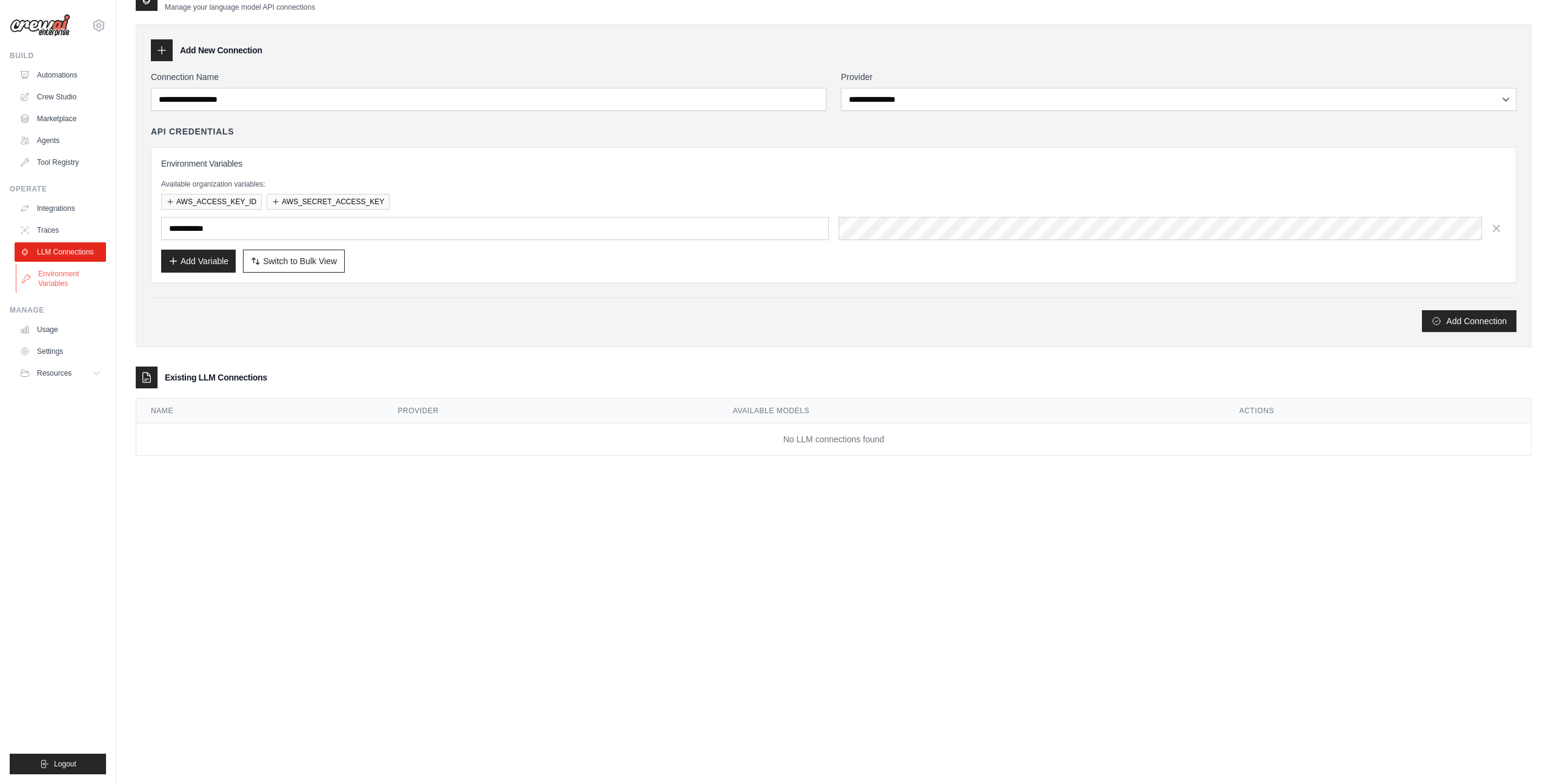
click at [53, 289] on link "Environment Variables" at bounding box center [61, 279] width 91 height 29
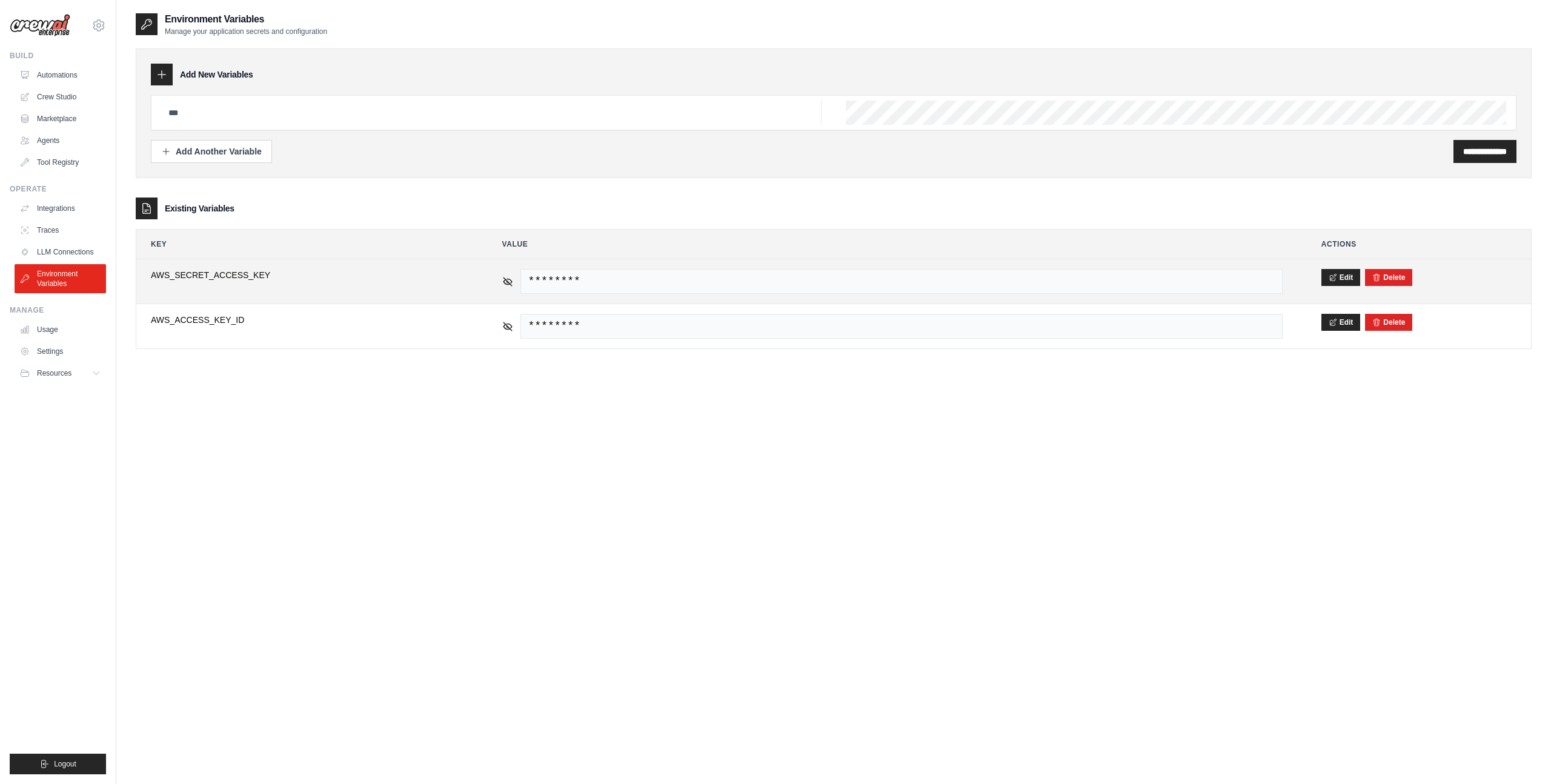
scroll to position [24, 0]
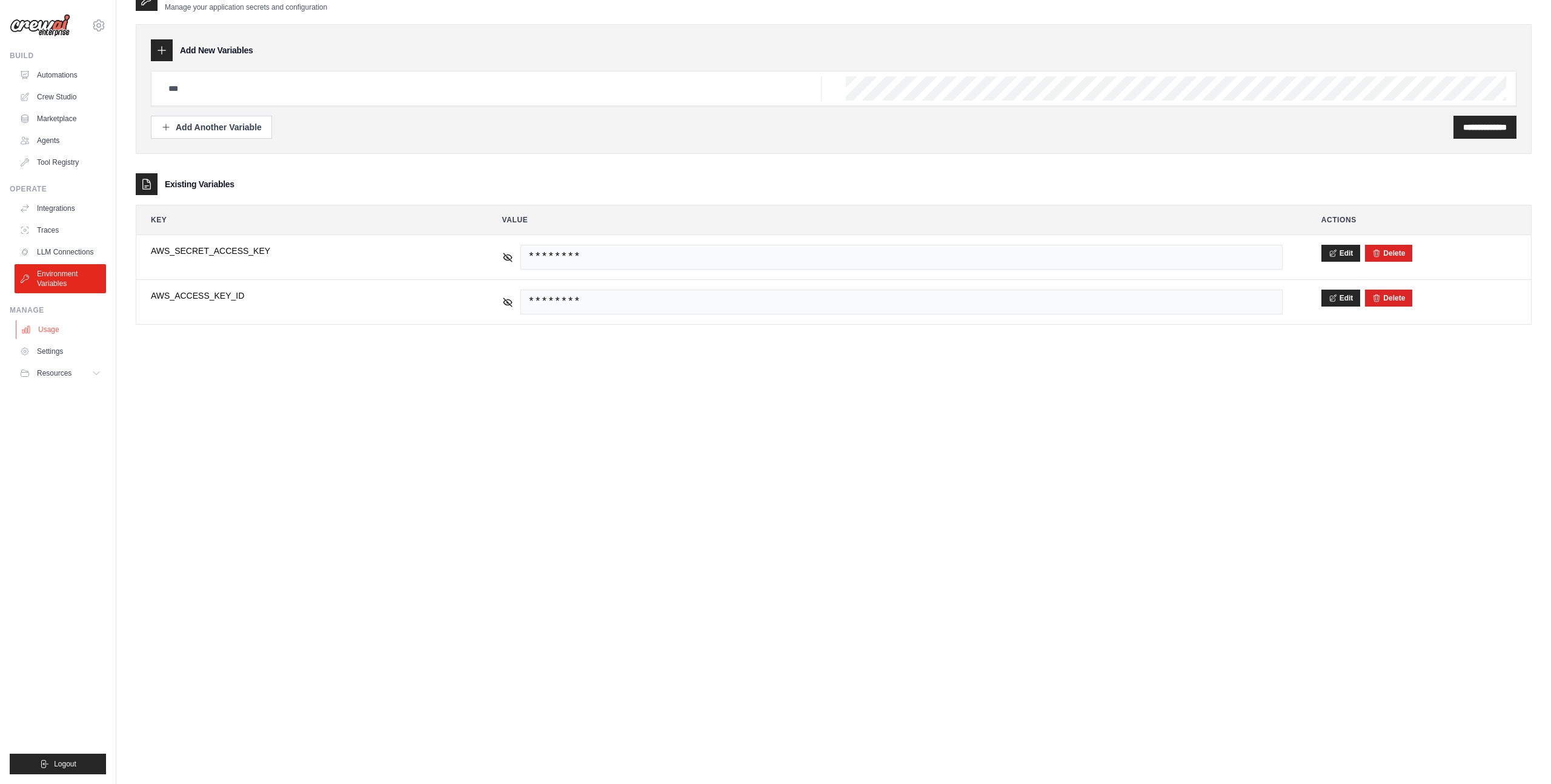
click at [49, 328] on link "Usage" at bounding box center [61, 330] width 91 height 20
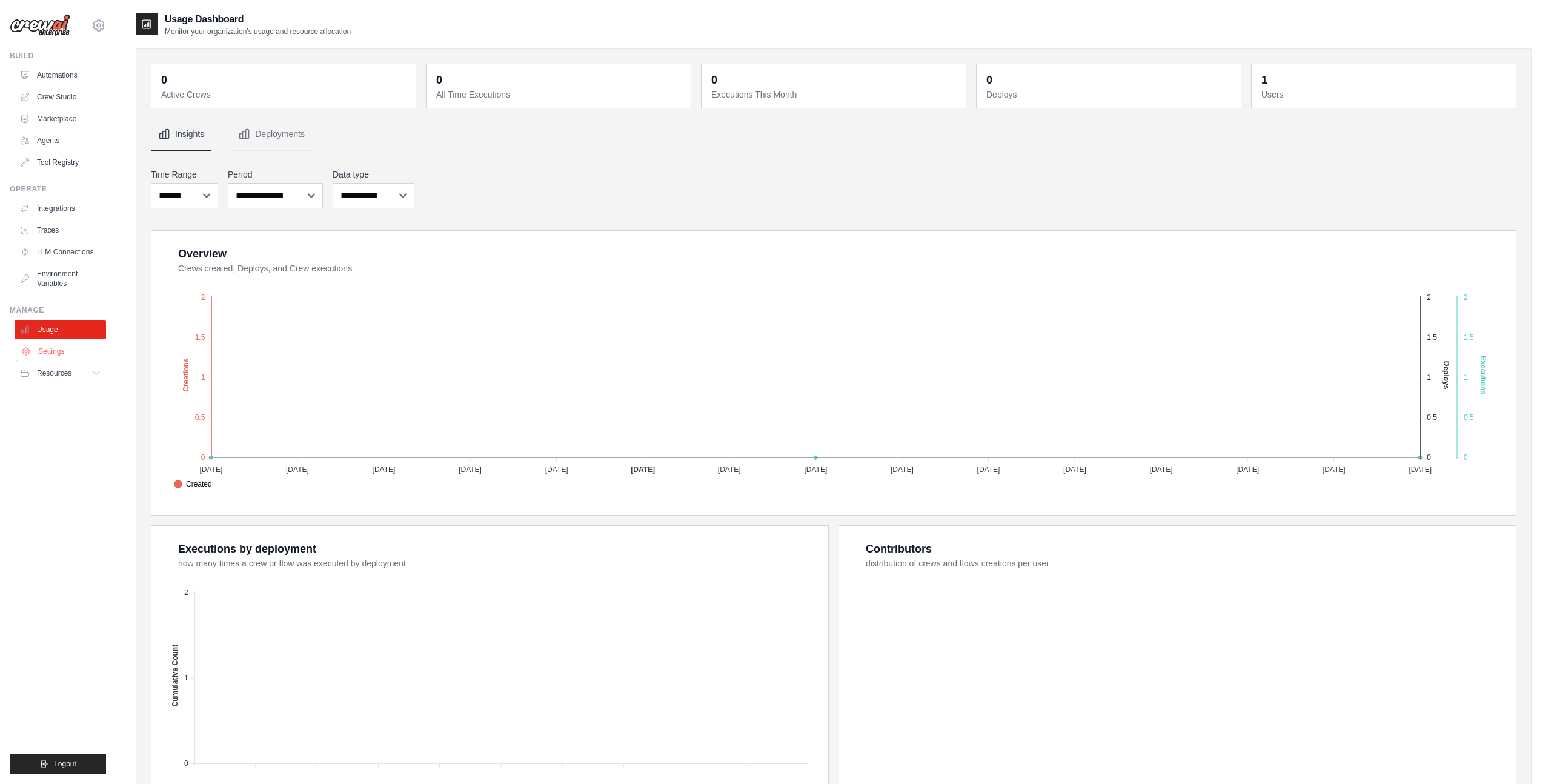
click at [72, 350] on link "Settings" at bounding box center [61, 351] width 91 height 20
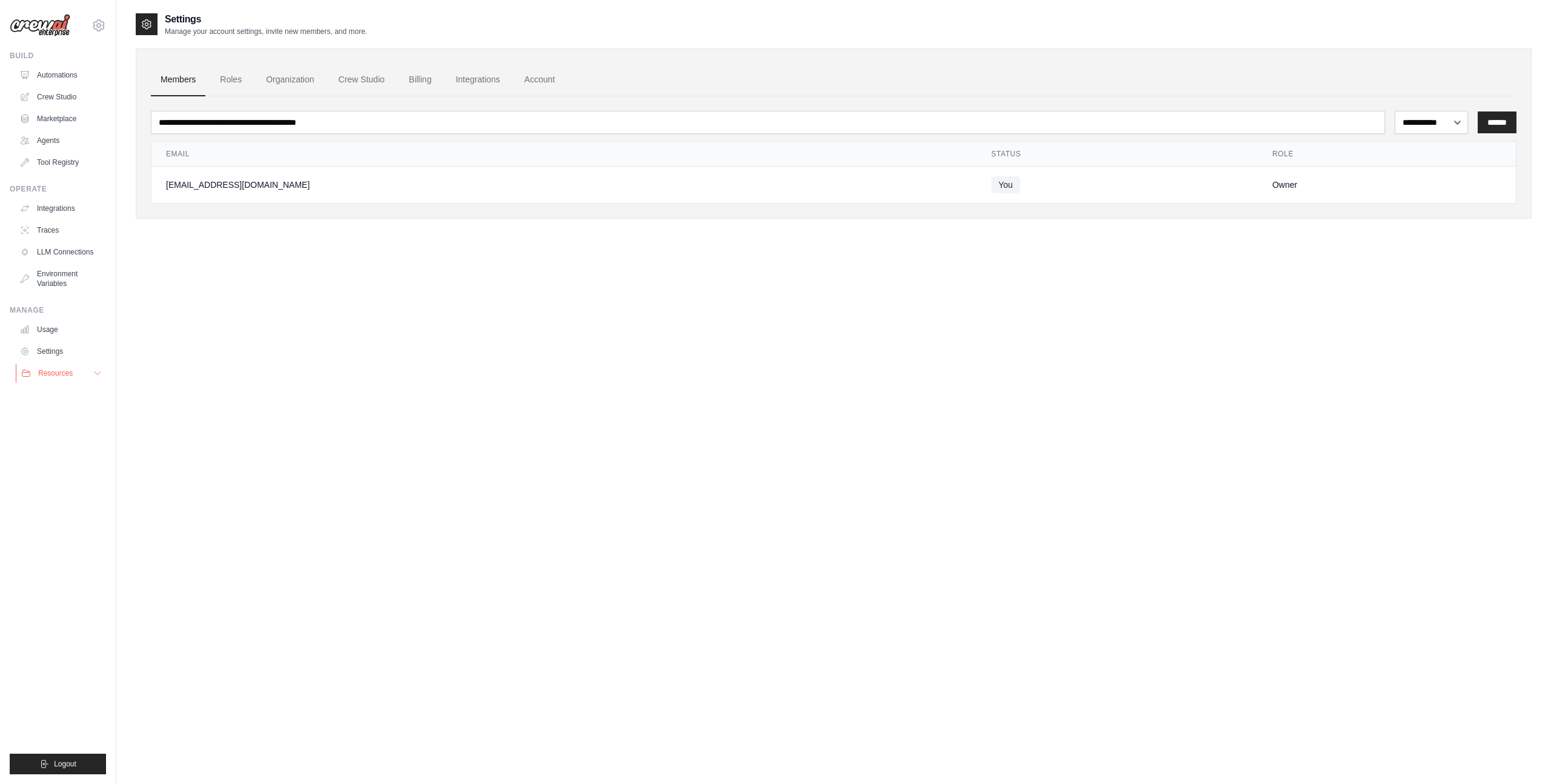
click at [70, 374] on span "Resources" at bounding box center [56, 373] width 35 height 10
click at [54, 369] on span "Resources" at bounding box center [56, 373] width 35 height 10
click at [65, 353] on link "Settings" at bounding box center [61, 351] width 91 height 20
click at [65, 375] on span "Resources" at bounding box center [54, 373] width 35 height 10
click at [74, 394] on span "Documentation" at bounding box center [68, 394] width 49 height 10
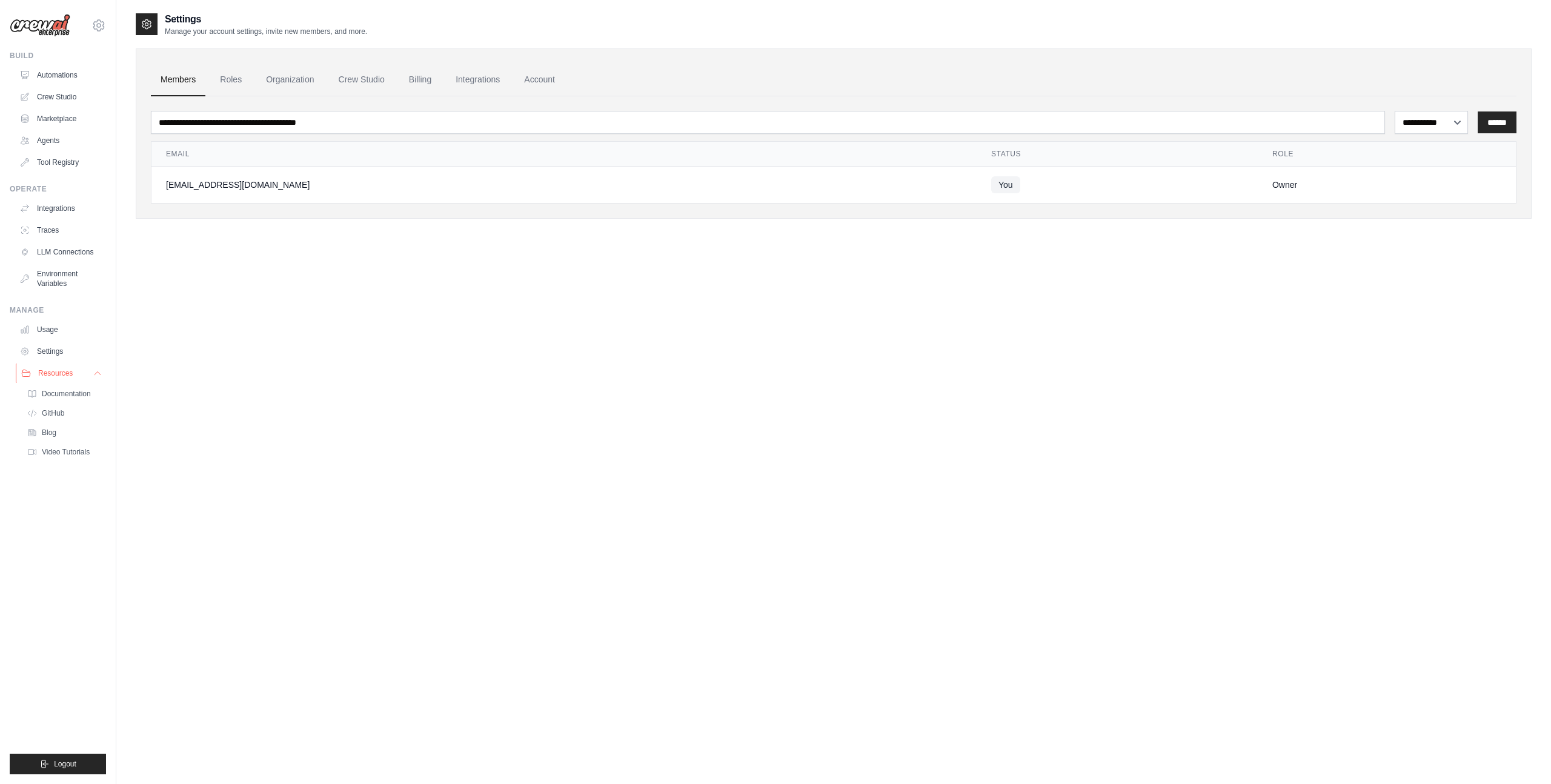
click at [66, 369] on span "Resources" at bounding box center [56, 373] width 35 height 10
click at [229, 79] on link "Roles" at bounding box center [231, 79] width 41 height 33
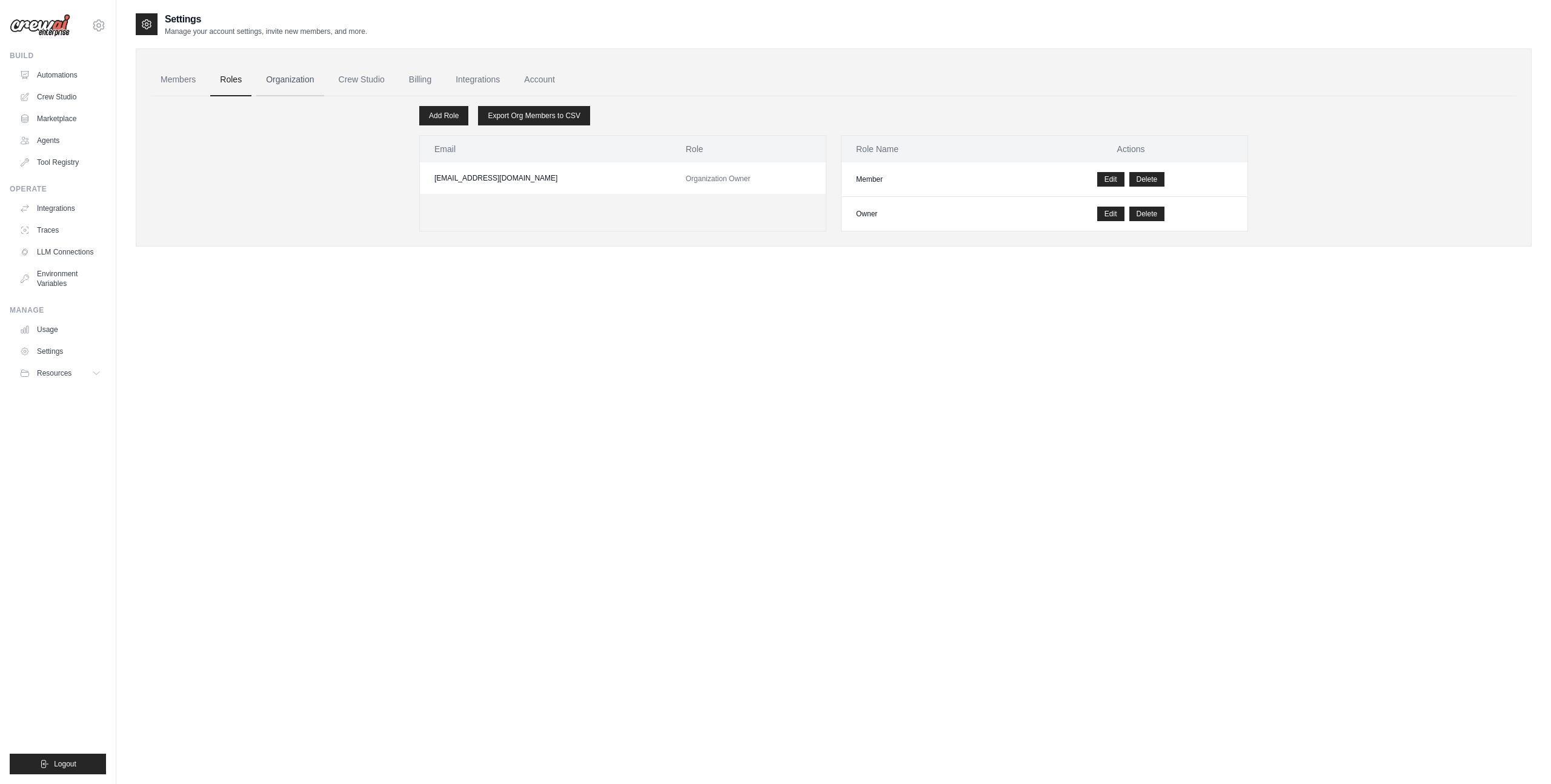
click at [299, 79] on link "Organization" at bounding box center [290, 79] width 67 height 33
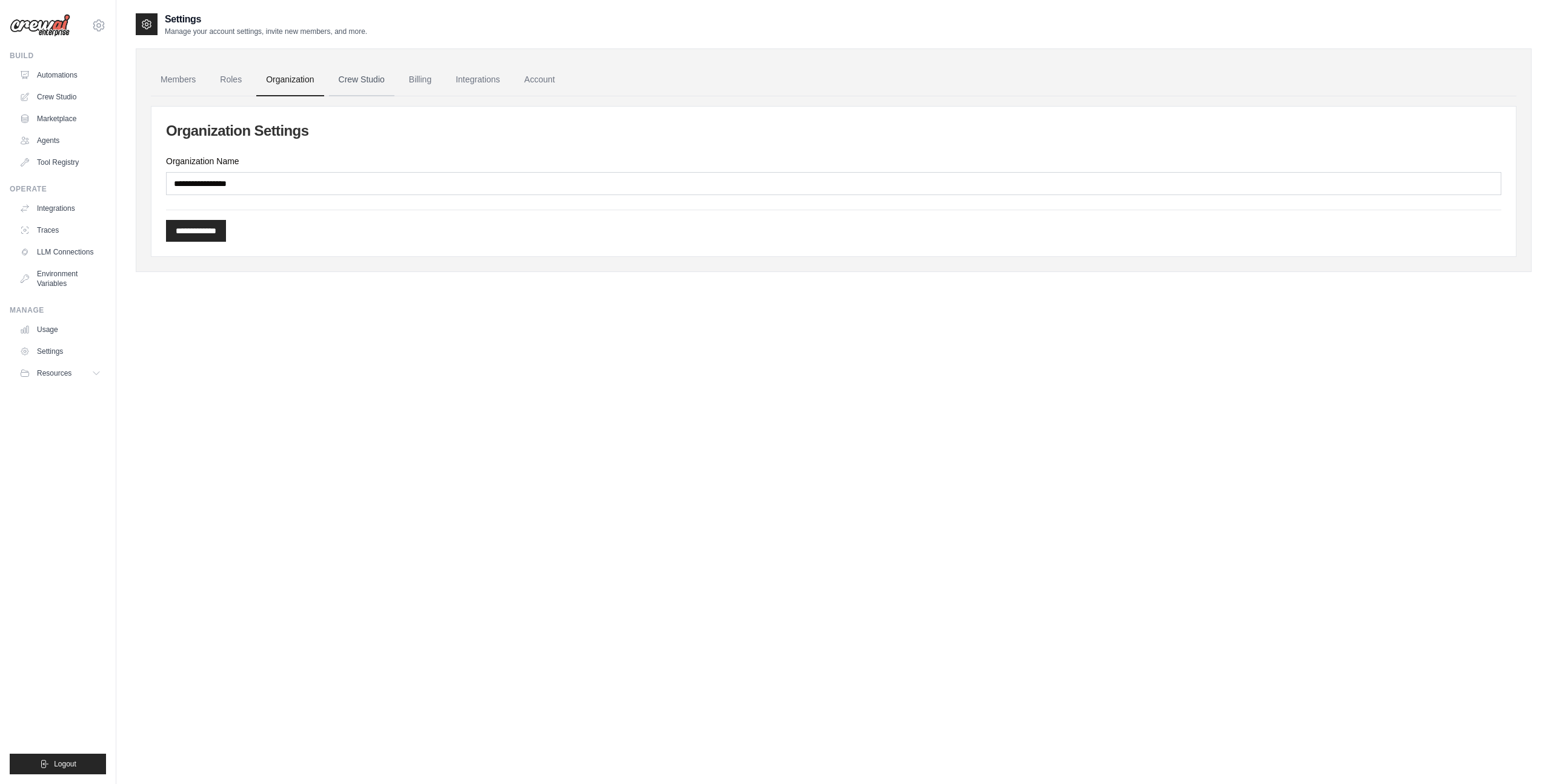
click at [364, 79] on link "Crew Studio" at bounding box center [362, 79] width 66 height 33
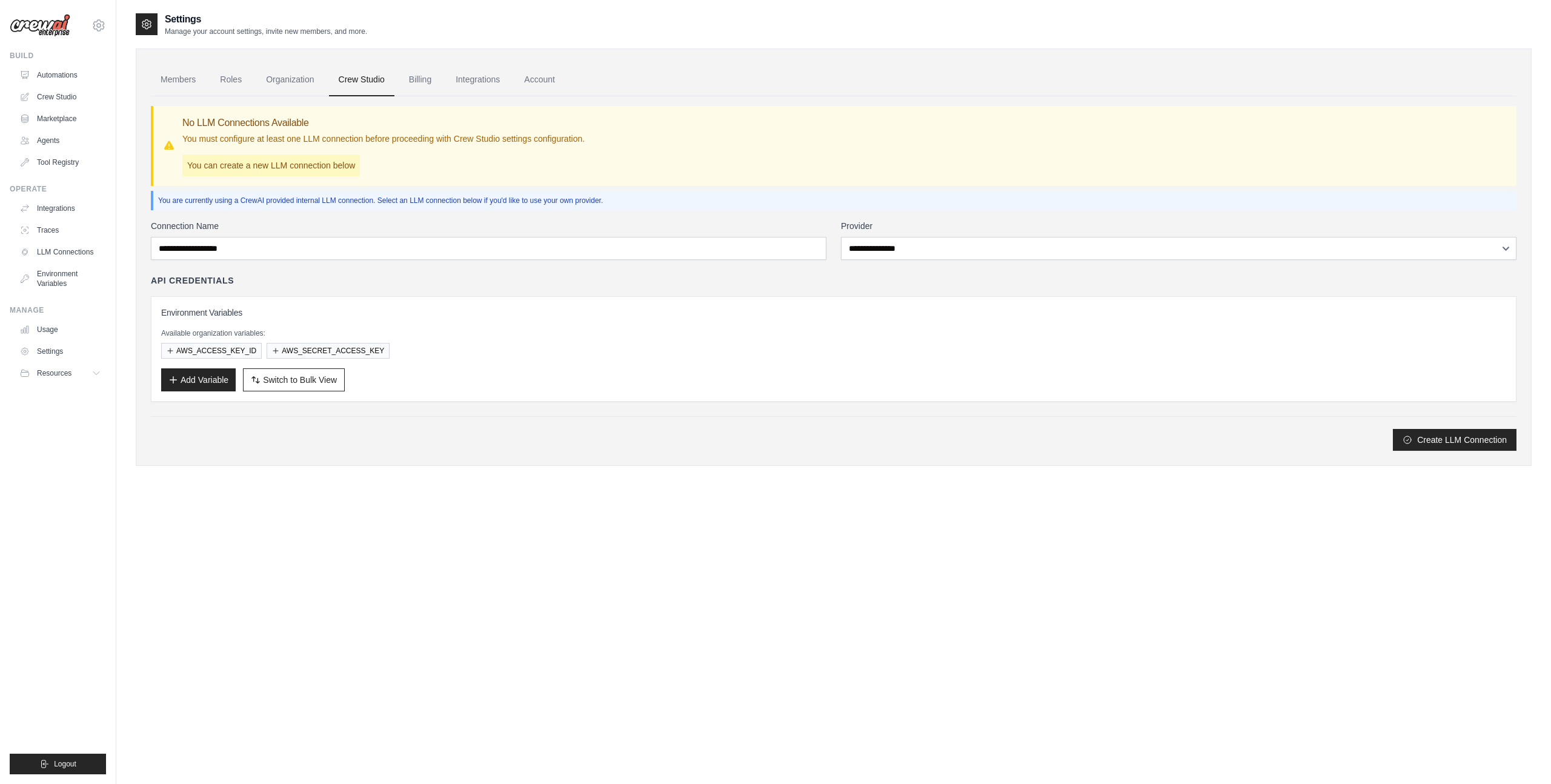
click at [431, 80] on link "Billing" at bounding box center [420, 79] width 42 height 33
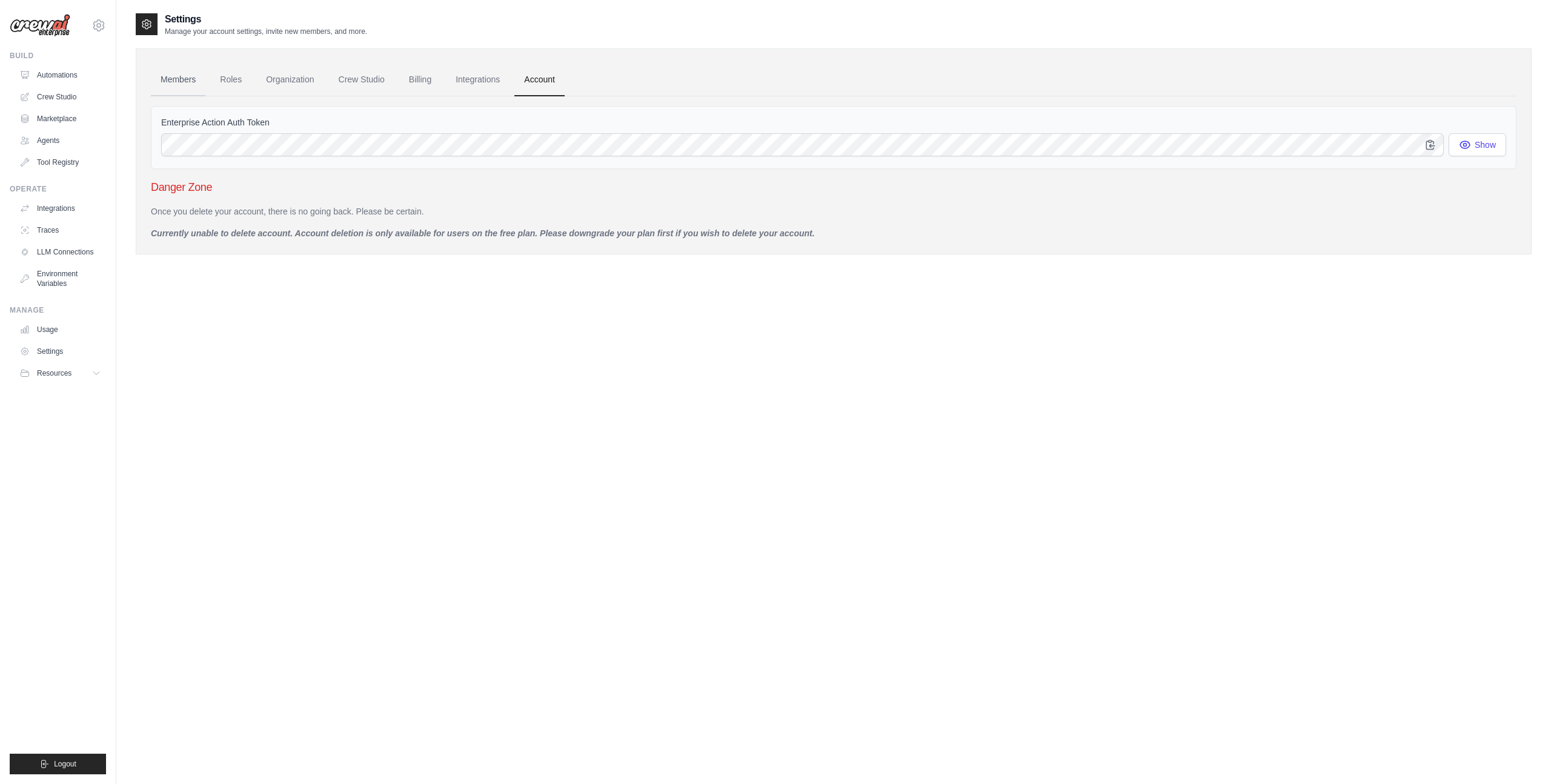
click at [175, 79] on link "Members" at bounding box center [178, 79] width 54 height 33
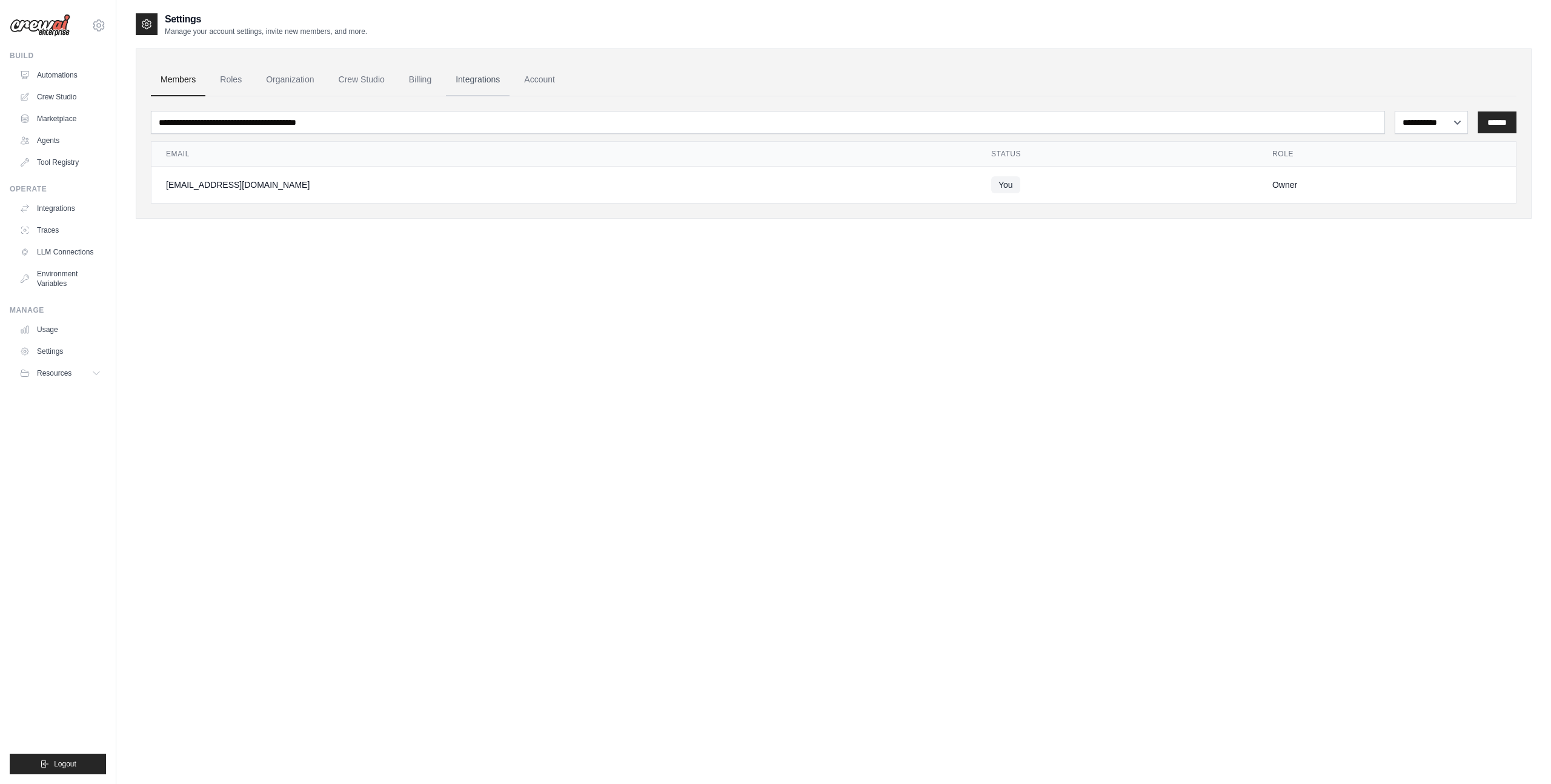
click at [475, 77] on link "Integrations" at bounding box center [477, 79] width 63 height 33
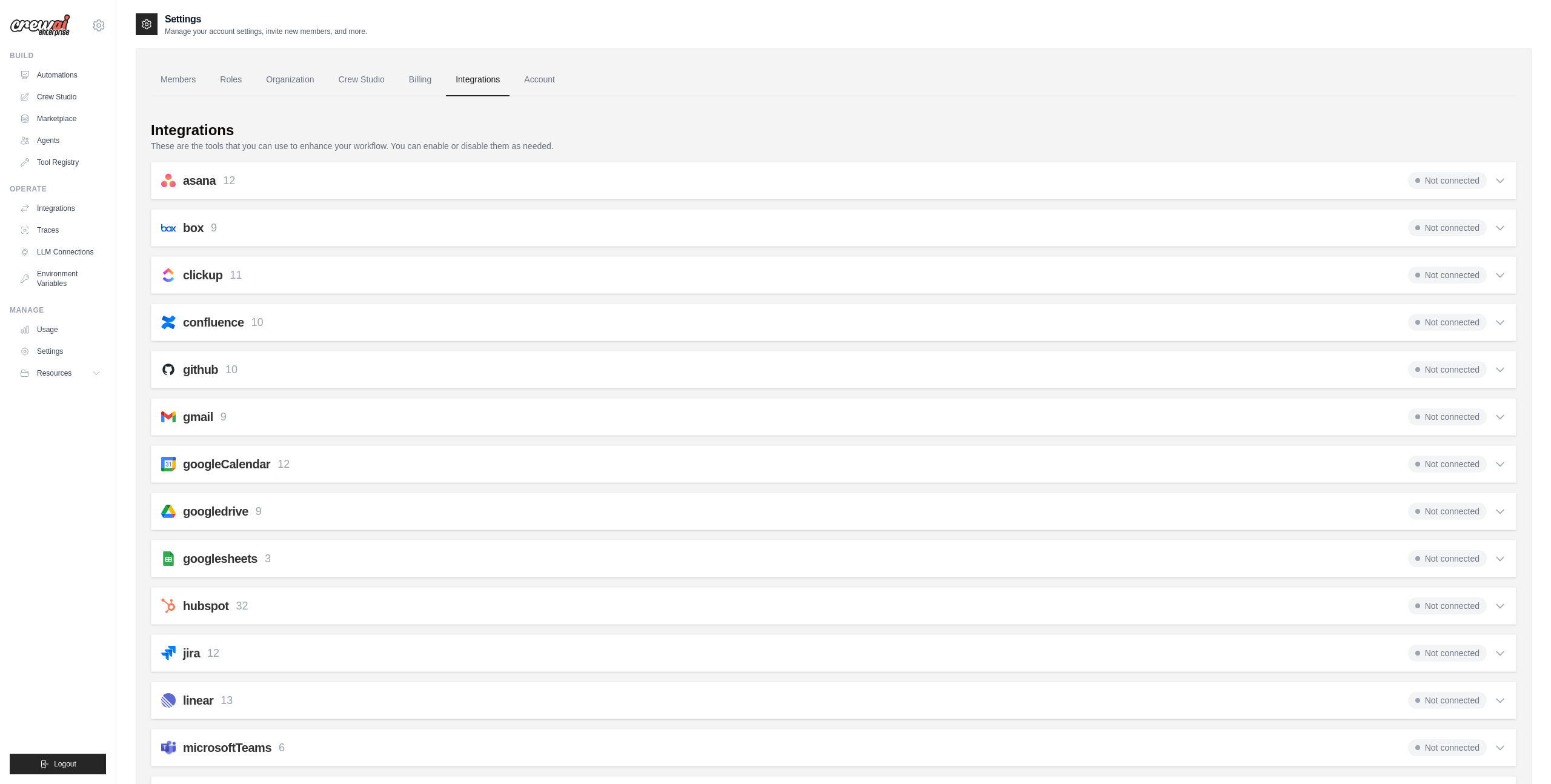
scroll to position [26, 0]
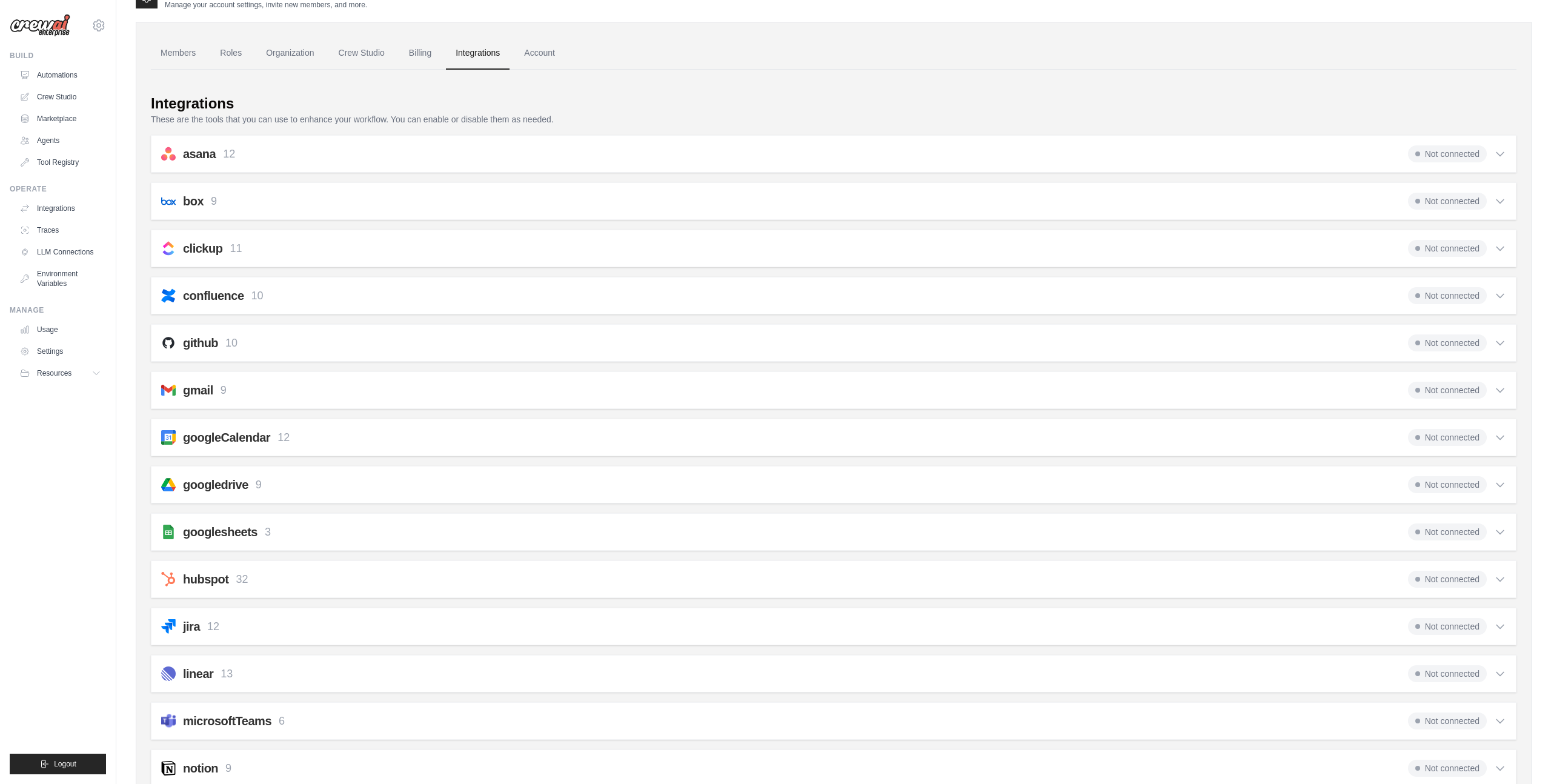
click at [1502, 151] on icon at bounding box center [1499, 153] width 12 height 12
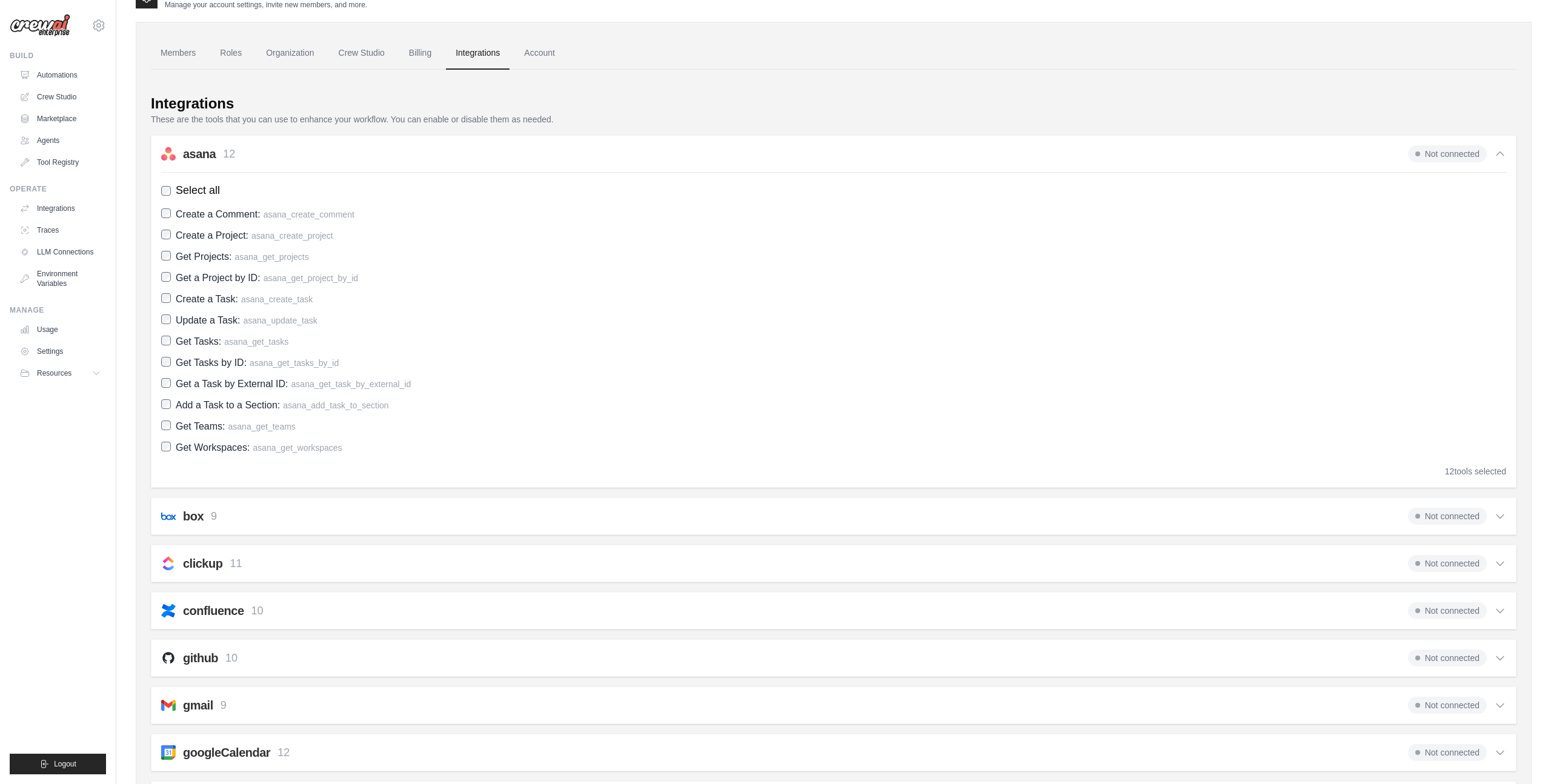
click at [1502, 151] on icon at bounding box center [1499, 153] width 12 height 12
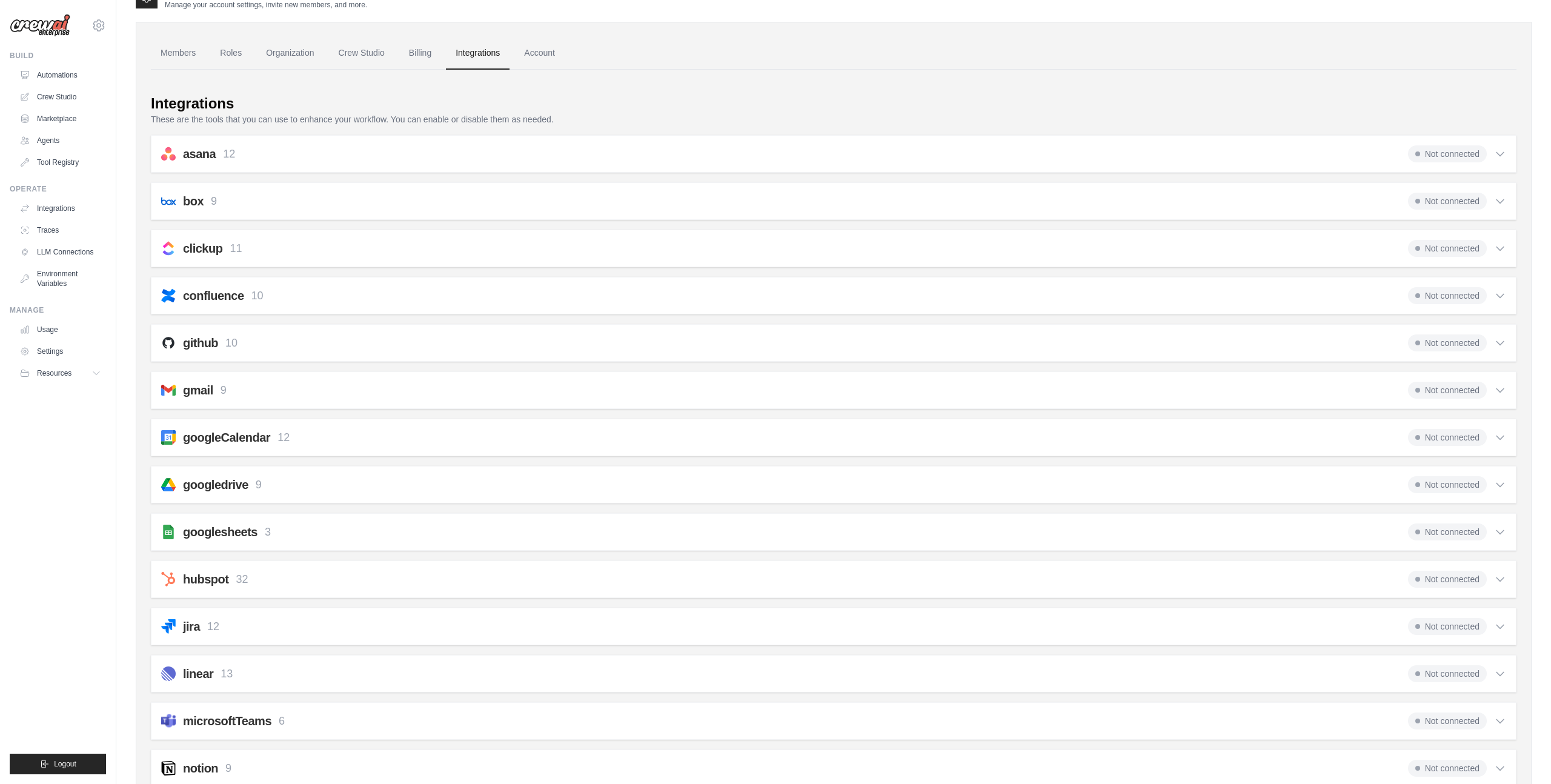
click at [1503, 198] on icon at bounding box center [1499, 201] width 12 height 12
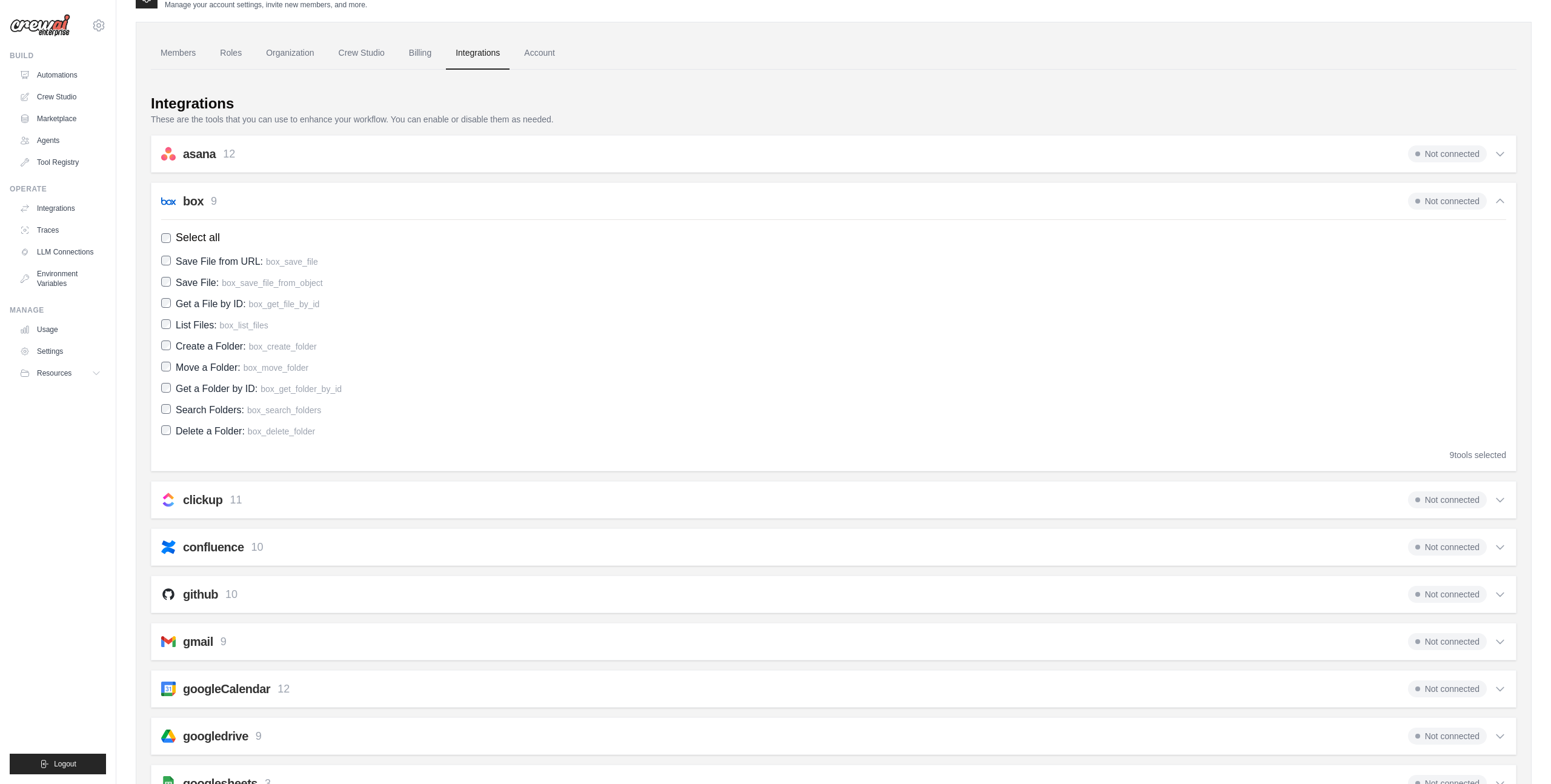
click at [1503, 198] on icon at bounding box center [1499, 201] width 12 height 12
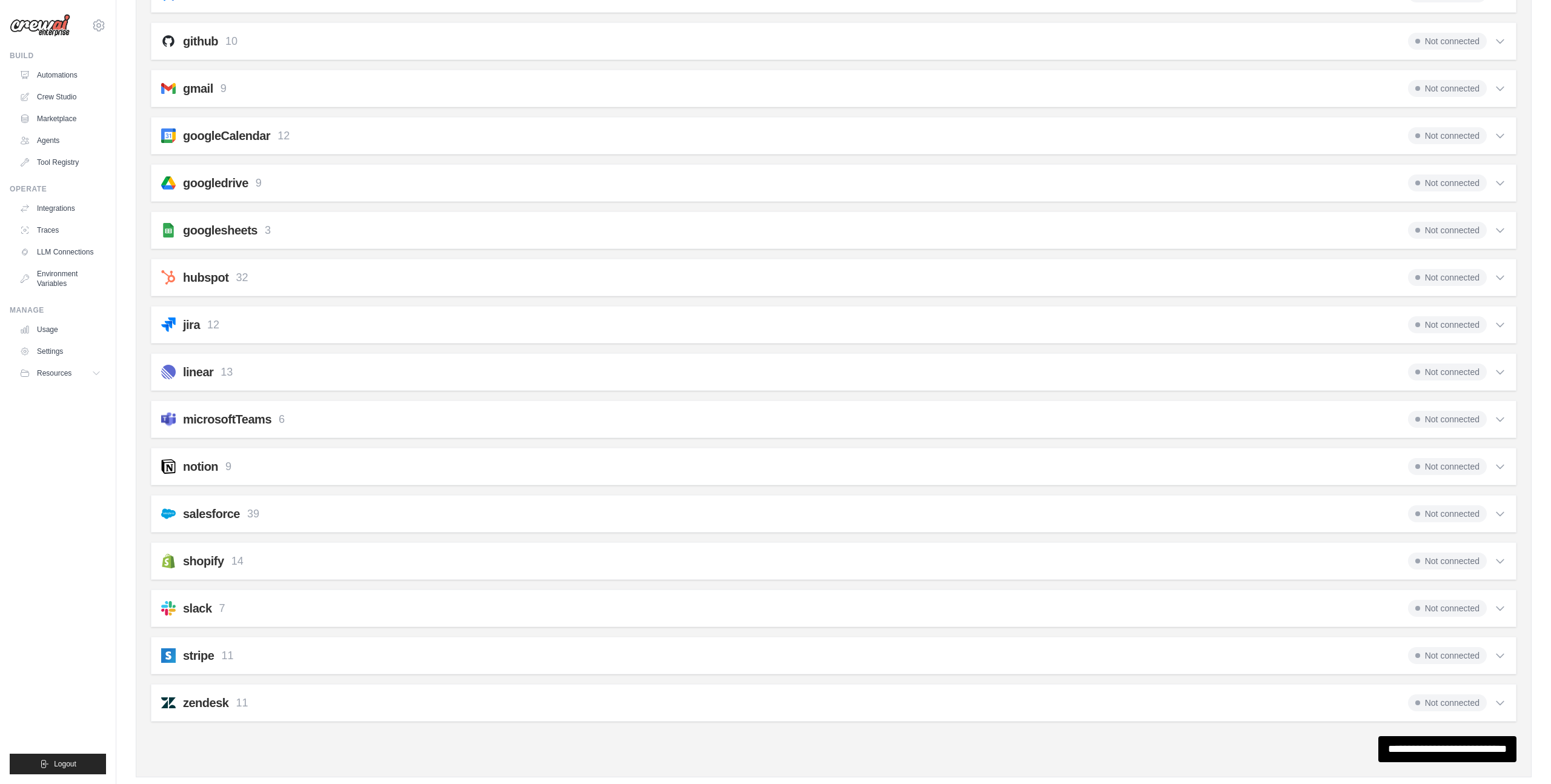
scroll to position [353, 0]
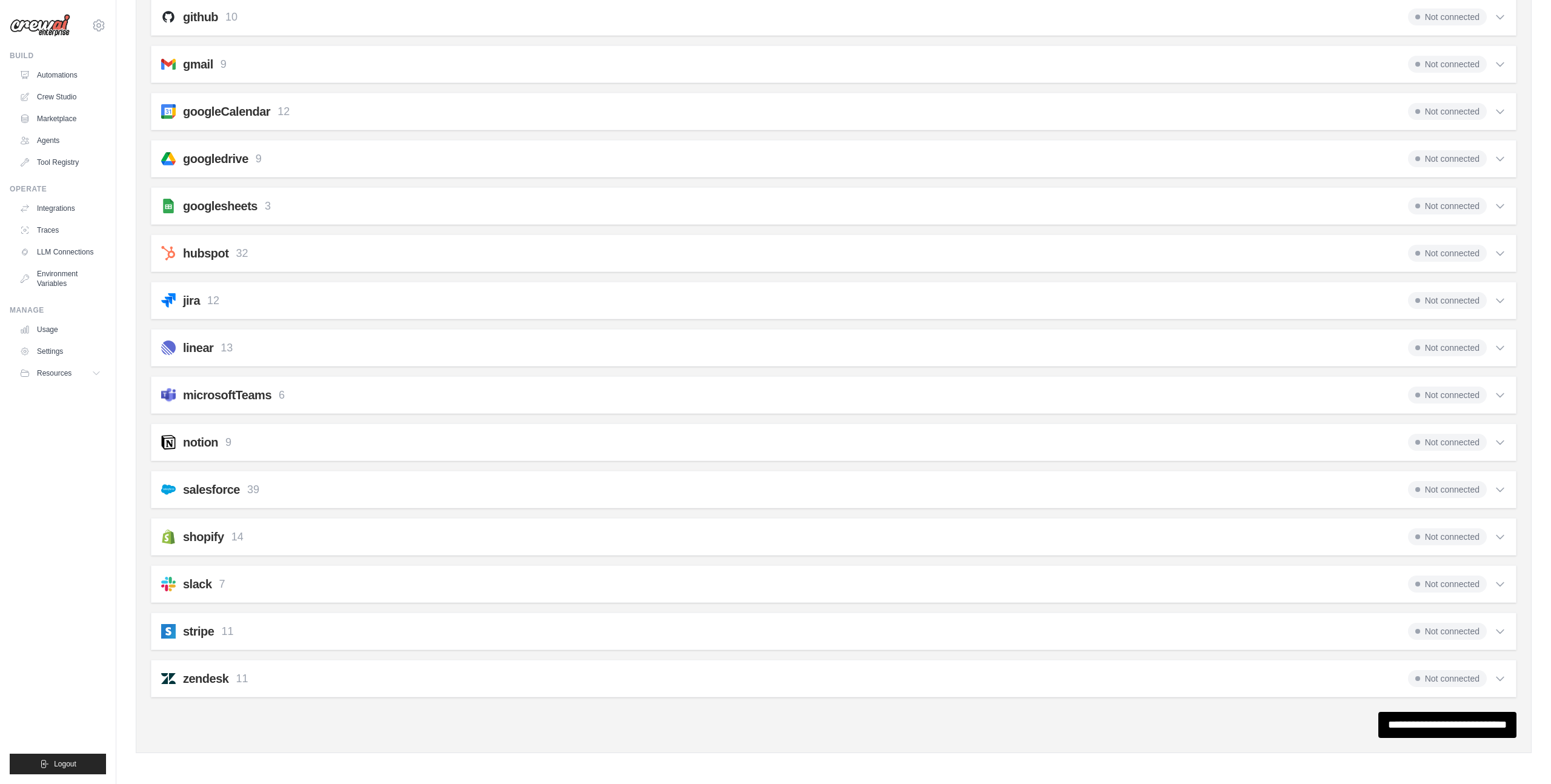
click at [1502, 302] on icon at bounding box center [1499, 300] width 12 height 12
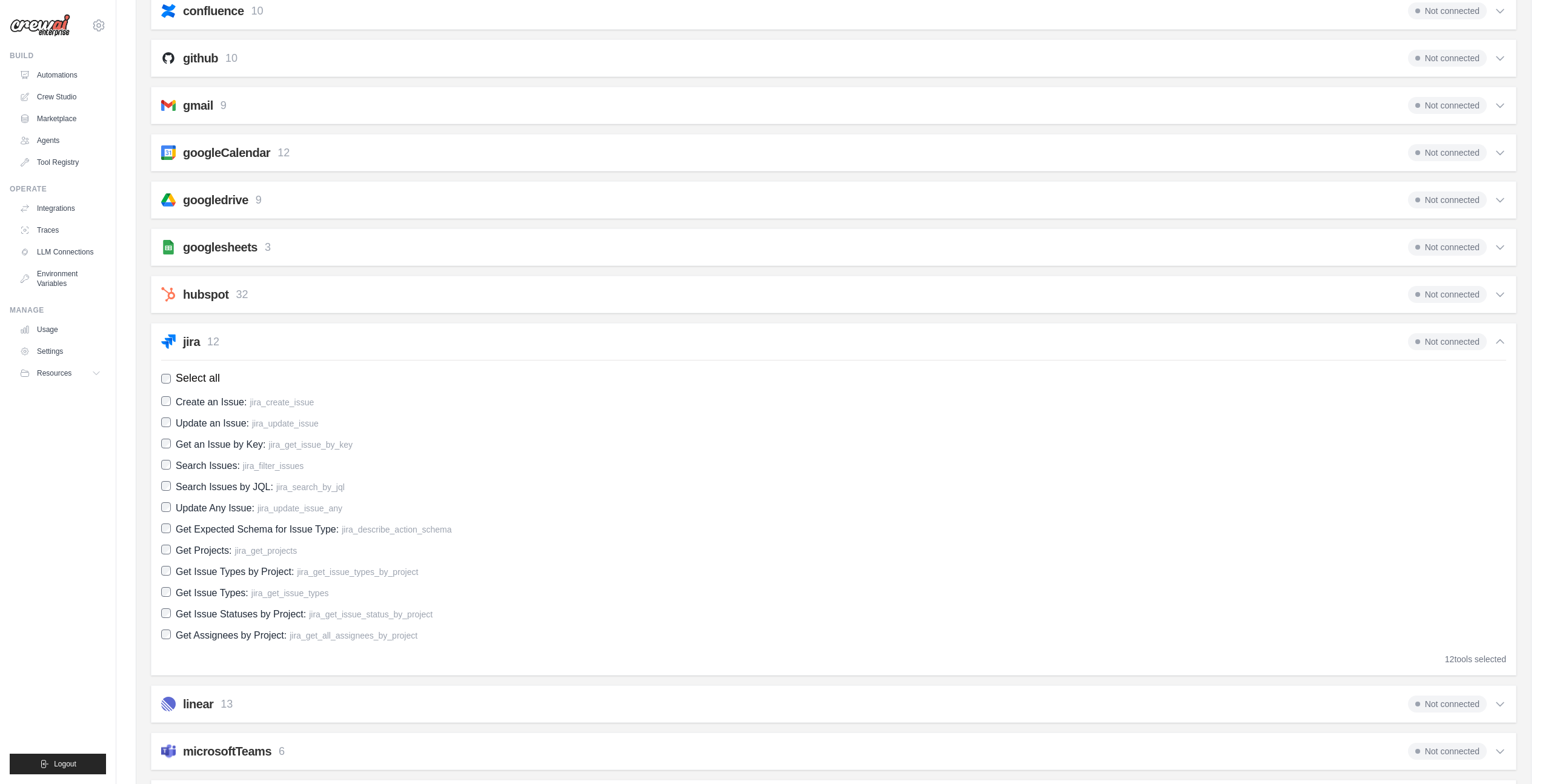
scroll to position [668, 0]
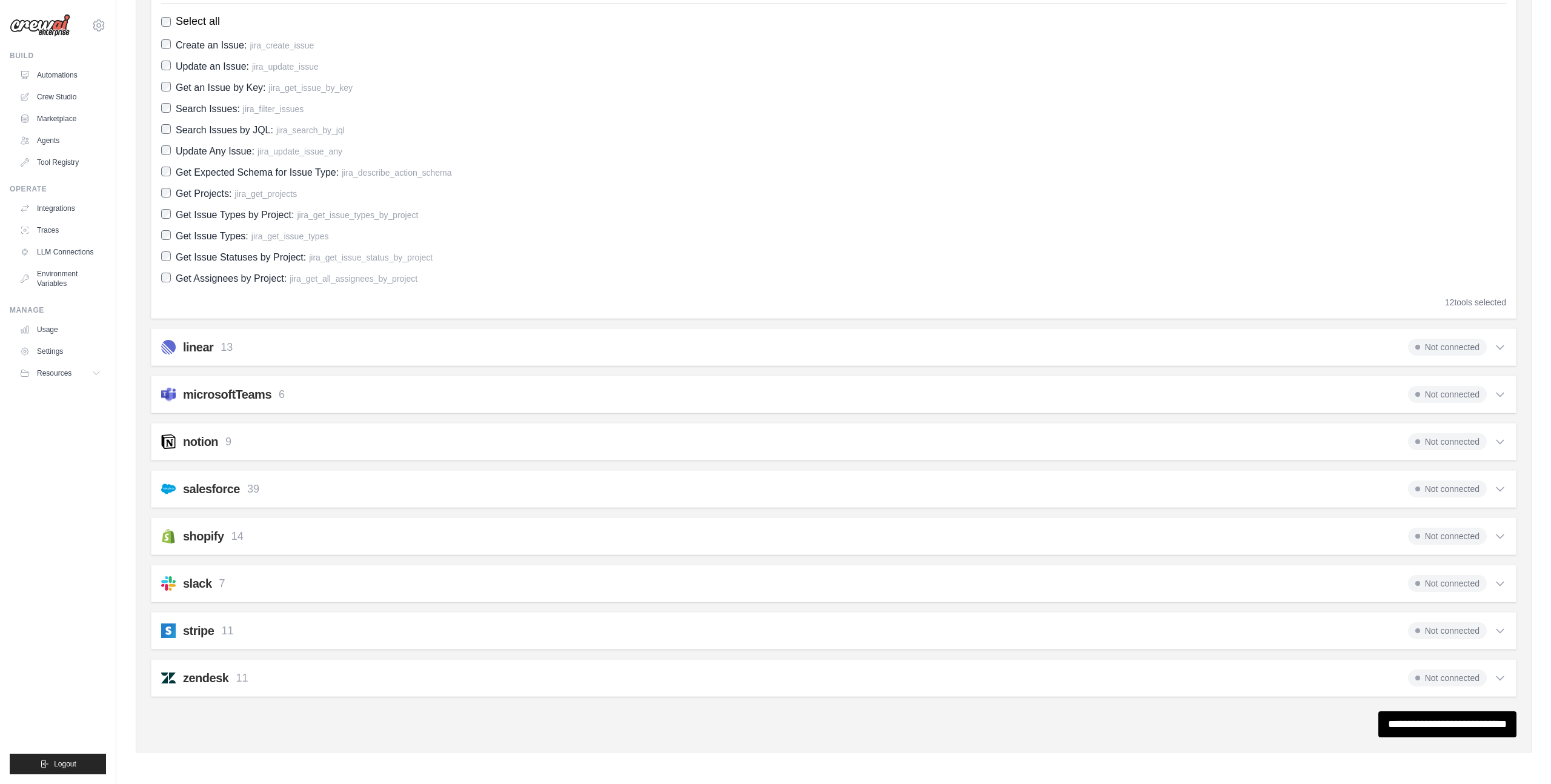
click at [296, 433] on div "notion 9 Not connected" at bounding box center [833, 441] width 1345 height 17
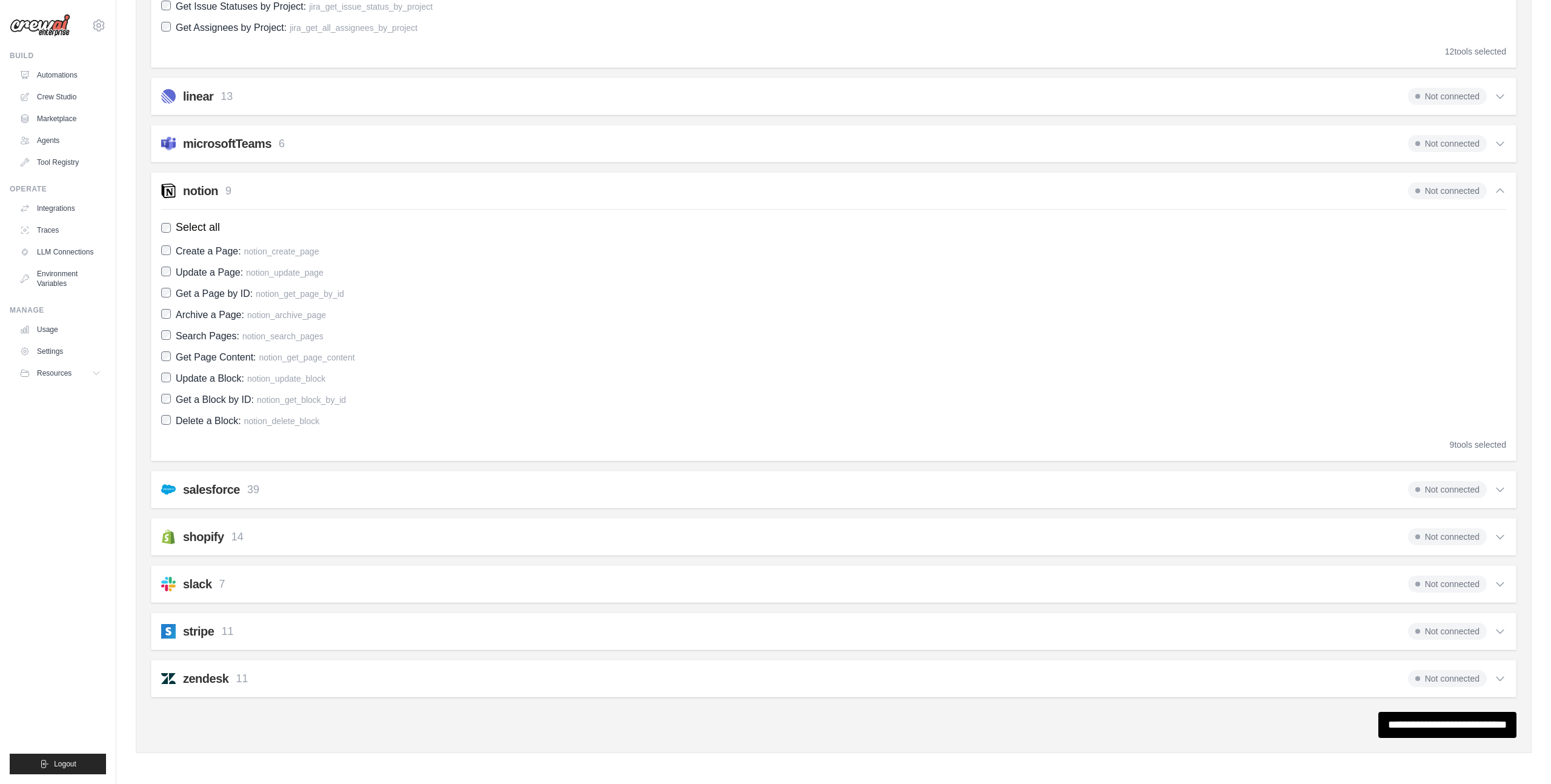
scroll to position [919, 0]
click at [59, 93] on link "Crew Studio" at bounding box center [61, 97] width 91 height 20
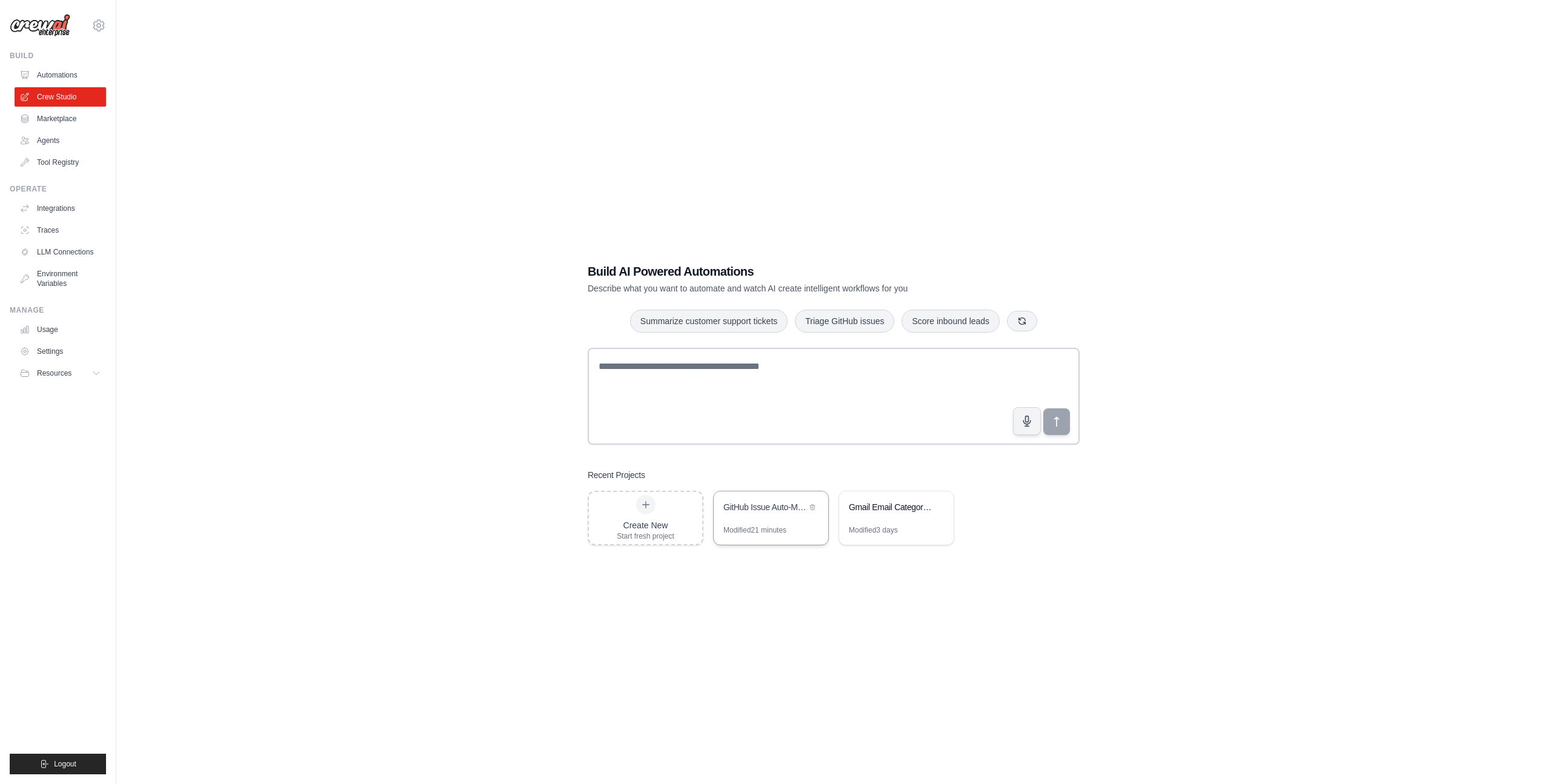
click at [764, 512] on div "GitHub Issue Auto-Management System" at bounding box center [765, 507] width 83 height 12
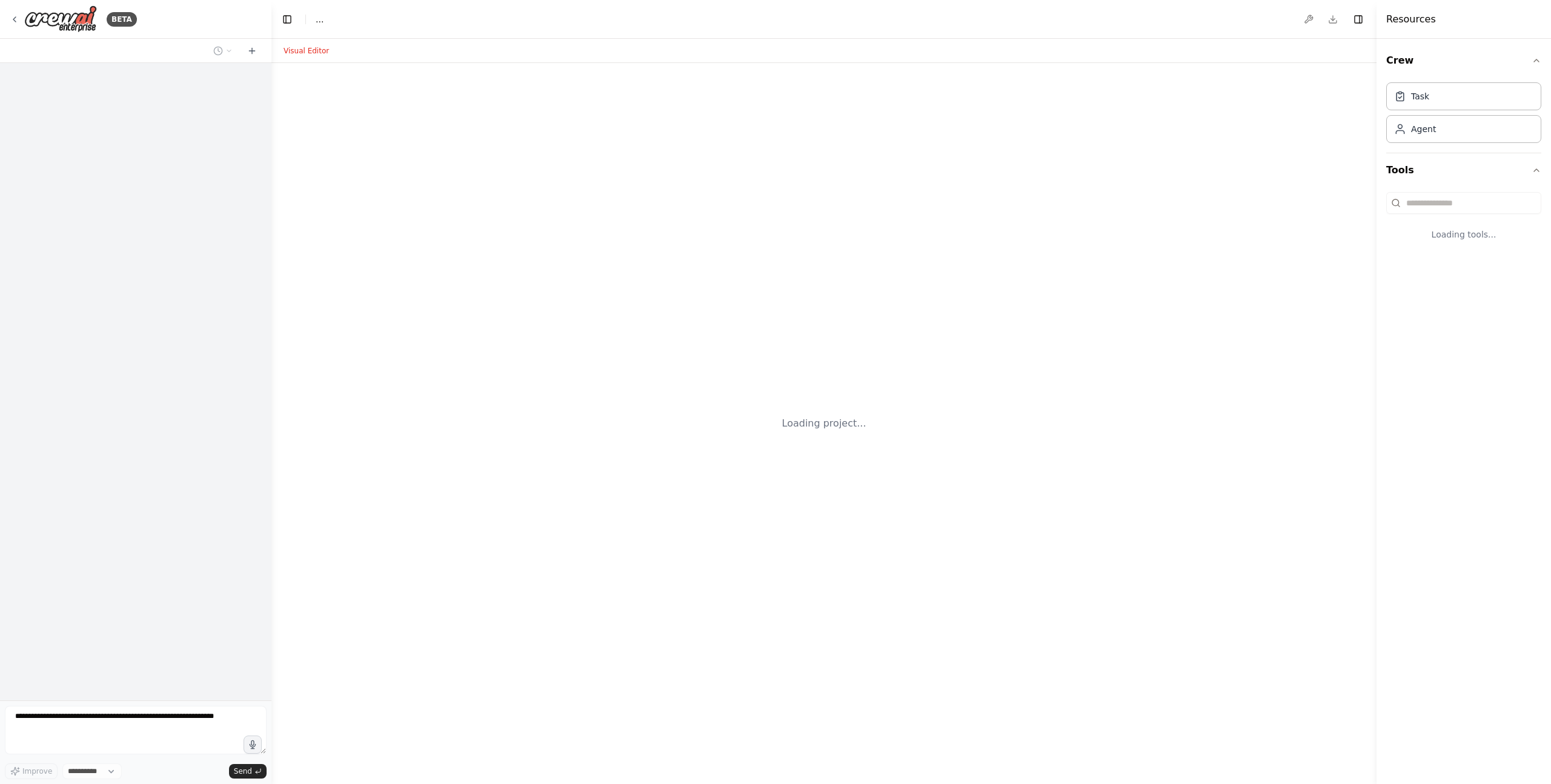
select select "****"
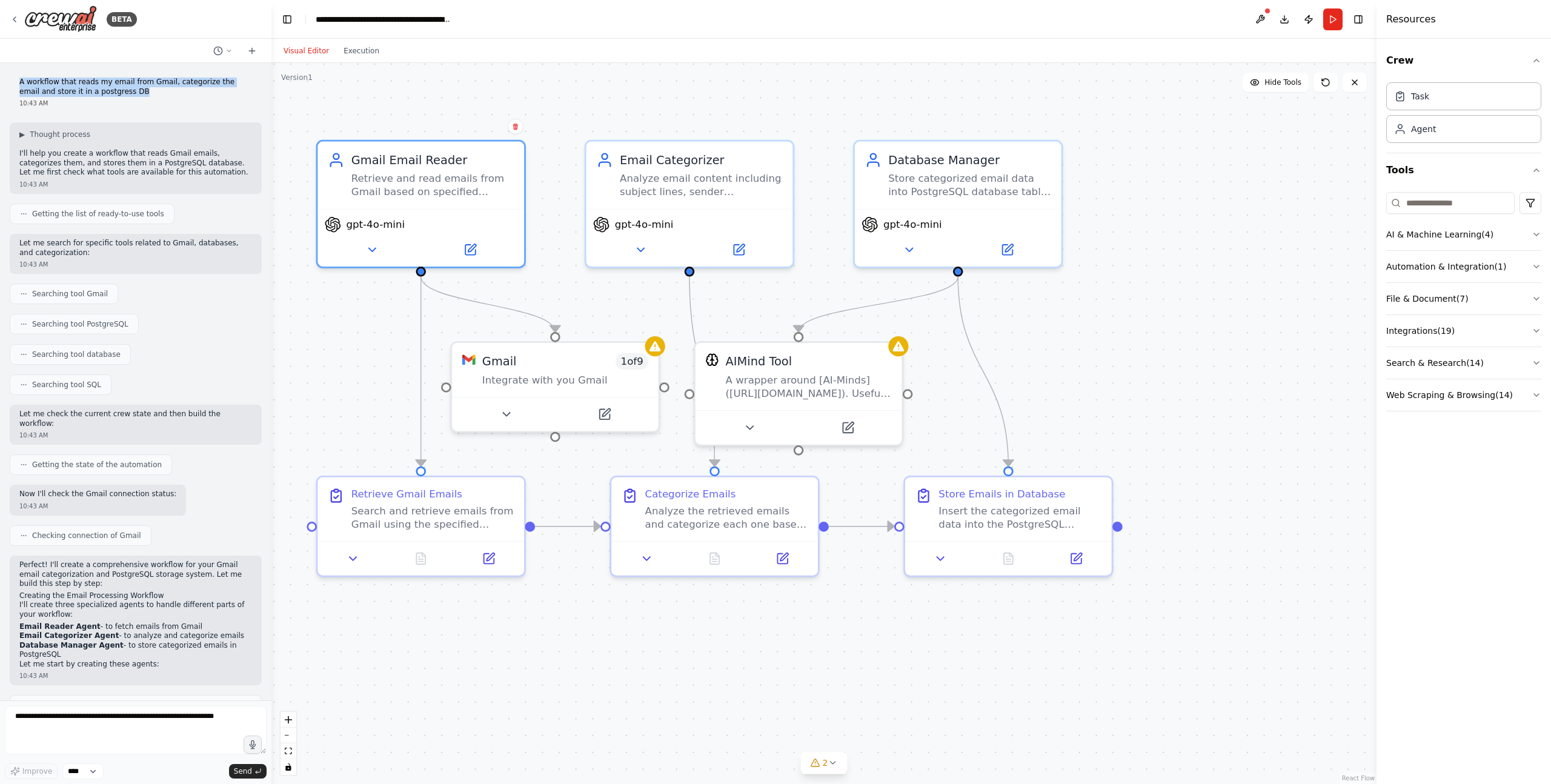
drag, startPoint x: 20, startPoint y: 80, endPoint x: 210, endPoint y: 95, distance: 190.6
click at [210, 95] on p "A workflow that reads my email from Gmail, categorize the email and store it in…" at bounding box center [136, 86] width 233 height 19
click at [144, 89] on p "A workflow that reads my email from Gmail, categorize the email and store it in…" at bounding box center [136, 86] width 233 height 19
drag, startPoint x: 133, startPoint y: 89, endPoint x: 17, endPoint y: 77, distance: 116.6
click at [17, 77] on div "A workflow that reads my email from Gmail, categorize the email and store it in…" at bounding box center [136, 92] width 252 height 40
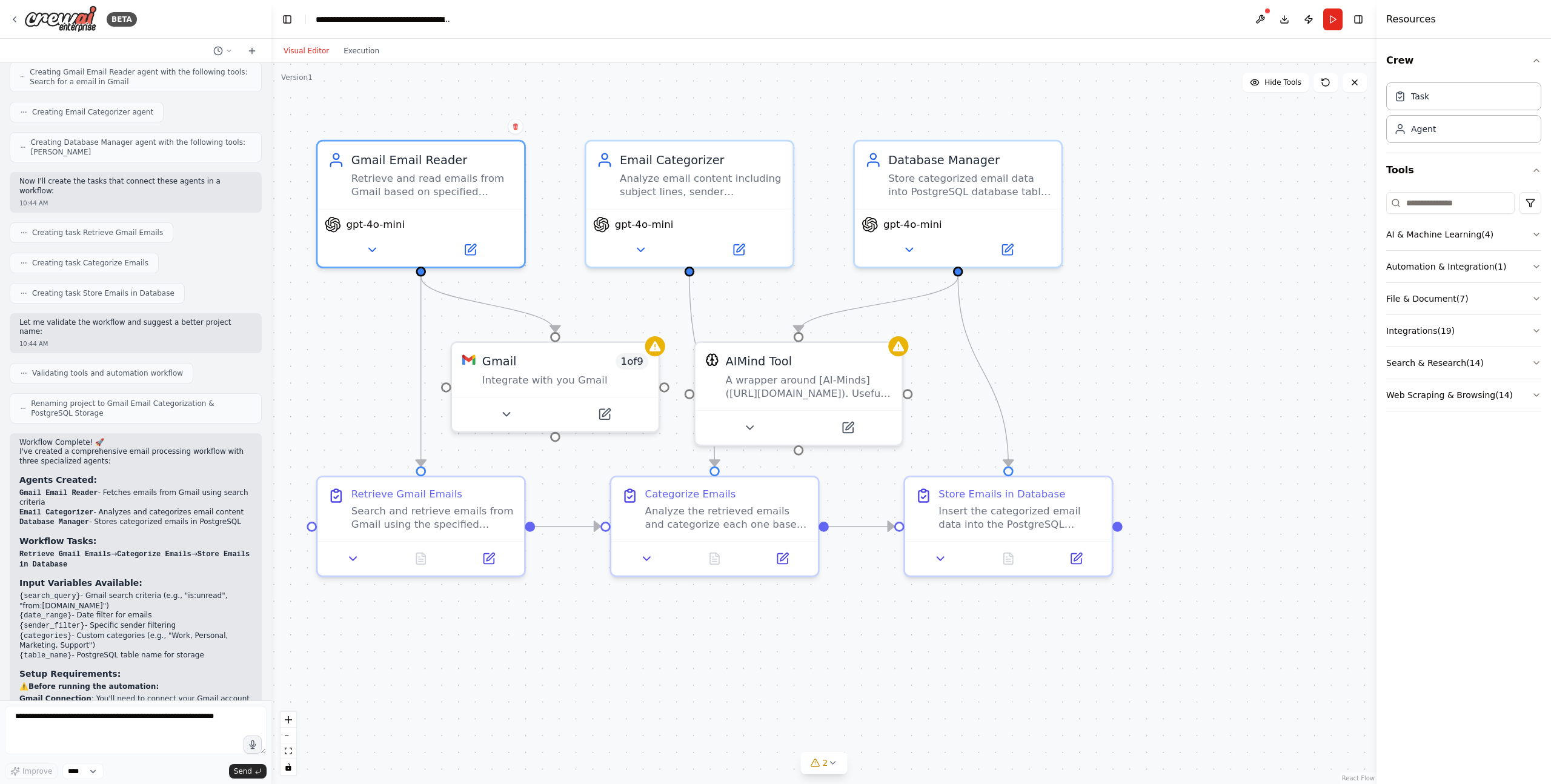
scroll to position [747, 0]
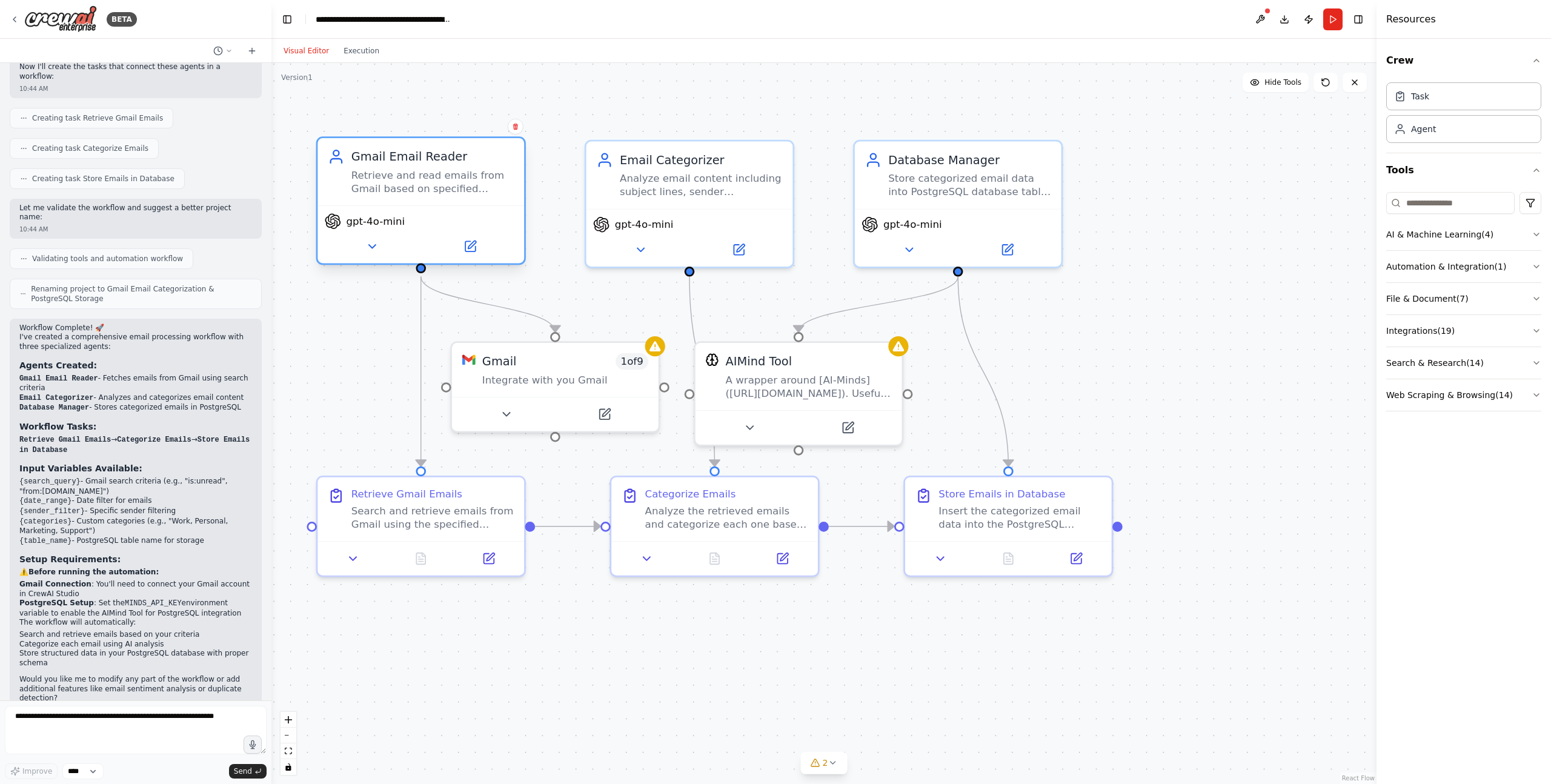
click at [418, 176] on div "Retrieve and read emails from Gmail based on specified search criteria such as …" at bounding box center [433, 182] width 163 height 26
click at [618, 181] on div "Email Categorizer Analyze email content including subject lines, sender informa…" at bounding box center [689, 172] width 186 height 47
click at [898, 174] on div "Store categorized email data into PostgreSQL database table {table_name}. Creat…" at bounding box center [970, 182] width 163 height 26
click at [568, 372] on div "Integrate with you Gmail" at bounding box center [565, 376] width 166 height 13
click at [767, 377] on div "A wrapper around [AI-Minds]([URL][DOMAIN_NAME]). Useful for when you need answe…" at bounding box center [809, 383] width 166 height 26
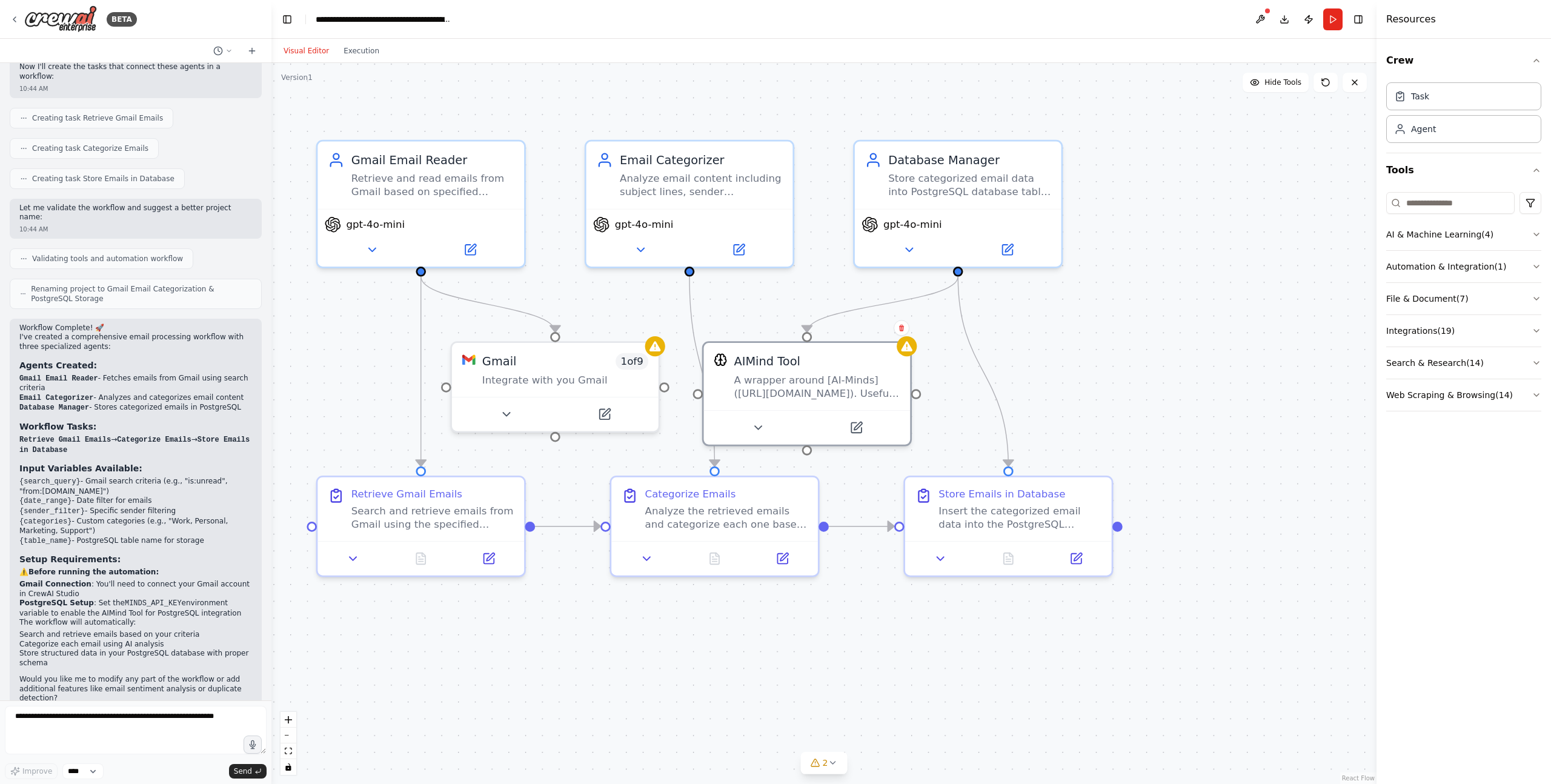
click at [501, 606] on div ".deletable-edge-delete-btn { width: 20px; height: 20px; border: 0px solid #ffff…" at bounding box center [823, 423] width 1105 height 721
click at [428, 520] on div "Search and retrieve emails from Gmail using the specified search criteria: {sea…" at bounding box center [433, 514] width 163 height 26
click at [669, 688] on div ".deletable-edge-delete-btn { width: 20px; height: 20px; border: 0px solid #ffff…" at bounding box center [823, 423] width 1105 height 721
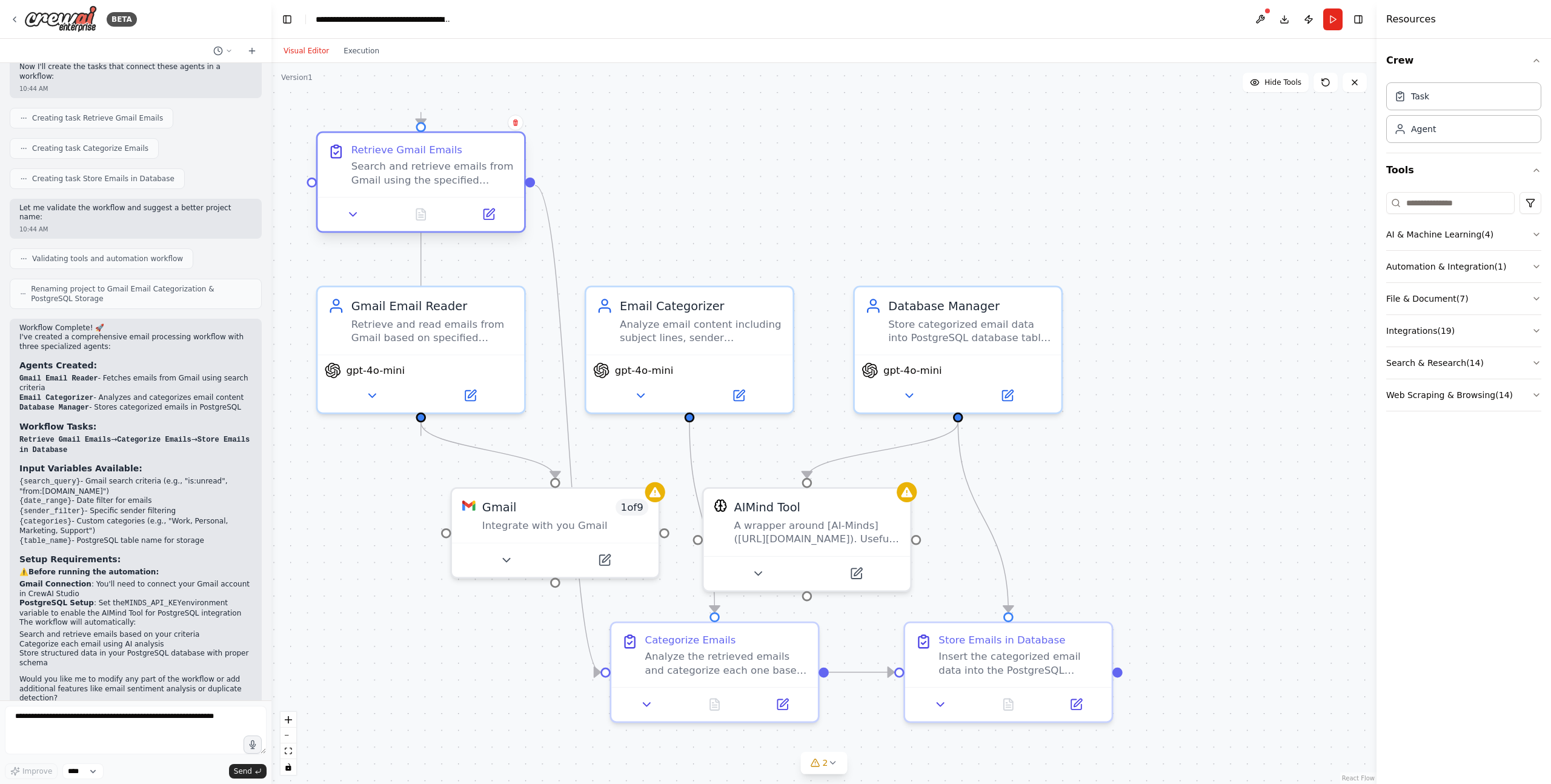
drag, startPoint x: 442, startPoint y: 539, endPoint x: 435, endPoint y: 197, distance: 342.1
click at [435, 197] on div at bounding box center [420, 214] width 206 height 35
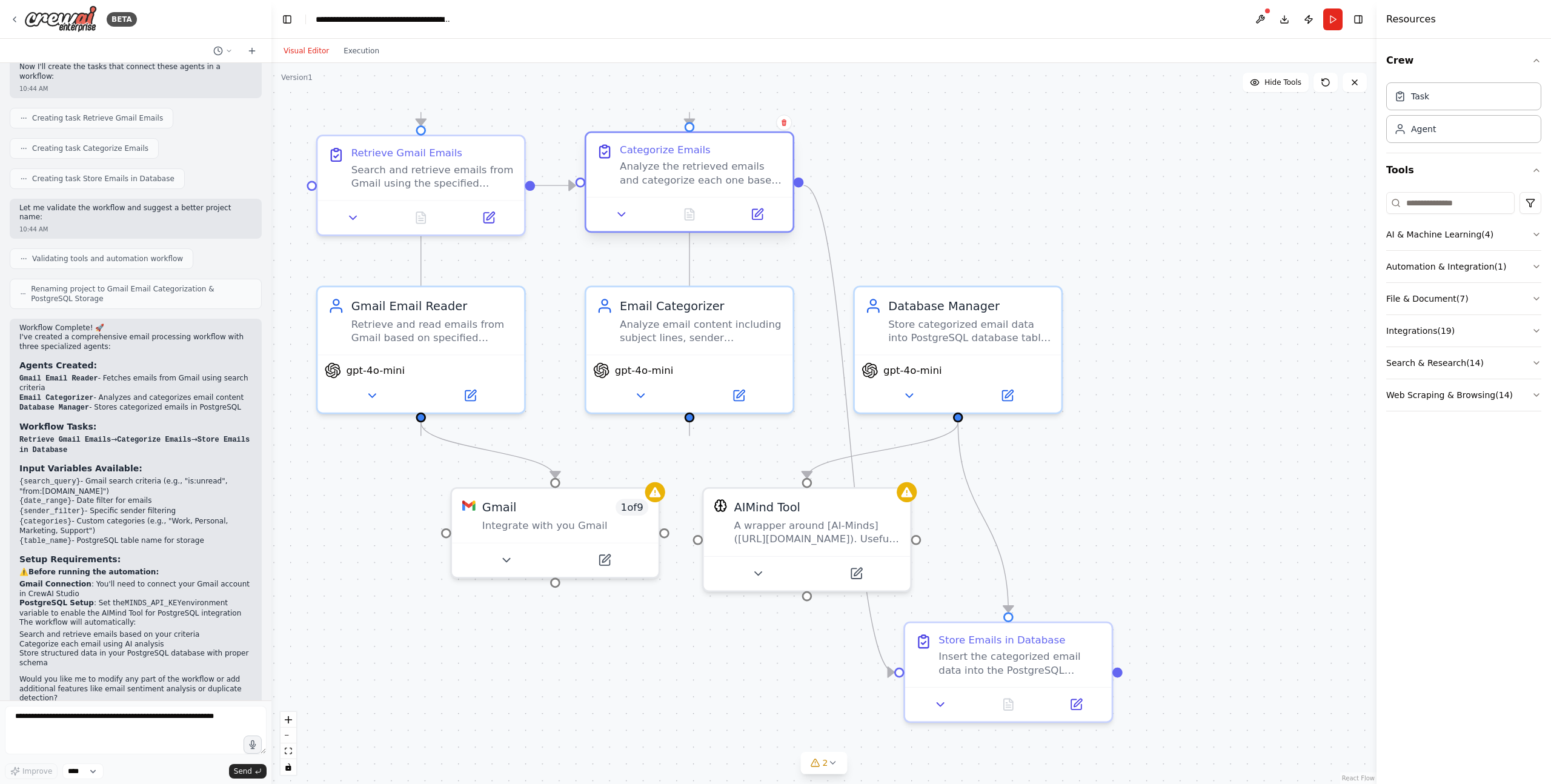
drag, startPoint x: 733, startPoint y: 656, endPoint x: 710, endPoint y: 172, distance: 484.5
click at [710, 172] on div "Analyze the retrieved emails and categorize each one based on content, sender, …" at bounding box center [701, 173] width 163 height 26
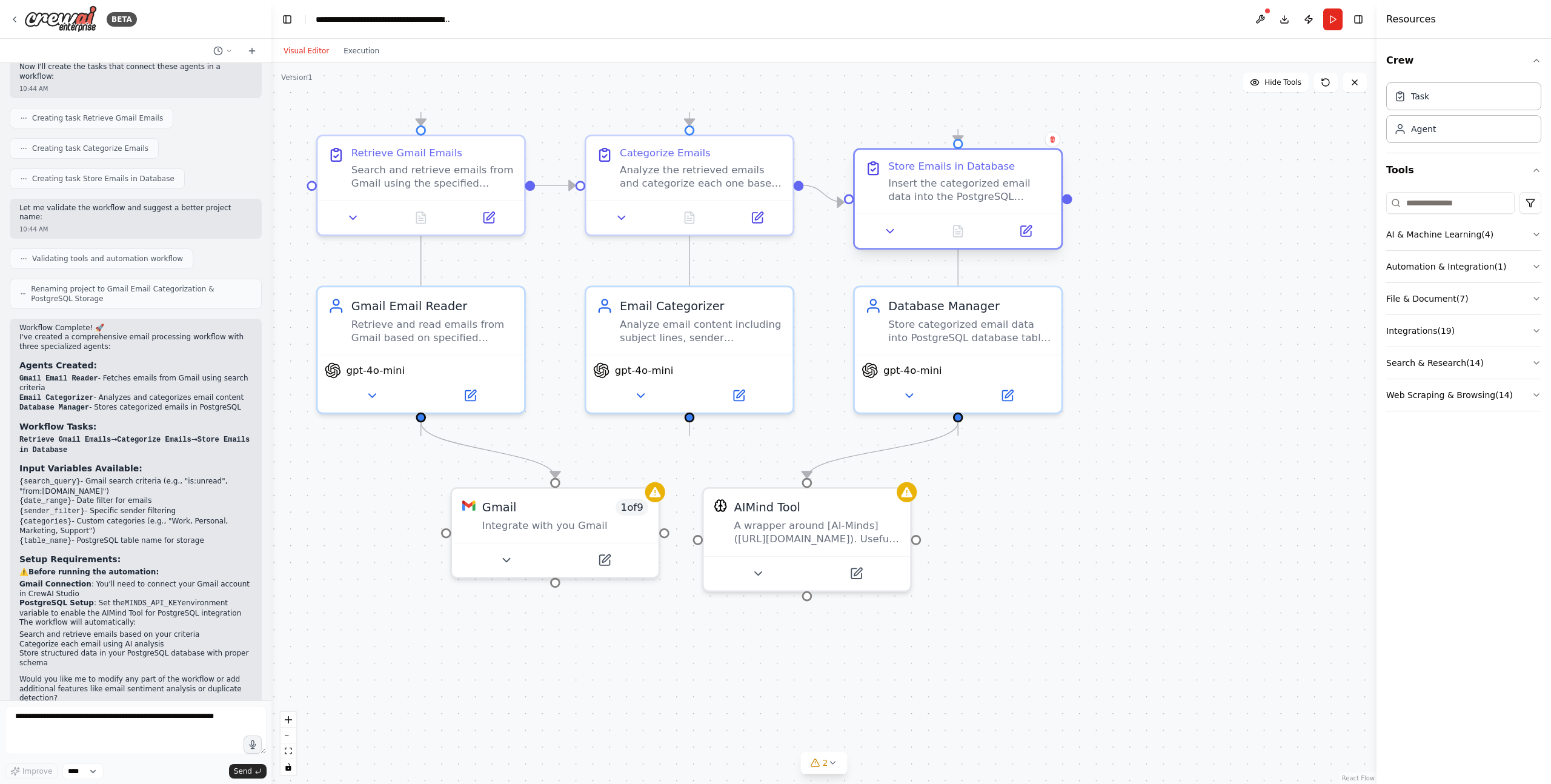
drag, startPoint x: 991, startPoint y: 679, endPoint x: 935, endPoint y: 206, distance: 476.3
click at [935, 206] on div "Store Emails in Database Insert the categorized email data into the PostgreSQL …" at bounding box center [958, 181] width 206 height 63
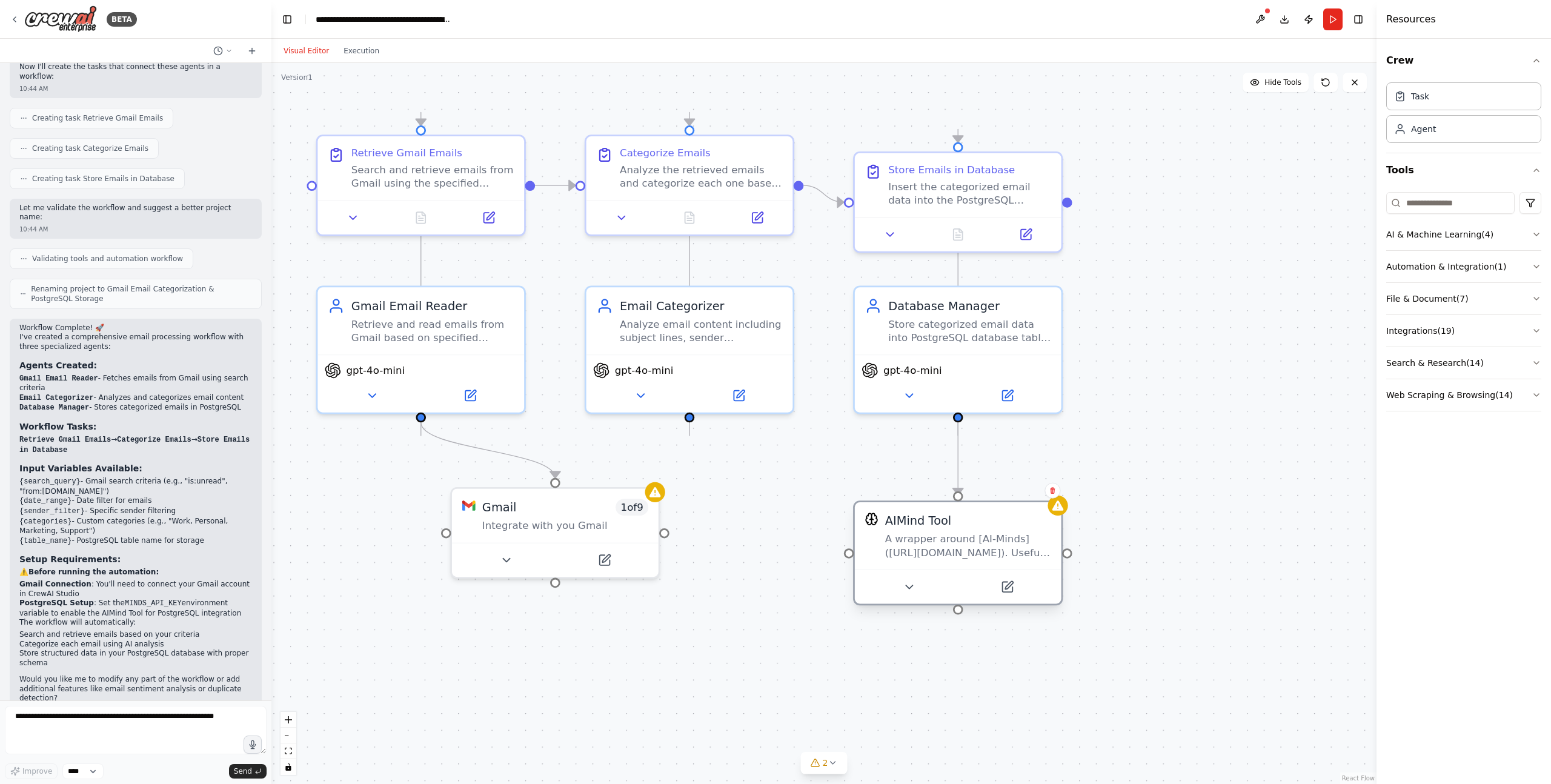
drag, startPoint x: 791, startPoint y: 545, endPoint x: 945, endPoint y: 553, distance: 154.2
click at [945, 553] on div "AIMind Tool A wrapper around [AI-Minds]([URL][DOMAIN_NAME]). Useful for when yo…" at bounding box center [958, 535] width 206 height 67
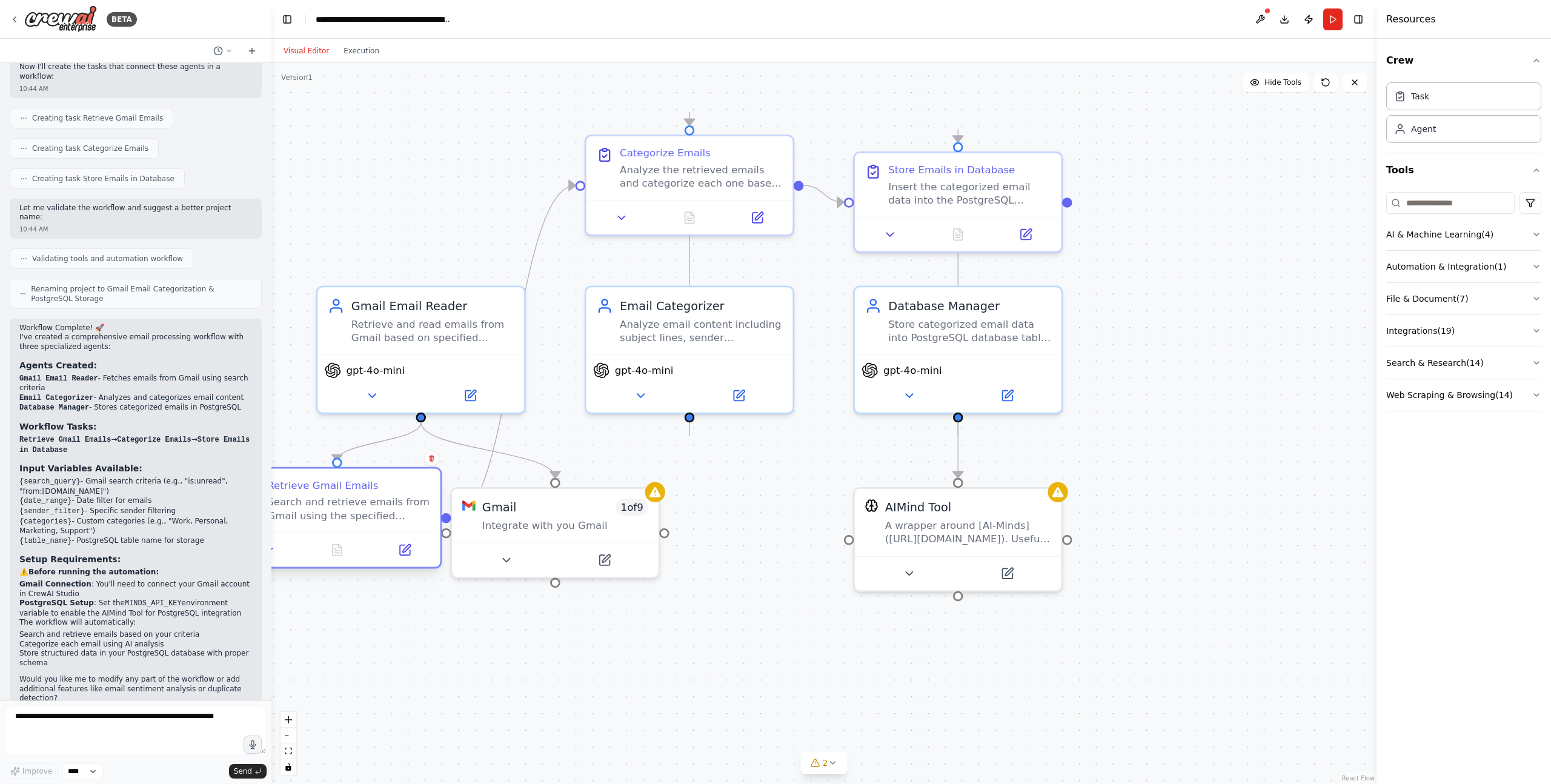
drag, startPoint x: 434, startPoint y: 195, endPoint x: 358, endPoint y: 525, distance: 338.6
click at [358, 525] on div "Retrieve Gmail Emails Search and retrieve emails from Gmail using the specified…" at bounding box center [337, 500] width 206 height 63
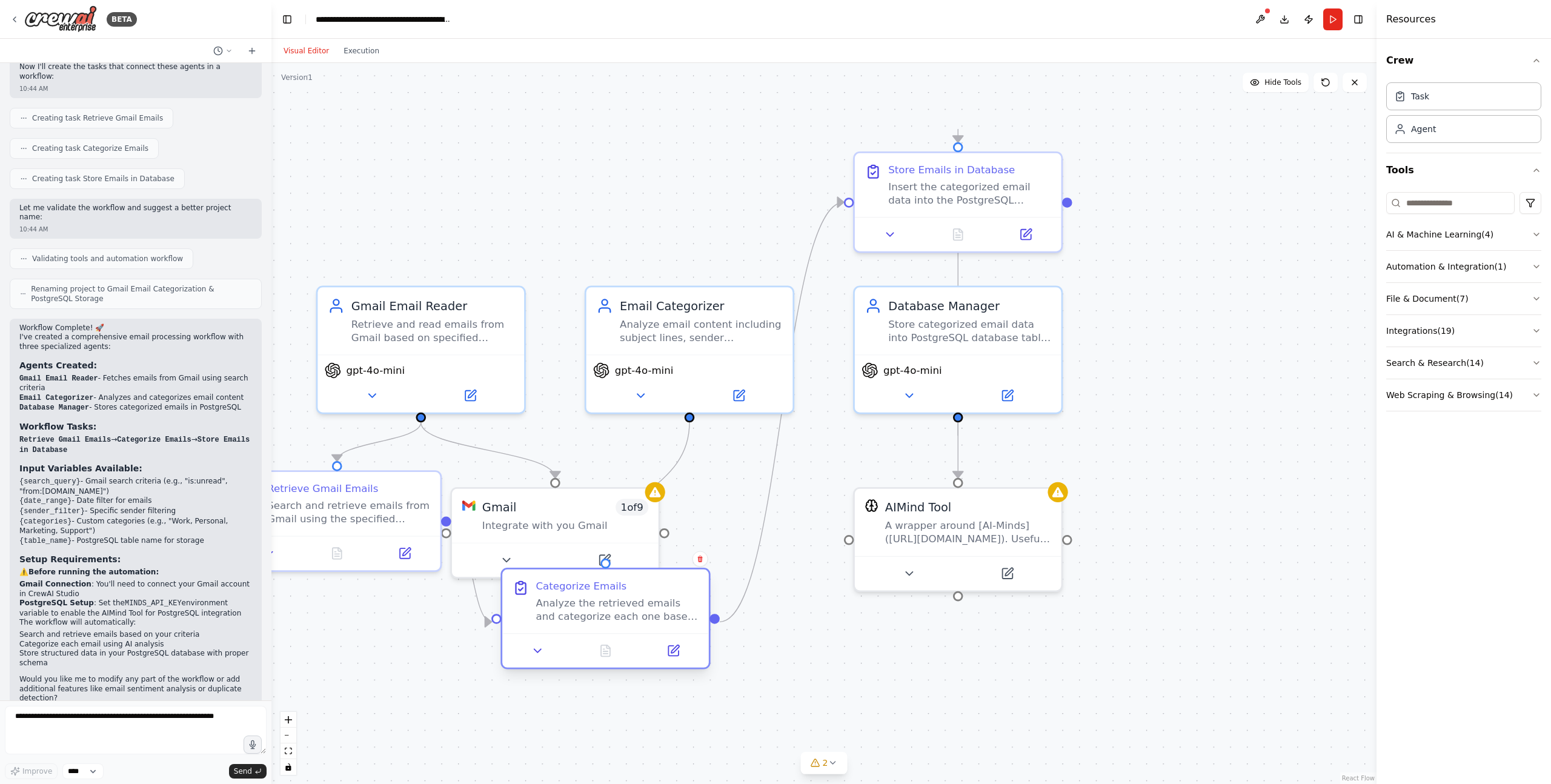
drag, startPoint x: 655, startPoint y: 169, endPoint x: 570, endPoint y: 610, distance: 449.1
click at [570, 610] on div "Analyze the retrieved emails and categorize each one based on content, sender, …" at bounding box center [618, 609] width 163 height 26
drag, startPoint x: 547, startPoint y: 520, endPoint x: 553, endPoint y: 470, distance: 50.4
click at [553, 470] on div "Integrate with you Gmail" at bounding box center [565, 471] width 166 height 13
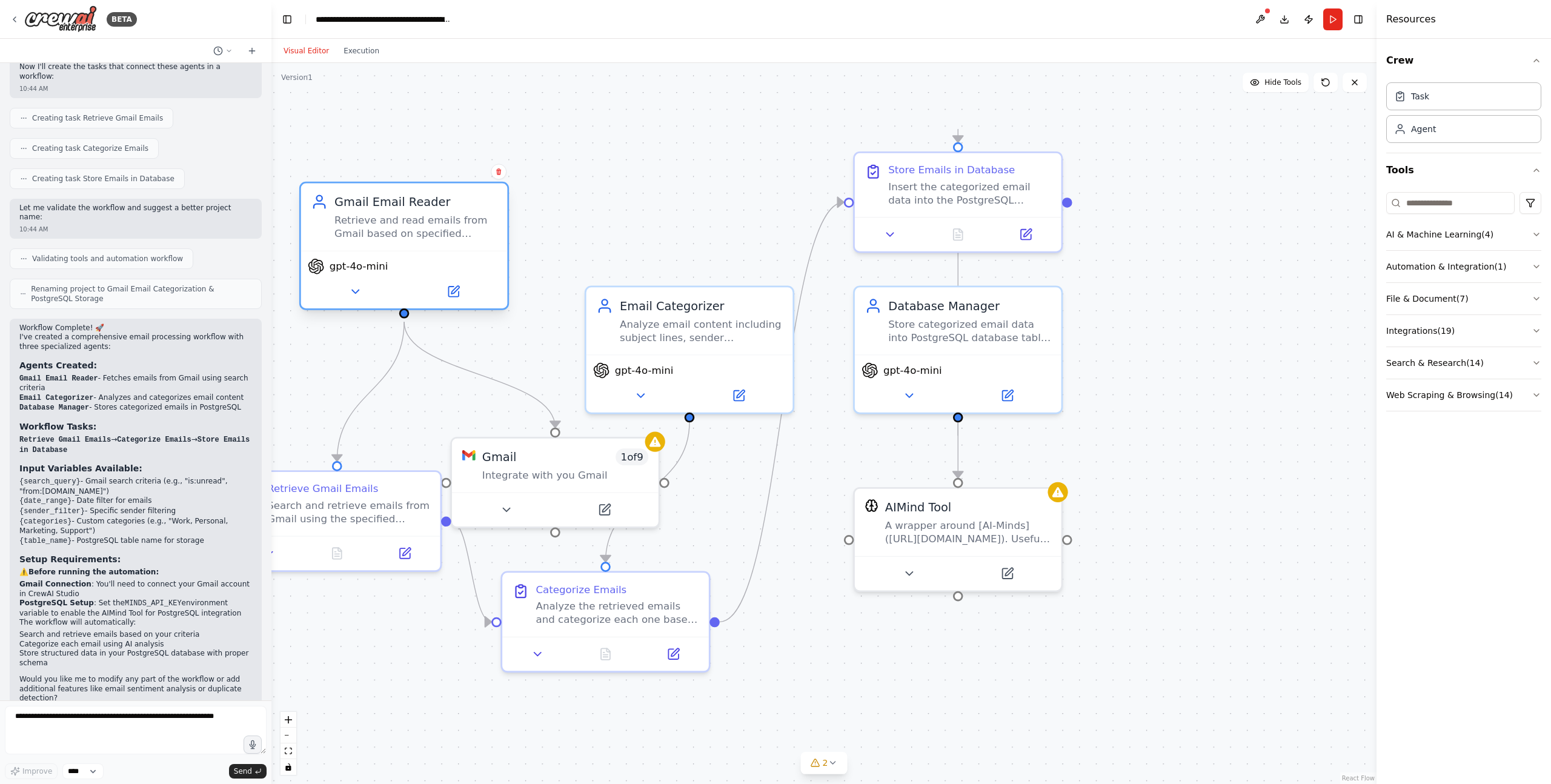
drag, startPoint x: 428, startPoint y: 350, endPoint x: 409, endPoint y: 253, distance: 98.8
click at [409, 253] on div "Gmail Email Reader Retrieve and read emails from Gmail based on specified searc…" at bounding box center [404, 246] width 210 height 128
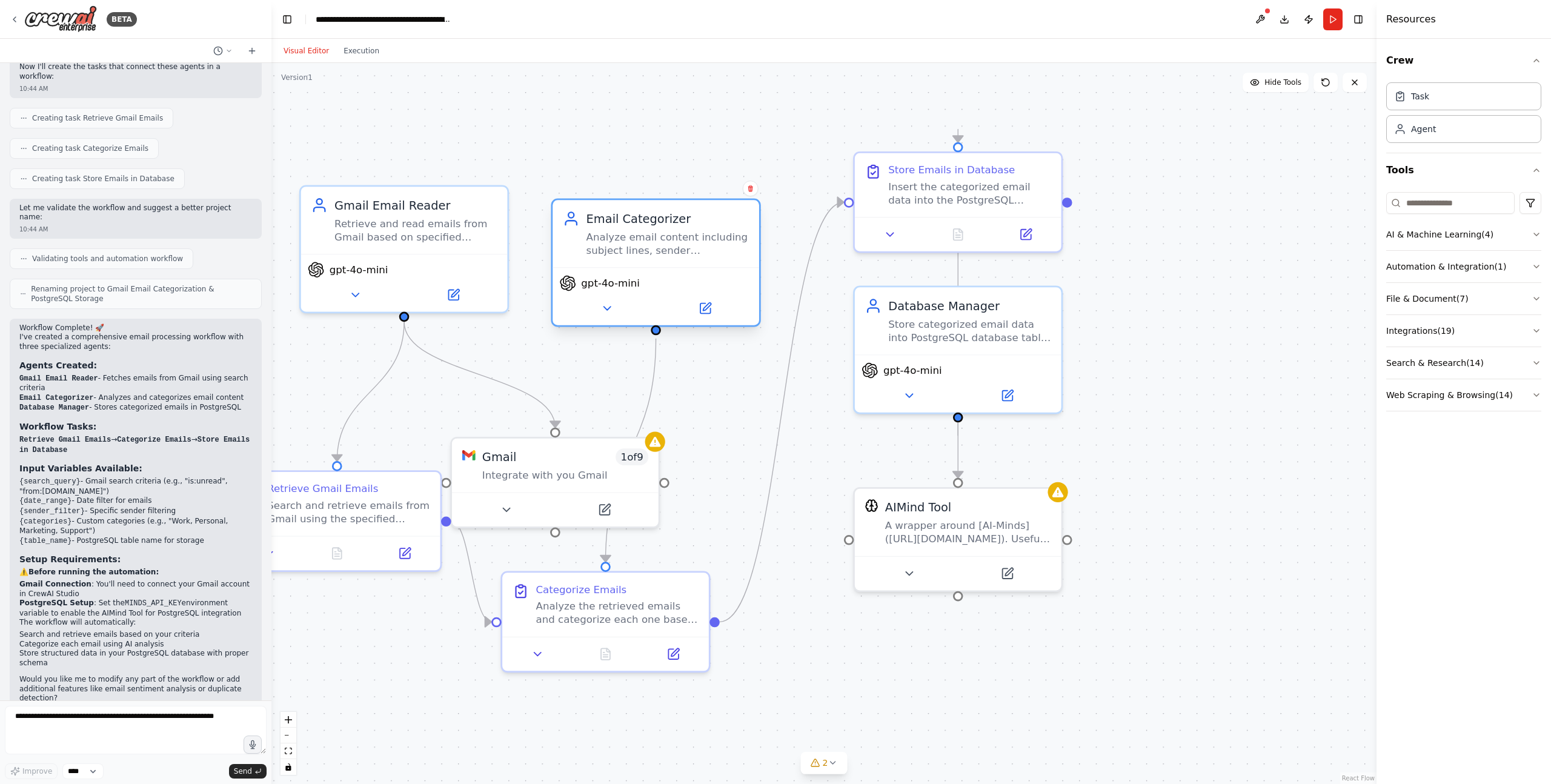
drag, startPoint x: 649, startPoint y: 346, endPoint x: 604, endPoint y: 256, distance: 100.6
click at [604, 256] on div "Email Categorizer Analyze email content including subject lines, sender informa…" at bounding box center [656, 233] width 206 height 67
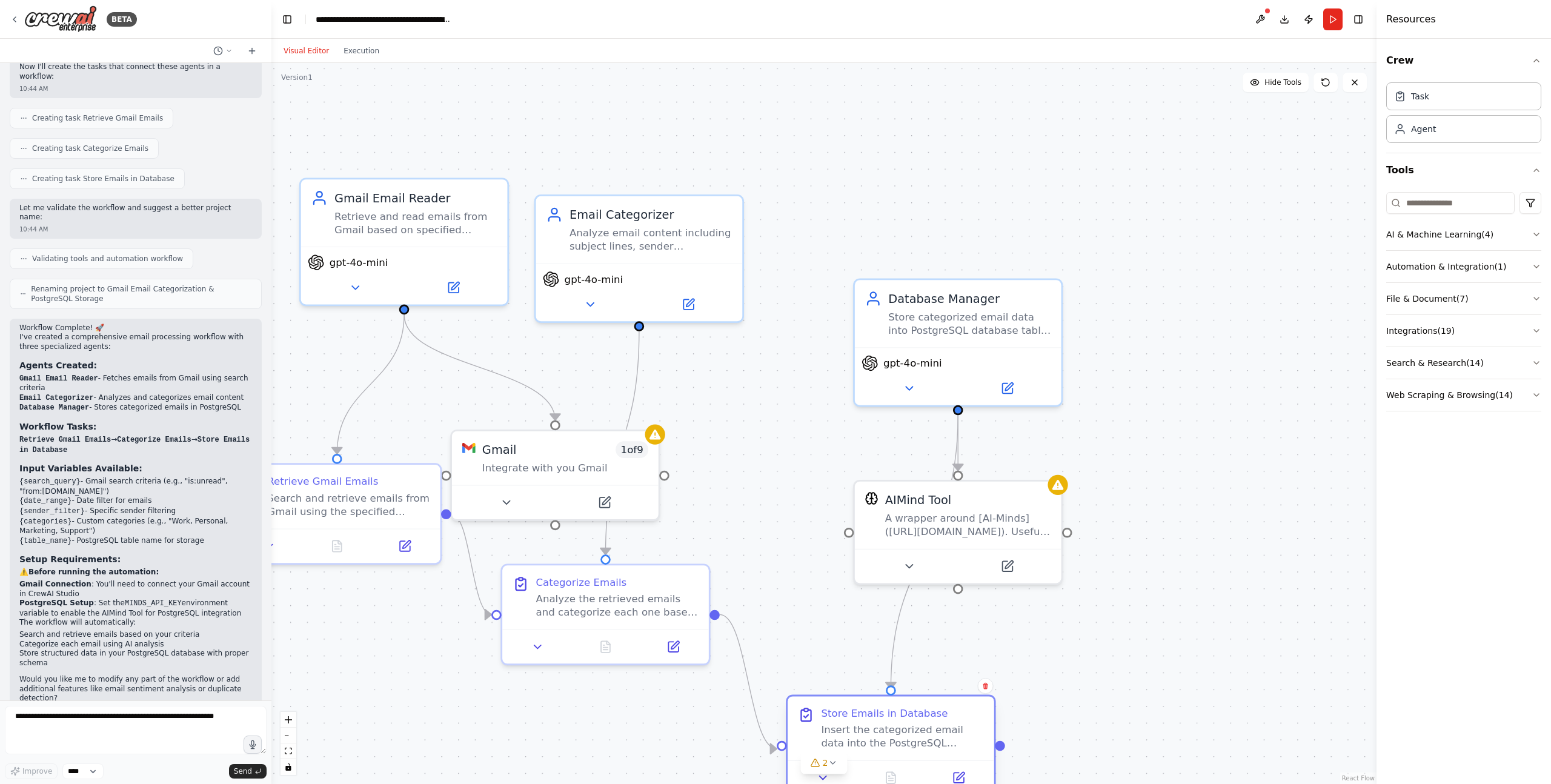
drag, startPoint x: 933, startPoint y: 212, endPoint x: 860, endPoint y: 775, distance: 567.7
click at [860, 775] on div "Store Emails in Database Insert the categorized email data into the PostgreSQL …" at bounding box center [890, 746] width 210 height 102
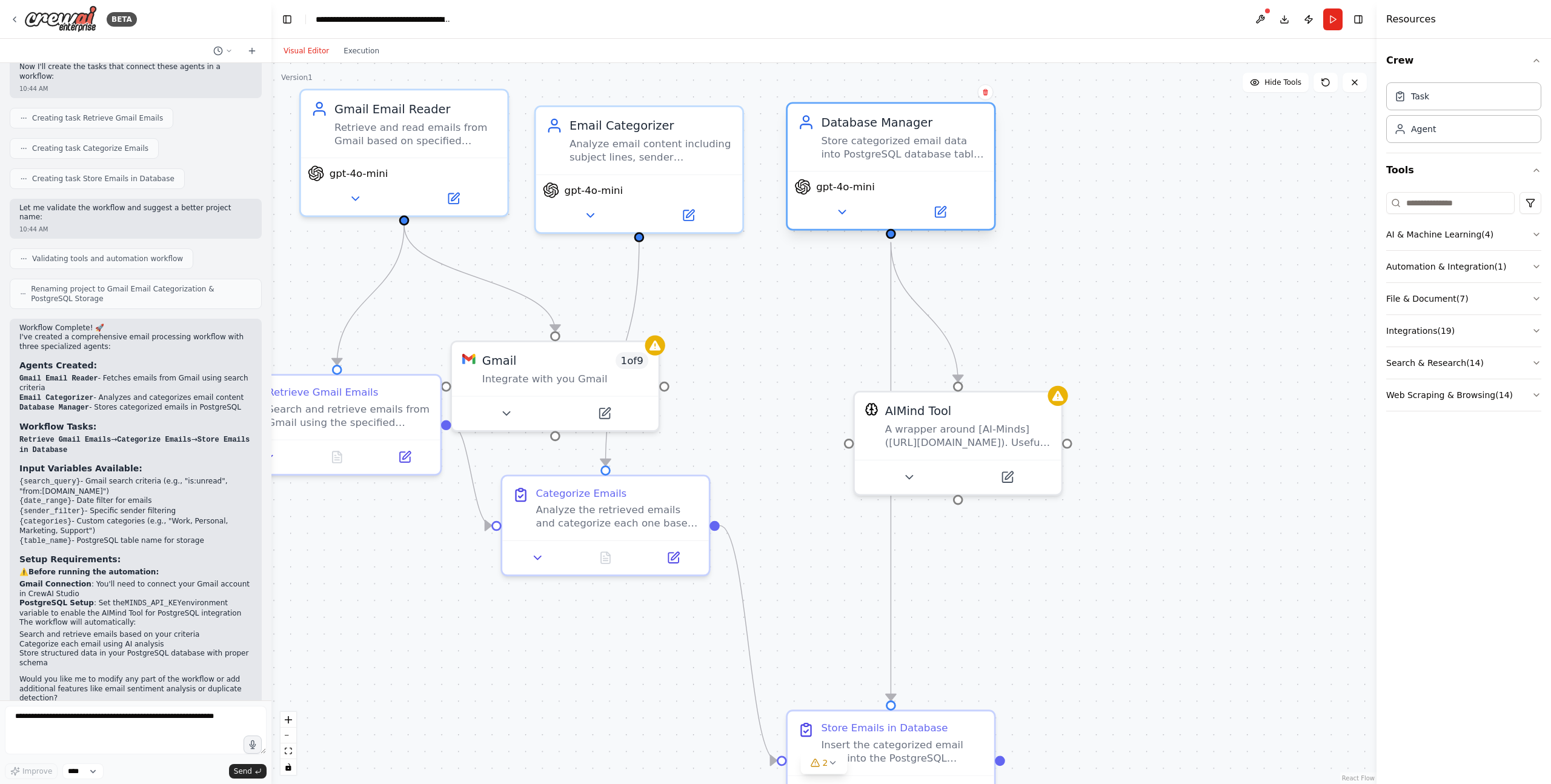
drag, startPoint x: 942, startPoint y: 231, endPoint x: 872, endPoint y: 152, distance: 105.6
click at [872, 152] on div "Store categorized email data into PostgreSQL database table {table_name}. Creat…" at bounding box center [903, 147] width 163 height 26
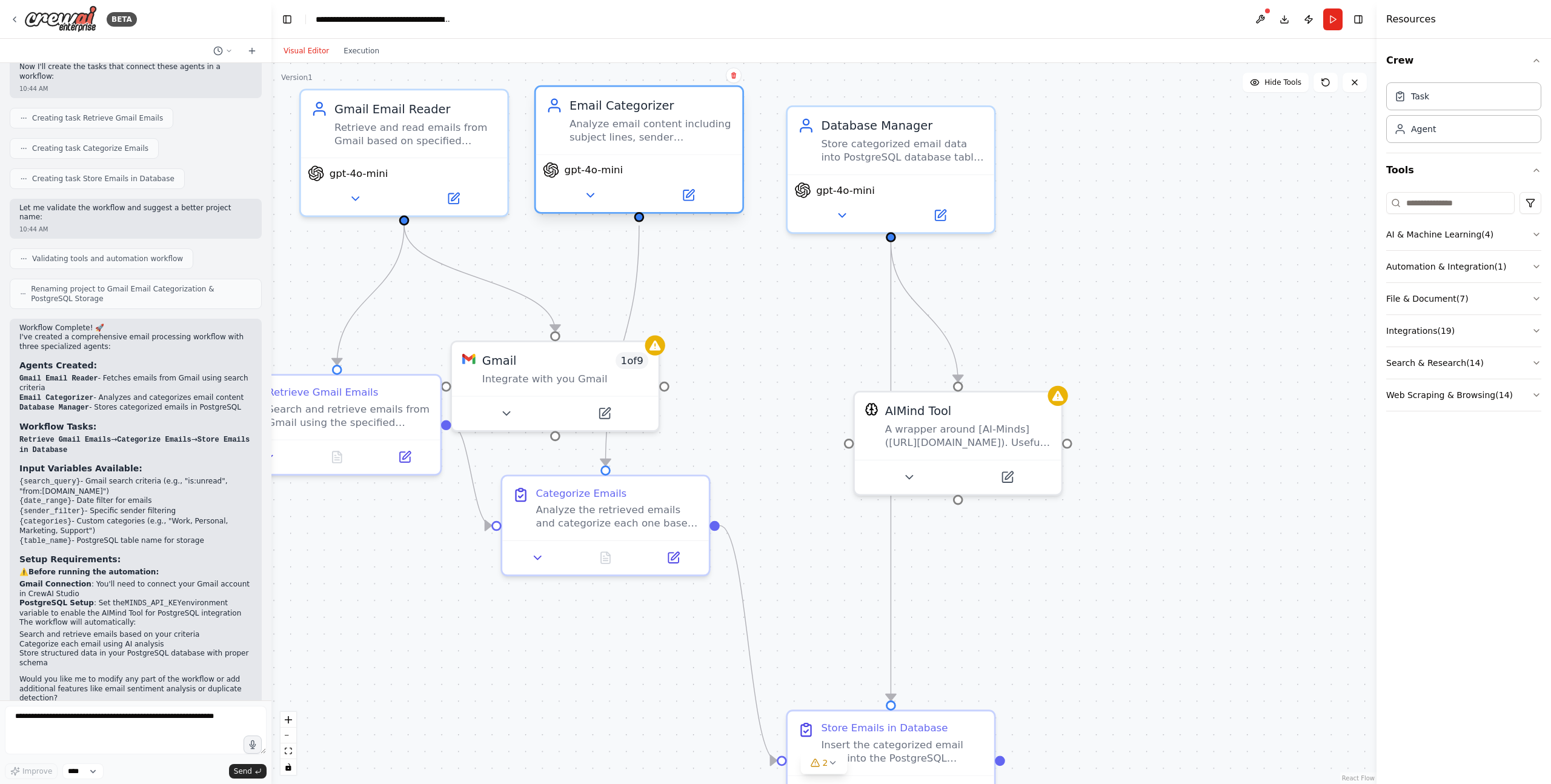
drag, startPoint x: 647, startPoint y: 157, endPoint x: 649, endPoint y: 137, distance: 20.1
click at [649, 137] on div "Analyze email content including subject lines, sender information, and message …" at bounding box center [651, 130] width 163 height 26
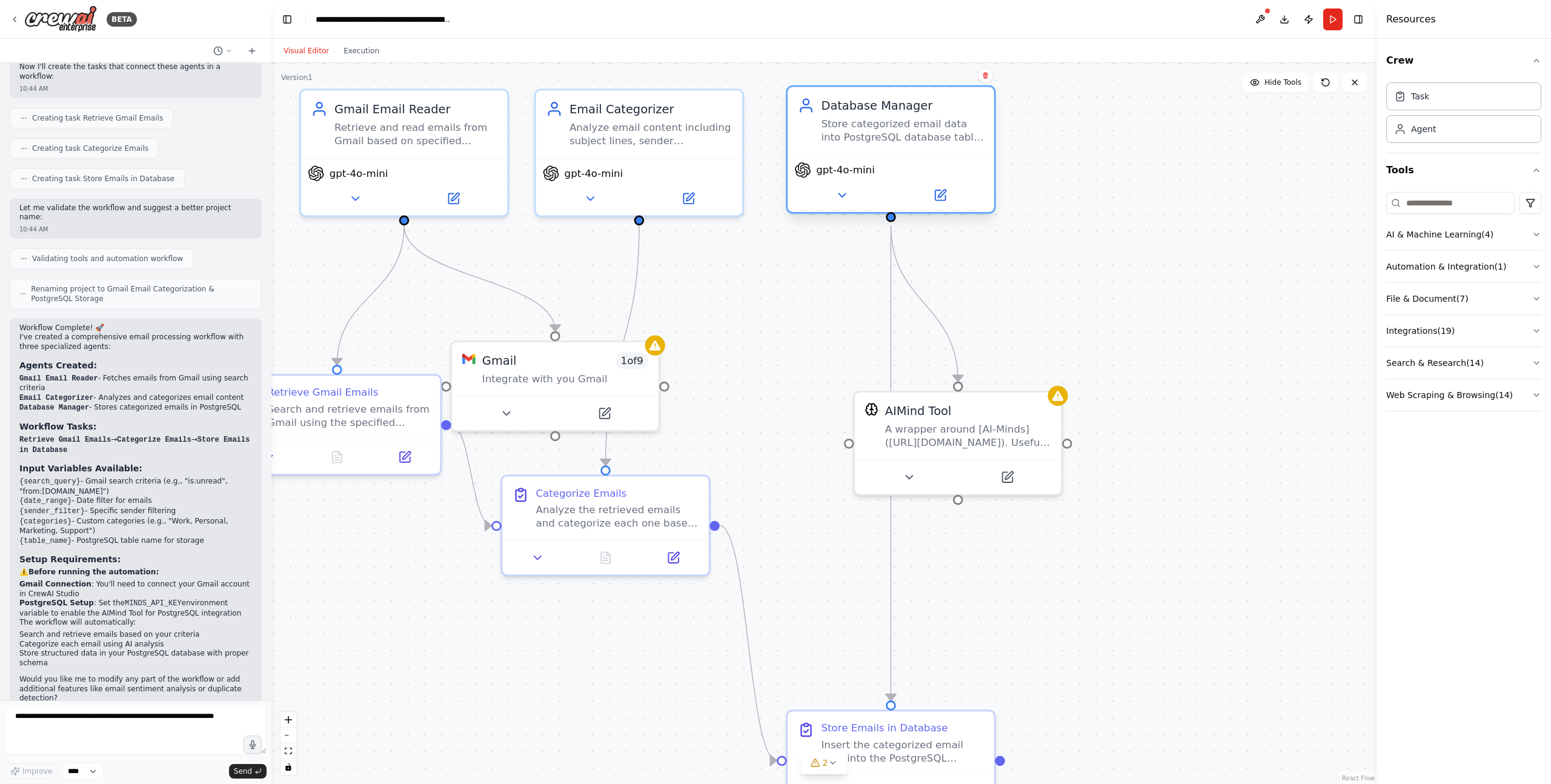
drag, startPoint x: 882, startPoint y: 157, endPoint x: 873, endPoint y: 141, distance: 18.4
click at [873, 141] on div "Store categorized email data into PostgreSQL database table {table_name}. Creat…" at bounding box center [903, 130] width 163 height 26
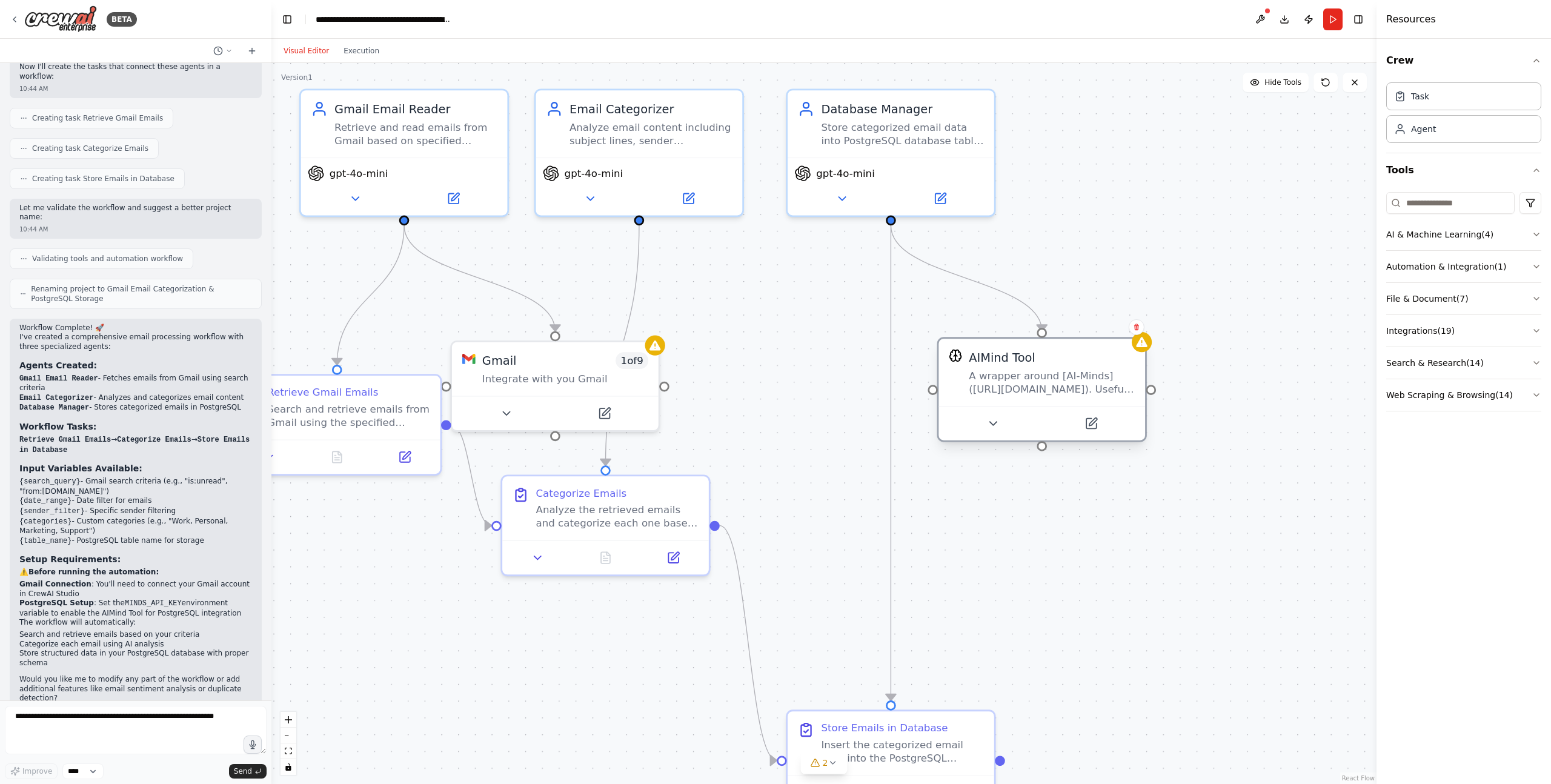
drag, startPoint x: 934, startPoint y: 424, endPoint x: 1018, endPoint y: 378, distance: 95.8
click at [1018, 378] on div "A wrapper around [AI-Minds]([URL][DOMAIN_NAME]). Useful for when you need answe…" at bounding box center [1052, 382] width 166 height 26
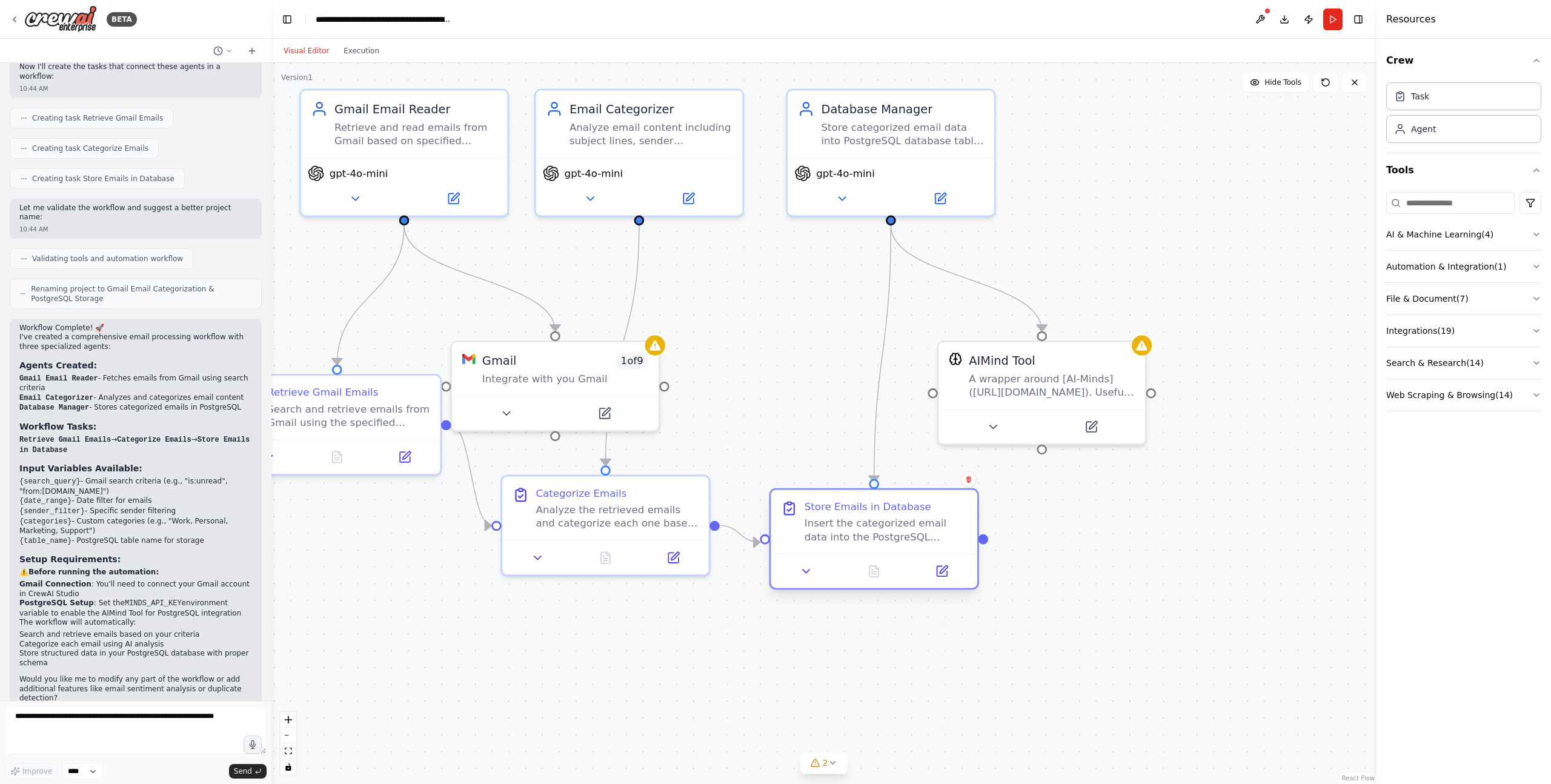
drag, startPoint x: 880, startPoint y: 743, endPoint x: 869, endPoint y: 527, distance: 216.3
click at [869, 527] on div "Insert the categorized email data into the PostgreSQL database table {table_nam…" at bounding box center [886, 530] width 163 height 26
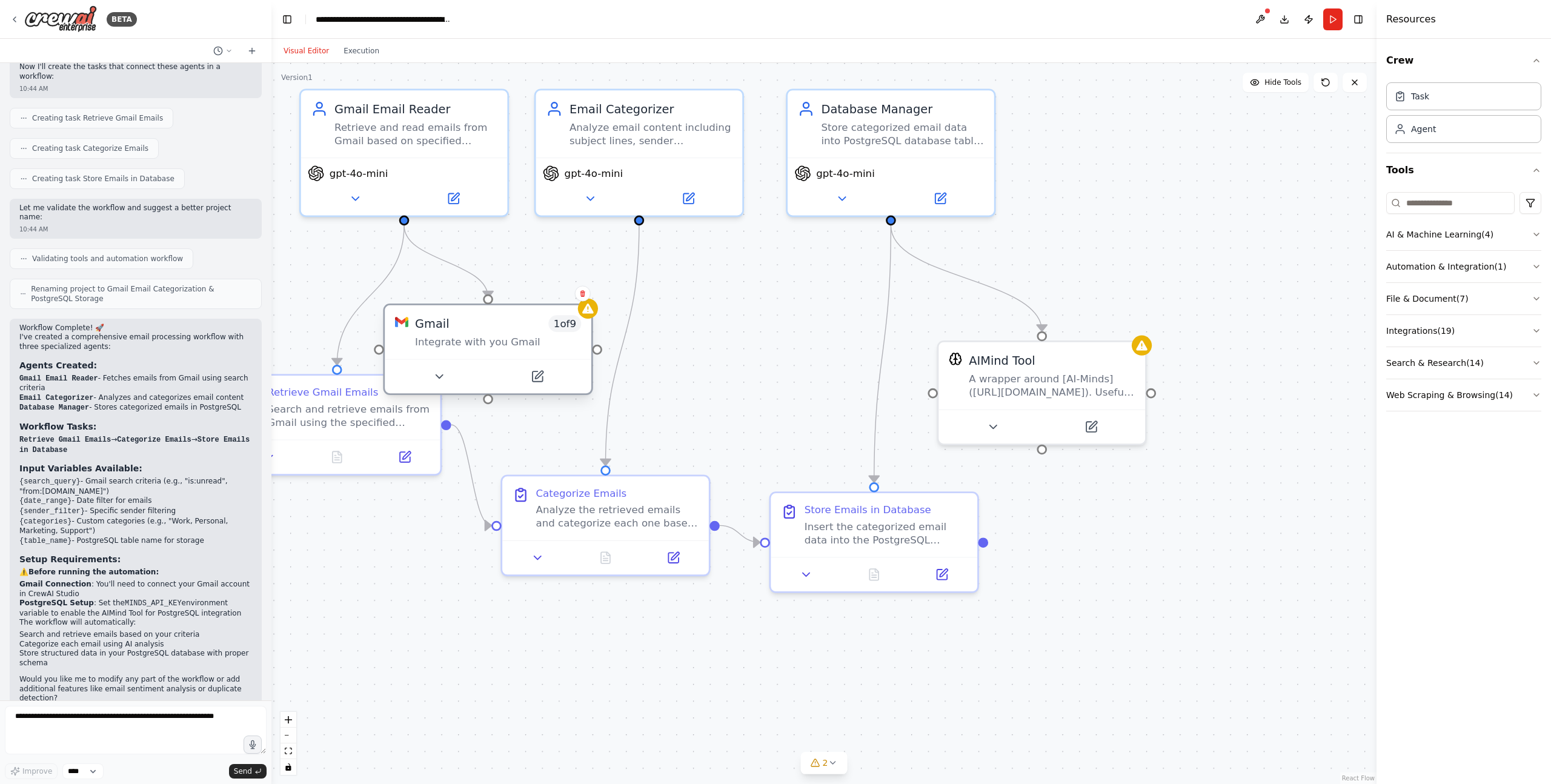
drag, startPoint x: 604, startPoint y: 385, endPoint x: 535, endPoint y: 351, distance: 76.9
click at [535, 351] on div "Gmail 1 of 9 Integrate with you Gmail" at bounding box center [488, 332] width 206 height 54
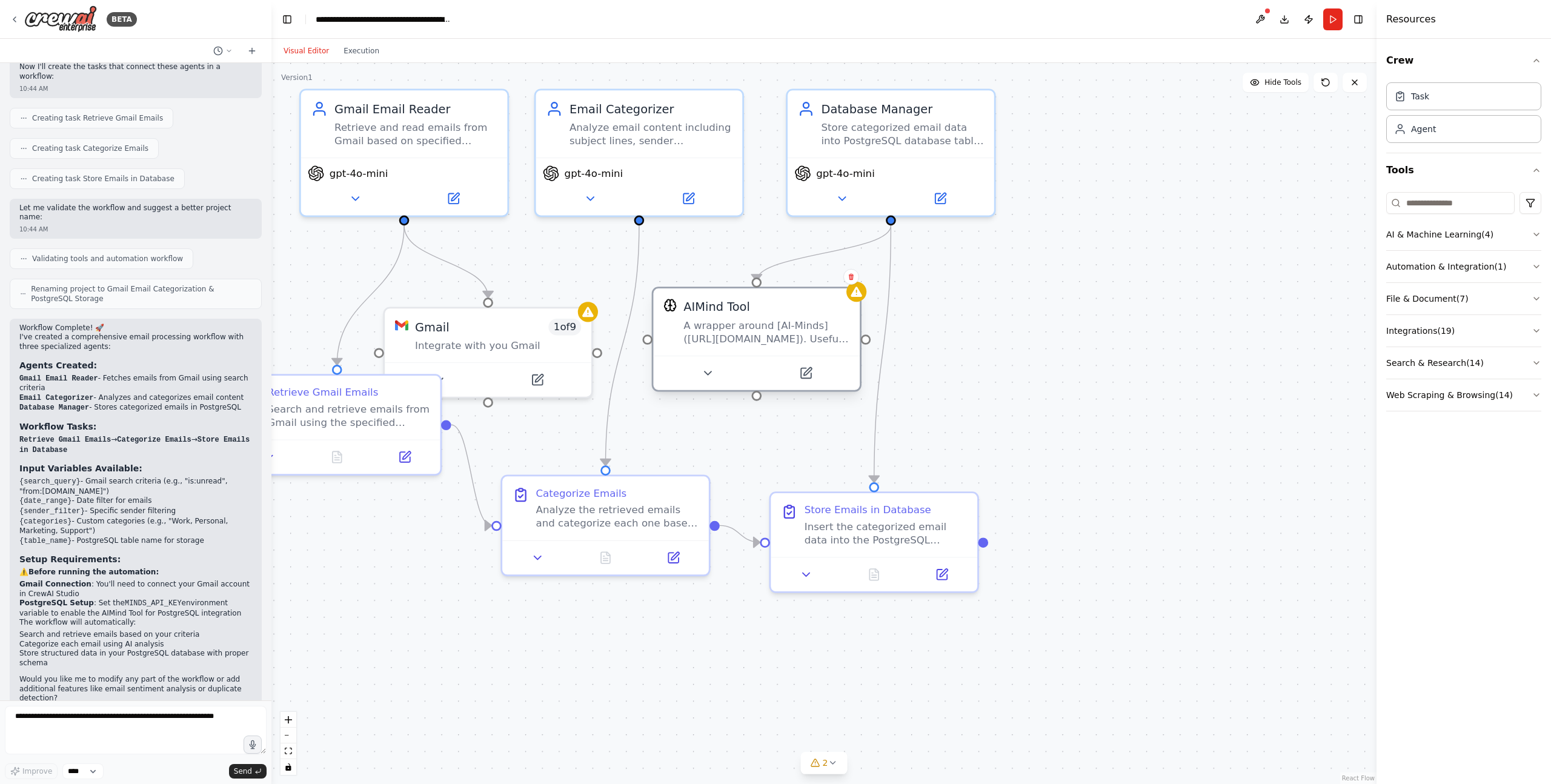
drag, startPoint x: 1055, startPoint y: 391, endPoint x: 772, endPoint y: 343, distance: 287.0
click at [772, 342] on div "A wrapper around [AI-Minds]([URL][DOMAIN_NAME]). Useful for when you need answe…" at bounding box center [766, 332] width 166 height 26
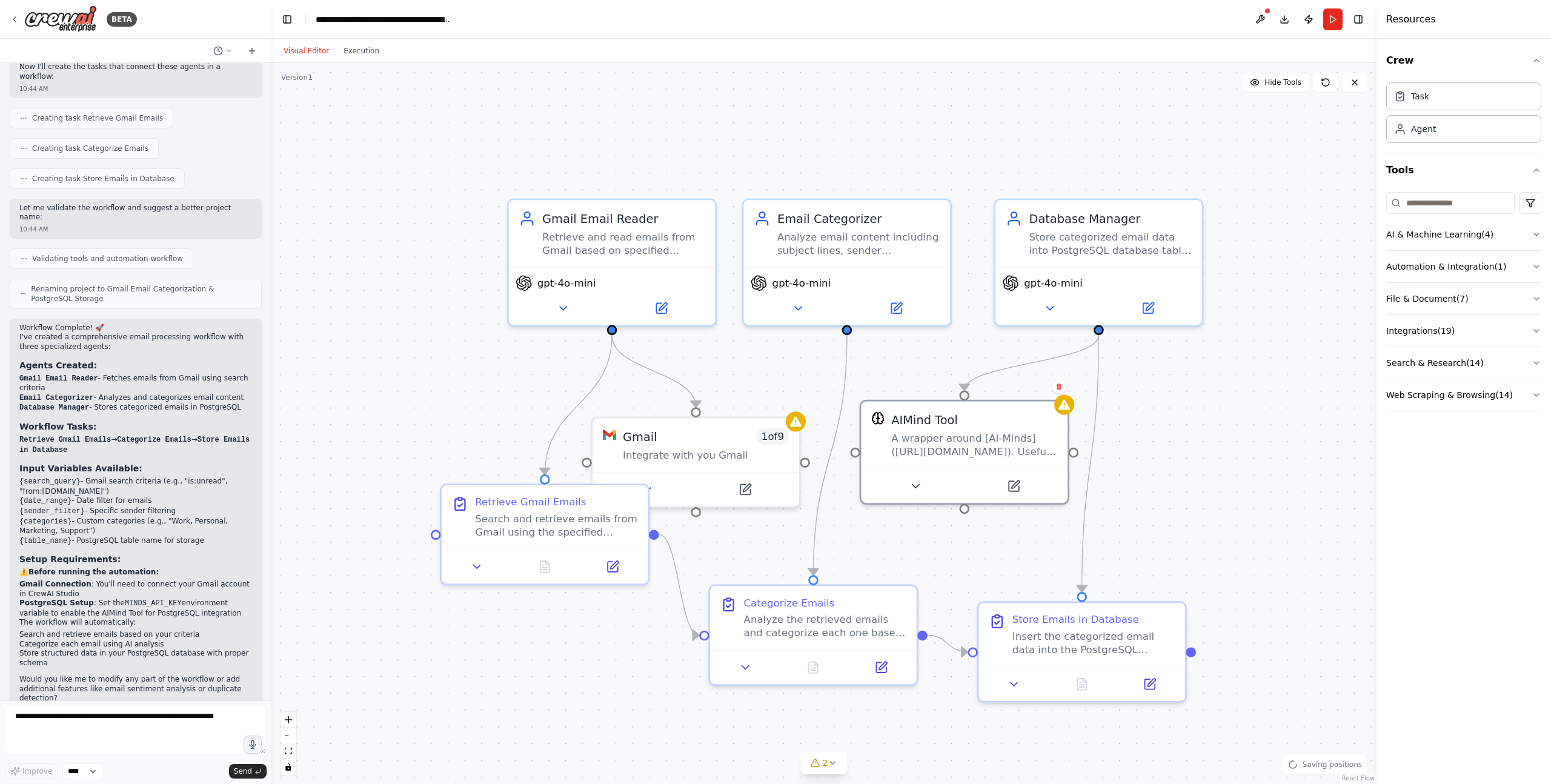
drag, startPoint x: 949, startPoint y: 399, endPoint x: 1159, endPoint y: 509, distance: 237.1
click at [1159, 509] on div ".deletable-edge-delete-btn { width: 20px; height: 20px; border: 0px solid #ffff…" at bounding box center [823, 423] width 1105 height 721
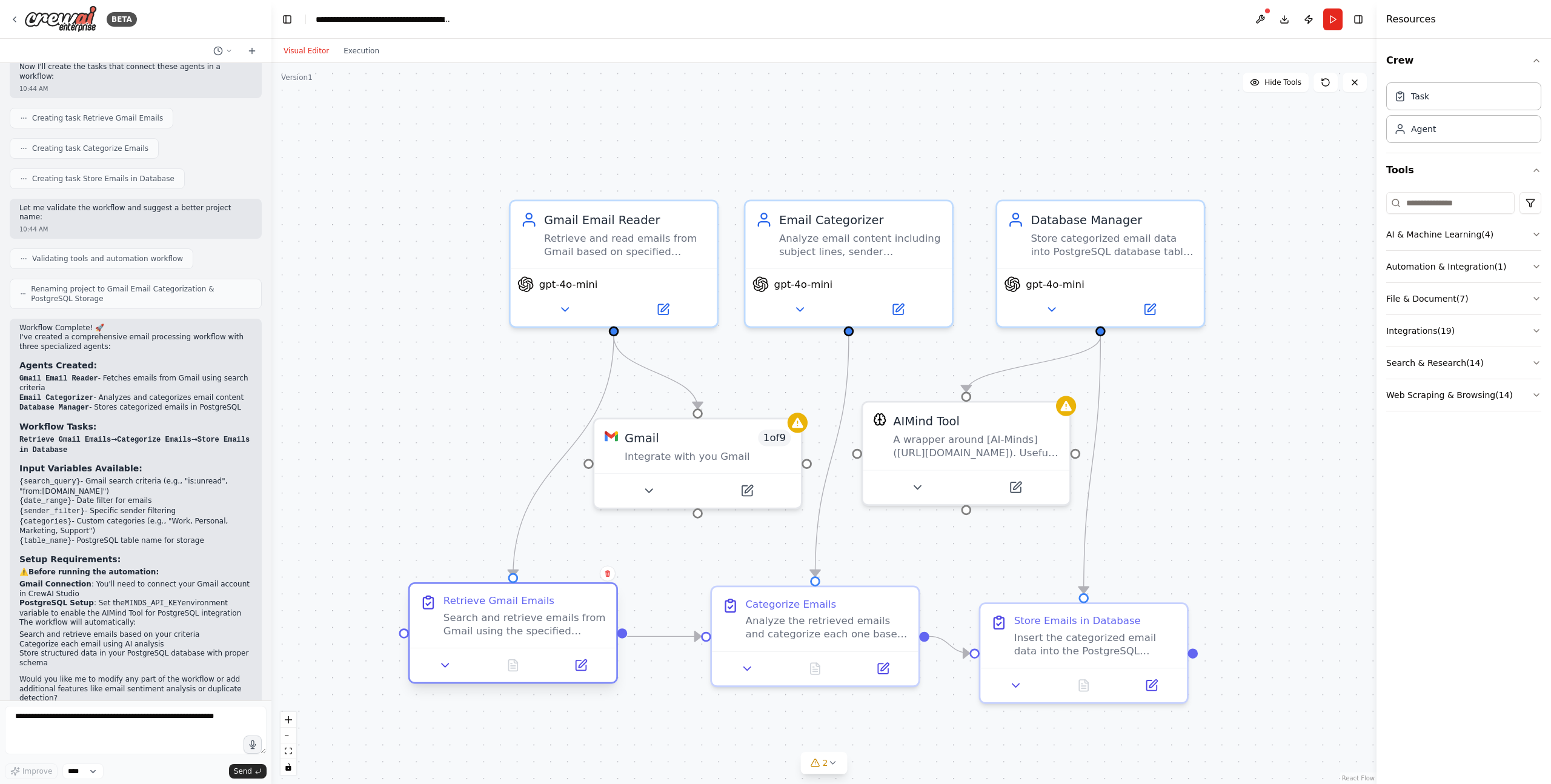
drag, startPoint x: 558, startPoint y: 522, endPoint x: 517, endPoint y: 626, distance: 111.8
click at [517, 627] on div "Search and retrieve emails from Gmail using the specified search criteria: {sea…" at bounding box center [525, 624] width 163 height 26
